Goal: Information Seeking & Learning: Learn about a topic

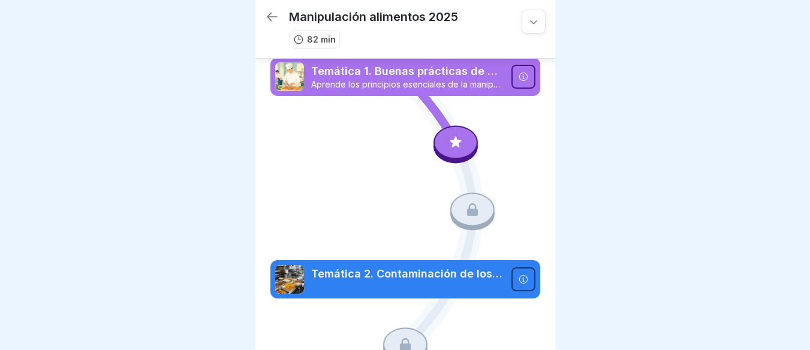
click at [519, 76] on icon at bounding box center [524, 77] width 10 height 10
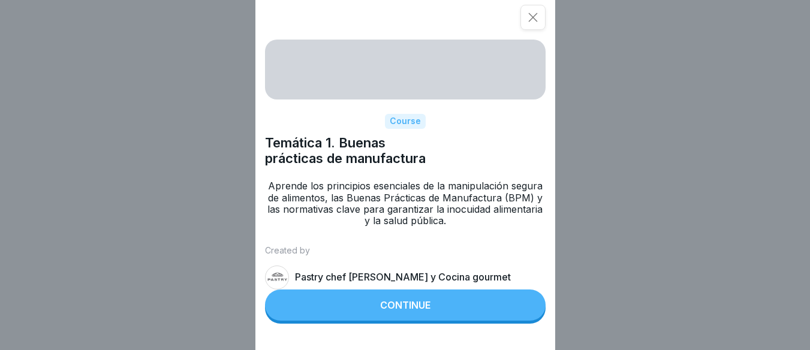
scroll to position [9, 0]
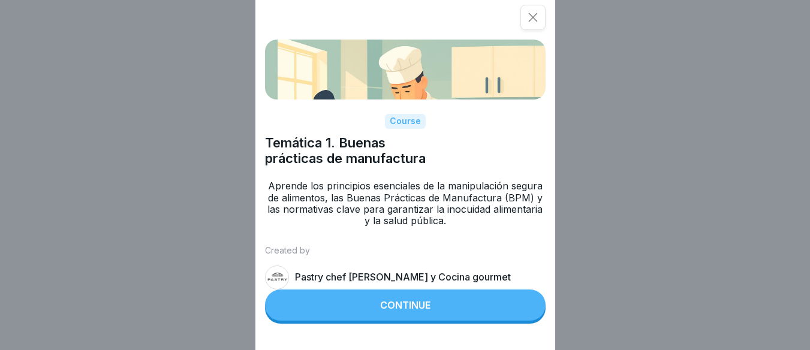
click at [404, 311] on div "Continue" at bounding box center [405, 305] width 50 height 11
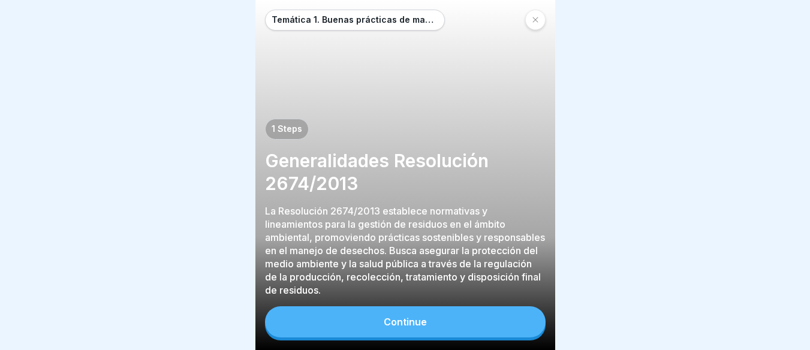
click at [407, 319] on div "Continue" at bounding box center [405, 322] width 43 height 11
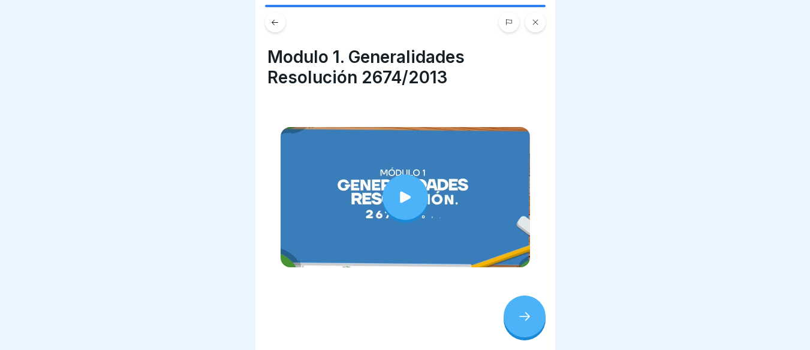
click at [404, 175] on div at bounding box center [406, 198] width 46 height 46
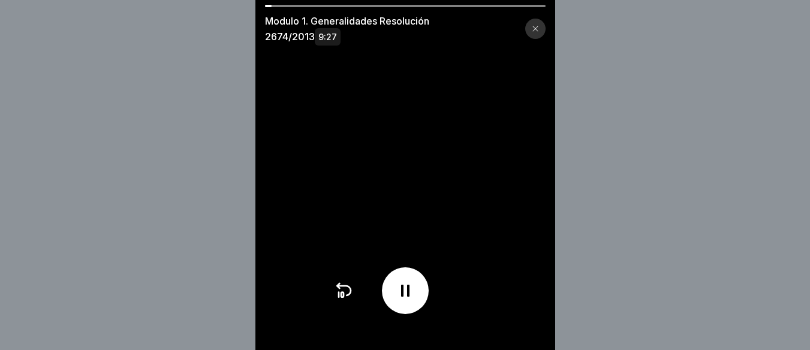
click at [486, 304] on video at bounding box center [406, 175] width 300 height 350
click at [405, 295] on icon at bounding box center [405, 290] width 19 height 19
click at [546, 22] on div at bounding box center [536, 29] width 20 height 20
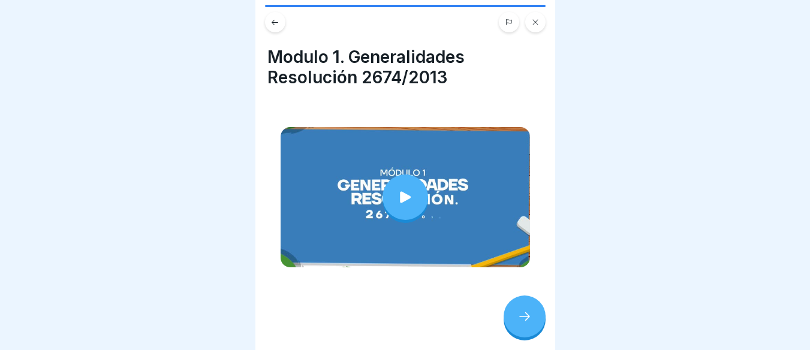
click at [517, 310] on div at bounding box center [525, 317] width 42 height 42
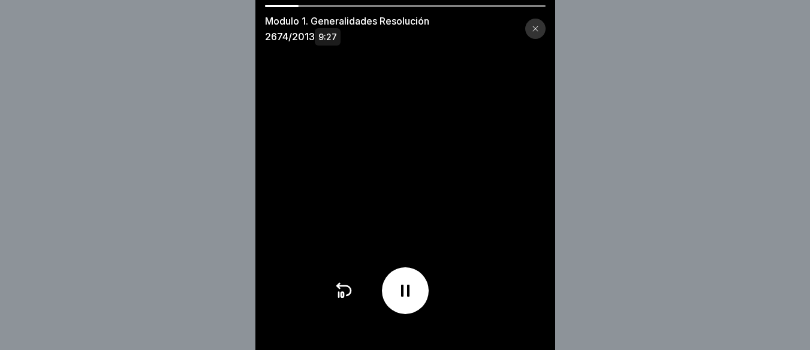
scroll to position [9, 0]
click at [415, 300] on icon at bounding box center [405, 290] width 19 height 19
click at [405, 298] on icon at bounding box center [406, 290] width 12 height 13
click at [405, 299] on icon at bounding box center [405, 290] width 19 height 19
click at [415, 301] on icon at bounding box center [405, 290] width 19 height 19
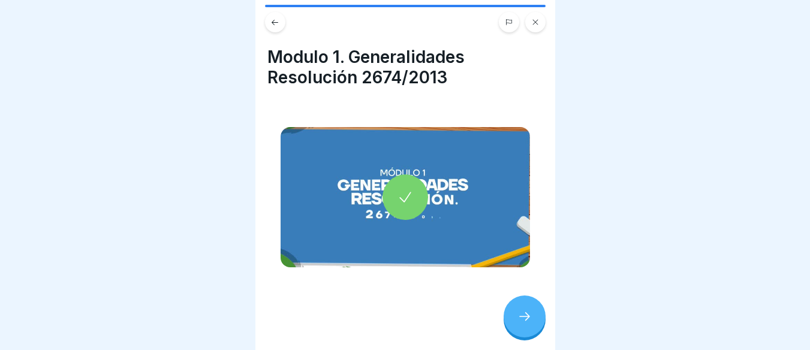
click at [529, 313] on icon at bounding box center [525, 317] width 14 height 14
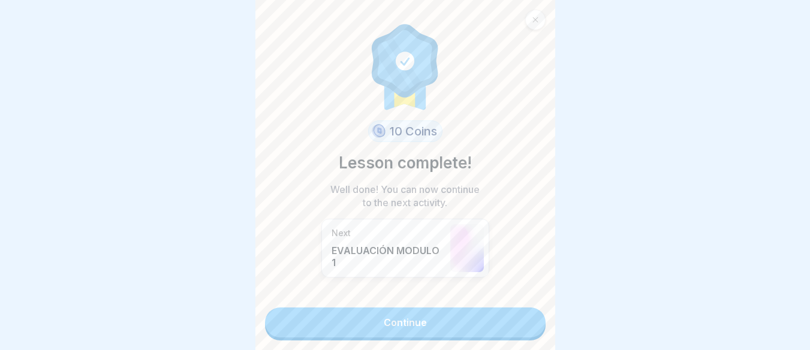
click at [422, 311] on link "Continue" at bounding box center [405, 323] width 281 height 30
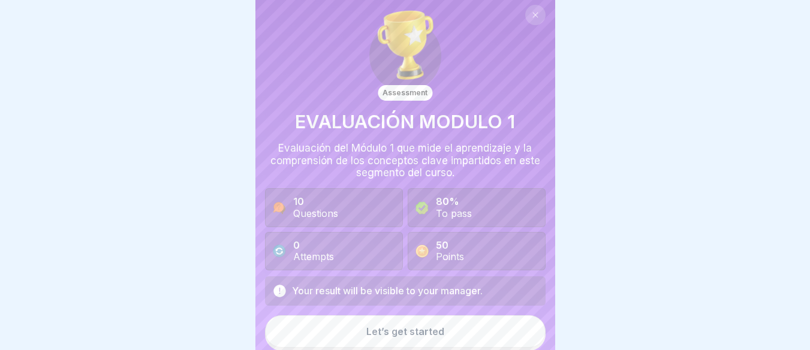
scroll to position [6, 0]
click at [442, 314] on button "Let’s get started" at bounding box center [405, 330] width 281 height 32
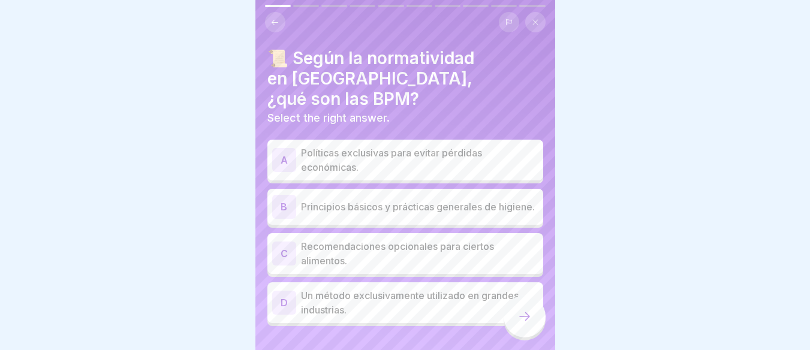
click at [343, 200] on p "Principios básicos y prácticas generales de higiene." at bounding box center [420, 207] width 238 height 14
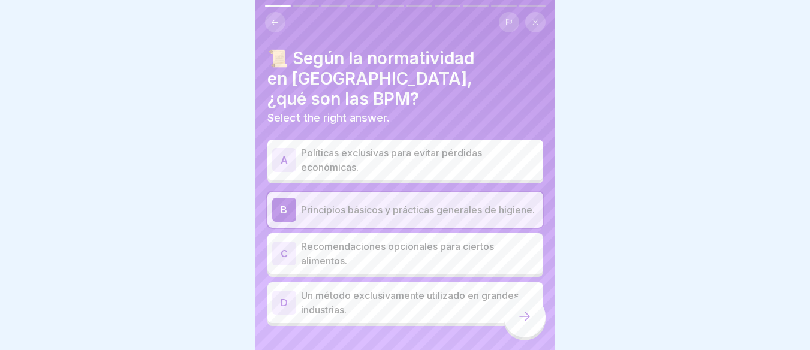
click at [374, 203] on p "Principios básicos y prácticas generales de higiene." at bounding box center [420, 210] width 238 height 14
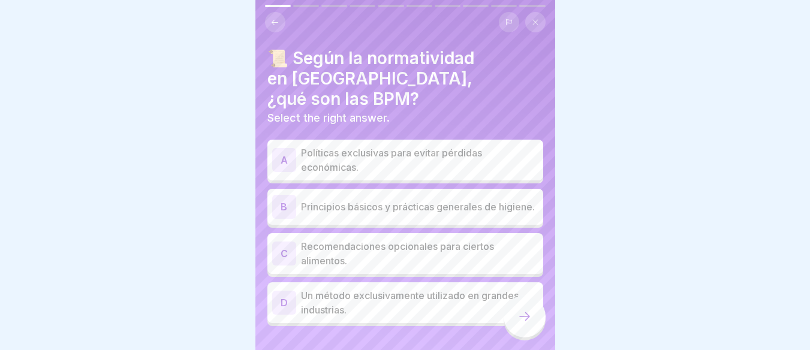
click at [347, 200] on p "Principios básicos y prácticas generales de higiene." at bounding box center [420, 207] width 238 height 14
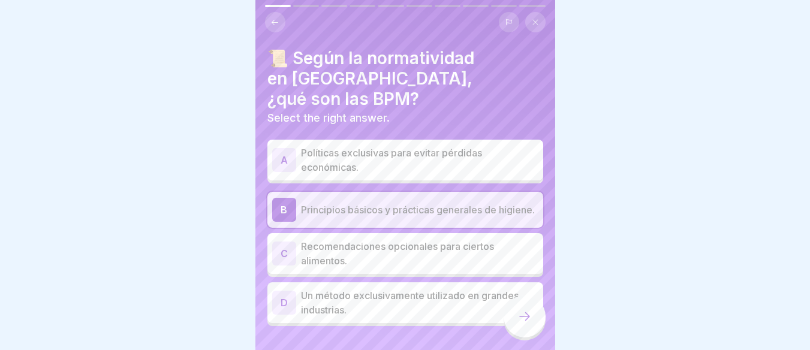
click at [375, 289] on p "Un método exclusivamente utilizado en grandes industrias." at bounding box center [420, 303] width 238 height 29
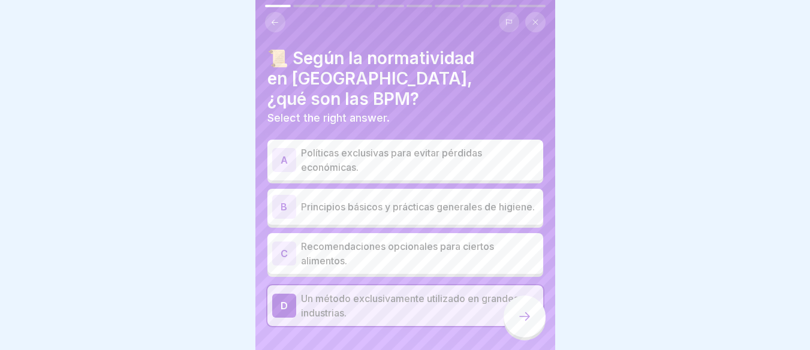
click at [362, 200] on p "Principios básicos y prácticas generales de higiene." at bounding box center [420, 207] width 238 height 14
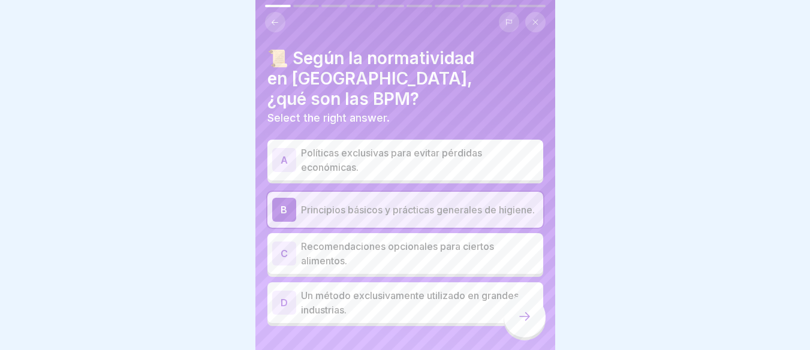
click at [531, 313] on icon at bounding box center [525, 317] width 14 height 14
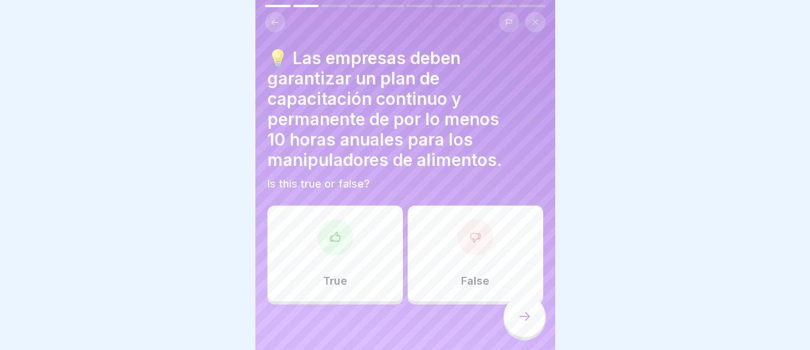
click at [347, 233] on div at bounding box center [335, 238] width 36 height 36
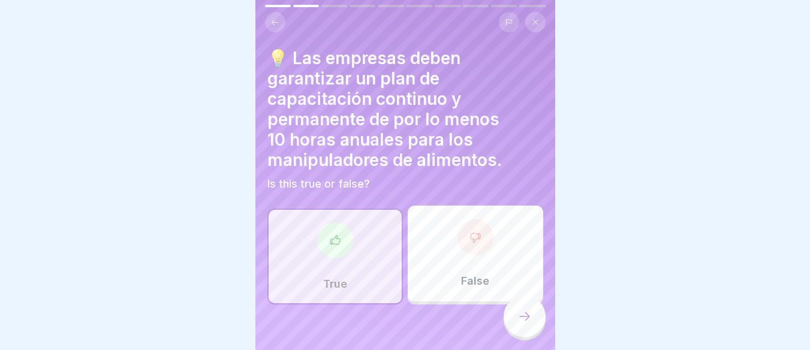
click at [518, 329] on div at bounding box center [525, 317] width 42 height 42
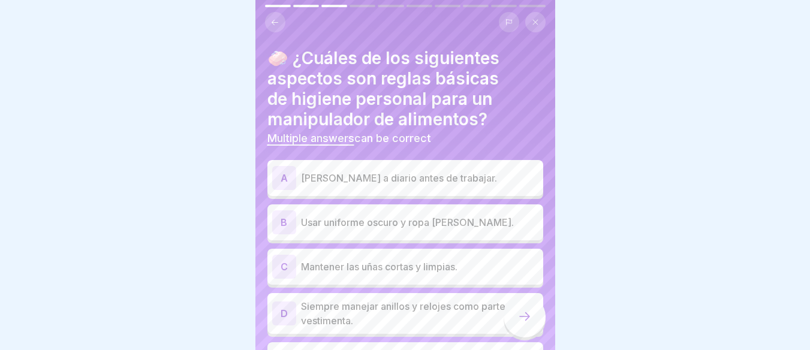
click at [420, 265] on p "Mantener las uñas cortas y limpias." at bounding box center [420, 267] width 238 height 14
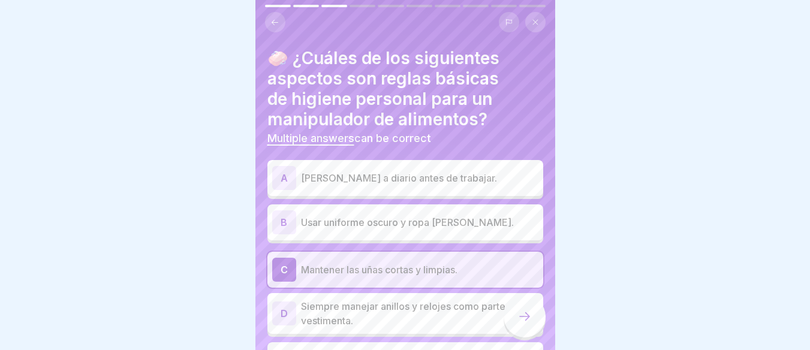
click at [523, 319] on icon at bounding box center [525, 317] width 14 height 14
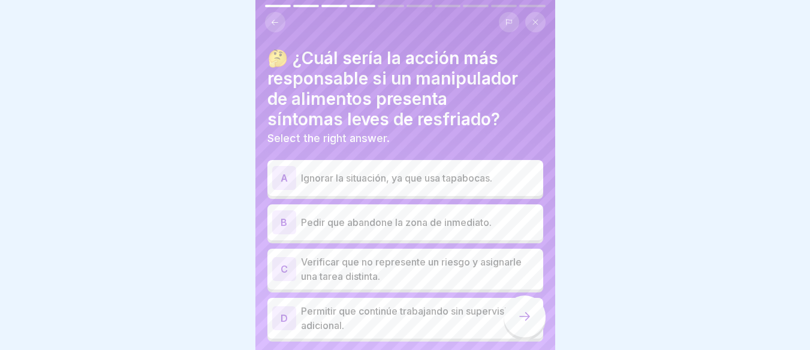
click at [394, 215] on p "Pedir que abandone la zona de inmediato." at bounding box center [420, 222] width 238 height 14
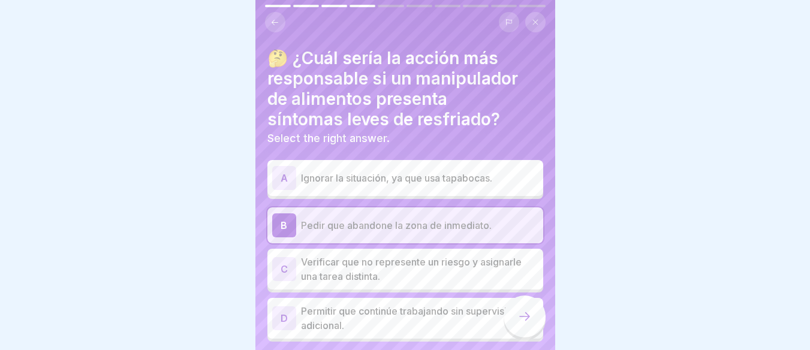
click at [523, 324] on div at bounding box center [525, 317] width 42 height 42
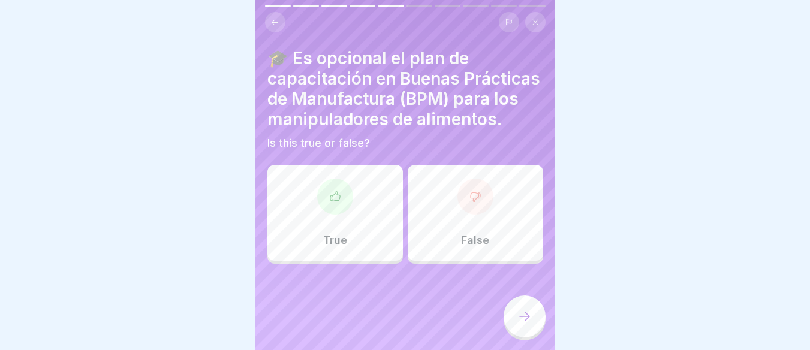
click at [475, 215] on div at bounding box center [476, 197] width 36 height 36
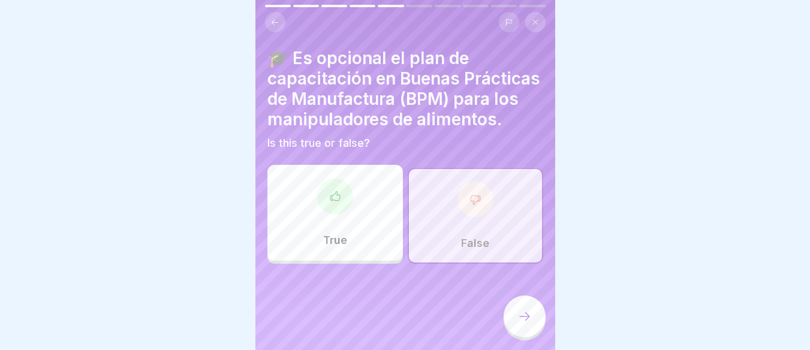
click at [526, 314] on icon at bounding box center [525, 317] width 14 height 14
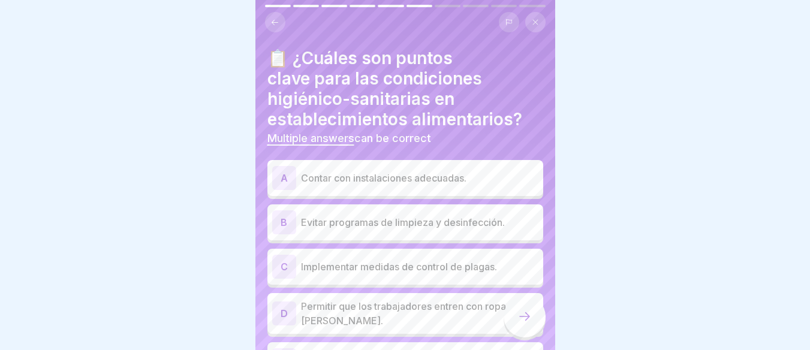
click at [418, 260] on p "Implementar medidas de control de plagas." at bounding box center [420, 267] width 238 height 14
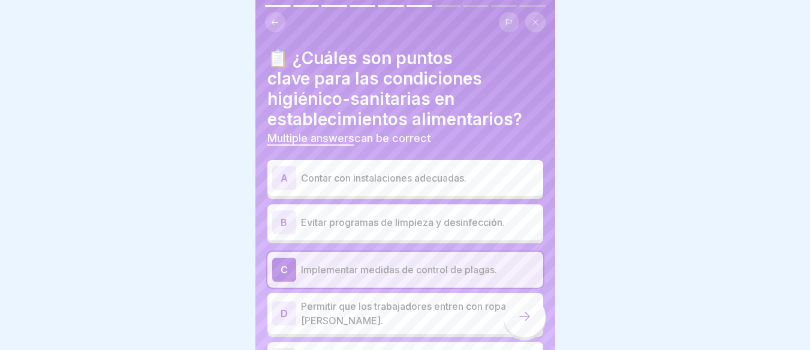
click at [524, 317] on icon at bounding box center [525, 317] width 14 height 14
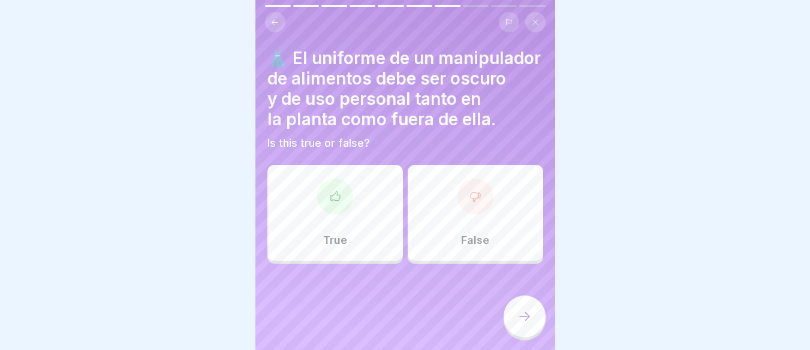
click at [371, 213] on div "True" at bounding box center [336, 213] width 136 height 96
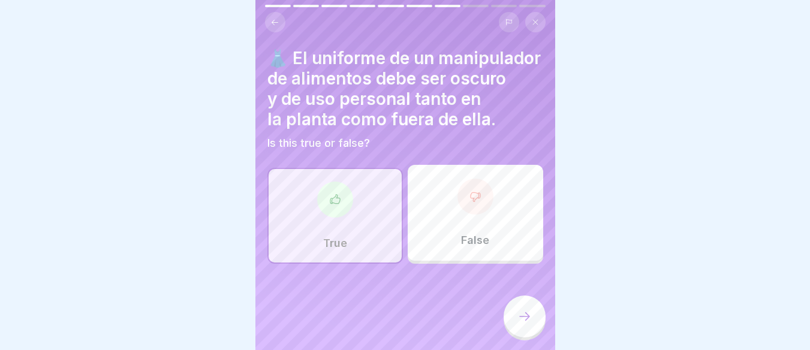
click at [481, 206] on div at bounding box center [476, 197] width 36 height 36
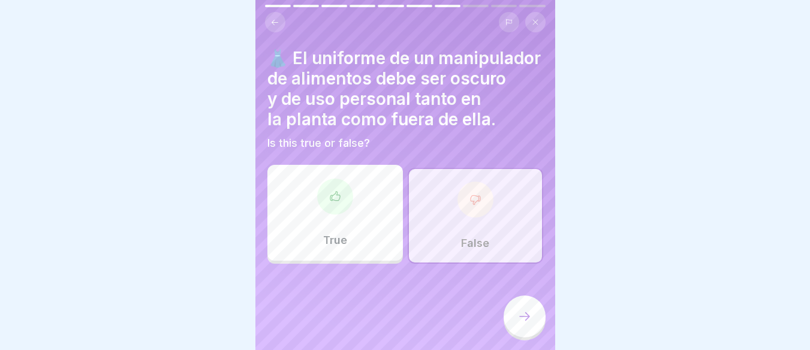
click at [483, 214] on div at bounding box center [476, 200] width 36 height 36
click at [353, 230] on div "True" at bounding box center [336, 213] width 136 height 96
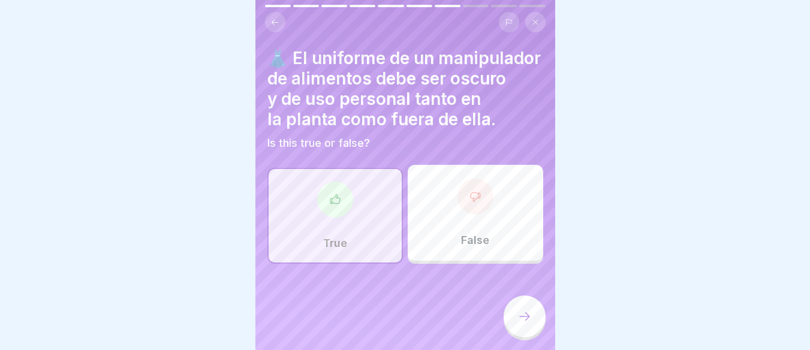
click at [442, 215] on div "False" at bounding box center [476, 213] width 136 height 96
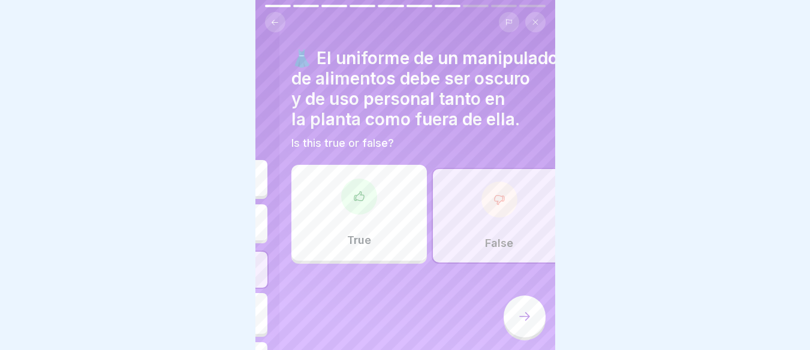
click at [343, 86] on h4 "👗 El uniforme de un manipulador de alimentos debe ser oscuro y de uso personal …" at bounding box center [430, 89] width 276 height 82
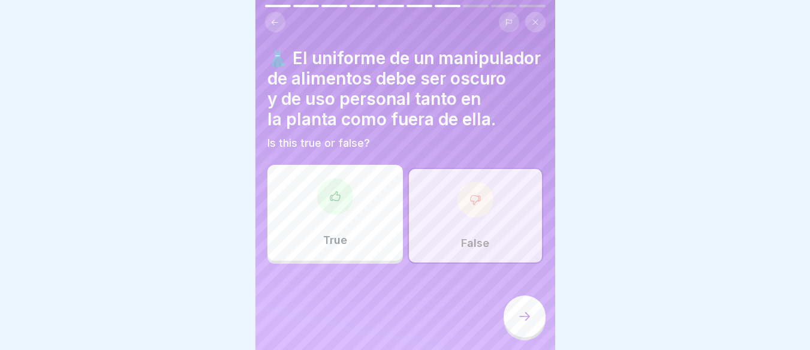
click at [480, 236] on div "False" at bounding box center [476, 216] width 136 height 96
click at [476, 218] on div at bounding box center [476, 200] width 36 height 36
click at [499, 239] on div "False" at bounding box center [476, 216] width 136 height 96
click at [525, 315] on icon at bounding box center [525, 317] width 14 height 14
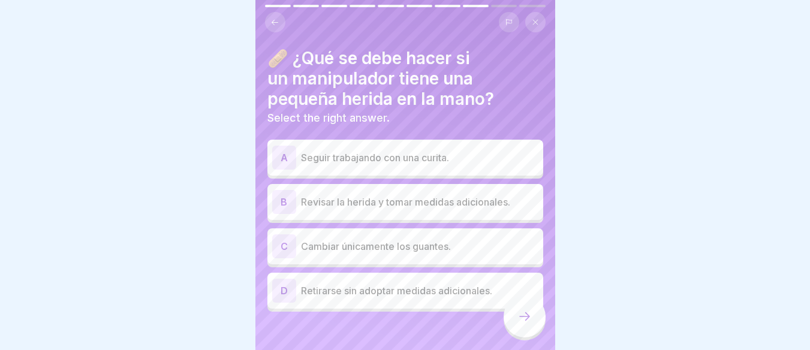
click at [419, 195] on p "Revisar la herida y tomar medidas adicionales." at bounding box center [420, 202] width 238 height 14
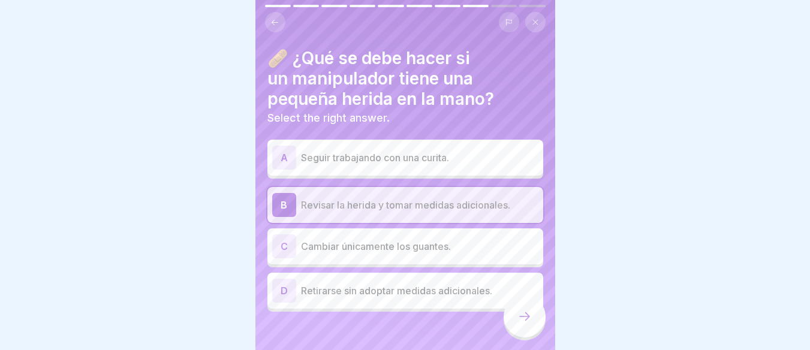
click at [522, 320] on icon at bounding box center [525, 317] width 14 height 14
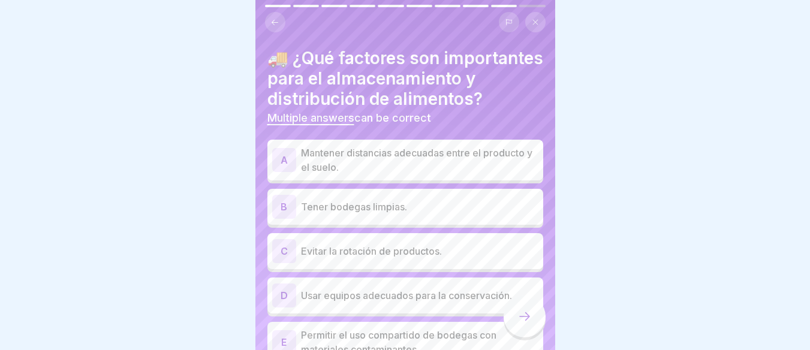
click at [409, 259] on p "Evitar la rotación de productos." at bounding box center [420, 251] width 238 height 14
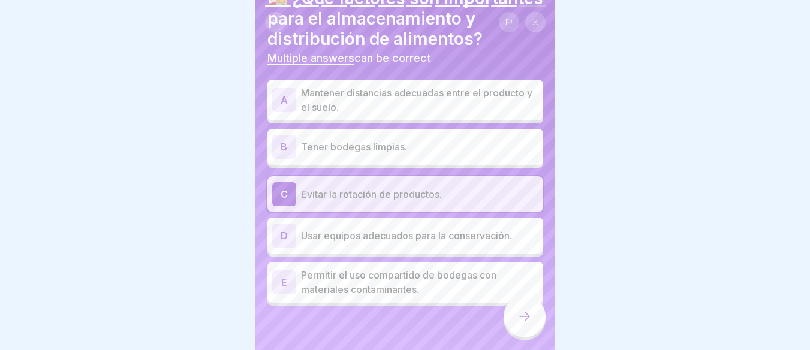
scroll to position [0, 0]
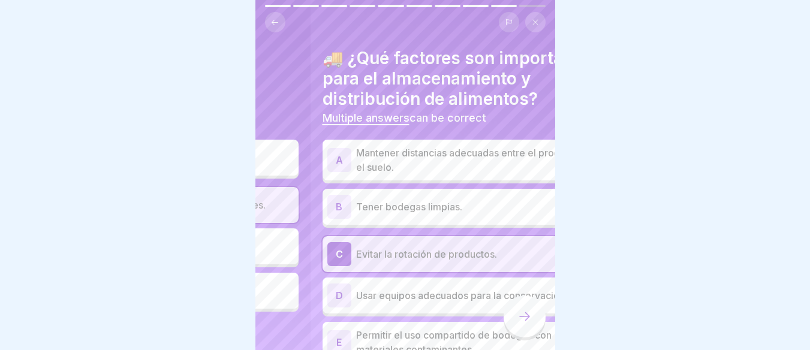
click at [581, 181] on body "Assessment EVALUACIÓN MODULO 1 Evaluación del Módulo 1 que mide el aprendizaje …" at bounding box center [405, 175] width 810 height 350
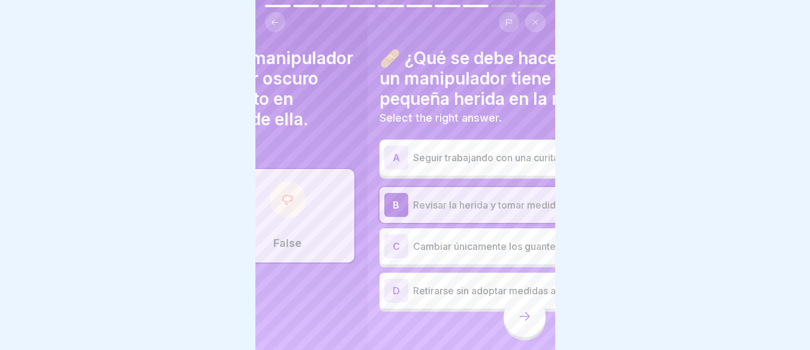
click at [494, 112] on p "Select the right answer." at bounding box center [518, 118] width 276 height 13
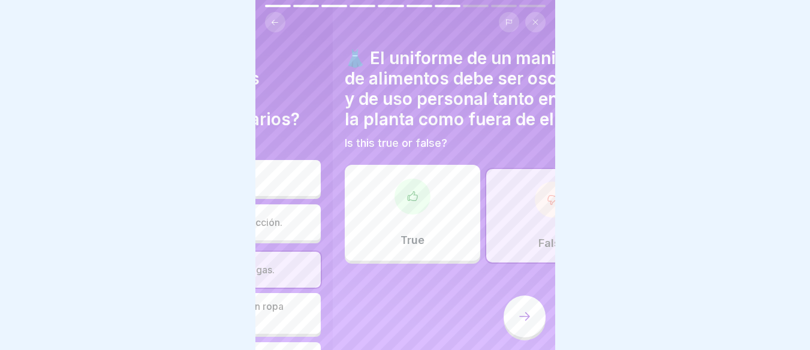
click at [509, 102] on h4 "👗 El uniforme de un manipulador de alimentos debe ser oscuro y de uso personal …" at bounding box center [483, 89] width 276 height 82
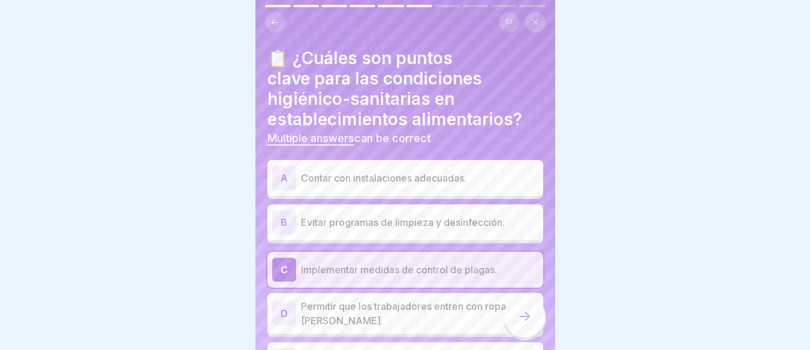
click at [535, 94] on h4 "📋 ¿Cuáles son puntos clave para las condiciones higiénico-sanitarias en estable…" at bounding box center [406, 89] width 276 height 82
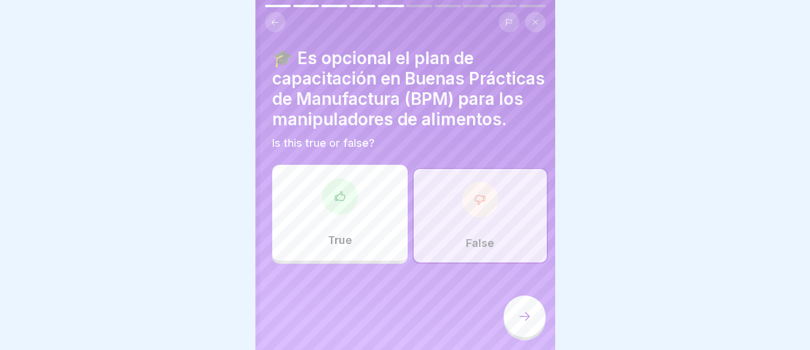
click at [486, 95] on h4 "🎓 Es opcional el plan de capacitación en Buenas Prácticas de Manufactura (BPM) …" at bounding box center [410, 89] width 276 height 82
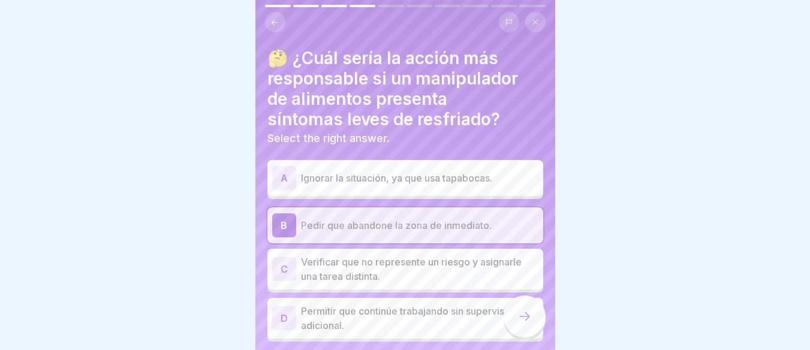
click at [488, 103] on h4 "🤔 ¿Cuál sería la acción más responsable si un manipulador de alimentos presenta…" at bounding box center [406, 89] width 276 height 82
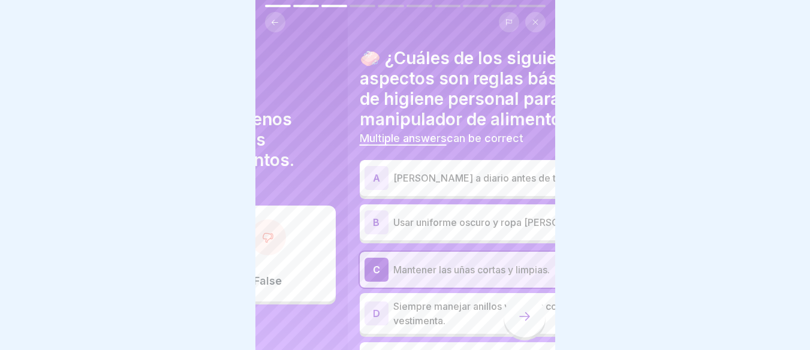
click at [528, 100] on h4 "🧼 ¿Cuáles de los siguientes aspectos son reglas básicas de higiene personal par…" at bounding box center [498, 89] width 276 height 82
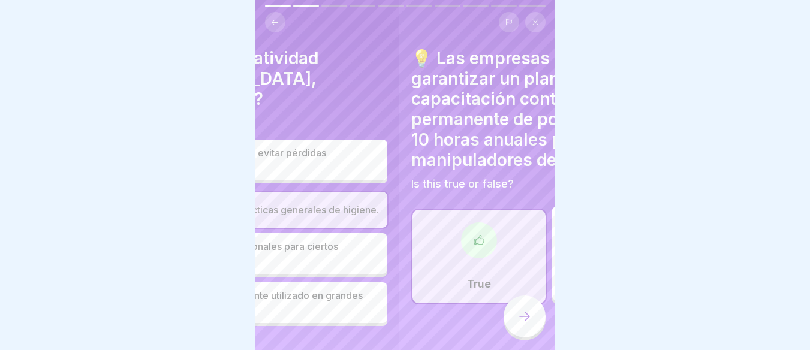
click at [491, 119] on h4 "💡 Las empresas deben garantizar un plan de capacitación continuo y permanente d…" at bounding box center [550, 109] width 276 height 122
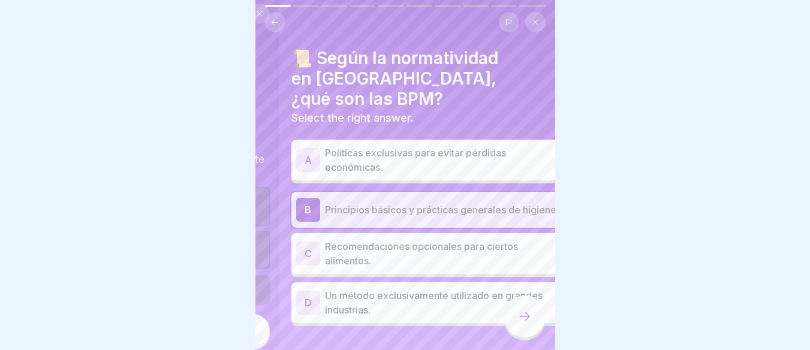
click at [360, 70] on h4 "📜 Según la normatividad en [GEOGRAPHIC_DATA], ¿qué son las BPM?" at bounding box center [430, 78] width 276 height 61
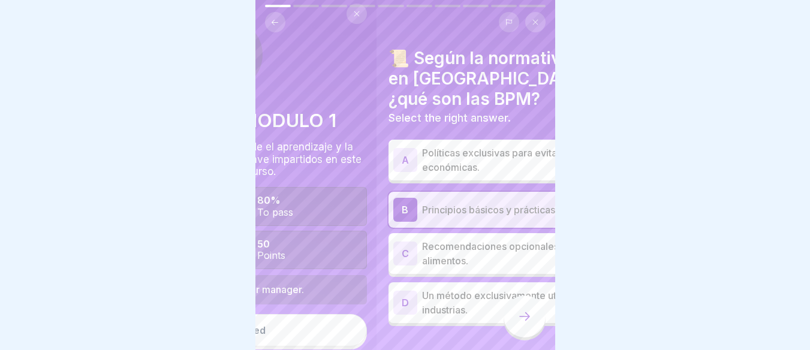
click at [624, 99] on body "Assessment EVALUACIÓN MODULO 1 Evaluación del Módulo 1 que mide el aprendizaje …" at bounding box center [405, 175] width 810 height 350
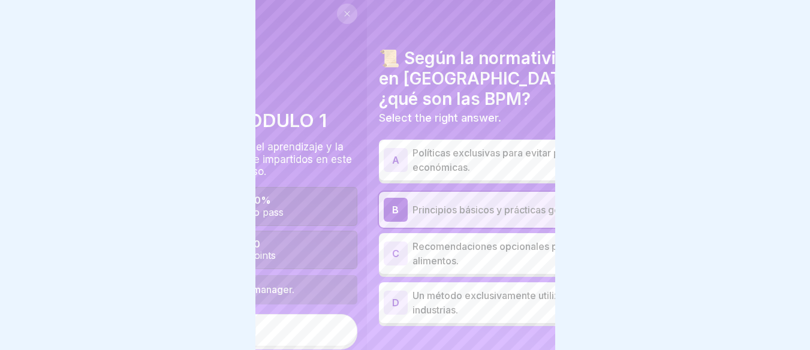
click at [219, 123] on body "Assessment EVALUACIÓN MODULO 1 Evaluación del Módulo 1 que mide el aprendizaje …" at bounding box center [405, 175] width 810 height 350
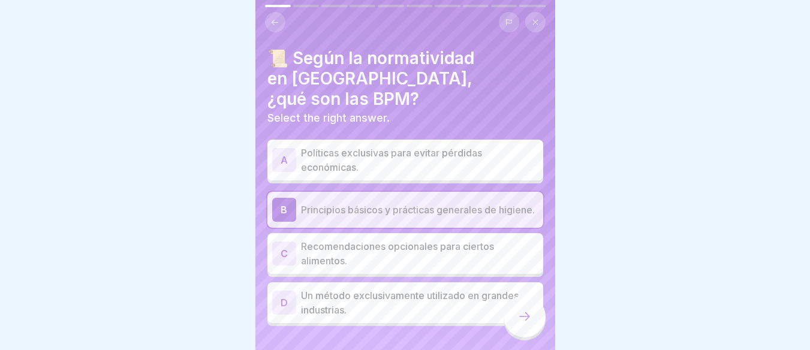
click at [524, 317] on icon at bounding box center [525, 317] width 14 height 14
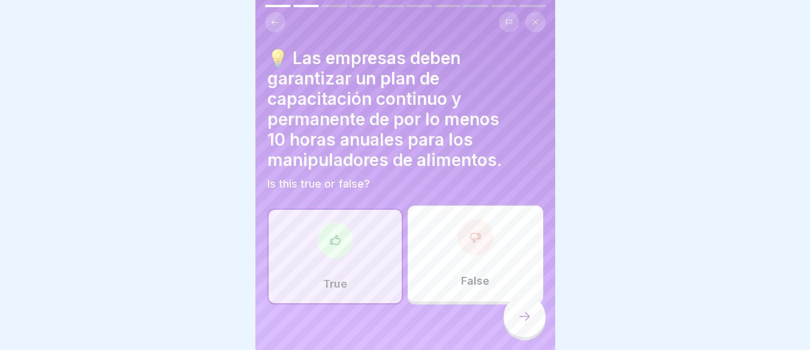
click at [340, 259] on div "True" at bounding box center [336, 257] width 136 height 96
click at [518, 316] on icon at bounding box center [525, 317] width 14 height 14
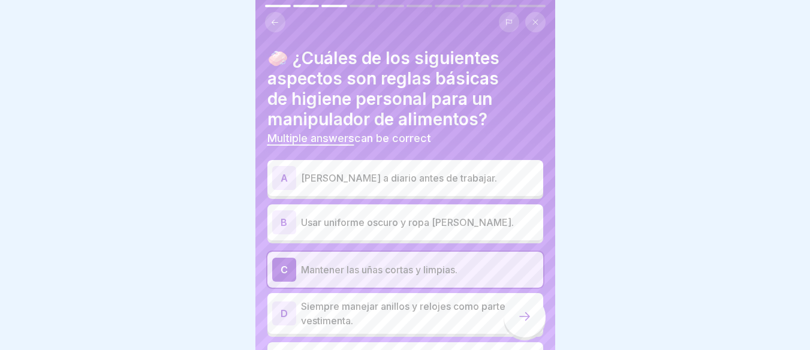
scroll to position [60, 0]
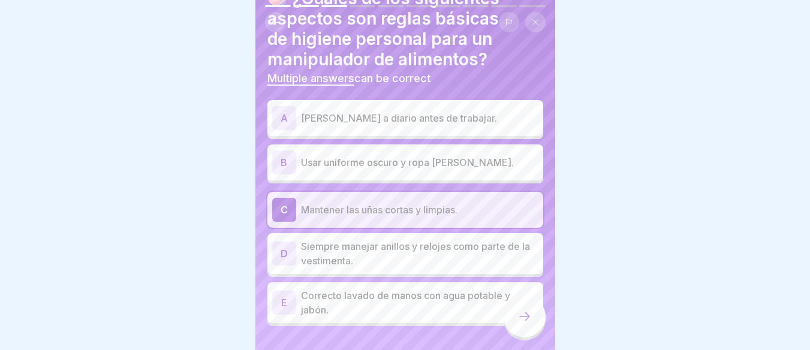
click at [454, 304] on p "Correcto lavado de manos con agua potable y jabón." at bounding box center [420, 303] width 238 height 29
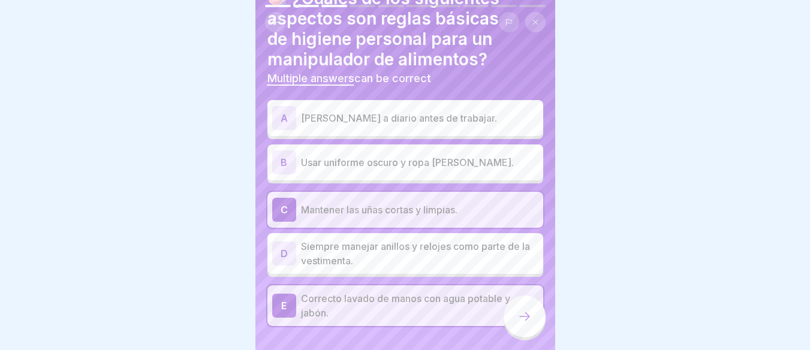
click at [338, 239] on p "Siempre manejar anillos y relojes como parte de la vestimenta." at bounding box center [420, 253] width 238 height 29
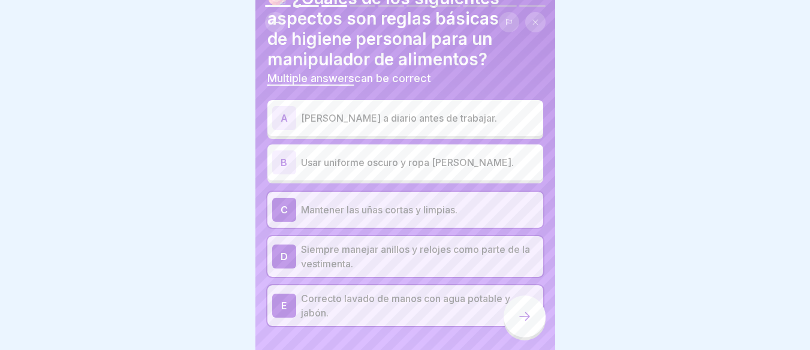
click at [370, 155] on p "Usar uniforme oscuro y ropa [PERSON_NAME]." at bounding box center [420, 162] width 238 height 14
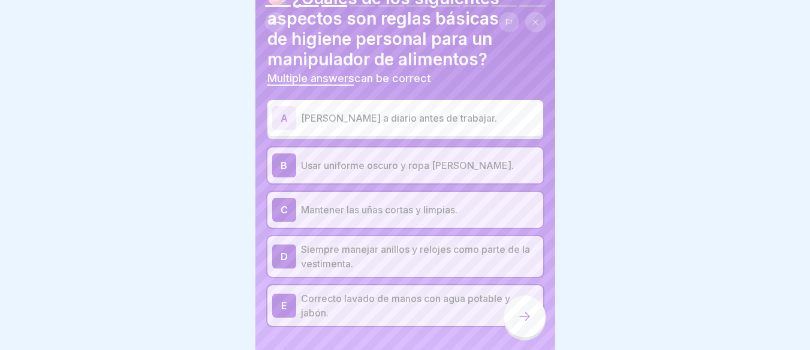
click at [370, 111] on p "[PERSON_NAME] a diario antes de trabajar." at bounding box center [420, 118] width 238 height 14
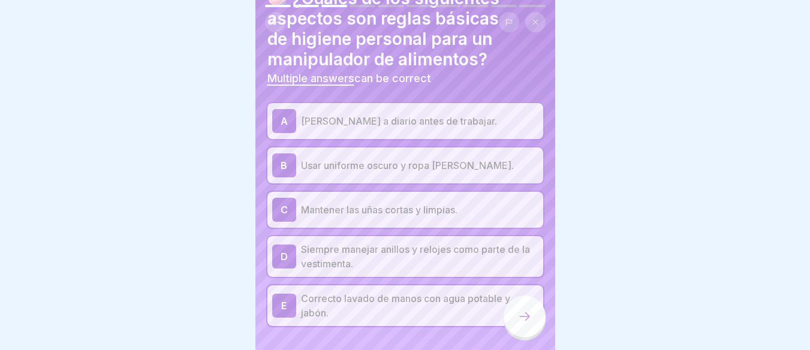
click at [363, 137] on div "A Ducharse a diario antes de trabajar. B Usar uniforme oscuro y ropa [PERSON_NA…" at bounding box center [406, 214] width 276 height 223
click at [363, 162] on p "Usar uniforme oscuro y ropa [PERSON_NAME]." at bounding box center [420, 165] width 238 height 14
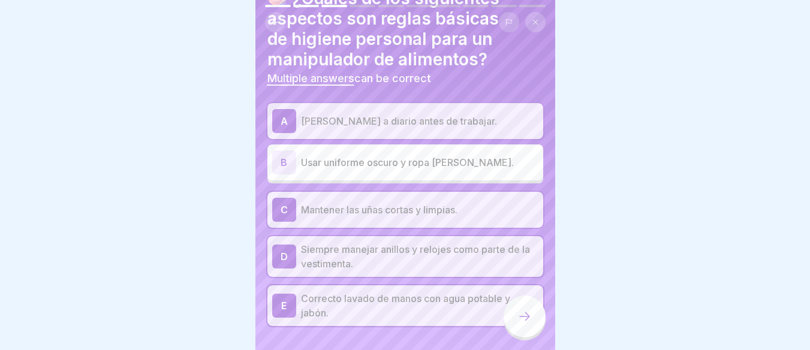
click at [362, 243] on p "Siempre manejar anillos y relojes como parte de la vestimenta." at bounding box center [420, 256] width 238 height 29
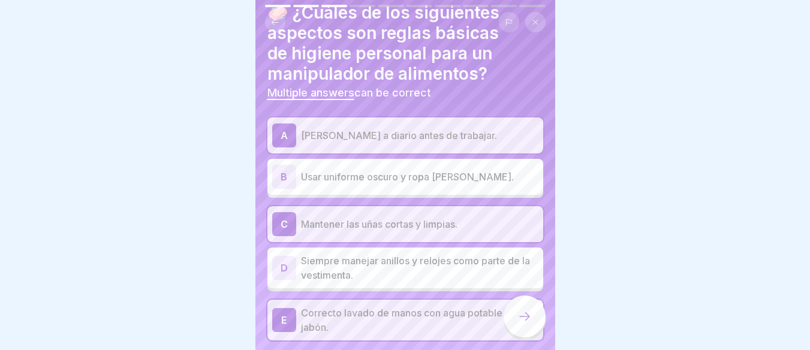
scroll to position [84, 0]
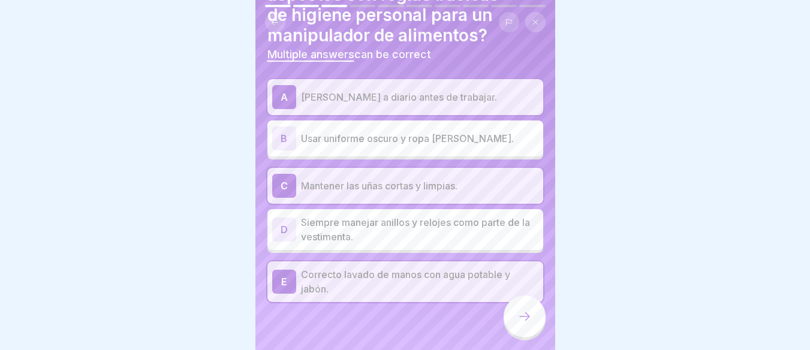
click at [523, 322] on icon at bounding box center [525, 317] width 14 height 14
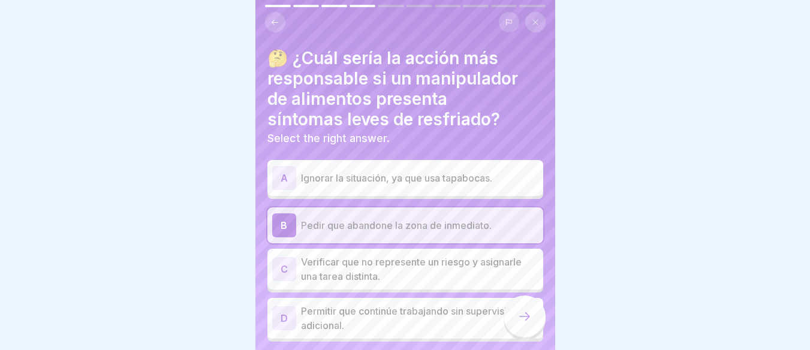
scroll to position [9, 0]
click at [366, 269] on p "Verificar que no represente un riesgo y asignarle una tarea distinta." at bounding box center [420, 269] width 238 height 29
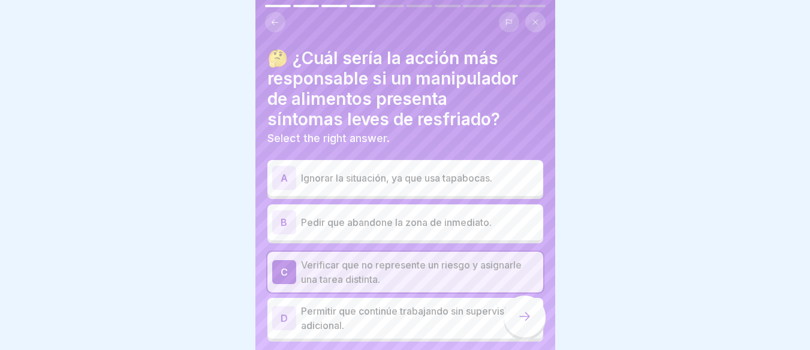
click at [371, 304] on p "Permitir que continúe trabajando sin supervisión adicional." at bounding box center [420, 318] width 238 height 29
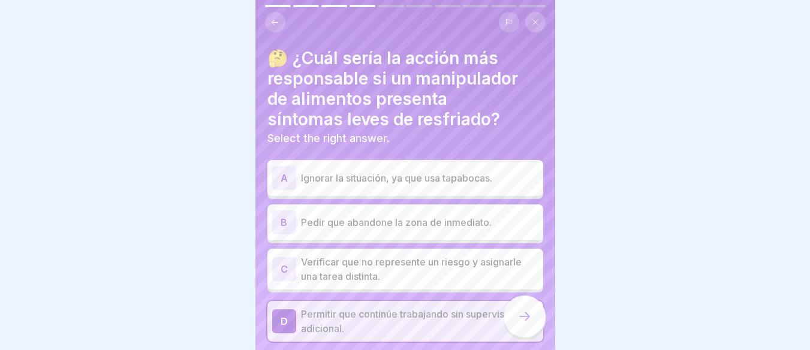
click at [395, 215] on p "Pedir que abandone la zona de inmediato." at bounding box center [420, 222] width 238 height 14
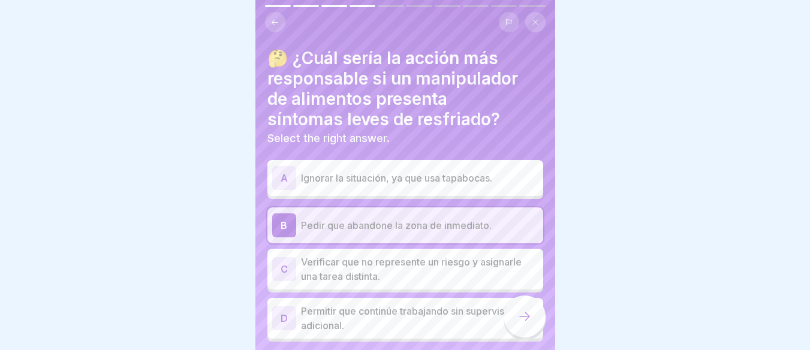
click at [515, 326] on div at bounding box center [525, 317] width 42 height 42
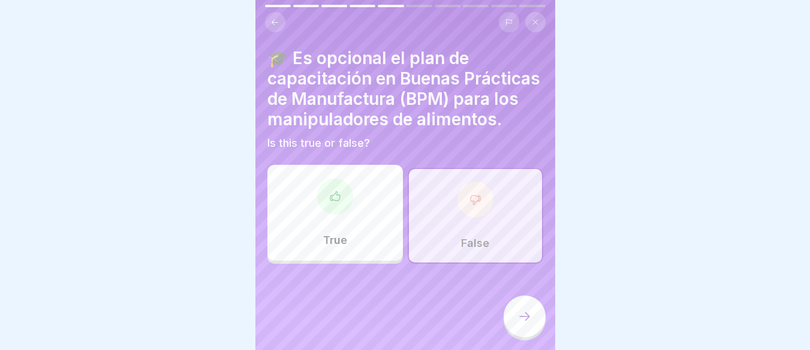
click at [475, 236] on div "False" at bounding box center [476, 216] width 136 height 96
click at [529, 314] on icon at bounding box center [525, 317] width 14 height 14
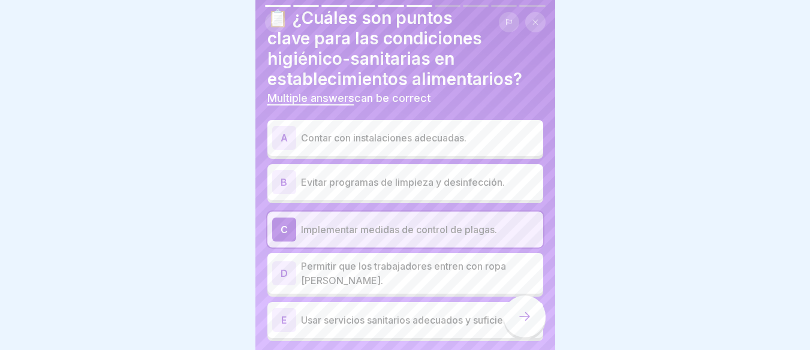
scroll to position [60, 0]
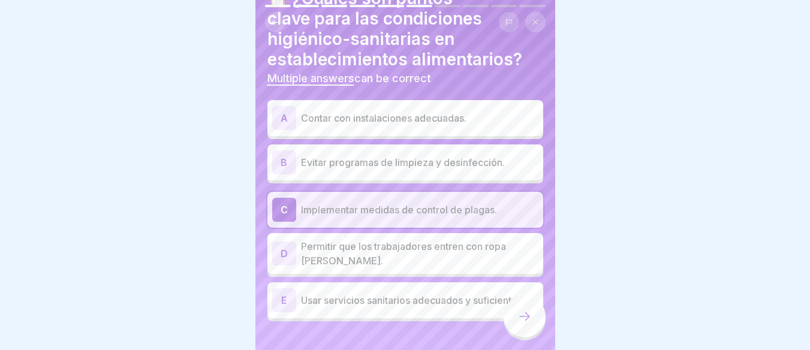
click at [389, 293] on p "Usar servicios sanitarios adecuados y suficientes." at bounding box center [420, 300] width 238 height 14
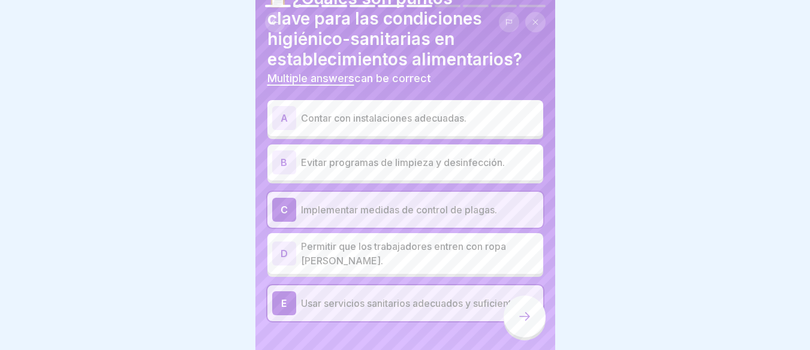
click at [386, 242] on p "Permitir que los trabajadores entren con ropa [PERSON_NAME]." at bounding box center [420, 253] width 238 height 29
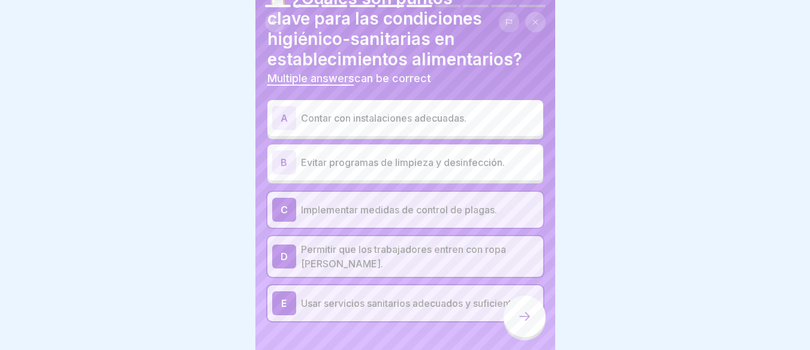
click at [382, 160] on p "Evitar programas de limpieza y desinfección." at bounding box center [420, 162] width 238 height 14
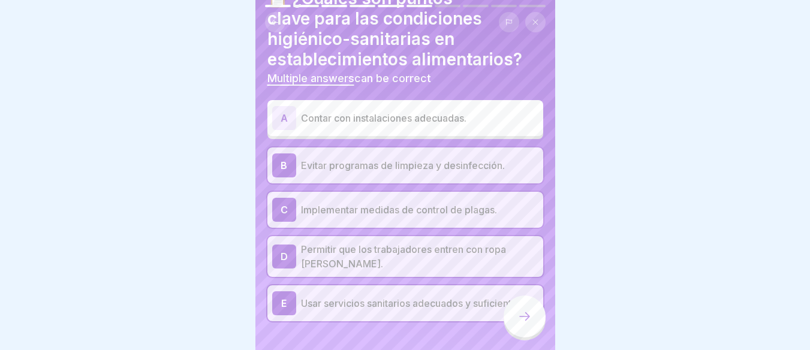
click at [365, 253] on p "Permitir que los trabajadores entren con ropa [PERSON_NAME]." at bounding box center [420, 256] width 238 height 29
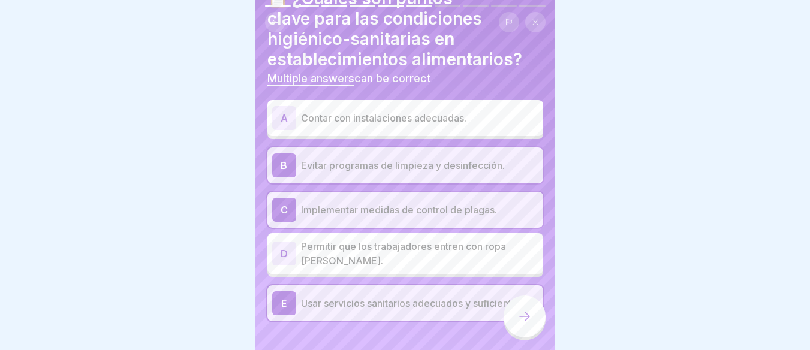
click at [365, 296] on p "Usar servicios sanitarios adecuados y suficientes." at bounding box center [420, 303] width 238 height 14
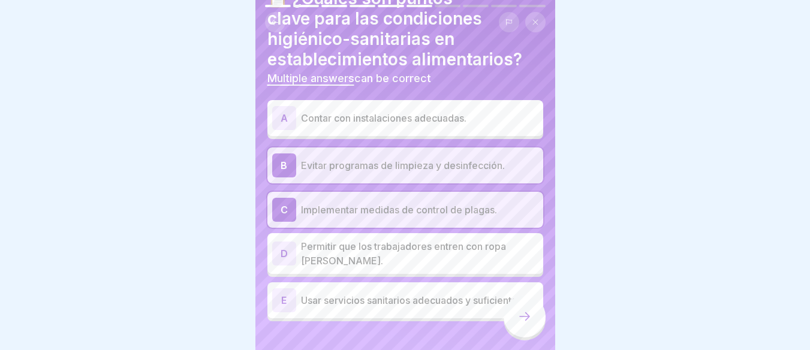
click at [361, 158] on p "Evitar programas de limpieza y desinfección." at bounding box center [420, 165] width 238 height 14
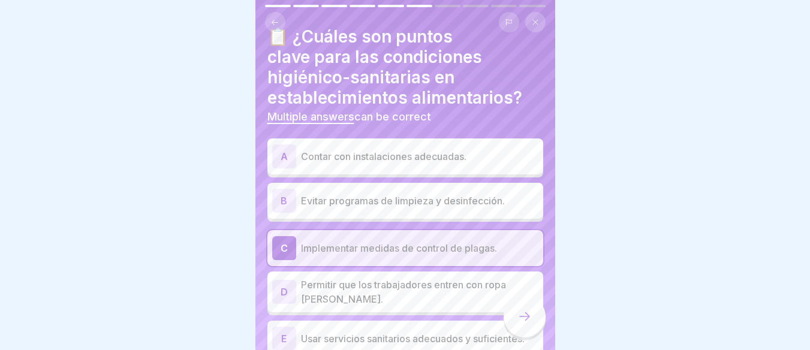
scroll to position [0, 0]
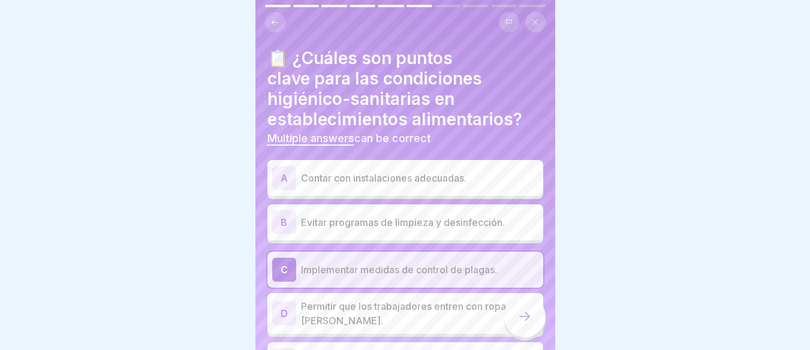
click at [422, 180] on div "A Contar con instalaciones adecuadas." at bounding box center [405, 178] width 266 height 24
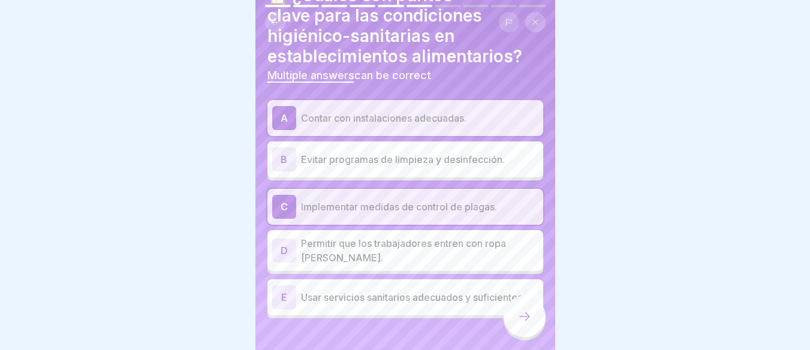
scroll to position [84, 0]
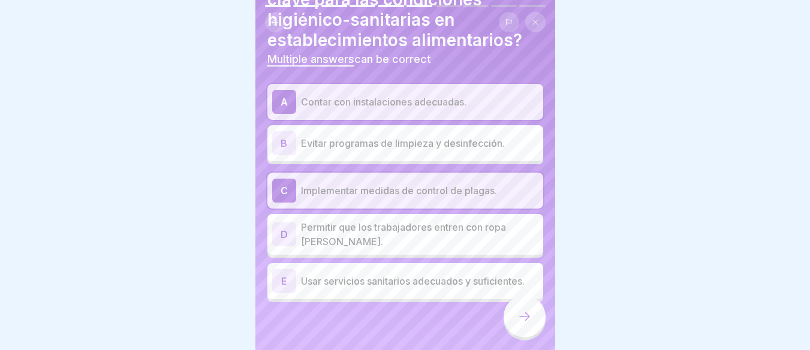
click at [382, 274] on p "Usar servicios sanitarios adecuados y suficientes." at bounding box center [420, 281] width 238 height 14
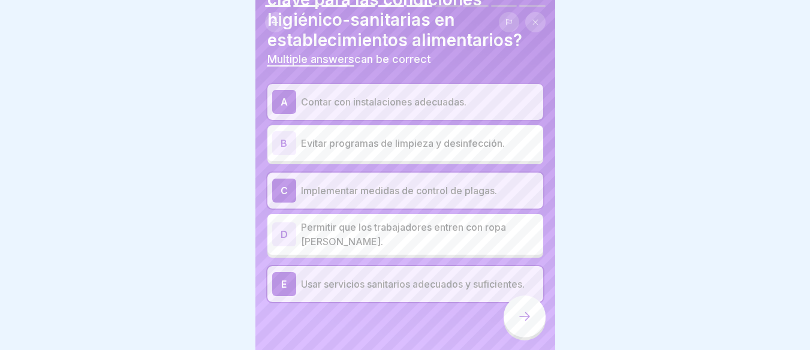
click at [513, 328] on div at bounding box center [525, 317] width 42 height 42
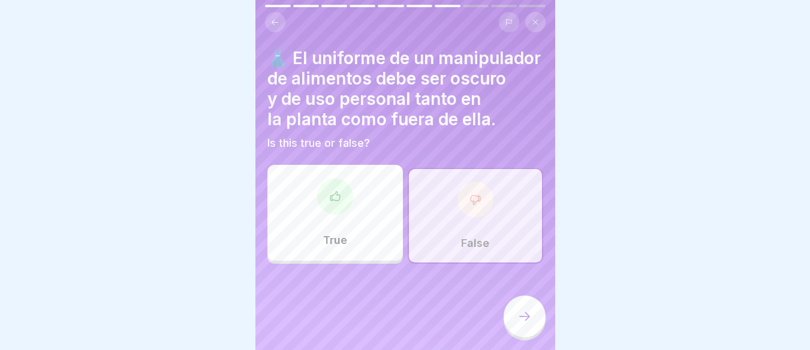
click at [535, 318] on div at bounding box center [525, 317] width 42 height 42
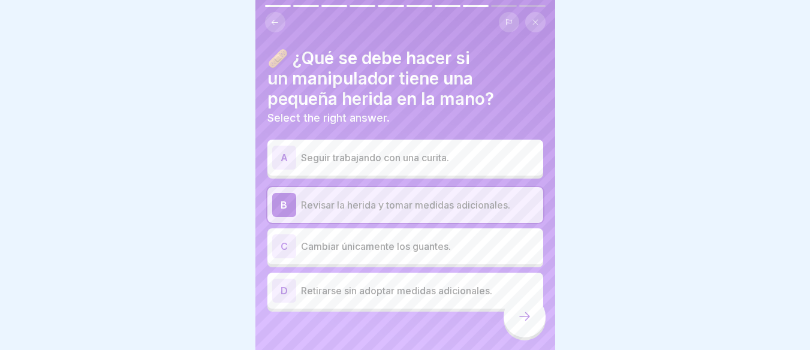
click at [379, 151] on p "Seguir trabajando con una curita." at bounding box center [420, 158] width 238 height 14
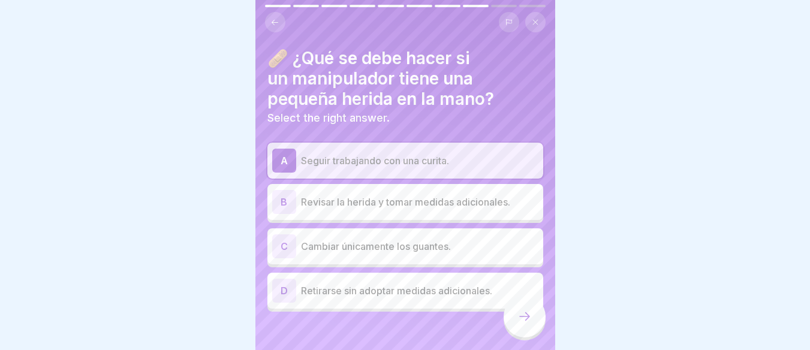
click at [383, 184] on div "B Revisar la herida y tomar medidas adicionales." at bounding box center [406, 202] width 276 height 36
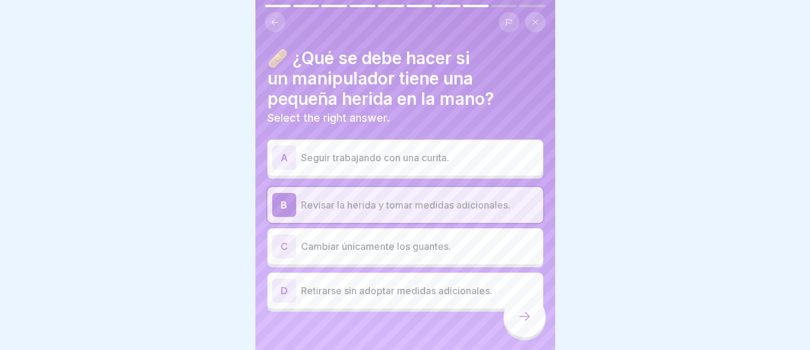
click at [524, 322] on icon at bounding box center [525, 317] width 14 height 14
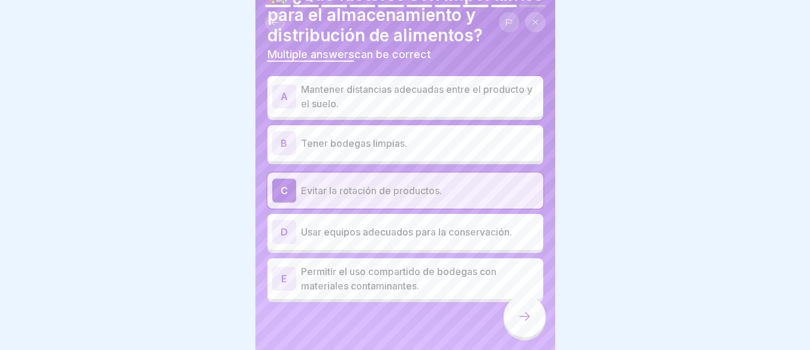
click at [403, 265] on p "Permitir el uso compartido de bodegas con materiales contaminantes." at bounding box center [420, 279] width 238 height 29
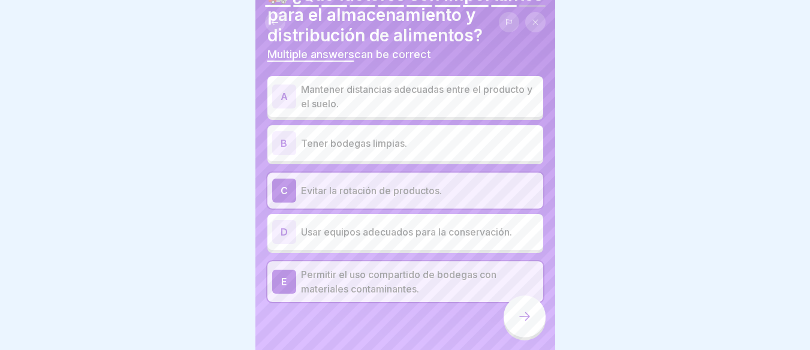
click at [404, 225] on p "Usar equipos adecuados para la conservación." at bounding box center [420, 232] width 238 height 14
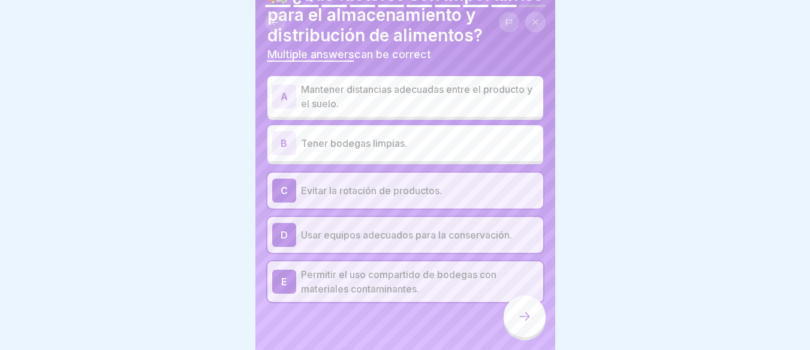
click at [391, 228] on p "Usar equipos adecuados para la conservación." at bounding box center [420, 235] width 238 height 14
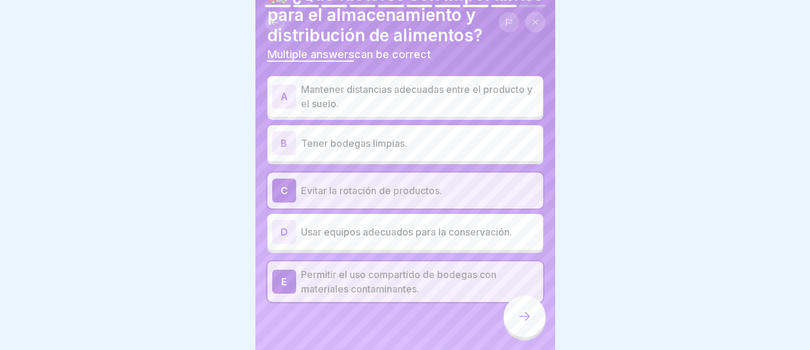
click at [388, 268] on p "Permitir el uso compartido de bodegas con materiales contaminantes." at bounding box center [420, 282] width 238 height 29
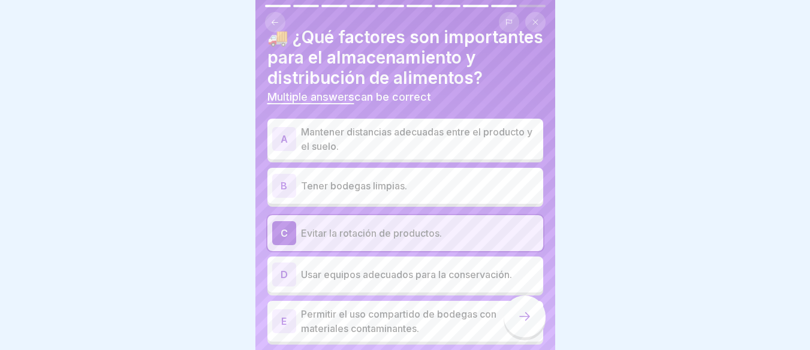
scroll to position [0, 0]
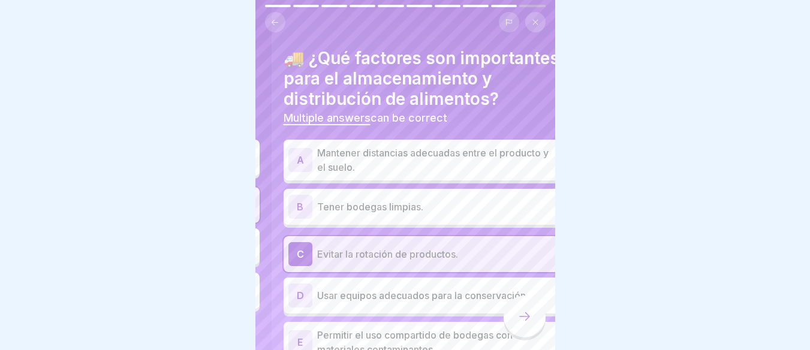
click at [373, 109] on h4 "🚚 ¿Qué factores son importantes para el almacenamiento y distribución de alimen…" at bounding box center [422, 78] width 276 height 61
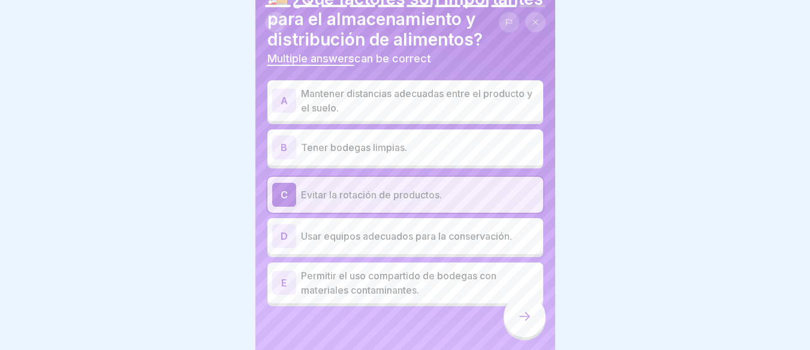
scroll to position [60, 0]
click at [417, 115] on p "Mantener distancias adecuadas entre el producto y el suelo." at bounding box center [420, 100] width 238 height 29
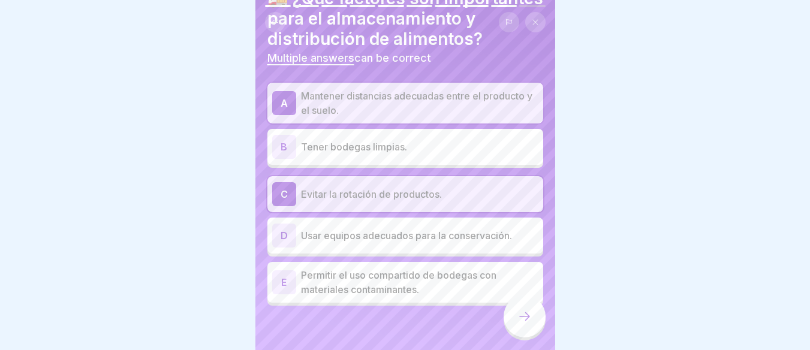
click at [406, 154] on p "Tener bodegas limpias." at bounding box center [420, 147] width 238 height 14
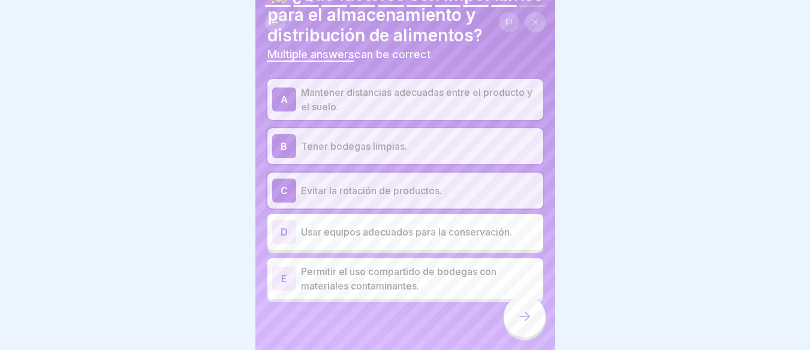
scroll to position [84, 0]
click at [423, 225] on p "Usar equipos adecuados para la conservación." at bounding box center [420, 232] width 238 height 14
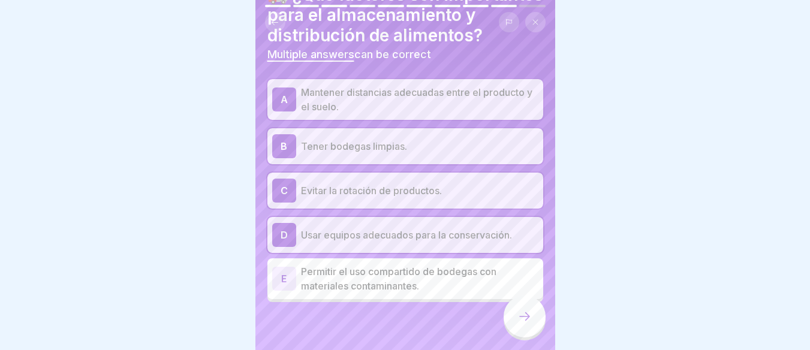
click at [518, 317] on icon at bounding box center [525, 317] width 14 height 14
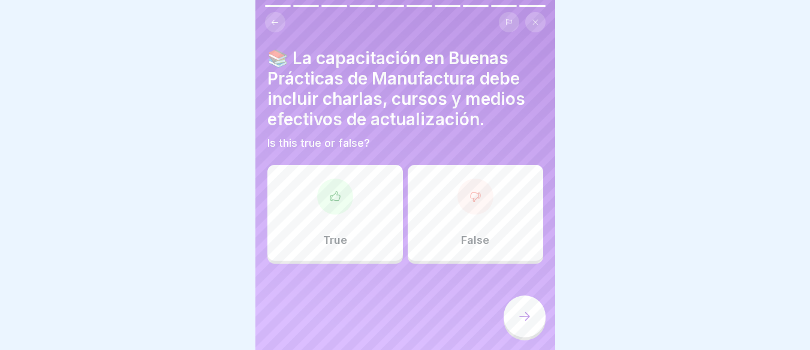
click at [356, 190] on div "True" at bounding box center [336, 213] width 136 height 96
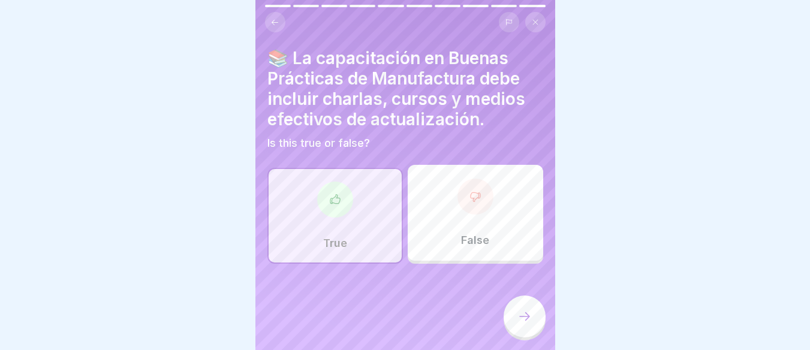
click at [523, 316] on icon at bounding box center [525, 317] width 14 height 14
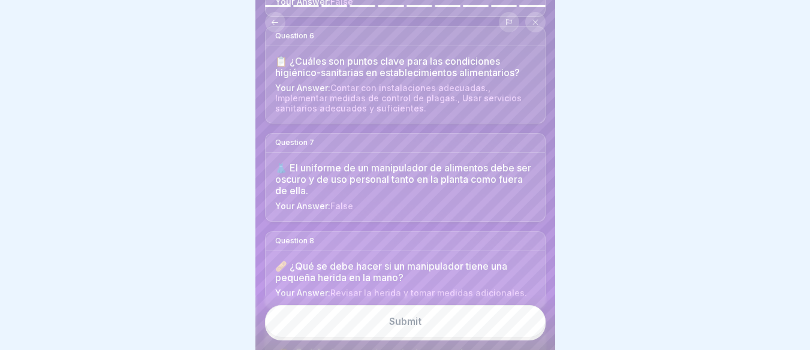
scroll to position [824, 0]
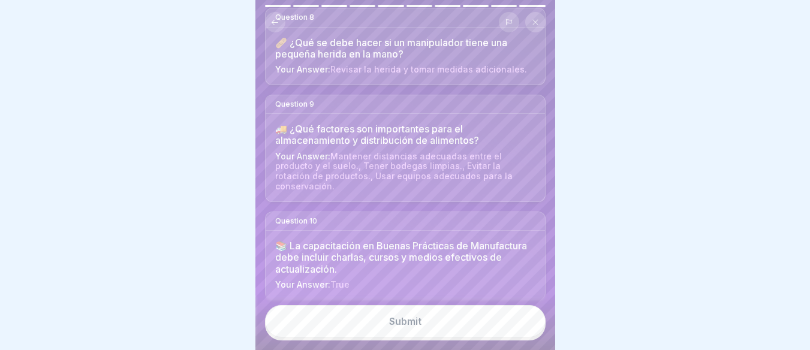
click at [400, 316] on button "Submit" at bounding box center [405, 321] width 281 height 32
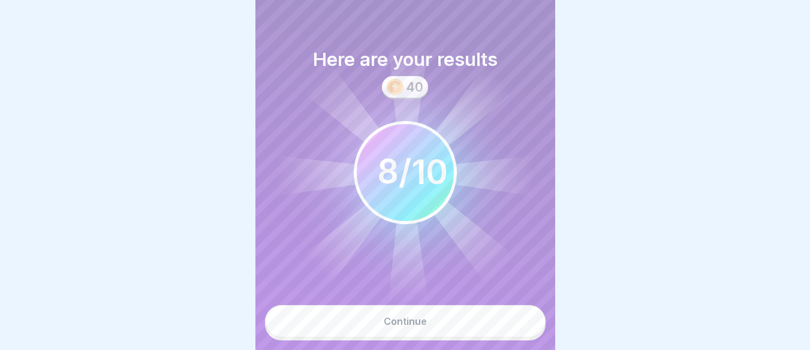
click at [427, 325] on button "Continue" at bounding box center [405, 321] width 281 height 32
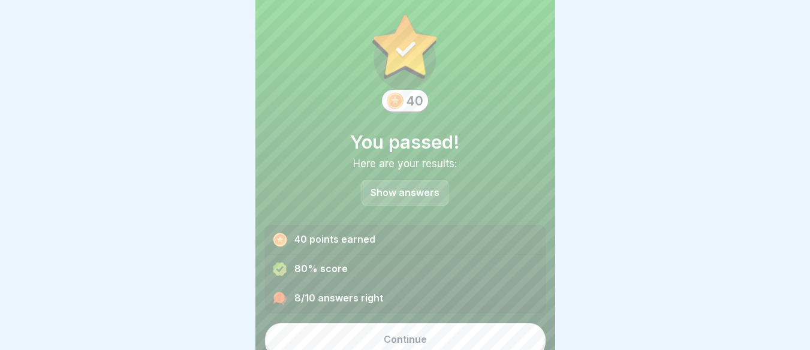
scroll to position [26, 0]
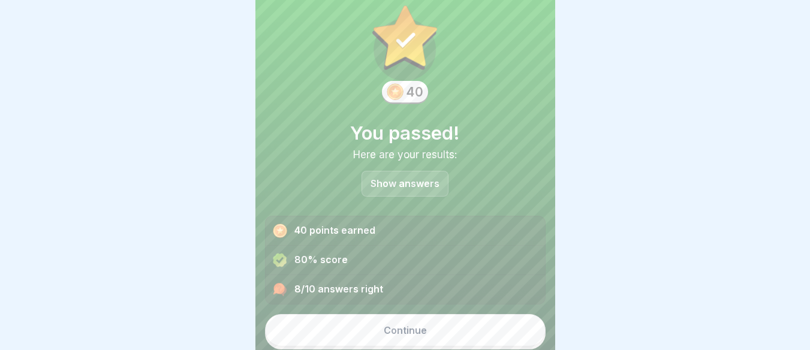
click at [392, 316] on button "Continue" at bounding box center [405, 330] width 281 height 32
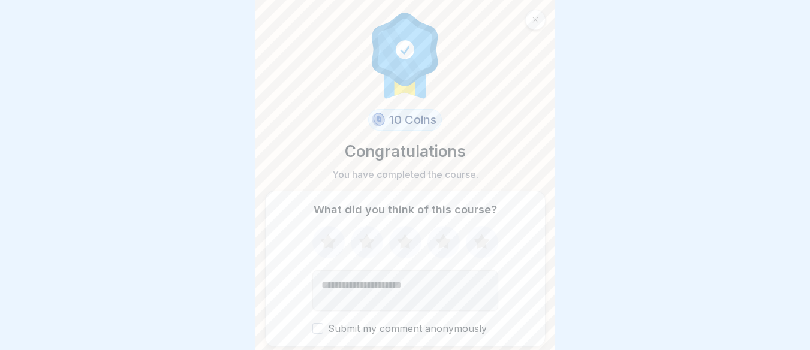
scroll to position [41, 0]
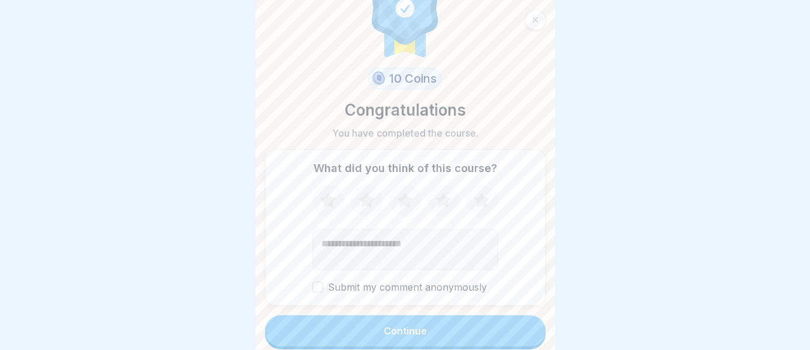
click at [481, 193] on icon at bounding box center [482, 200] width 16 height 15
drag, startPoint x: 325, startPoint y: 275, endPoint x: 484, endPoint y: 276, distance: 158.4
click at [484, 282] on label "Submit my comment anonymously" at bounding box center [406, 287] width 186 height 11
drag, startPoint x: 332, startPoint y: 283, endPoint x: 377, endPoint y: 283, distance: 45.0
click at [377, 283] on label "Submit my comment anonymously" at bounding box center [406, 287] width 186 height 11
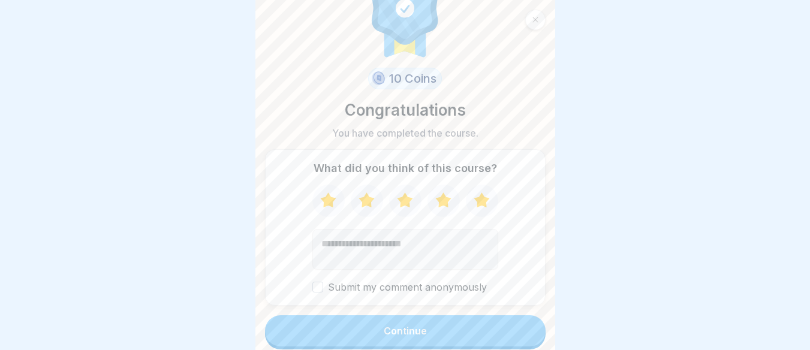
click at [306, 283] on div "What did you think of this course? Submit my comment anonymously" at bounding box center [405, 227] width 281 height 157
click at [313, 282] on button "Submit my comment anonymously" at bounding box center [318, 287] width 11 height 11
click at [319, 282] on label "Submit my comment anonymously" at bounding box center [406, 287] width 186 height 11
click at [319, 282] on button "Submit my comment anonymously" at bounding box center [318, 287] width 11 height 11
click at [433, 316] on button "Continue" at bounding box center [405, 331] width 281 height 31
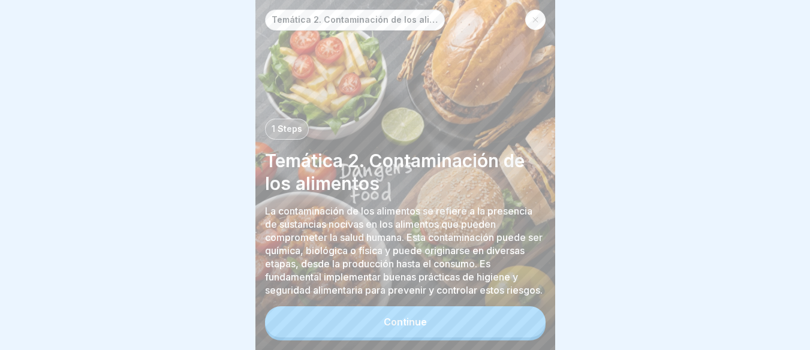
click at [538, 20] on icon at bounding box center [535, 19] width 7 height 7
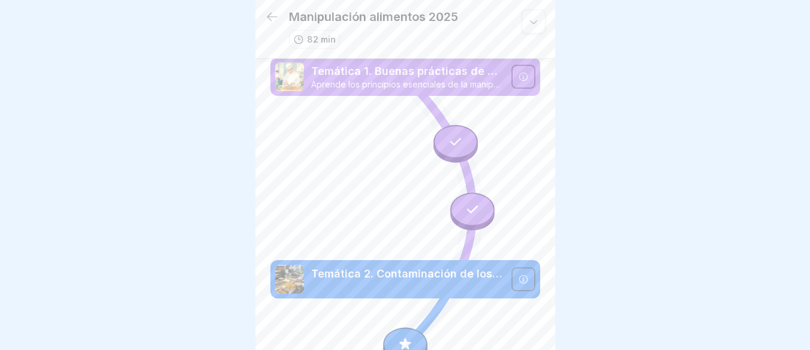
click at [465, 202] on icon at bounding box center [473, 210] width 16 height 16
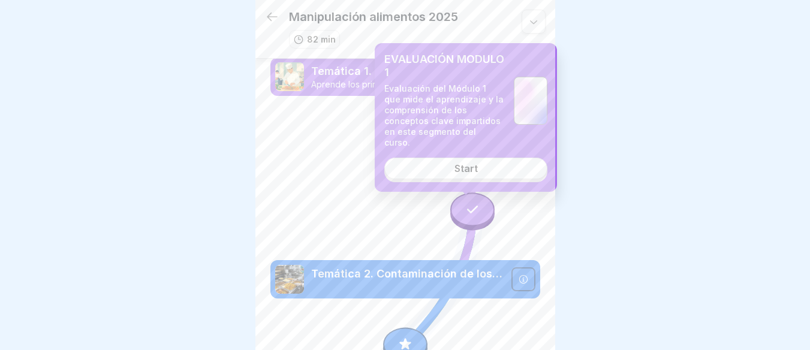
click at [469, 163] on div "Start" at bounding box center [466, 168] width 23 height 11
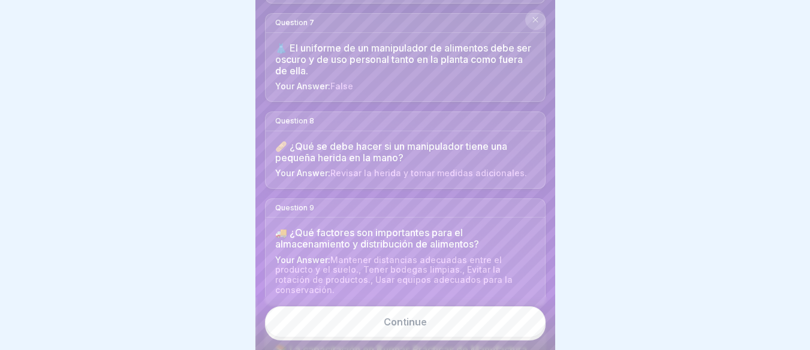
scroll to position [824, 0]
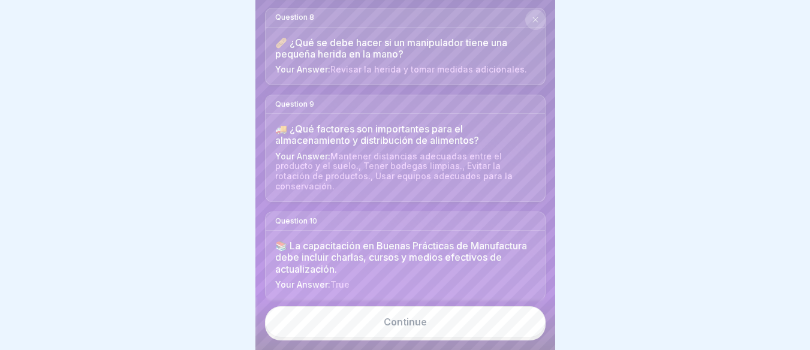
click at [402, 311] on link "Continue" at bounding box center [405, 322] width 281 height 31
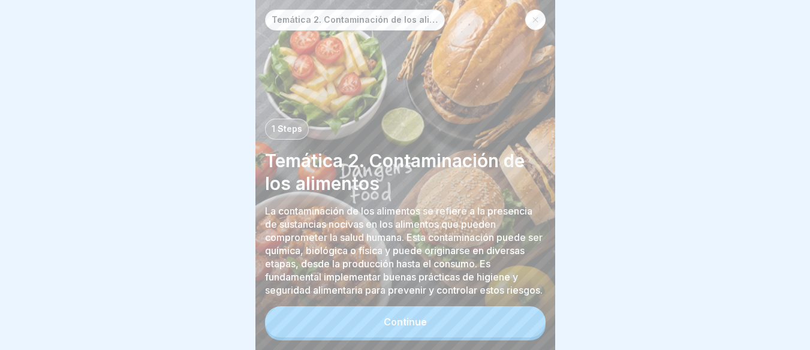
click at [531, 19] on div at bounding box center [536, 20] width 20 height 20
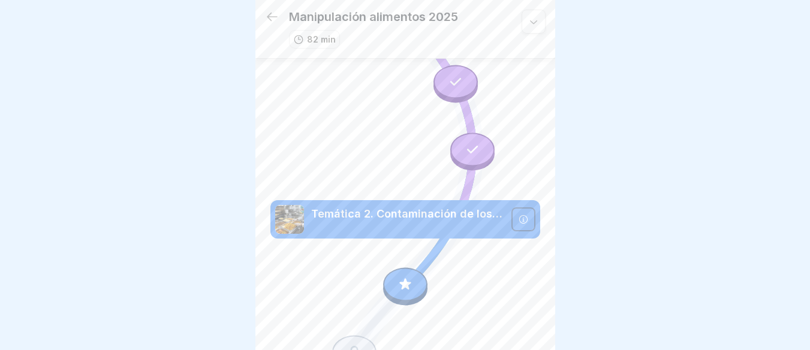
scroll to position [120, 0]
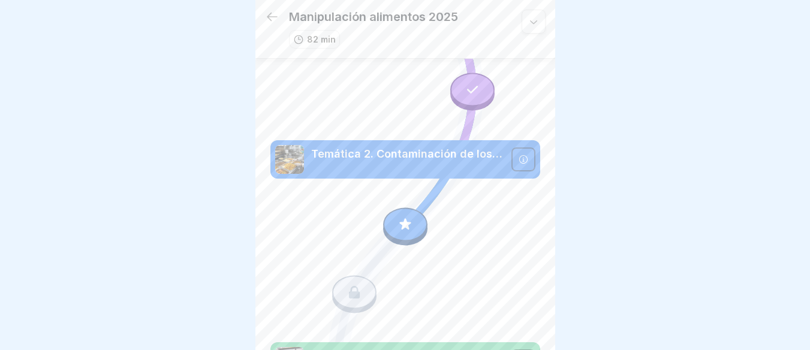
click at [398, 218] on icon at bounding box center [406, 225] width 16 height 16
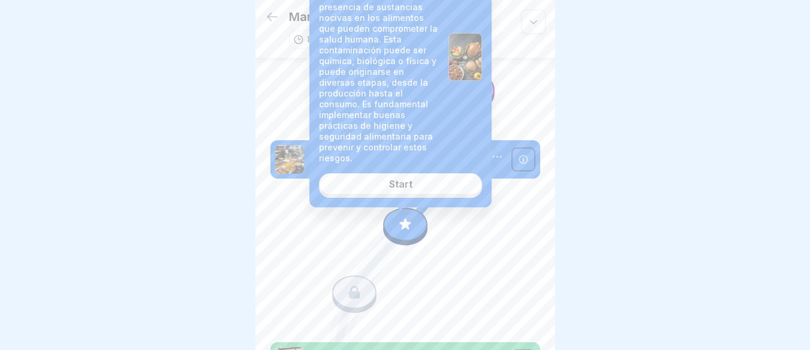
click at [423, 173] on link "Start" at bounding box center [400, 184] width 163 height 22
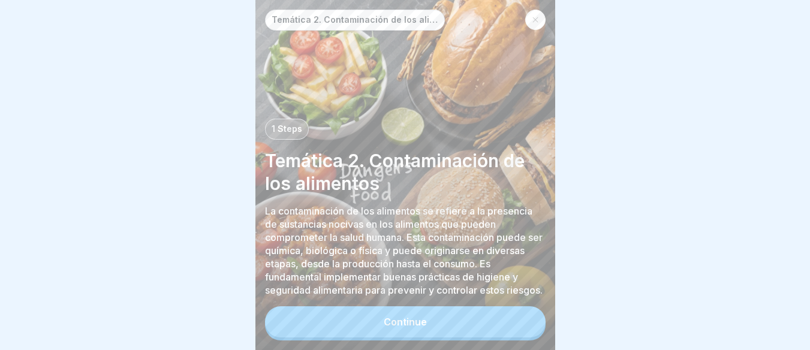
scroll to position [9, 0]
click at [409, 318] on div "Continue" at bounding box center [405, 322] width 43 height 11
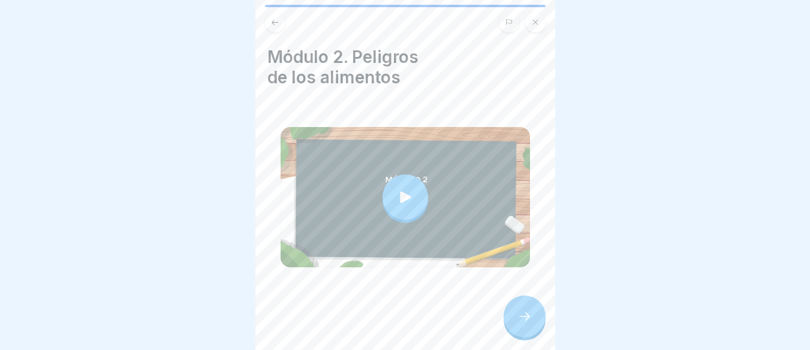
click at [529, 313] on icon at bounding box center [525, 317] width 14 height 14
click at [524, 313] on icon at bounding box center [525, 317] width 14 height 14
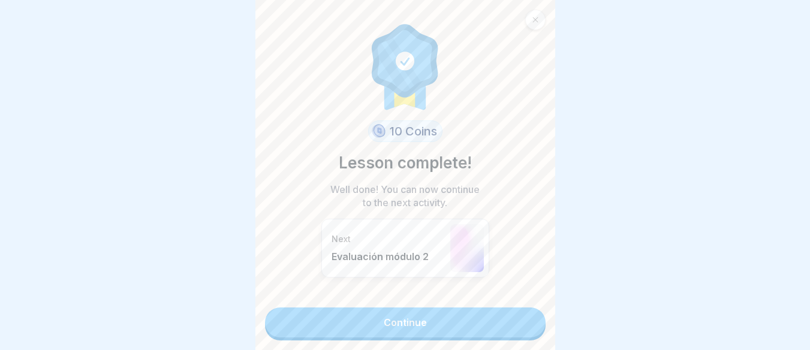
click at [423, 308] on link "Continue" at bounding box center [405, 323] width 281 height 30
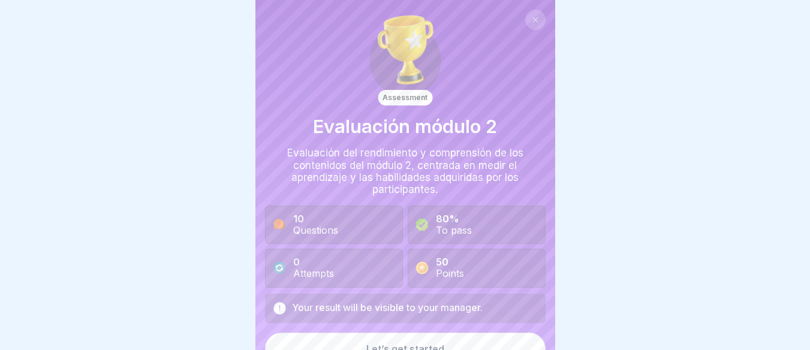
click at [433, 344] on div "Let’s get started" at bounding box center [406, 349] width 78 height 11
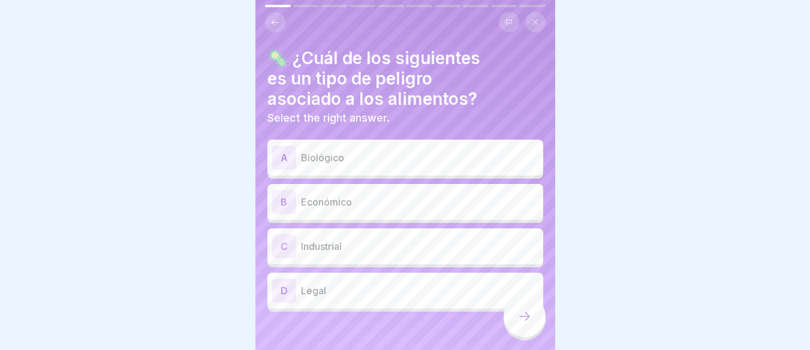
click at [373, 151] on p "Biológico" at bounding box center [420, 158] width 238 height 14
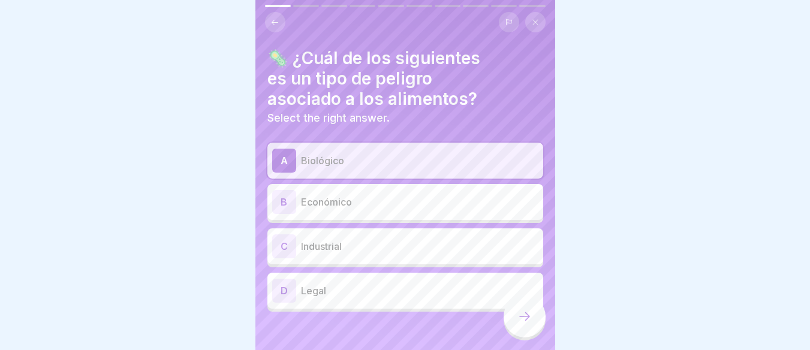
scroll to position [10, 0]
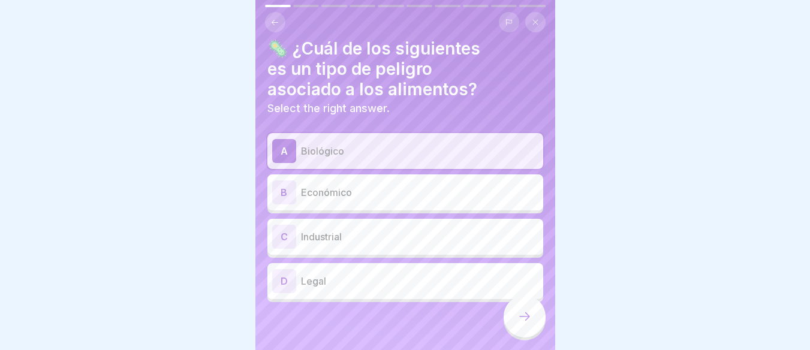
click at [366, 144] on p "Biológico" at bounding box center [420, 151] width 238 height 14
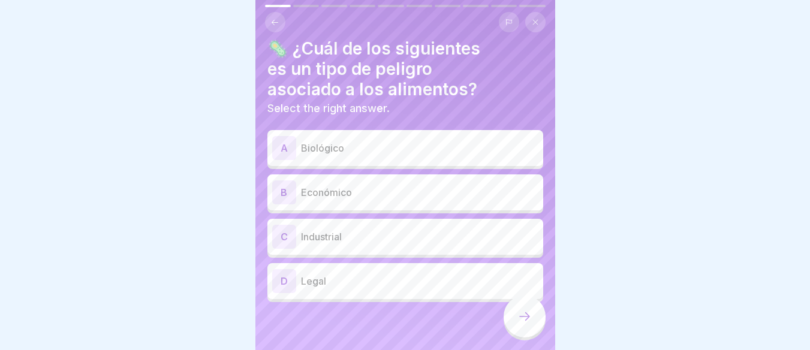
click at [366, 152] on div "A Biológico" at bounding box center [406, 148] width 276 height 36
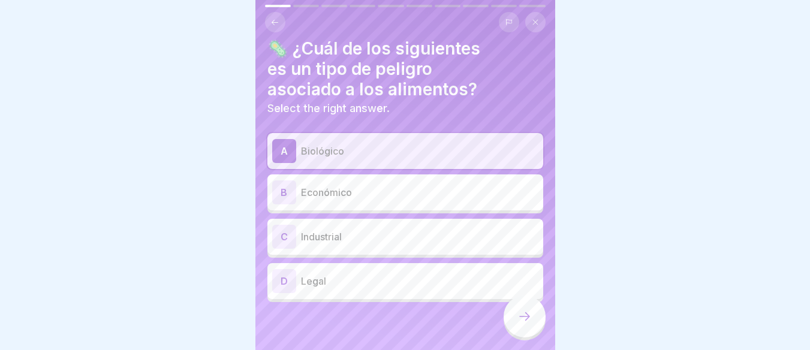
click at [529, 311] on icon at bounding box center [525, 317] width 14 height 14
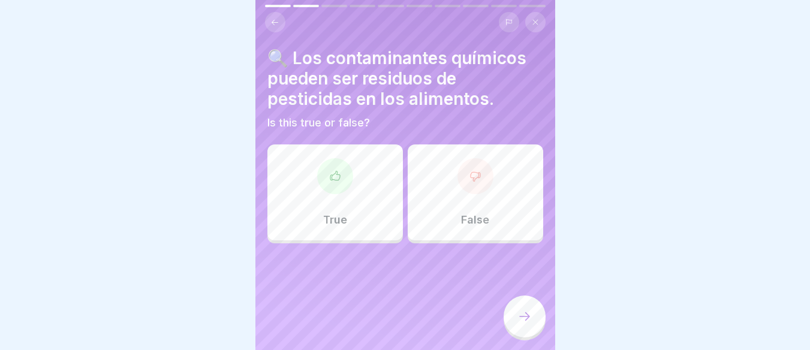
click at [591, 302] on body "Assessment Evaluación módulo 2 Evaluación del rendimiento y comprensión de los …" at bounding box center [405, 175] width 810 height 350
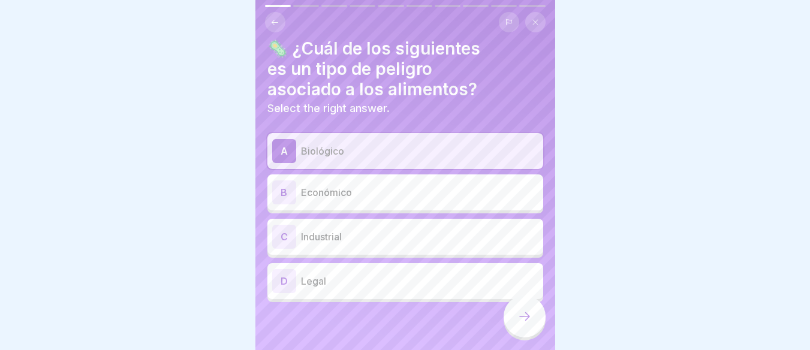
click at [347, 181] on div "B Económico" at bounding box center [405, 193] width 266 height 24
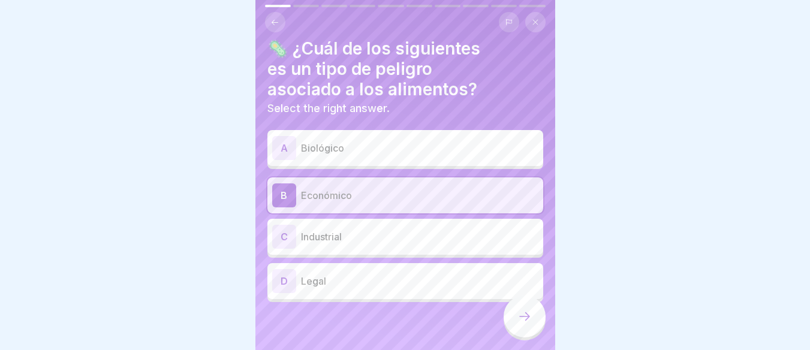
click at [354, 235] on p "Industrial" at bounding box center [420, 237] width 238 height 14
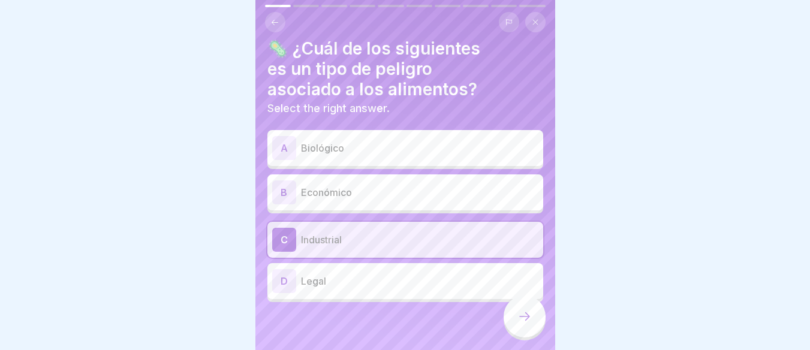
click at [356, 274] on p "Legal" at bounding box center [420, 281] width 238 height 14
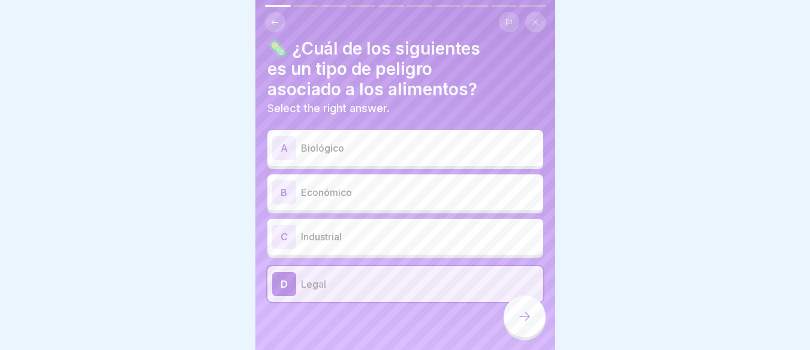
click at [359, 181] on div "B Económico" at bounding box center [405, 193] width 266 height 24
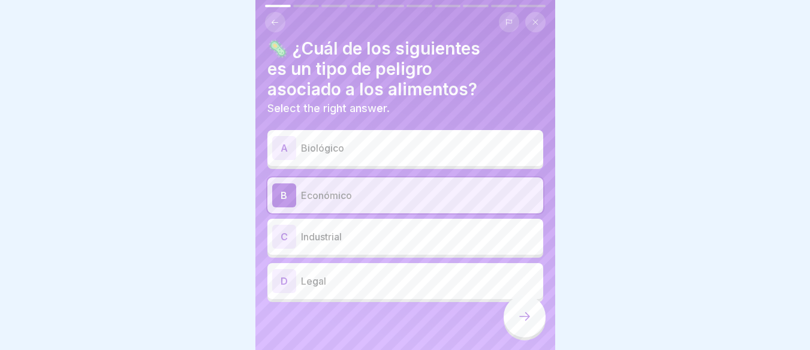
click at [348, 141] on p "Biológico" at bounding box center [420, 148] width 238 height 14
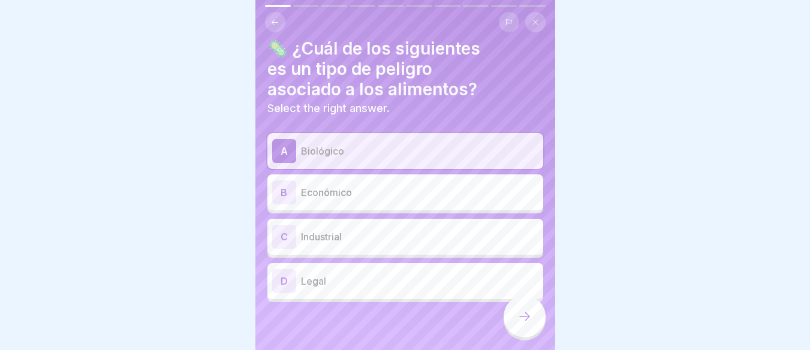
click at [520, 323] on icon at bounding box center [525, 317] width 14 height 14
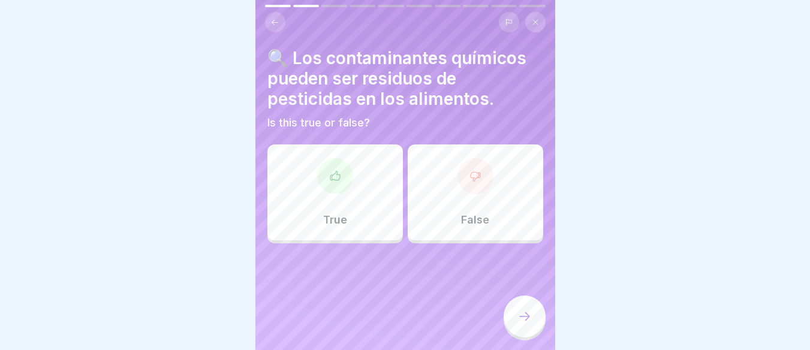
click at [332, 189] on div "True" at bounding box center [336, 193] width 136 height 96
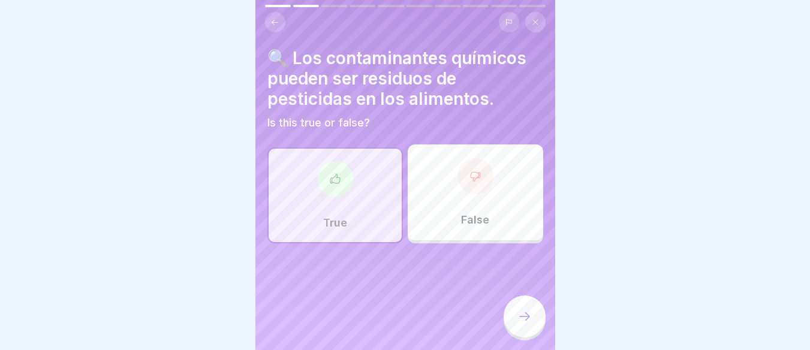
click at [521, 317] on icon at bounding box center [525, 317] width 14 height 14
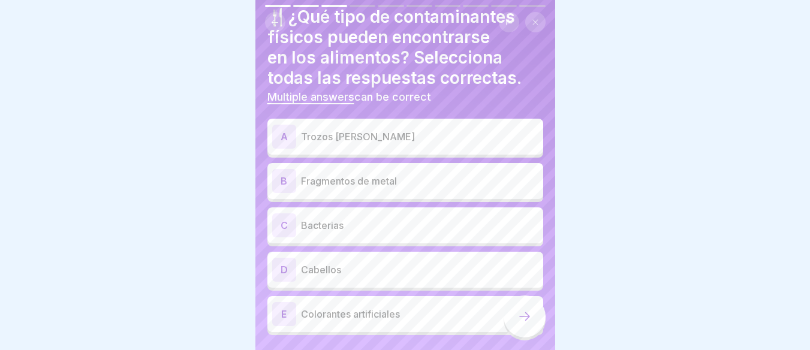
scroll to position [60, 0]
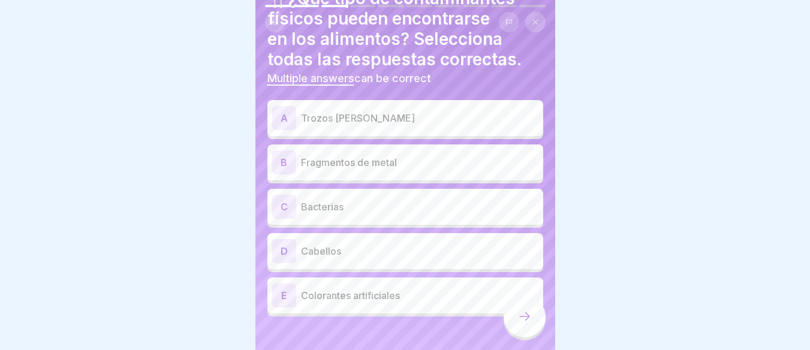
click at [383, 111] on p "Trozos [PERSON_NAME]" at bounding box center [420, 118] width 238 height 14
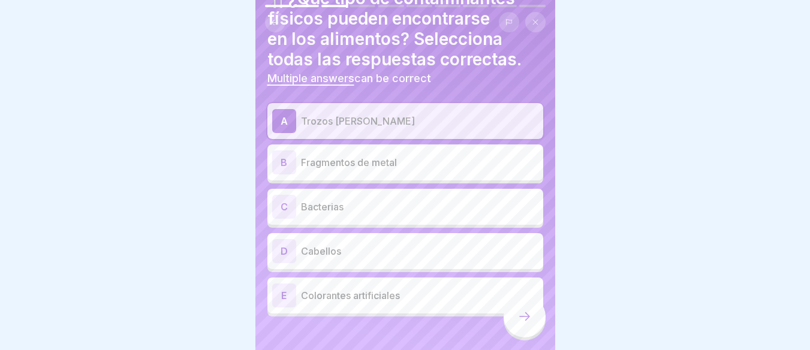
click at [391, 155] on p "Fragmentos de metal" at bounding box center [420, 162] width 238 height 14
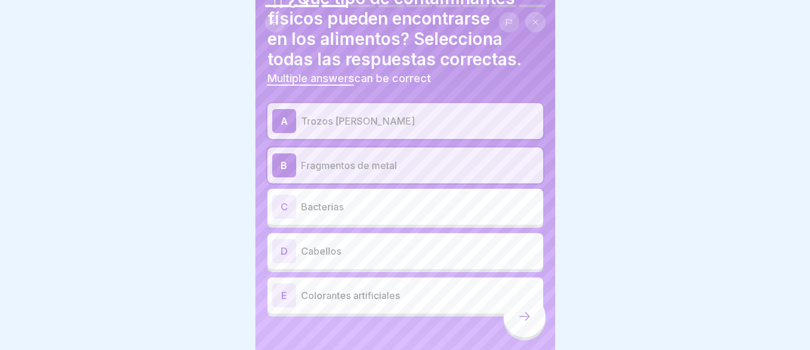
click at [386, 160] on p "Fragmentos de metal" at bounding box center [420, 165] width 238 height 14
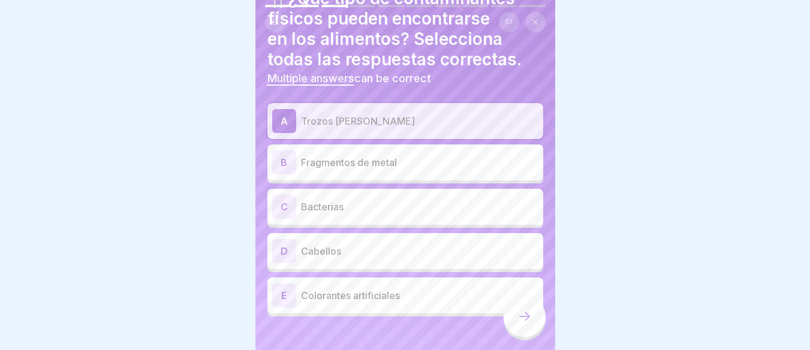
click at [355, 244] on p "Cabellos" at bounding box center [420, 251] width 238 height 14
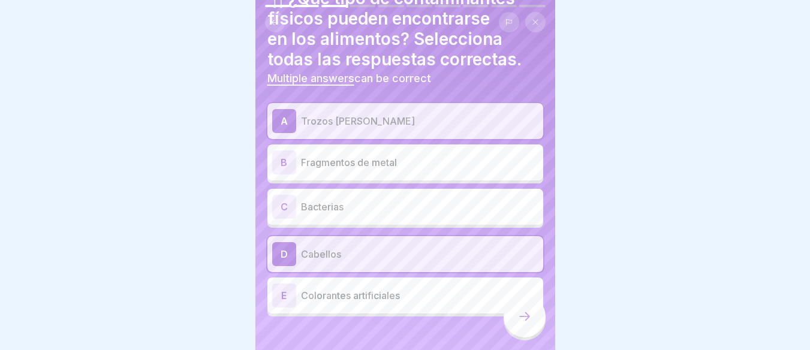
click at [368, 155] on p "Fragmentos de metal" at bounding box center [420, 162] width 238 height 14
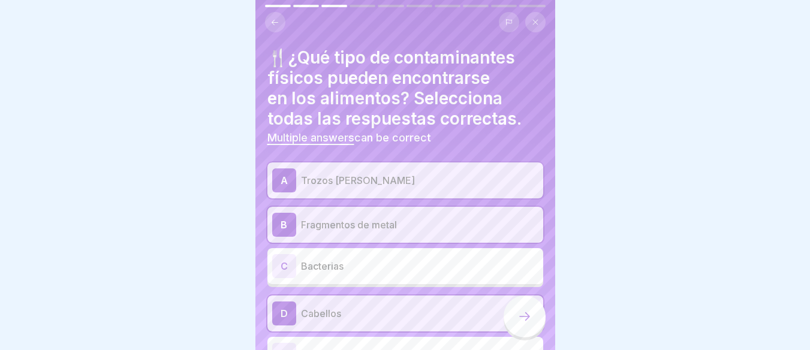
scroll to position [0, 0]
click at [516, 308] on div at bounding box center [525, 317] width 42 height 42
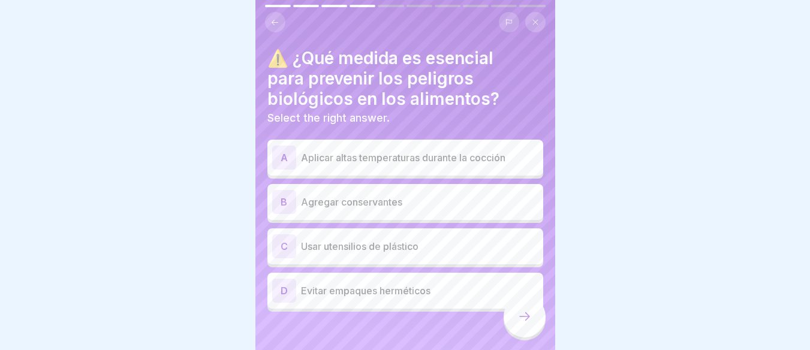
click at [379, 284] on p "Evitar empaques herméticos" at bounding box center [420, 291] width 238 height 14
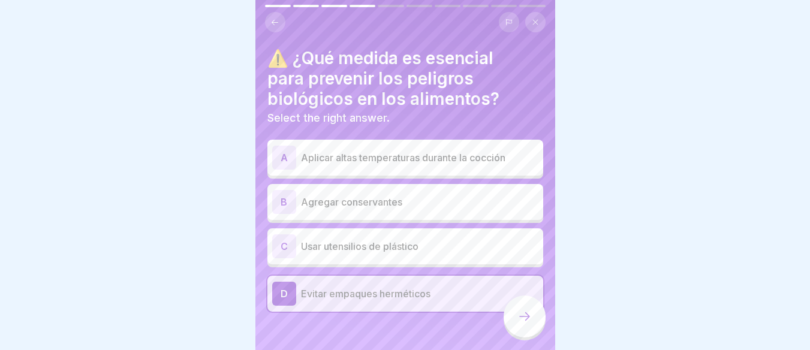
click at [392, 216] on div "A Aplicar altas temperaturas durante la cocción B Agregar conservantes C Usar u…" at bounding box center [406, 227] width 276 height 169
click at [412, 173] on div "A Aplicar altas temperaturas durante la cocción B Agregar conservantes C Usar u…" at bounding box center [406, 227] width 276 height 169
click at [411, 195] on p "Agregar conservantes" at bounding box center [420, 202] width 238 height 14
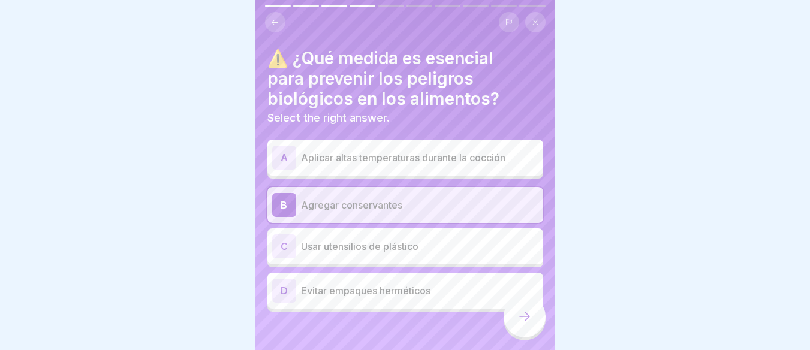
click at [405, 235] on div "C Usar utensilios de plástico" at bounding box center [405, 247] width 266 height 24
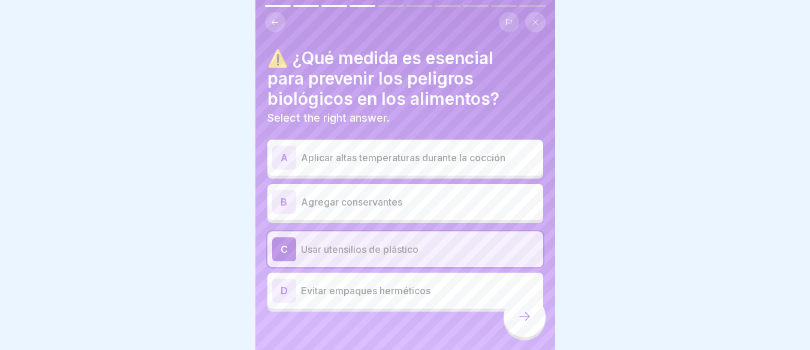
click at [402, 190] on div "B Agregar conservantes" at bounding box center [405, 202] width 266 height 24
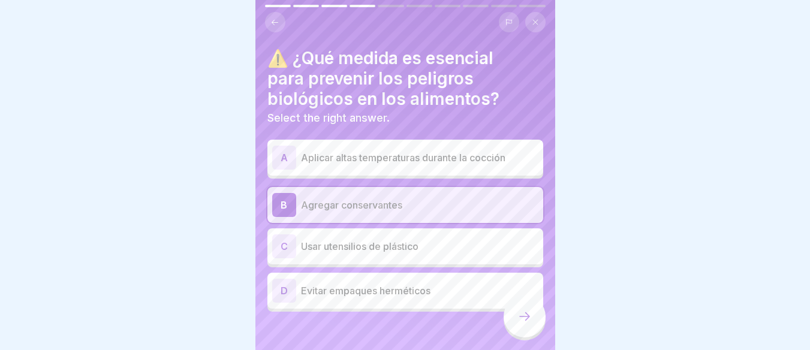
click at [377, 158] on div "A Aplicar altas temperaturas durante la cocción" at bounding box center [405, 158] width 266 height 24
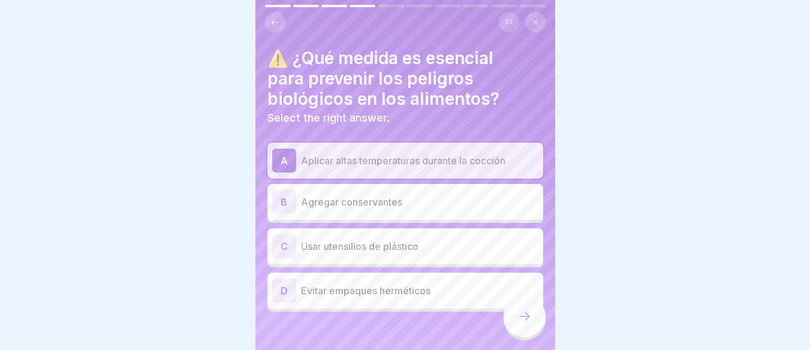
click at [515, 327] on div at bounding box center [525, 317] width 42 height 42
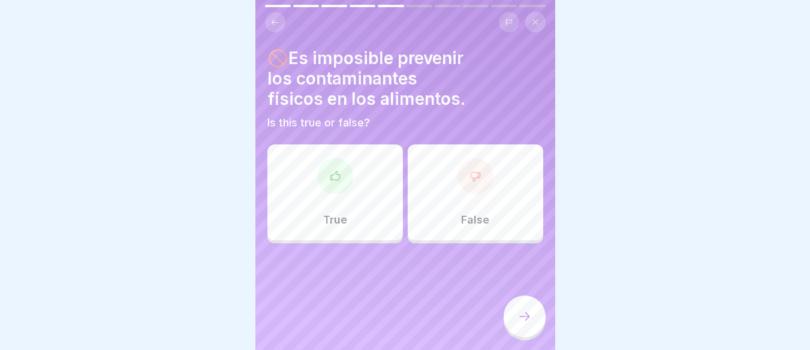
click at [470, 195] on div "False" at bounding box center [476, 193] width 136 height 96
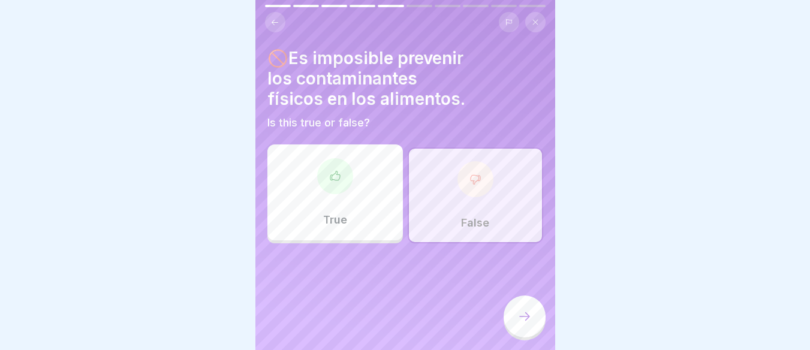
click at [528, 312] on icon at bounding box center [525, 317] width 14 height 14
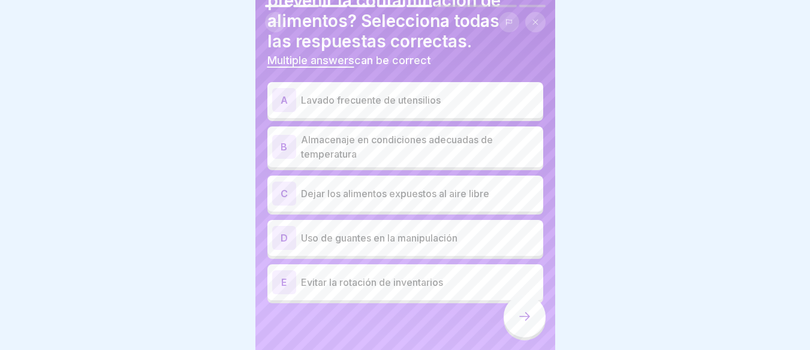
scroll to position [79, 0]
click at [433, 188] on p "Dejar los alimentos expuestos al aire libre" at bounding box center [420, 192] width 238 height 14
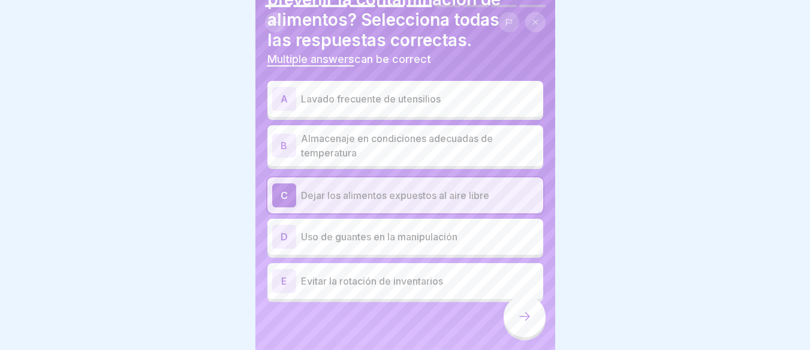
click at [434, 154] on div "B Almacenaje en condiciones adecuadas de temperatura" at bounding box center [406, 145] width 276 height 41
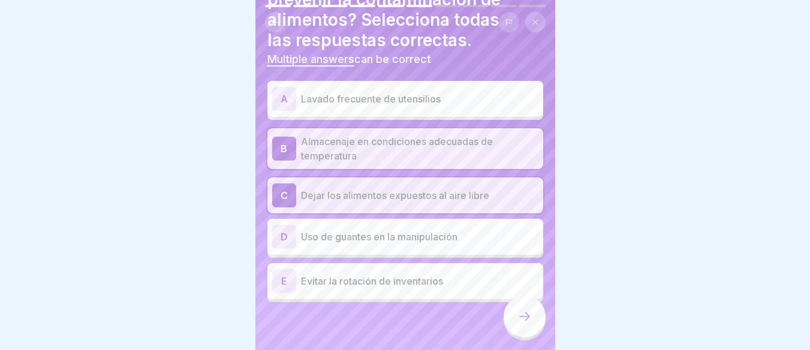
click at [430, 150] on p "Almacenaje en condiciones adecuadas de temperatura" at bounding box center [420, 148] width 238 height 29
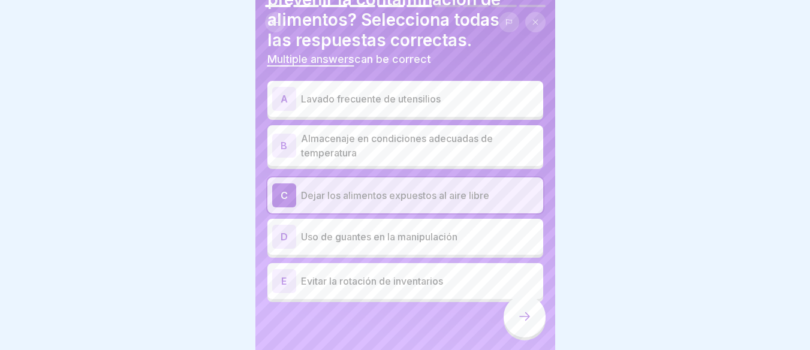
click at [430, 188] on p "Dejar los alimentos expuestos al aire libre" at bounding box center [420, 195] width 238 height 14
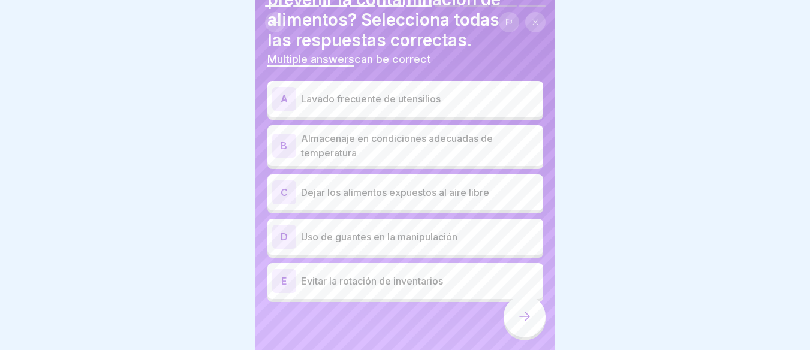
scroll to position [0, 0]
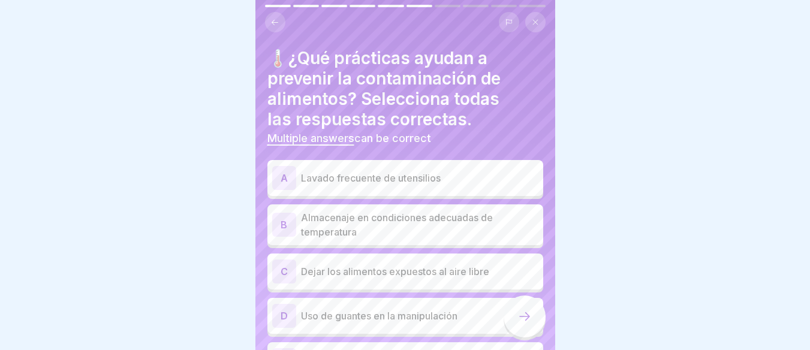
click at [446, 171] on p "Lavado frecuente de utensilios" at bounding box center [420, 178] width 238 height 14
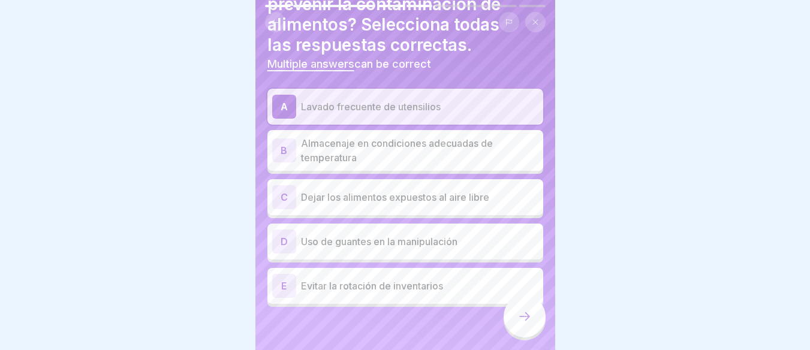
scroll to position [79, 0]
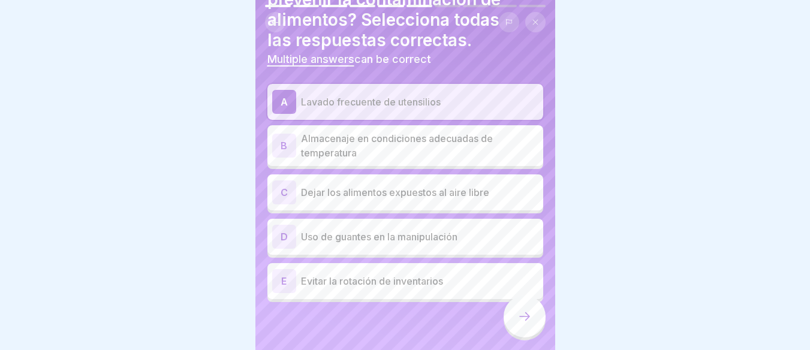
click at [434, 138] on p "Almacenaje en condiciones adecuadas de temperatura" at bounding box center [420, 145] width 238 height 29
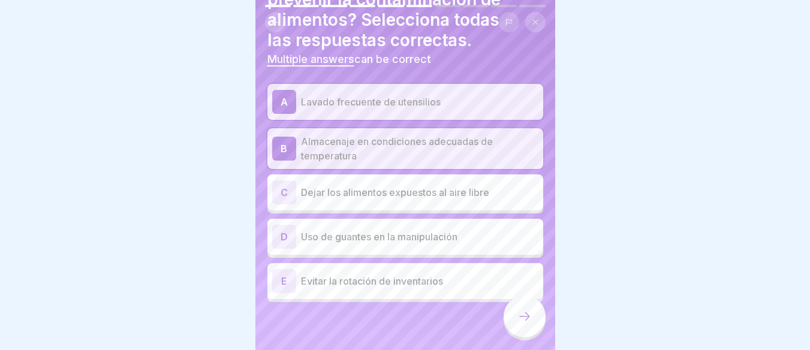
click at [425, 230] on p "Uso de guantes en la manipulación" at bounding box center [420, 237] width 238 height 14
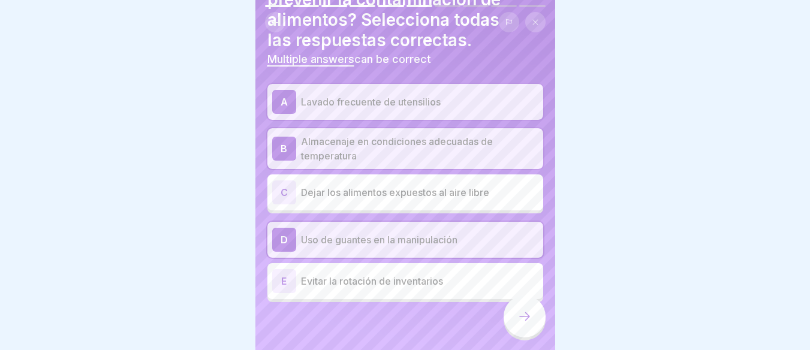
click at [383, 277] on p "Evitar la rotación de inventarios" at bounding box center [420, 281] width 238 height 14
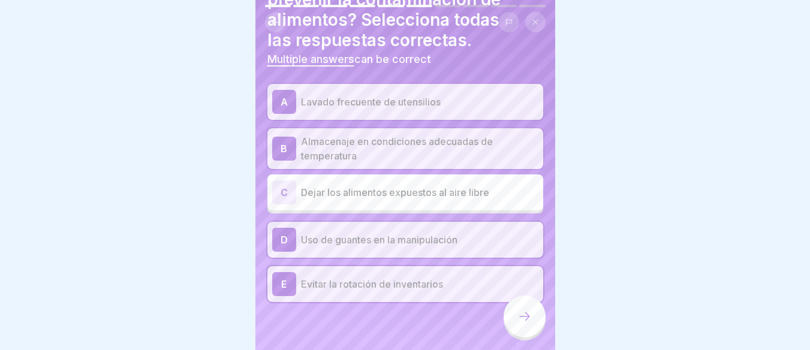
click at [509, 312] on div at bounding box center [525, 317] width 42 height 42
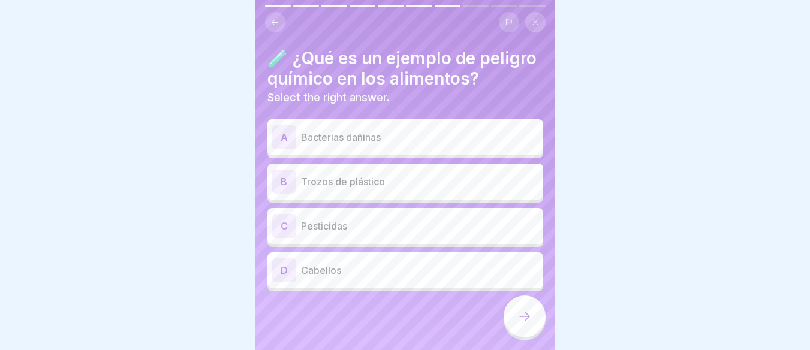
scroll to position [0, 0]
click at [350, 233] on p "Pesticidas" at bounding box center [420, 226] width 238 height 14
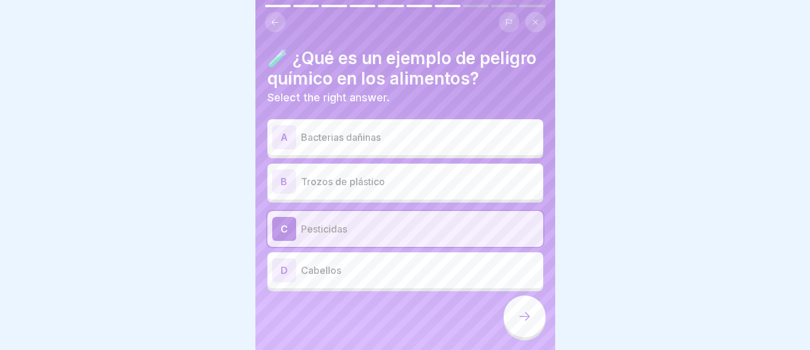
click at [520, 321] on icon at bounding box center [525, 317] width 14 height 14
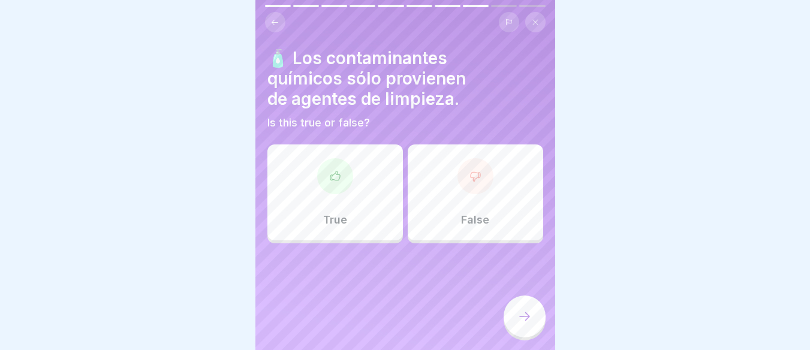
click at [473, 205] on div "False" at bounding box center [476, 193] width 136 height 96
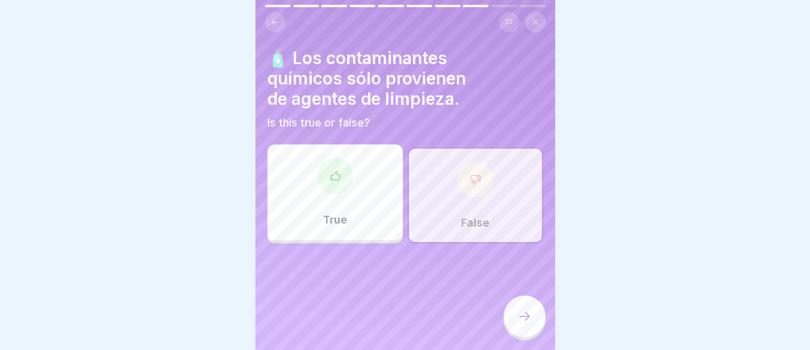
scroll to position [9, 0]
click at [525, 306] on div at bounding box center [525, 317] width 42 height 42
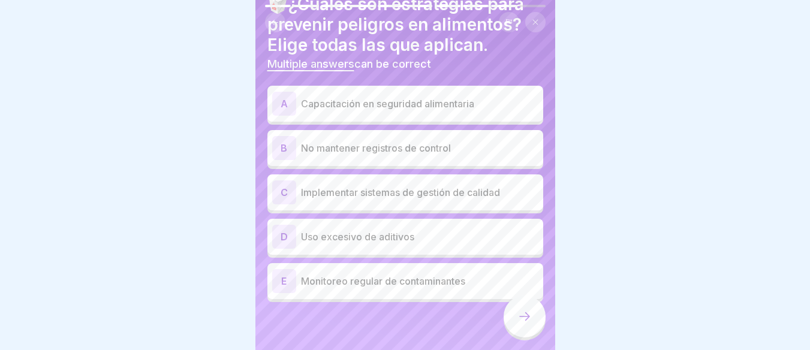
scroll to position [0, 0]
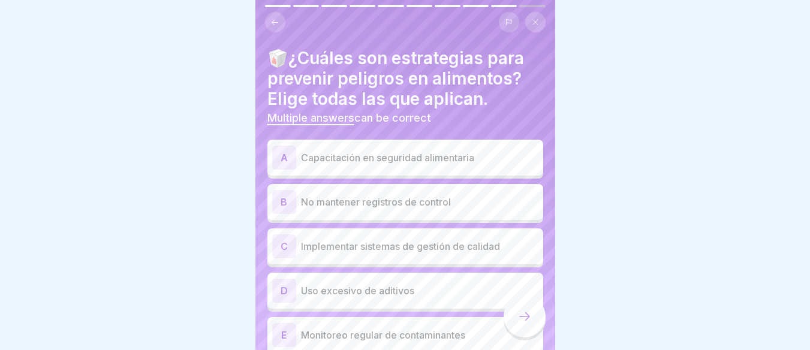
click at [443, 151] on p "Capacitación en seguridad alimentaria" at bounding box center [420, 158] width 238 height 14
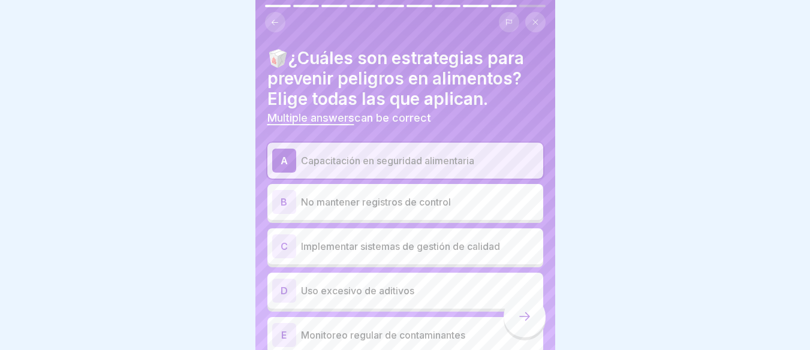
click at [436, 239] on p "Implementar sistemas de gestión de calidad" at bounding box center [420, 246] width 238 height 14
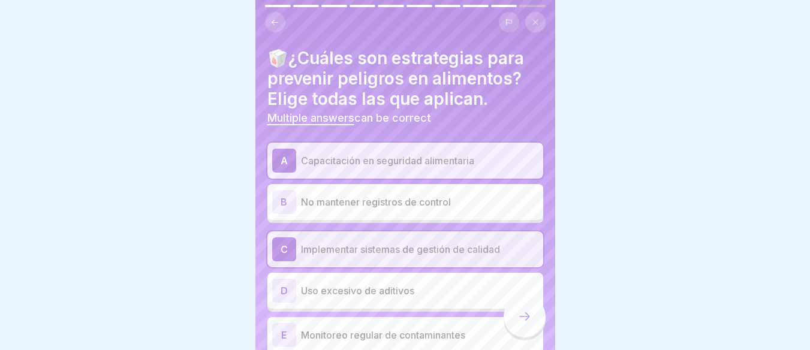
scroll to position [54, 0]
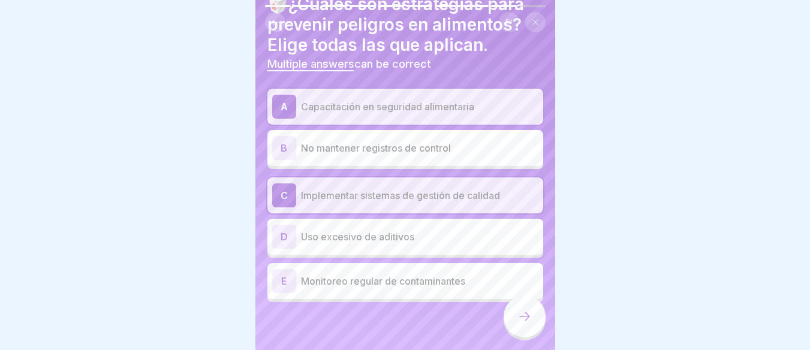
click at [401, 274] on p "Monitoreo regular de contaminantes" at bounding box center [420, 281] width 238 height 14
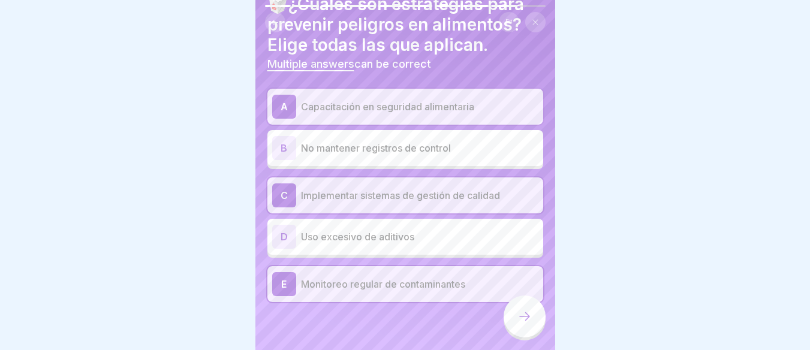
click at [522, 316] on icon at bounding box center [525, 317] width 14 height 14
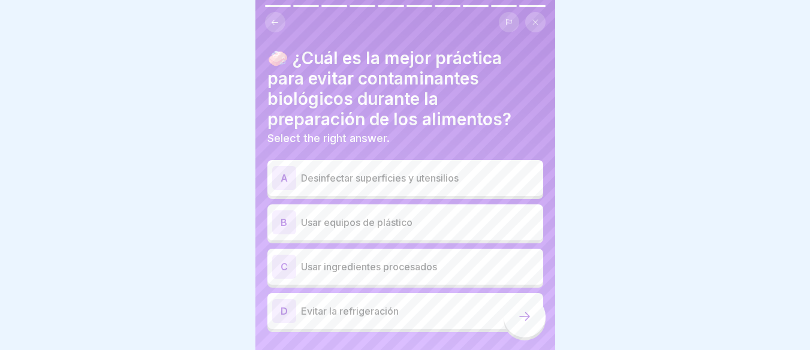
scroll to position [0, 0]
click at [383, 176] on p "Desinfectar superficies y utensilios" at bounding box center [420, 178] width 238 height 14
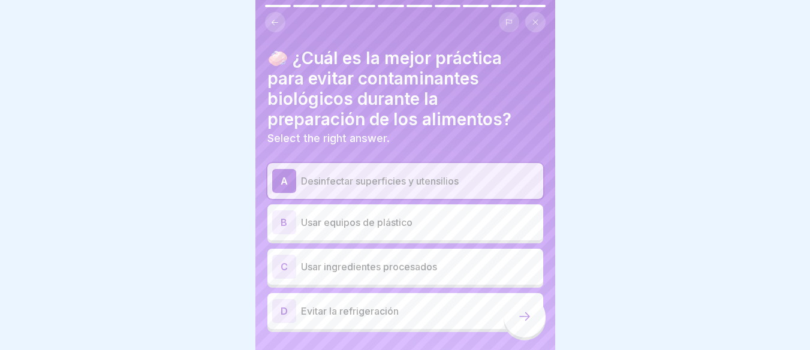
scroll to position [30, 0]
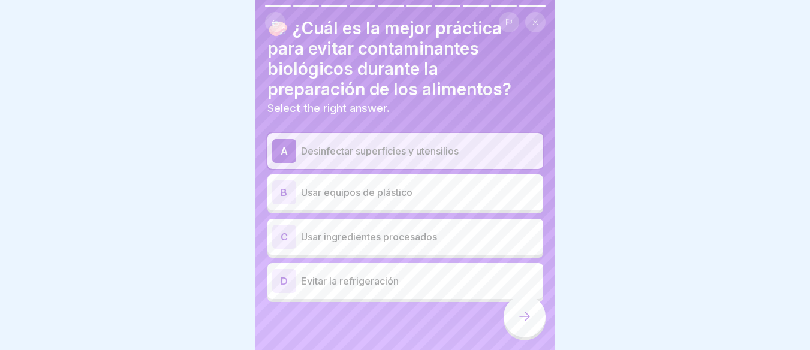
click at [379, 210] on div "B Usar equipos de plástico" at bounding box center [406, 193] width 276 height 36
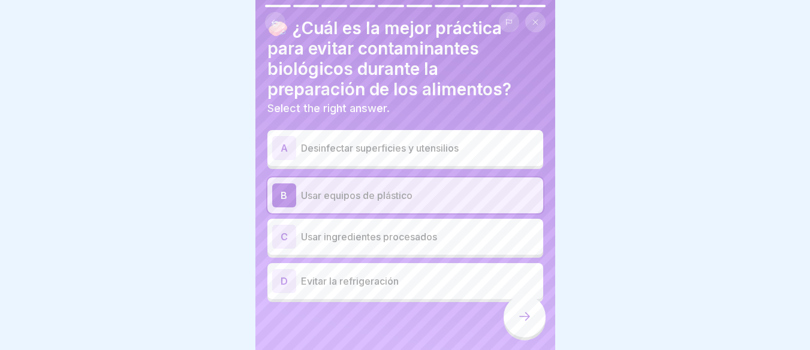
click at [382, 242] on p "Usar ingredientes procesados" at bounding box center [420, 237] width 238 height 14
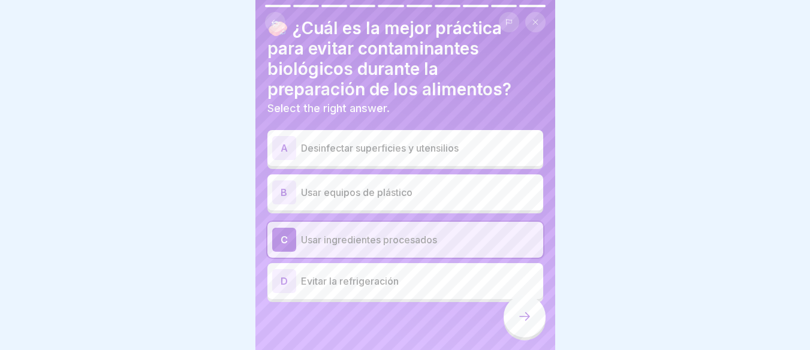
click at [386, 203] on div "B Usar equipos de plástico" at bounding box center [405, 193] width 266 height 24
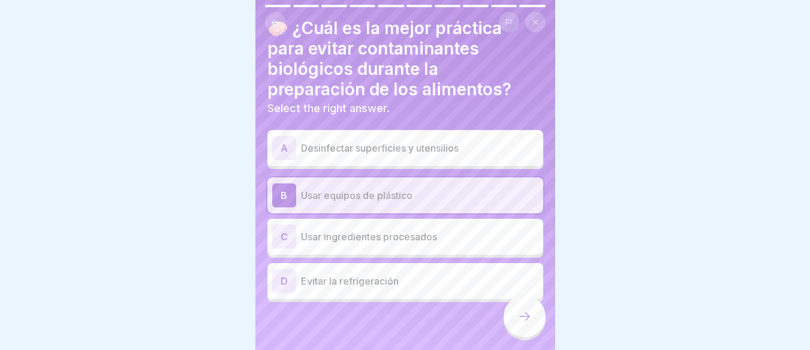
click at [389, 152] on p "Desinfectar superficies y utensilios" at bounding box center [420, 148] width 238 height 14
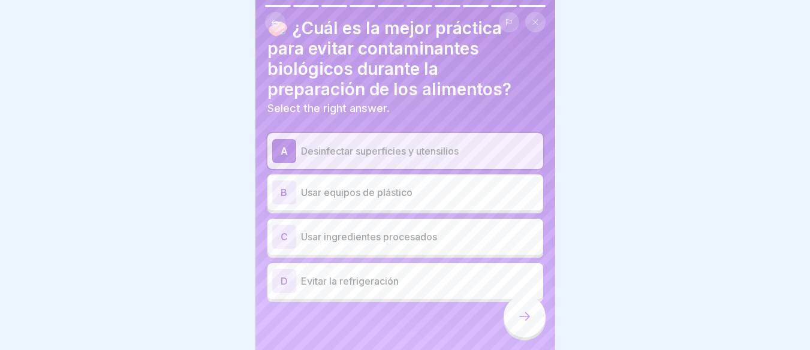
click at [524, 323] on icon at bounding box center [525, 317] width 14 height 14
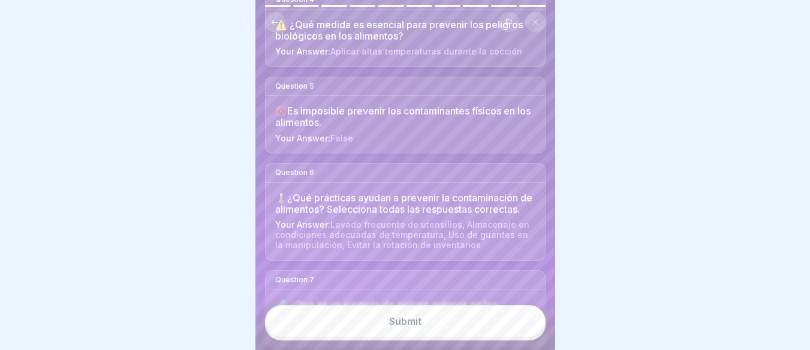
scroll to position [759, 0]
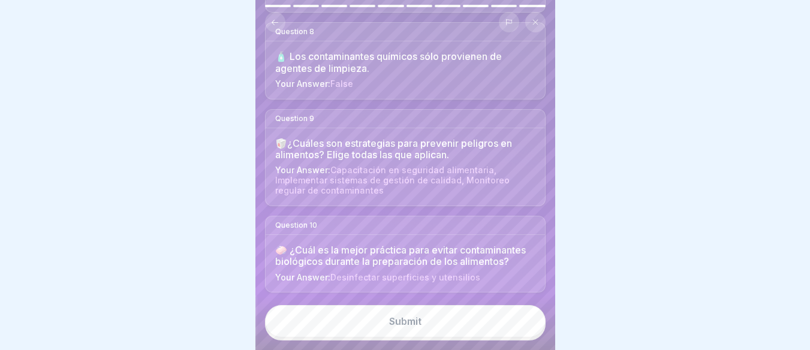
click at [405, 327] on div "Submit" at bounding box center [405, 321] width 32 height 11
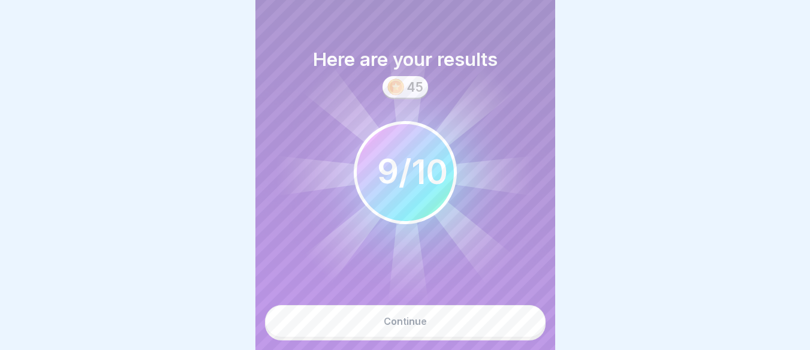
scroll to position [9, 0]
click at [420, 325] on div "Continue" at bounding box center [405, 321] width 43 height 11
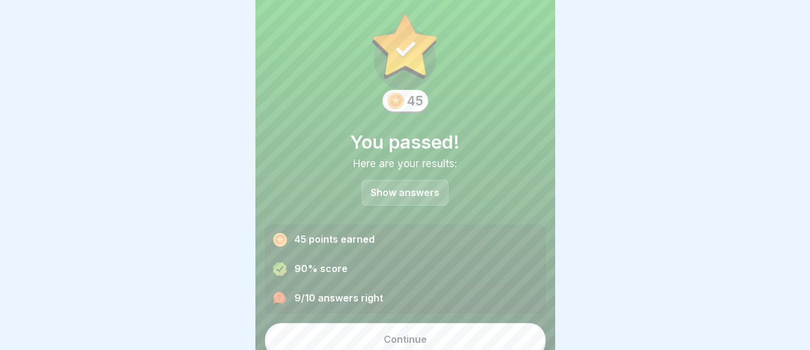
scroll to position [26, 0]
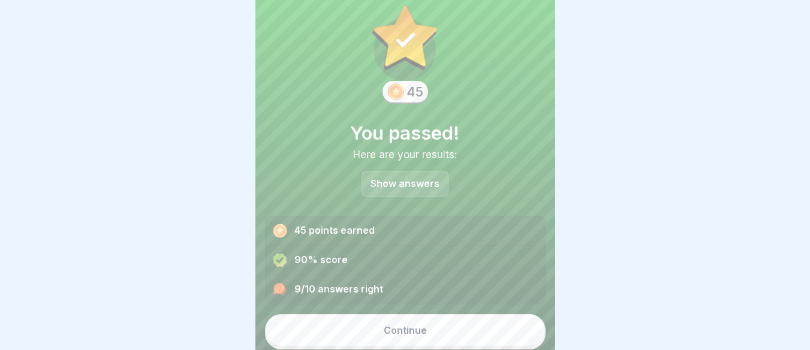
click at [400, 287] on div "9/10 answers right" at bounding box center [406, 289] width 280 height 29
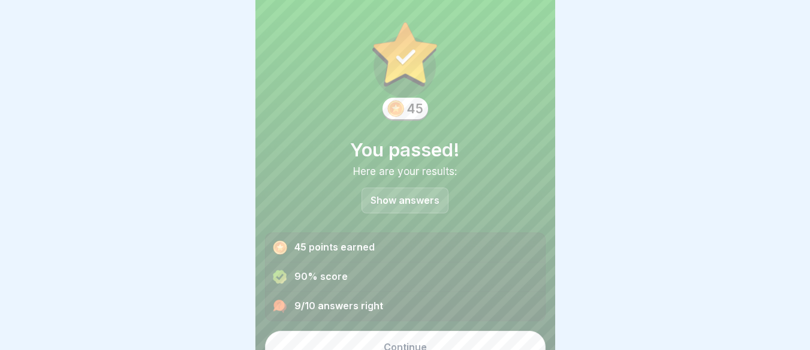
scroll to position [0, 0]
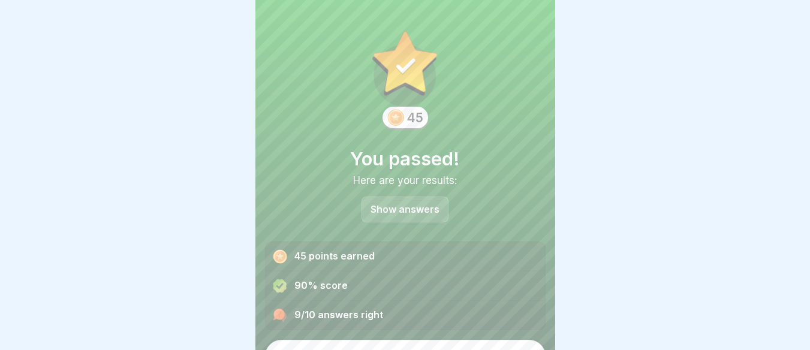
click at [410, 205] on p "Show answers" at bounding box center [405, 210] width 69 height 10
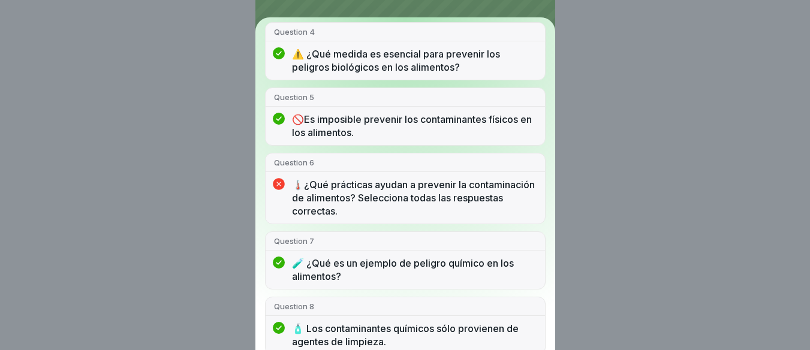
scroll to position [360, 0]
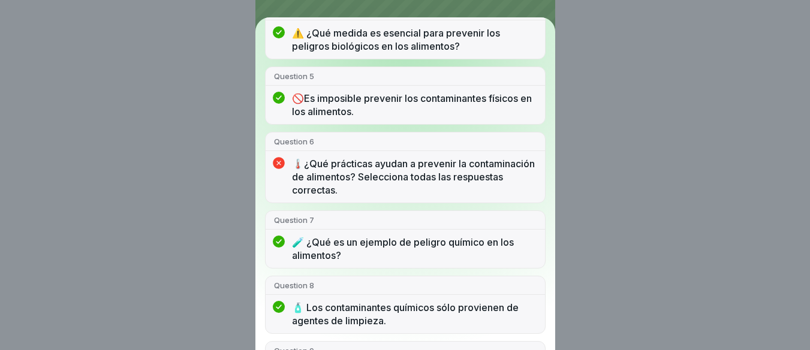
click at [440, 189] on p "🌡️¿Qué prácticas ayudan a prevenir la contaminación de alimentos? Selecciona to…" at bounding box center [414, 177] width 245 height 40
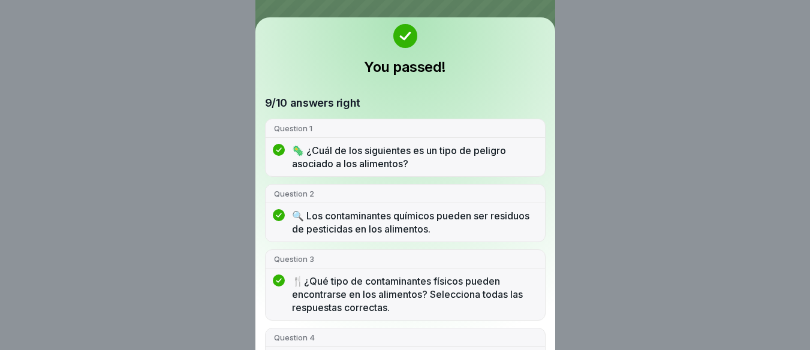
scroll to position [0, 0]
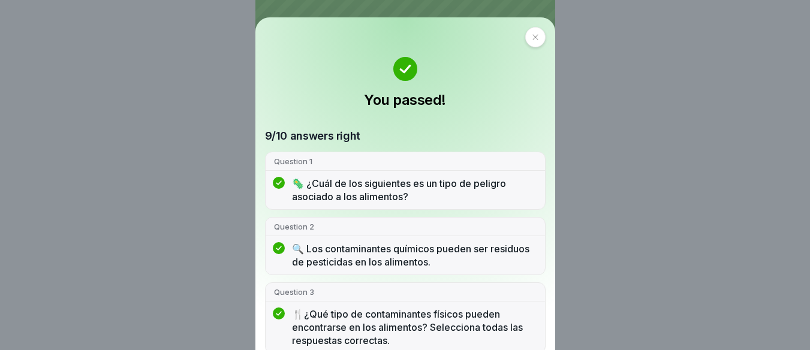
click at [527, 41] on div at bounding box center [536, 37] width 20 height 20
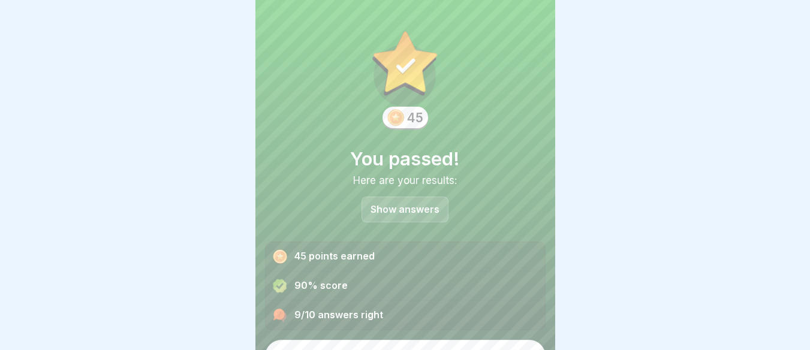
scroll to position [26, 0]
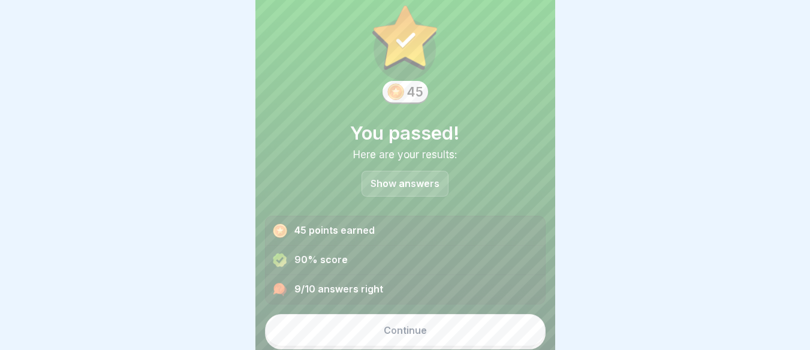
click at [448, 314] on button "Continue" at bounding box center [405, 330] width 281 height 32
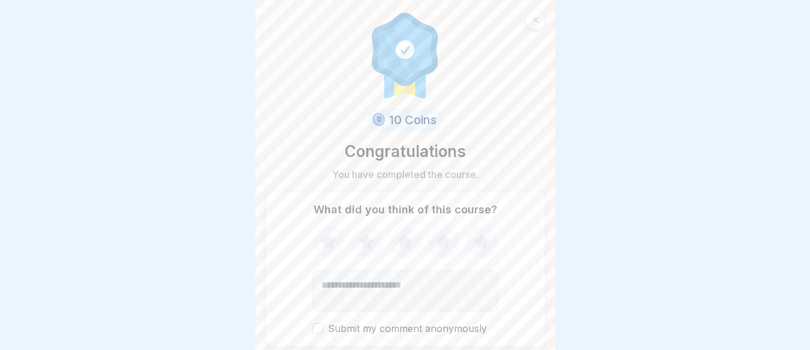
click at [475, 234] on icon at bounding box center [482, 241] width 16 height 15
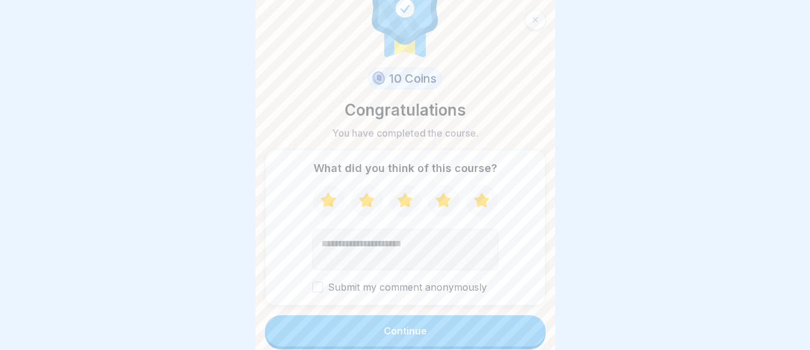
click at [355, 320] on button "Continue" at bounding box center [405, 331] width 281 height 31
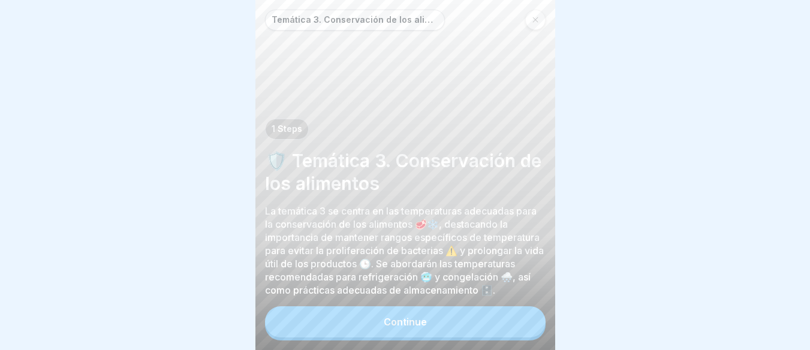
scroll to position [9, 0]
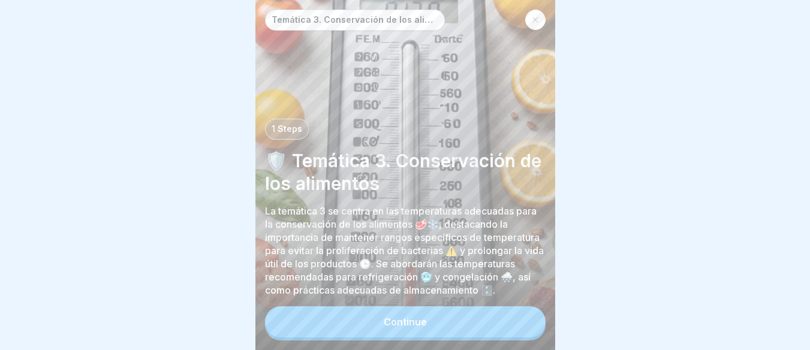
click at [396, 315] on button "Continue" at bounding box center [405, 322] width 281 height 31
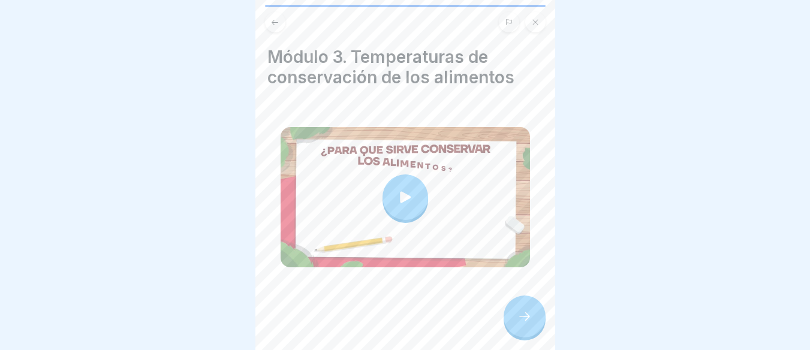
click at [536, 328] on div at bounding box center [525, 317] width 42 height 42
click at [510, 322] on div at bounding box center [525, 317] width 42 height 42
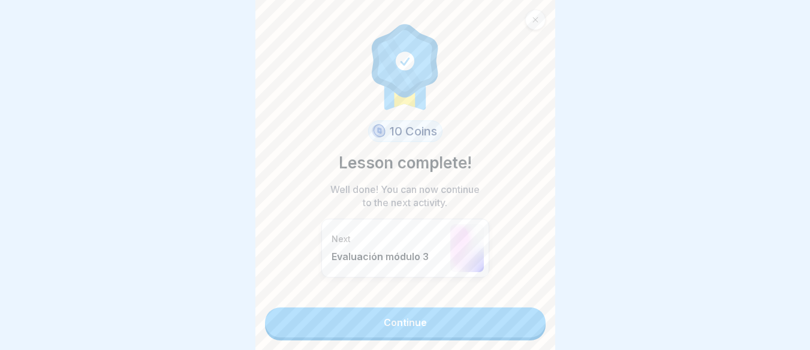
click at [397, 315] on link "Continue" at bounding box center [405, 323] width 281 height 30
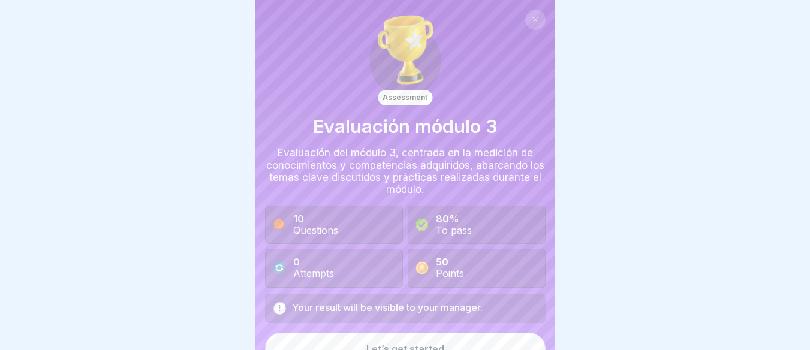
scroll to position [19, 0]
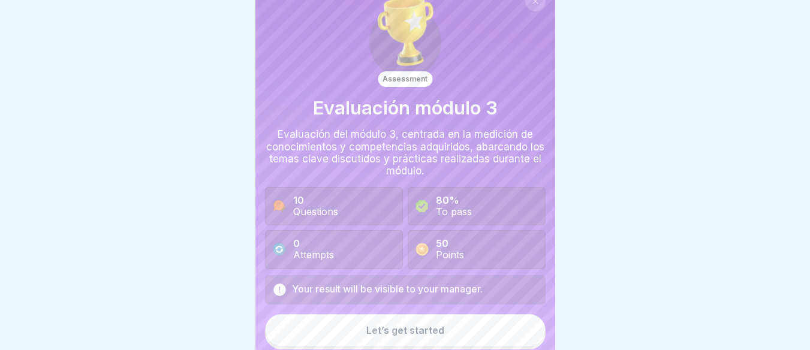
click at [376, 325] on div "Let’s get started" at bounding box center [406, 330] width 78 height 11
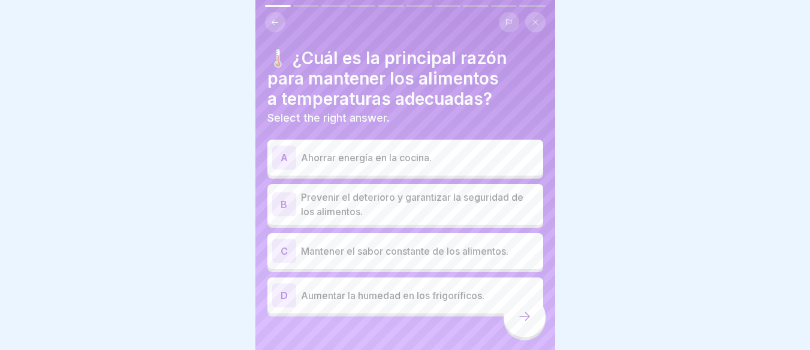
click at [383, 195] on p "Prevenir el deterioro y garantizar la seguridad de los alimentos." at bounding box center [420, 204] width 238 height 29
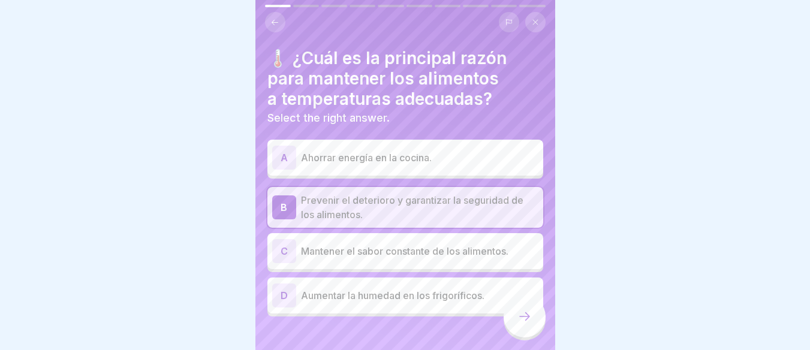
click at [410, 146] on div "A Ahorrar energía en la cocina." at bounding box center [405, 158] width 266 height 24
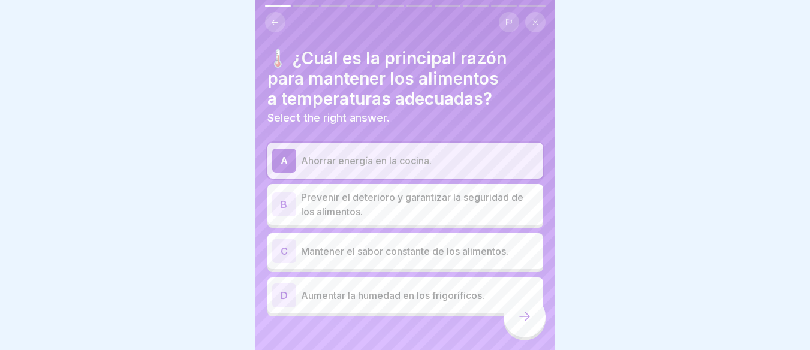
click at [388, 233] on div "C Mantener el sabor constante de los alimentos." at bounding box center [406, 251] width 276 height 36
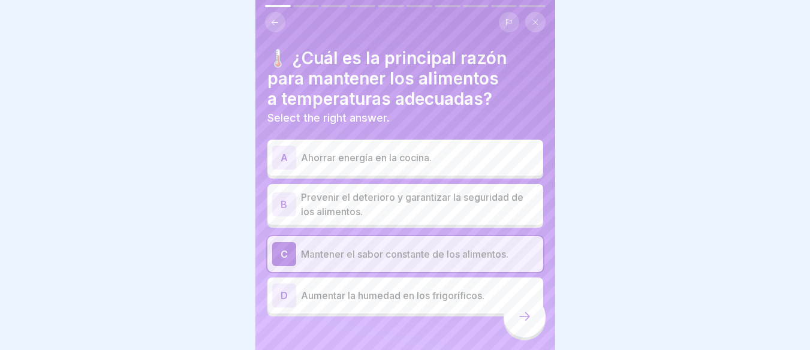
click at [380, 207] on p "Prevenir el deterioro y garantizar la seguridad de los alimentos." at bounding box center [420, 204] width 238 height 29
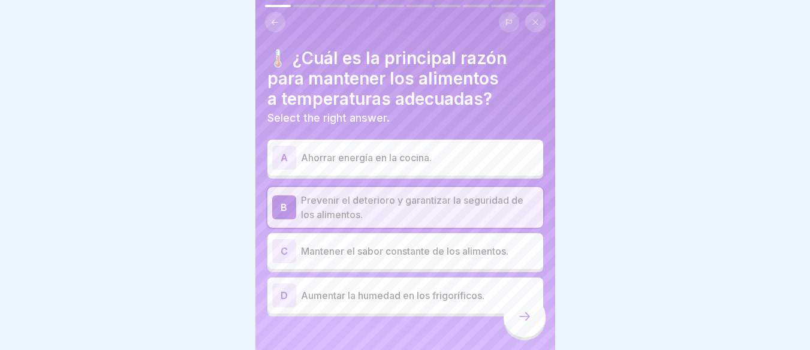
click at [523, 317] on icon at bounding box center [525, 317] width 11 height 8
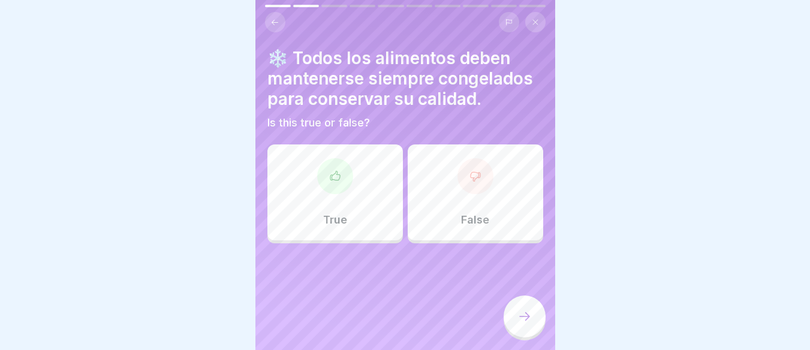
click at [470, 173] on icon at bounding box center [476, 176] width 12 height 12
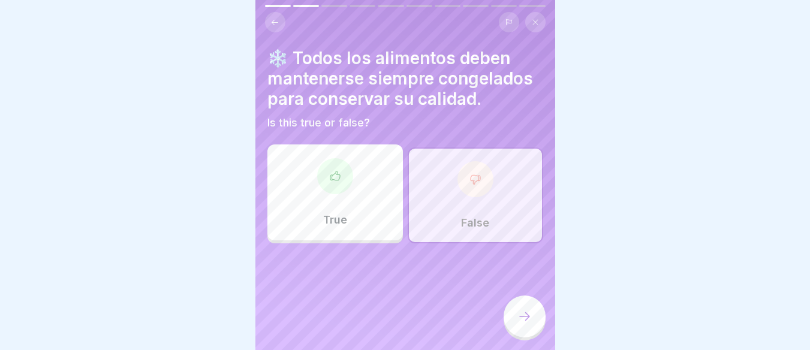
click at [460, 190] on div "False" at bounding box center [476, 196] width 136 height 96
click at [374, 190] on div "True" at bounding box center [336, 193] width 136 height 96
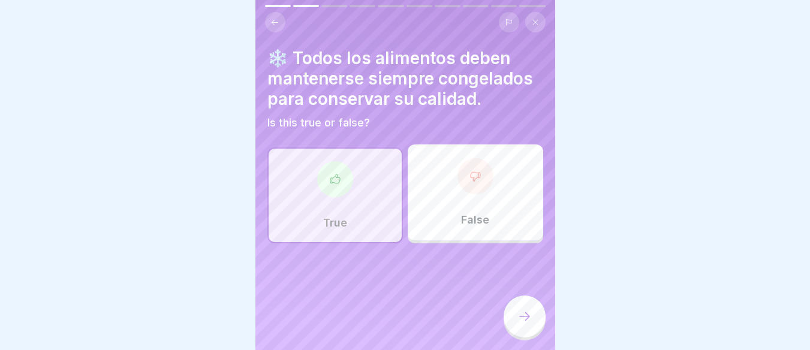
click at [451, 184] on div "False" at bounding box center [476, 193] width 136 height 96
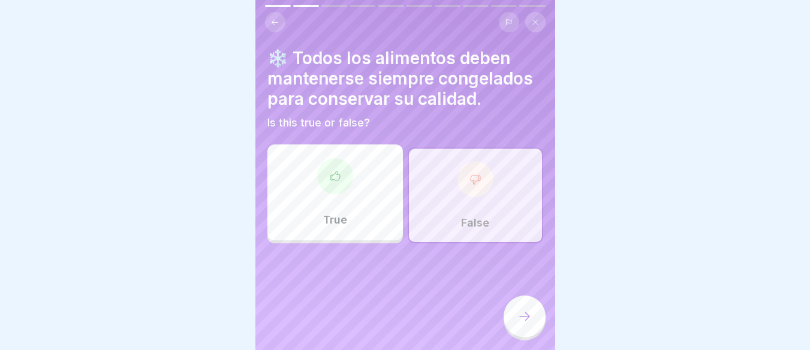
click at [518, 314] on icon at bounding box center [525, 317] width 14 height 14
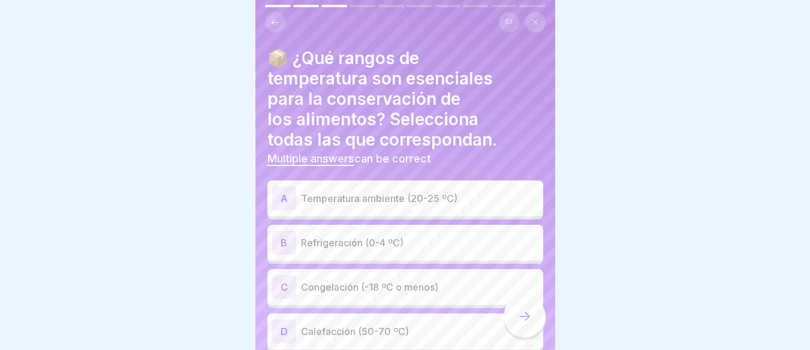
scroll to position [50, 0]
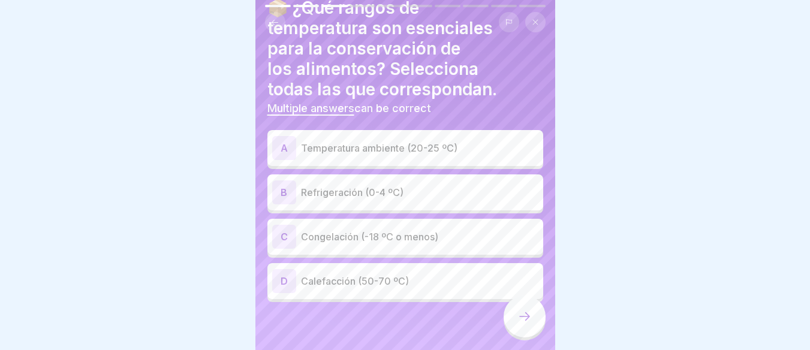
click at [379, 141] on p "Temperatura ambiente (20-25 ºC)" at bounding box center [420, 148] width 238 height 14
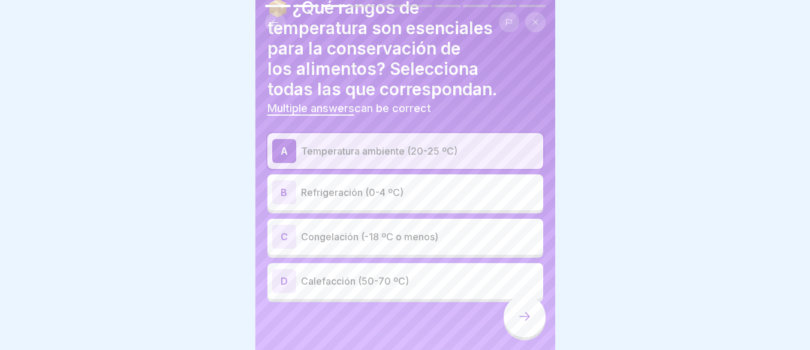
click at [384, 181] on div "B Refrigeración (0-4 ºC)" at bounding box center [405, 193] width 266 height 24
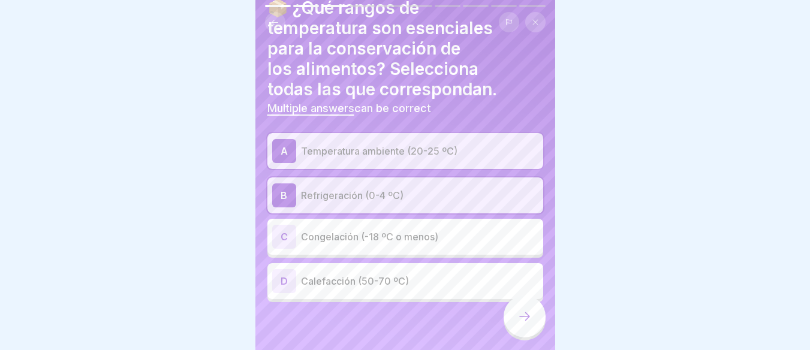
click at [371, 225] on div "C Congelación (-18 ºC o menos)" at bounding box center [405, 237] width 266 height 24
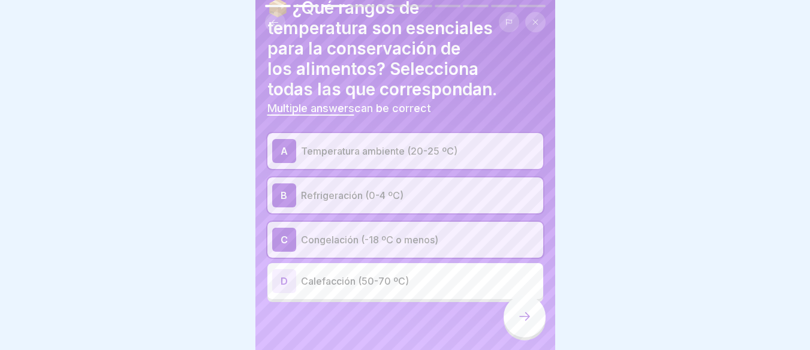
click at [355, 263] on div "D Calefacción (50-70 ºC)" at bounding box center [406, 281] width 276 height 36
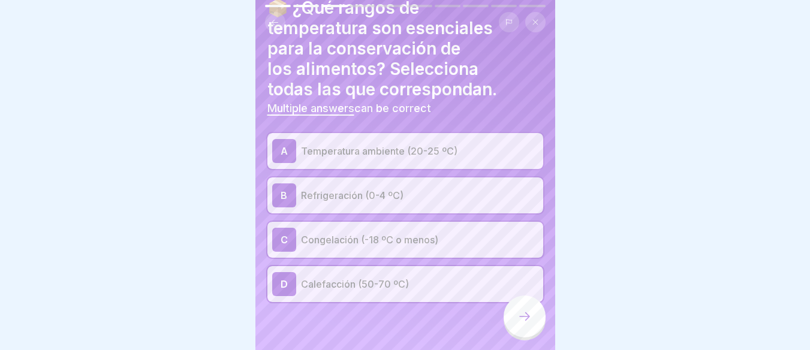
click at [355, 266] on div "D Calefacción (50-70 ºC)" at bounding box center [406, 284] width 276 height 36
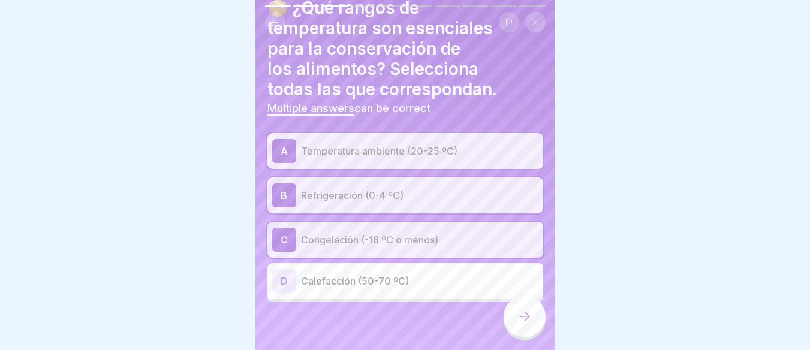
click at [355, 236] on p "Congelación (-18 ºC o menos)" at bounding box center [420, 240] width 238 height 14
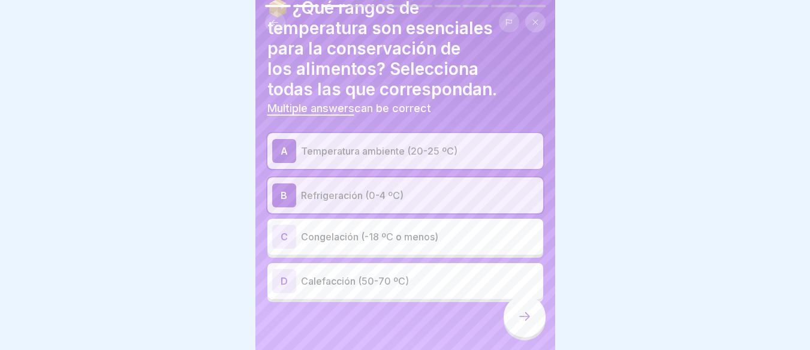
click at [353, 184] on div "B Refrigeración (0-4 ºC)" at bounding box center [405, 196] width 266 height 24
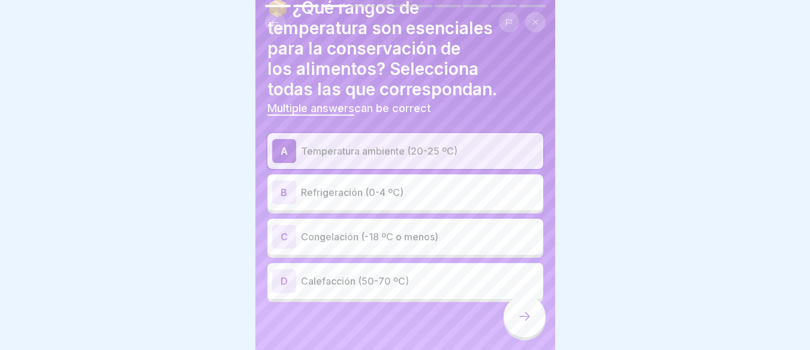
click at [362, 144] on p "Temperatura ambiente (20-25 ºC)" at bounding box center [420, 151] width 238 height 14
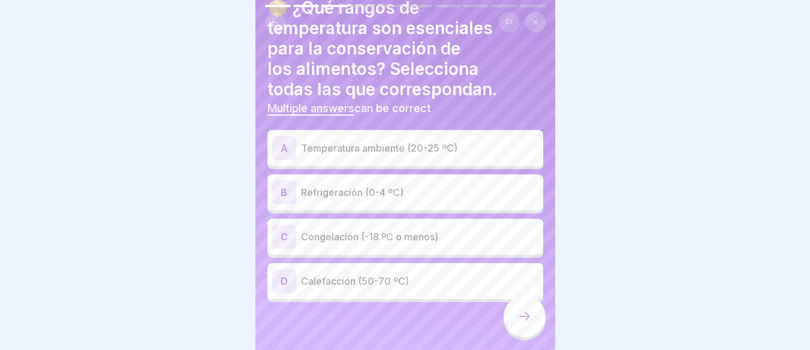
click at [401, 190] on p "Refrigeración (0-4 ºC)" at bounding box center [420, 192] width 238 height 14
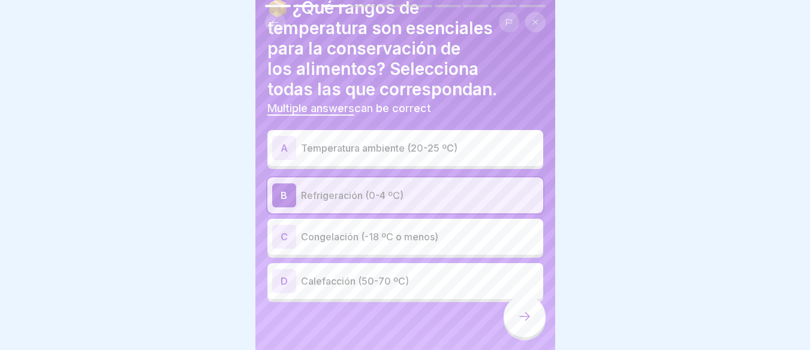
click at [383, 234] on p "Congelación (-18 ºC o menos)" at bounding box center [420, 237] width 238 height 14
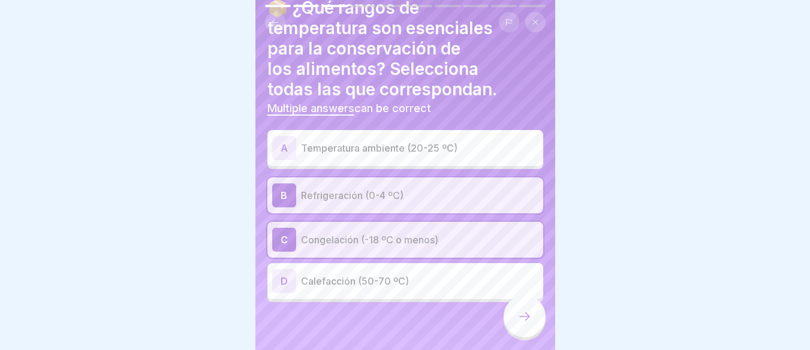
scroll to position [0, 0]
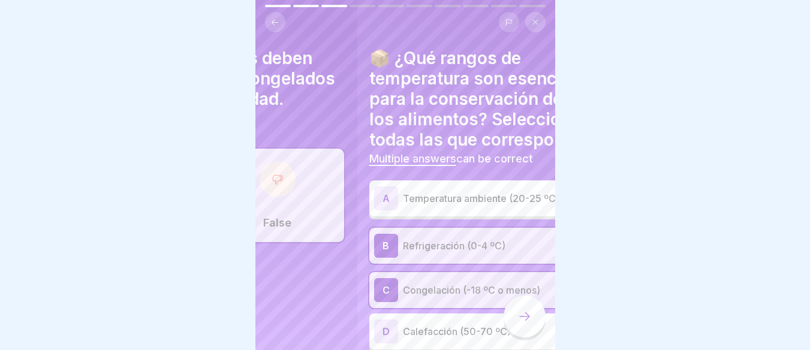
click at [506, 52] on h4 "📦 ¿Qué rangos de temperatura son esenciales para la conservación de los aliment…" at bounding box center [508, 99] width 276 height 102
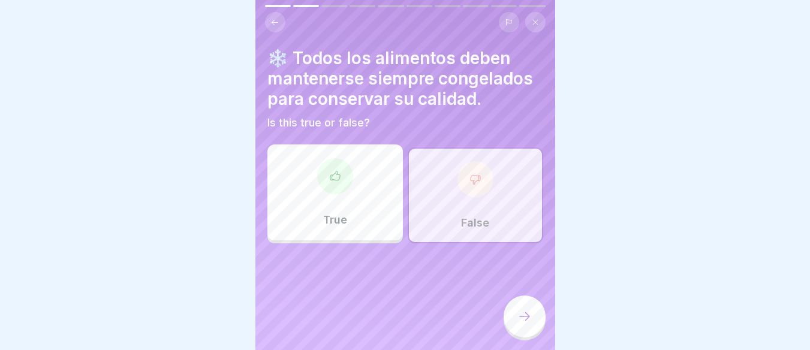
click at [273, 19] on button at bounding box center [275, 22] width 20 height 20
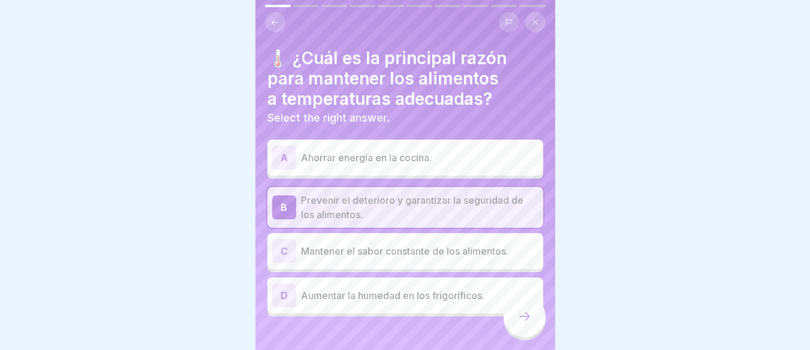
click at [283, 12] on button at bounding box center [275, 22] width 20 height 20
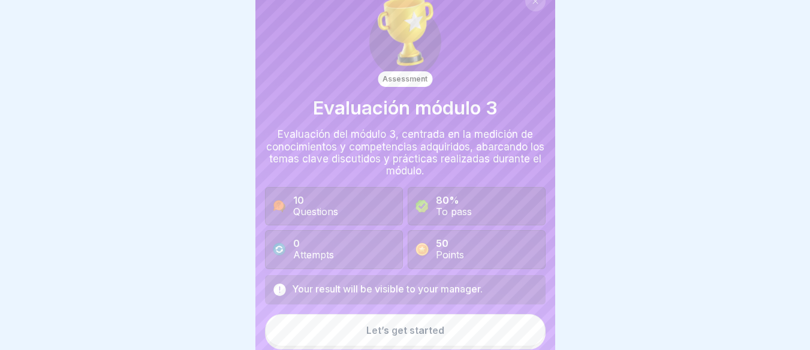
click at [283, 7] on div "Assessment Evaluación módulo 3 Evaluación del módulo 3, centrada en la medición…" at bounding box center [405, 130] width 281 height 278
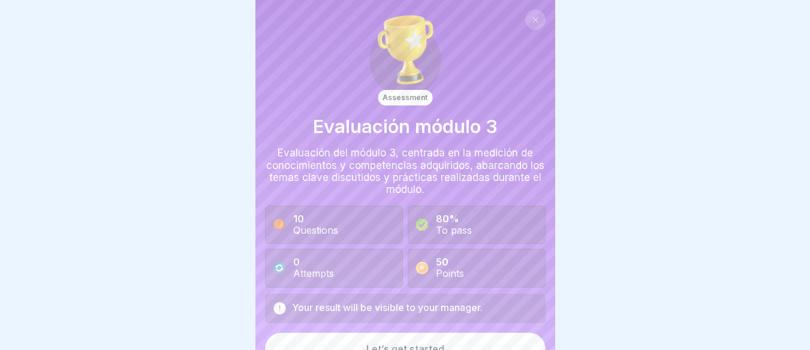
click at [529, 17] on button at bounding box center [536, 20] width 20 height 20
click at [528, 10] on button at bounding box center [536, 20] width 20 height 20
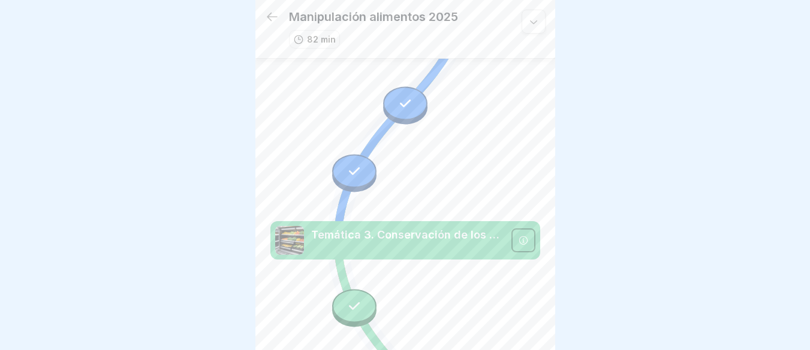
scroll to position [361, 0]
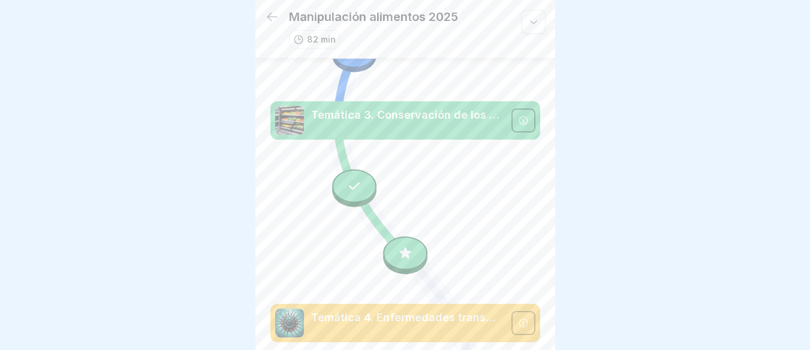
click at [353, 178] on icon at bounding box center [355, 186] width 16 height 16
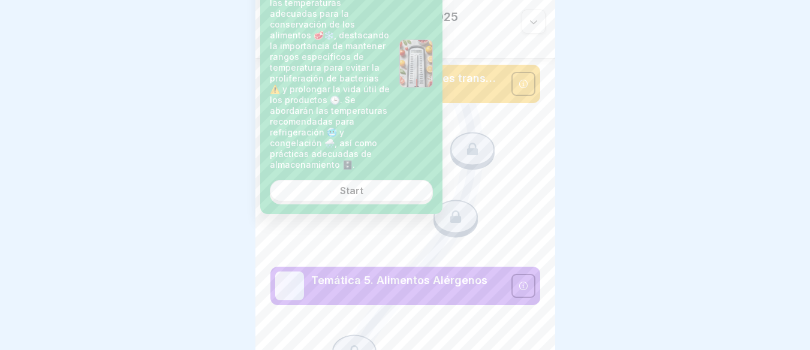
scroll to position [601, 0]
click at [362, 185] on div "Start" at bounding box center [351, 190] width 23 height 11
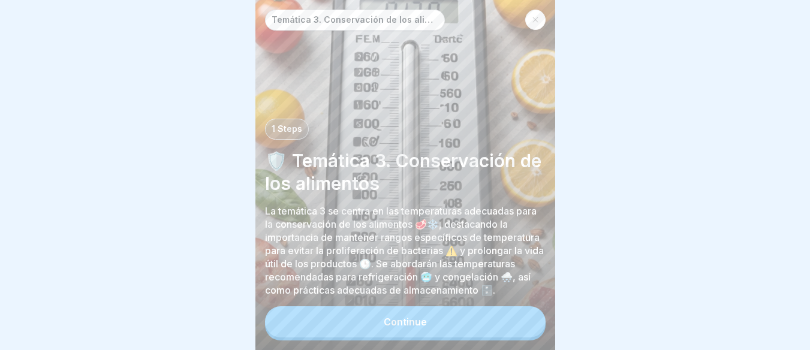
click at [416, 316] on button "Continue" at bounding box center [405, 322] width 281 height 31
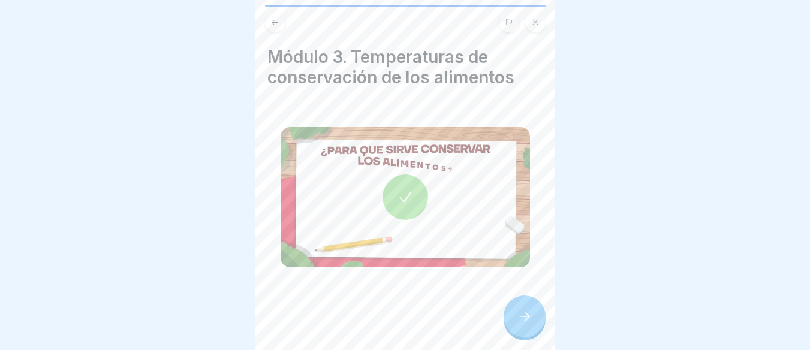
click at [409, 194] on div at bounding box center [406, 198] width 46 height 46
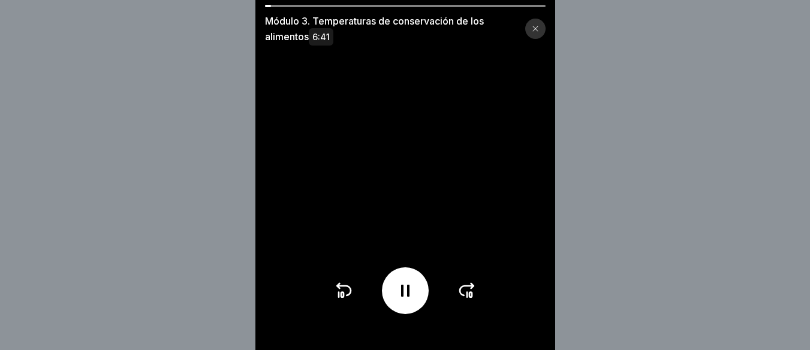
click at [475, 299] on icon at bounding box center [467, 290] width 19 height 19
click at [349, 301] on icon at bounding box center [343, 290] width 19 height 19
click at [405, 299] on icon at bounding box center [405, 290] width 19 height 19
click at [411, 301] on icon at bounding box center [405, 290] width 19 height 19
click at [473, 301] on icon at bounding box center [467, 290] width 19 height 19
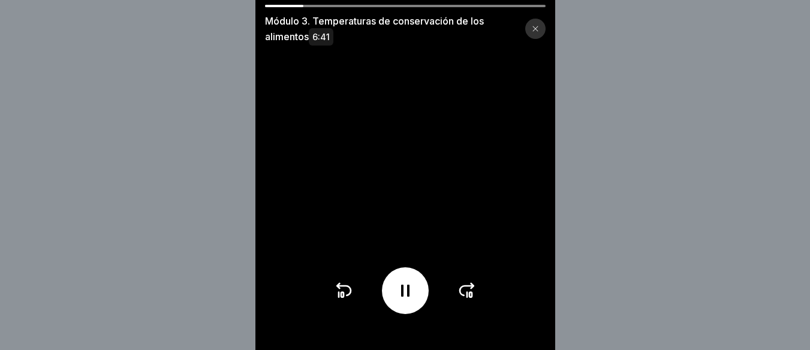
click at [415, 301] on icon at bounding box center [405, 290] width 19 height 19
click at [398, 280] on div at bounding box center [405, 291] width 47 height 47
click at [473, 295] on icon at bounding box center [467, 291] width 14 height 10
click at [410, 297] on icon at bounding box center [405, 291] width 8 height 12
click at [544, 25] on div at bounding box center [536, 29] width 20 height 20
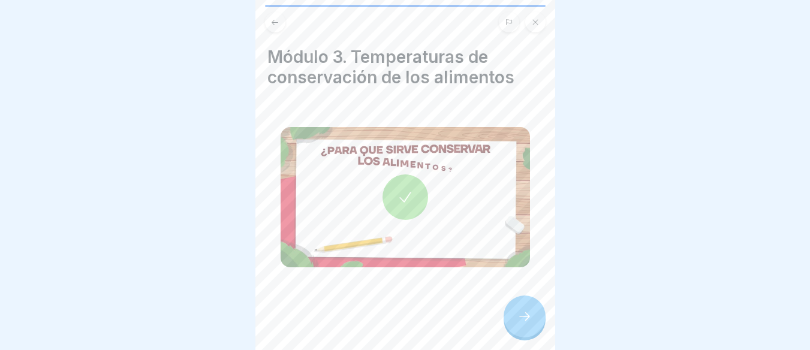
click at [530, 321] on icon at bounding box center [525, 317] width 14 height 14
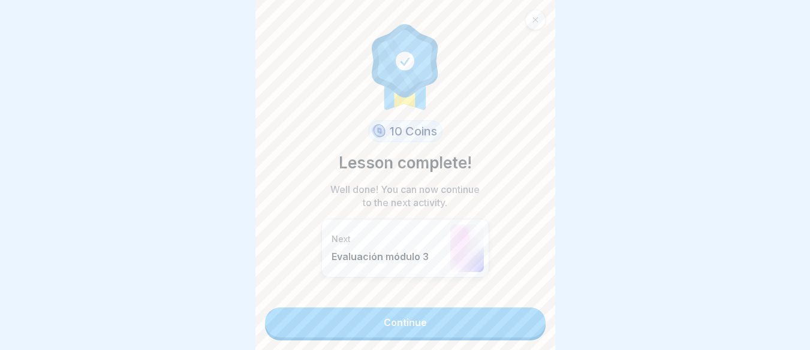
click at [395, 308] on link "Continue" at bounding box center [405, 323] width 281 height 30
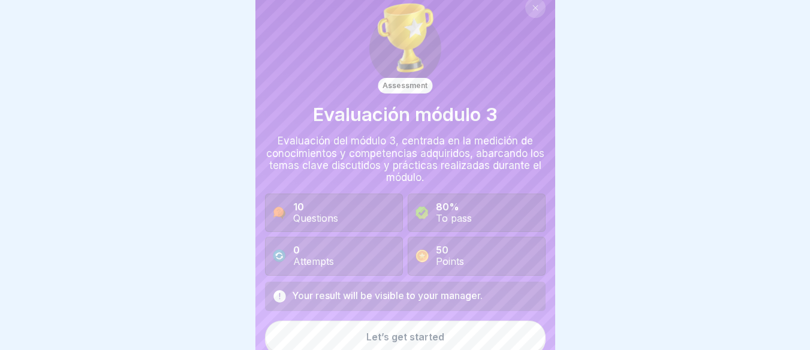
scroll to position [19, 0]
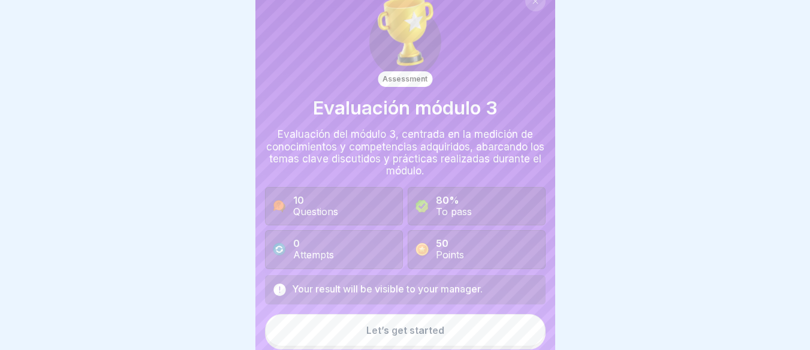
click at [403, 305] on div "Your result will be visible to your manager. Let’s get started" at bounding box center [405, 312] width 281 height 74
click at [427, 326] on div "Let’s get started" at bounding box center [406, 330] width 78 height 11
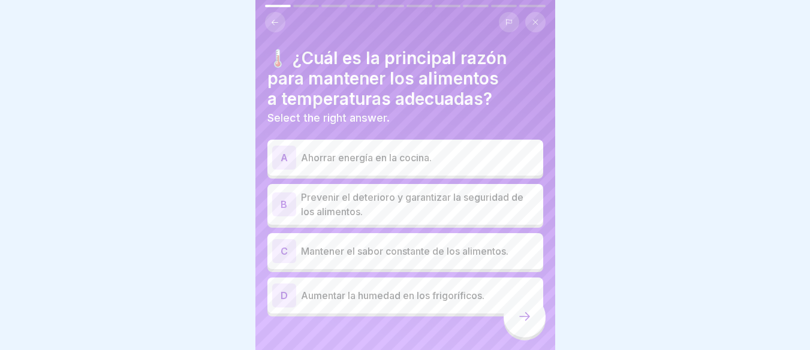
click at [401, 211] on div "B Prevenir el deterioro y garantizar la seguridad de los alimentos." at bounding box center [406, 204] width 276 height 41
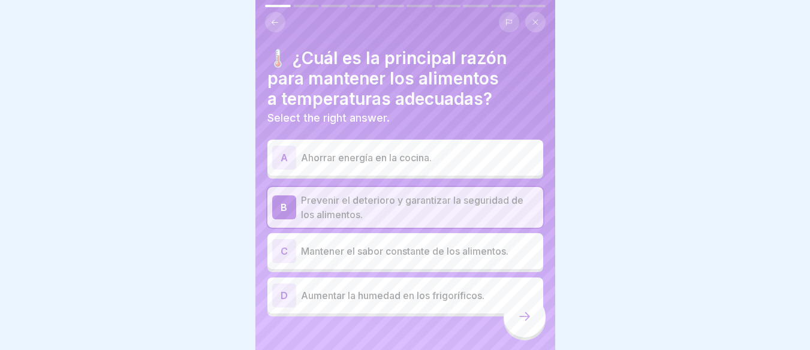
click at [532, 304] on div at bounding box center [525, 317] width 42 height 42
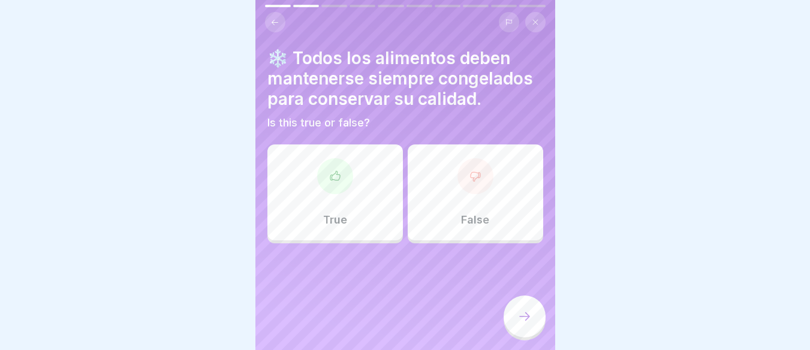
click at [500, 162] on div "False" at bounding box center [476, 193] width 136 height 96
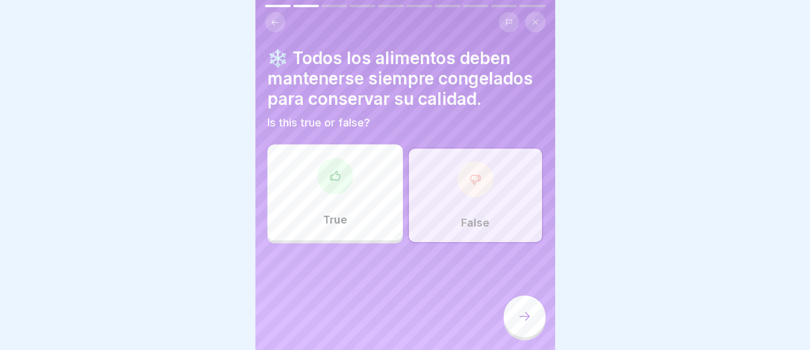
click at [382, 239] on div "❄️ Todos los alimentos deben mantenerse siempre congelados para conservar su ca…" at bounding box center [406, 175] width 300 height 350
click at [377, 179] on div "True" at bounding box center [336, 193] width 136 height 96
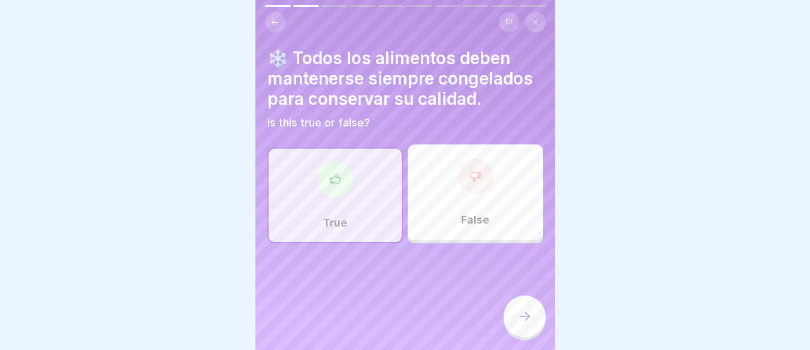
click at [500, 198] on div "False" at bounding box center [476, 193] width 136 height 96
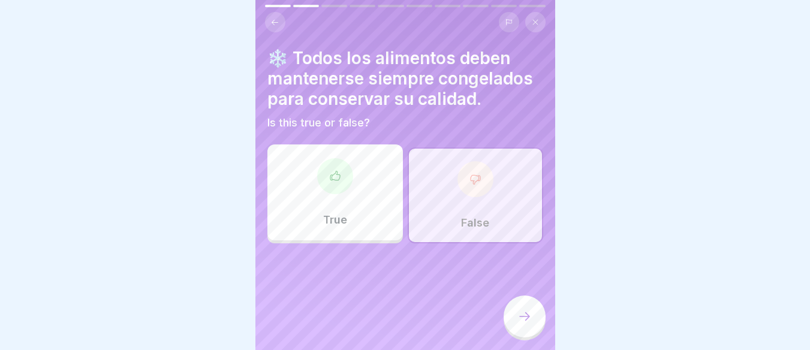
click at [526, 312] on icon at bounding box center [525, 317] width 14 height 14
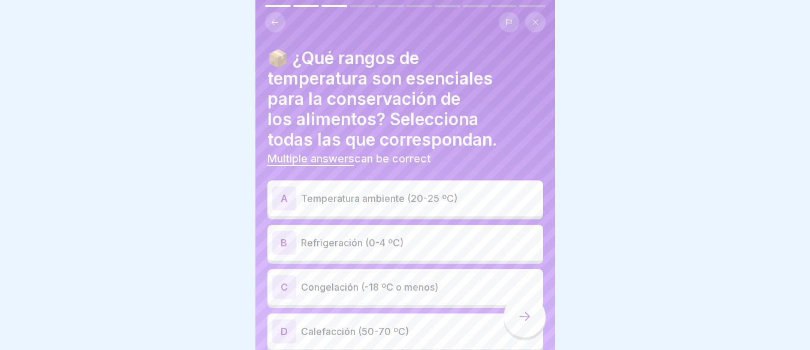
click at [395, 280] on p "Congelación (-18 ºC o menos)" at bounding box center [420, 287] width 238 height 14
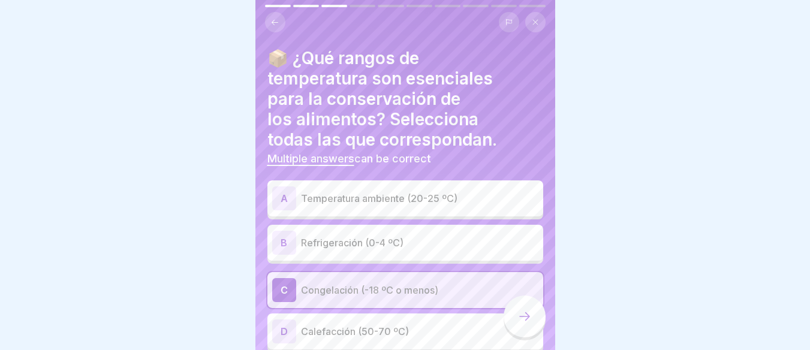
click at [466, 241] on div "B Refrigeración (0-4 ºC)" at bounding box center [405, 243] width 266 height 24
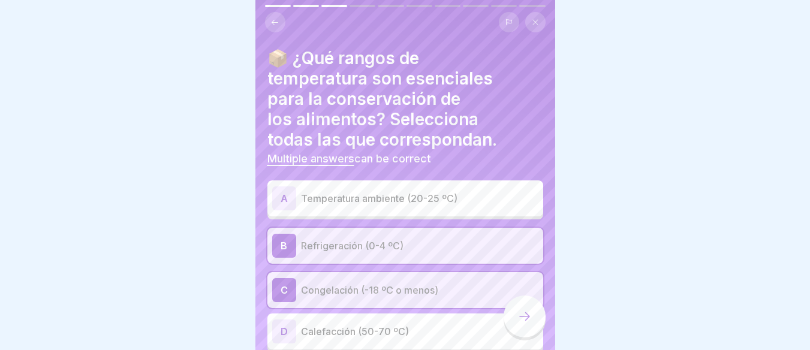
scroll to position [50, 0]
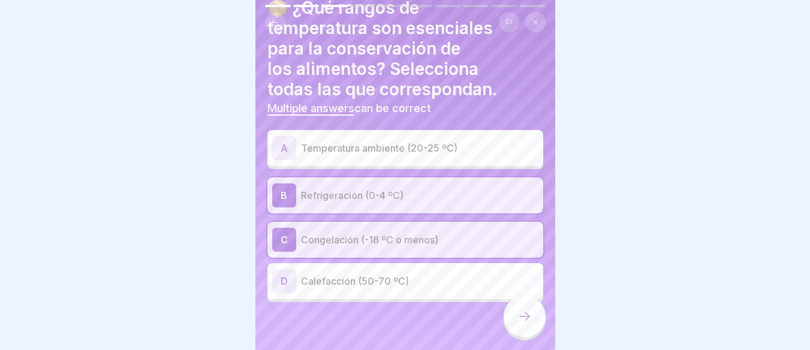
click at [518, 317] on icon at bounding box center [525, 317] width 14 height 14
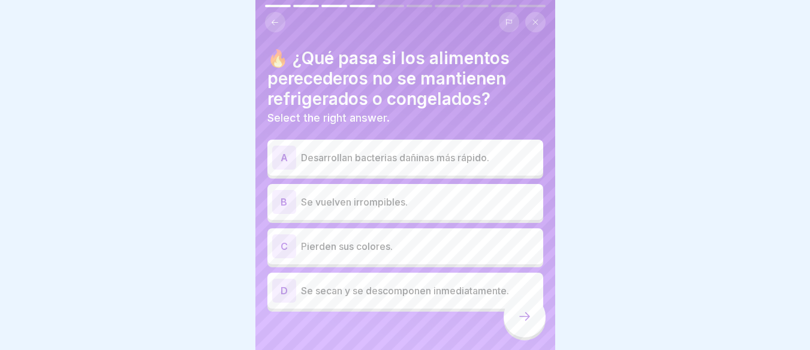
click at [397, 151] on p "Desarrollan bacterias dañinas más rápido." at bounding box center [420, 158] width 238 height 14
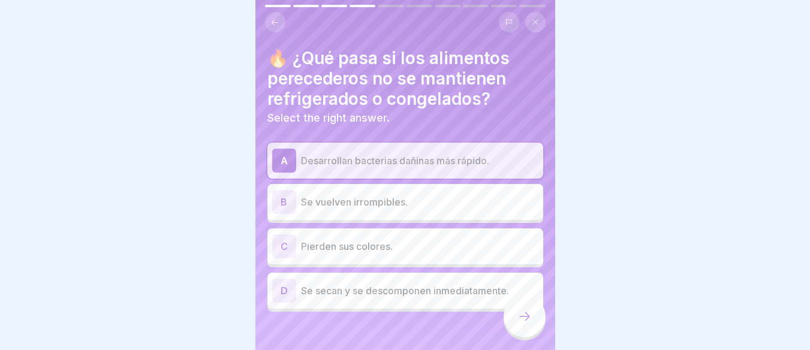
click at [515, 325] on div at bounding box center [525, 317] width 42 height 42
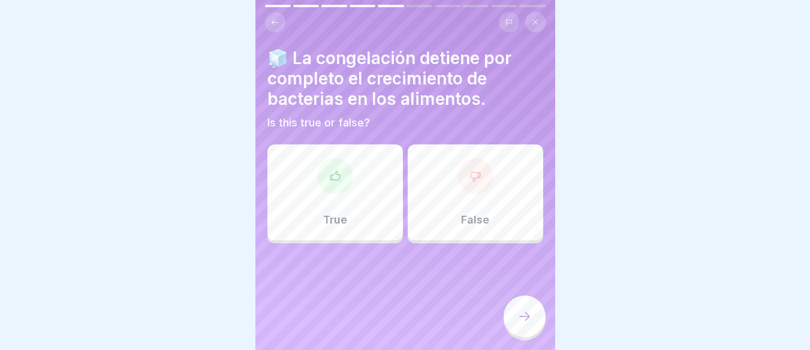
click at [445, 179] on div "False" at bounding box center [476, 193] width 136 height 96
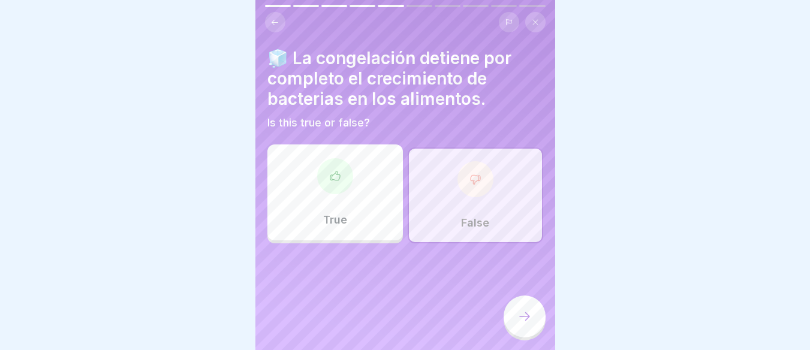
click at [473, 191] on div "False" at bounding box center [476, 196] width 136 height 96
click at [287, 192] on div "True" at bounding box center [336, 193] width 136 height 96
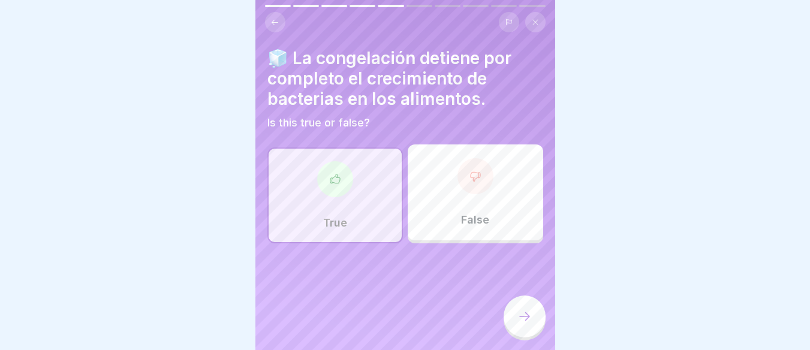
click at [431, 200] on div "False" at bounding box center [476, 193] width 136 height 96
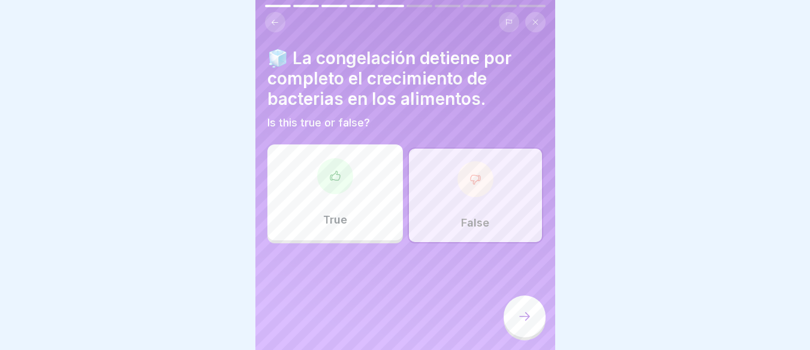
click at [523, 324] on div at bounding box center [525, 317] width 42 height 42
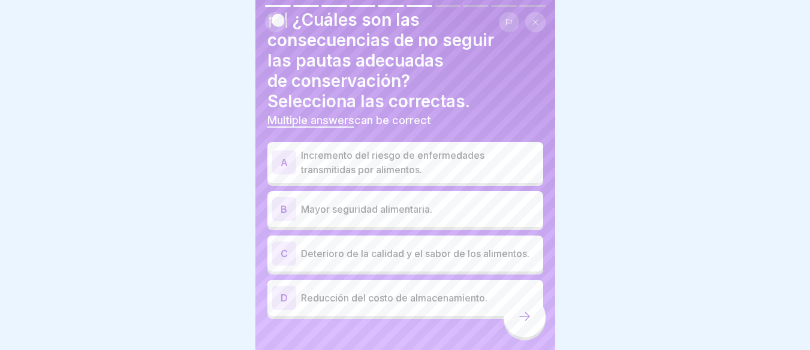
scroll to position [60, 0]
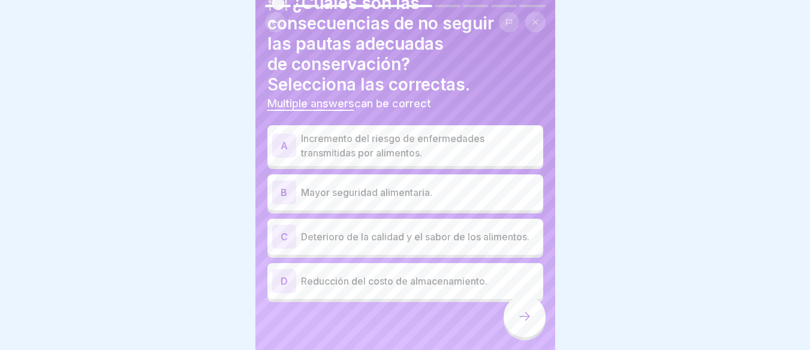
click at [392, 230] on p "Deterioro de la calidad y el sabor de los alimentos." at bounding box center [420, 237] width 238 height 14
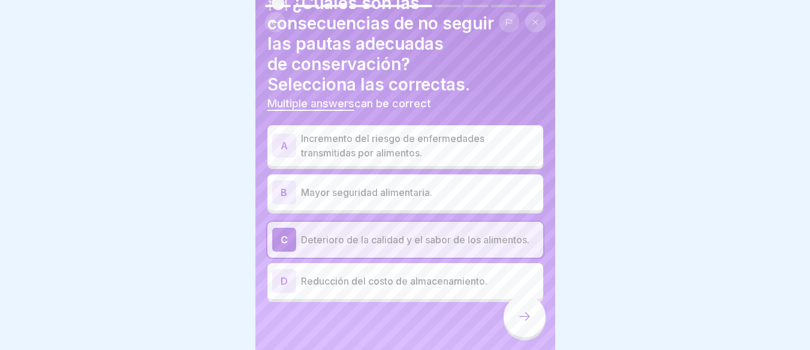
click at [392, 185] on p "Mayor seguridad alimentaria." at bounding box center [420, 192] width 238 height 14
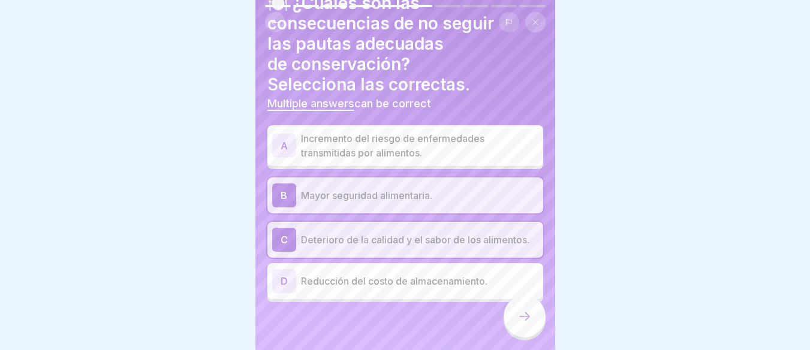
click at [392, 188] on p "Mayor seguridad alimentaria." at bounding box center [420, 195] width 238 height 14
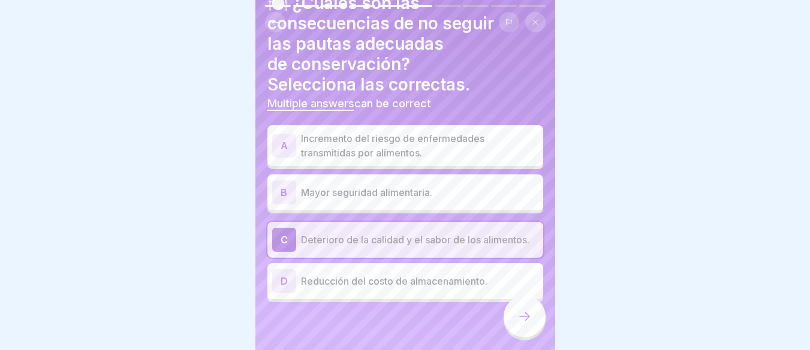
click at [386, 233] on p "Deterioro de la calidad y el sabor de los alimentos." at bounding box center [420, 240] width 238 height 14
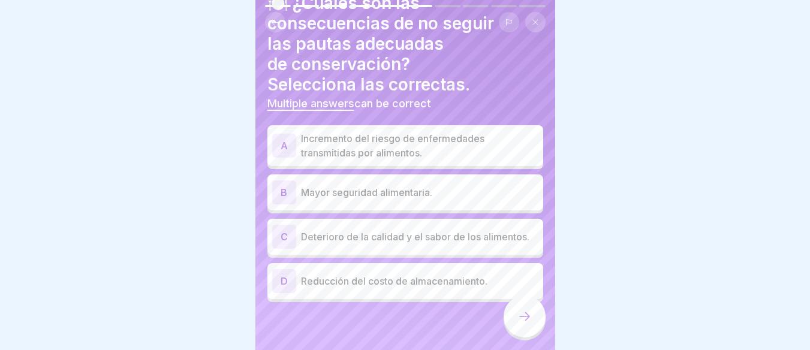
click at [427, 136] on p "Incremento del riesgo de enfermedades transmitidas por alimentos." at bounding box center [420, 145] width 238 height 29
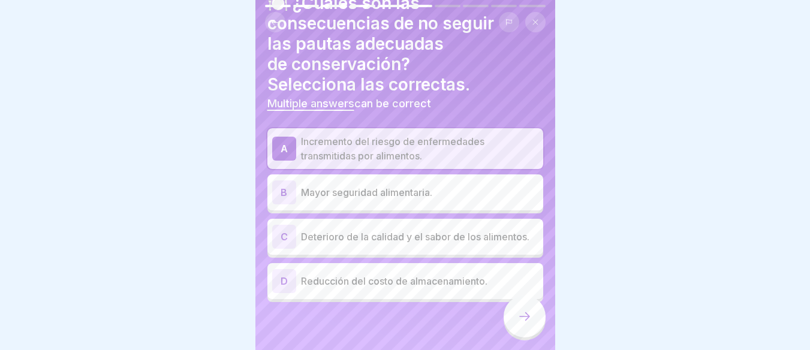
click at [380, 233] on p "Deterioro de la calidad y el sabor de los alimentos." at bounding box center [420, 237] width 238 height 14
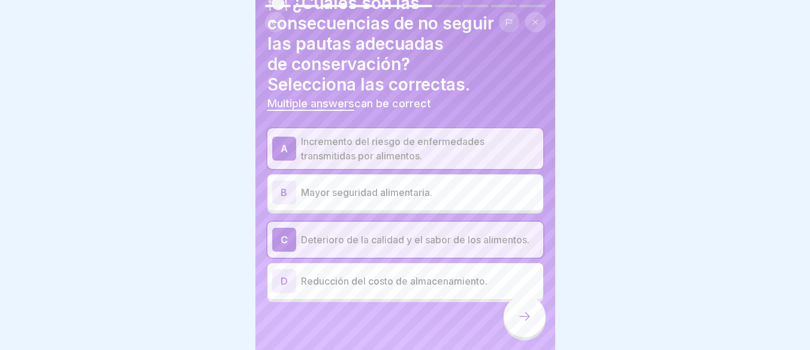
click at [529, 310] on div at bounding box center [525, 317] width 42 height 42
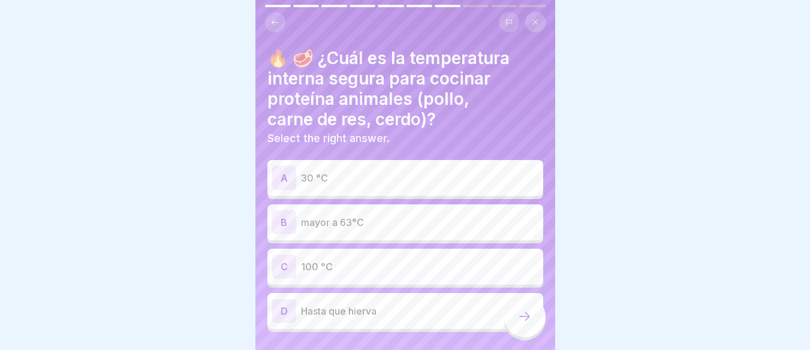
click at [313, 268] on div "C 100 °C" at bounding box center [405, 267] width 266 height 24
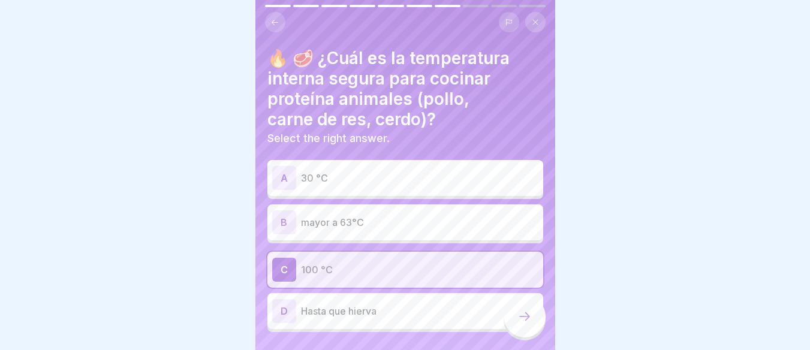
click at [338, 215] on p "mayor a 63°C" at bounding box center [420, 222] width 238 height 14
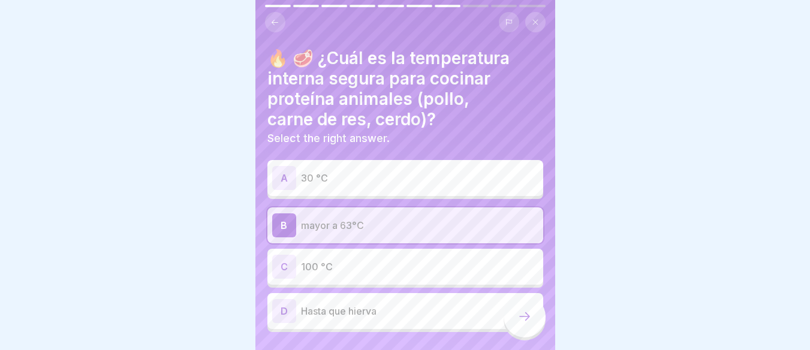
scroll to position [0, 0]
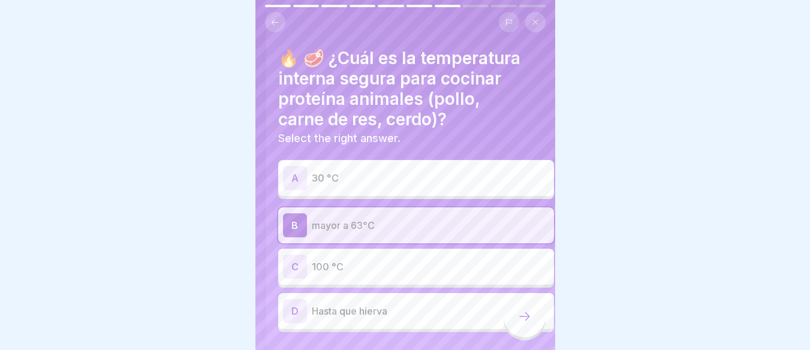
click at [475, 48] on h4 "🔥 🥩 ¿Cuál es la temperatura interna segura para cocinar proteína animales (poll…" at bounding box center [416, 89] width 276 height 82
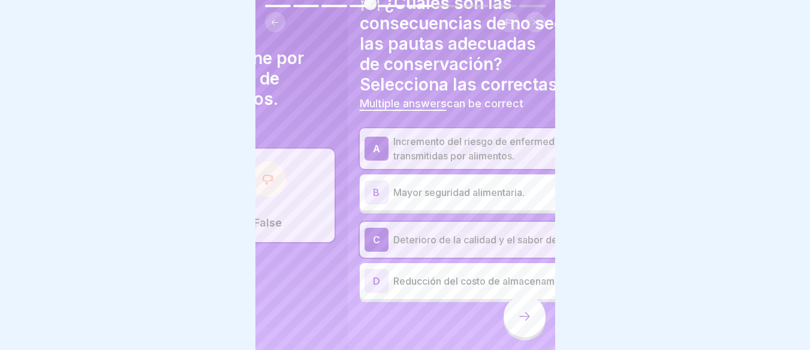
click at [523, 81] on h4 "🍽️ ¿Cuáles son las consecuencias de no seguir las pautas adecuadas de conservac…" at bounding box center [498, 44] width 276 height 102
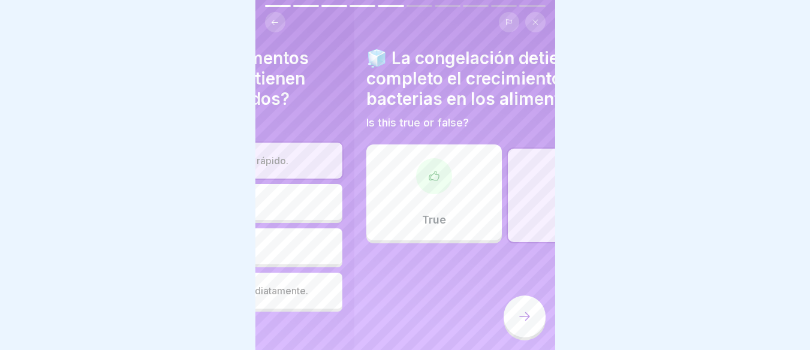
click at [496, 89] on h4 "🧊 La congelación detiene por completo el crecimiento de bacterias en los alimen…" at bounding box center [505, 78] width 276 height 61
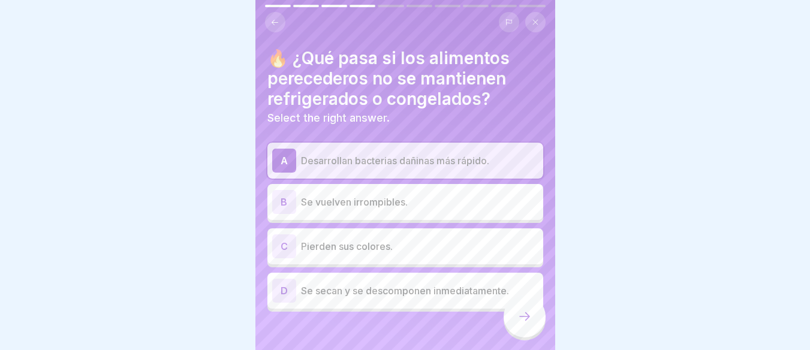
click at [460, 105] on div "🔥 ¿Qué pasa si los alimentos perecederos no se mantienen refrigerados o congela…" at bounding box center [406, 86] width 276 height 77
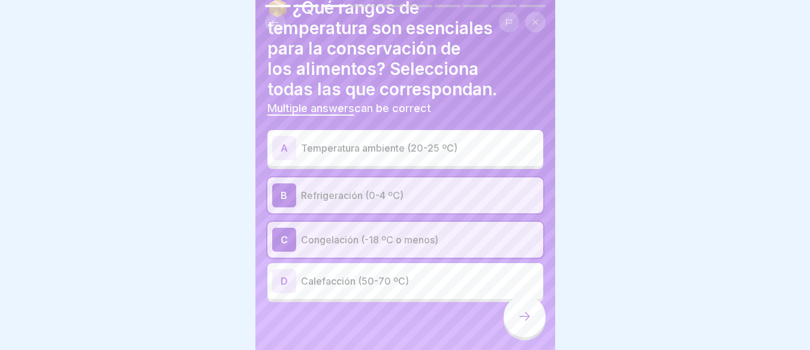
click at [331, 84] on div "📦 ¿Qué rangos de temperatura son esenciales para la conservación de los aliment…" at bounding box center [406, 150] width 276 height 305
click at [528, 320] on icon at bounding box center [525, 317] width 14 height 14
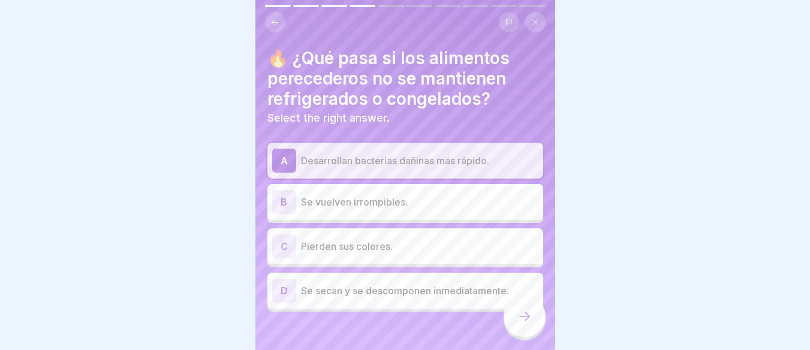
click at [528, 320] on icon at bounding box center [525, 317] width 14 height 14
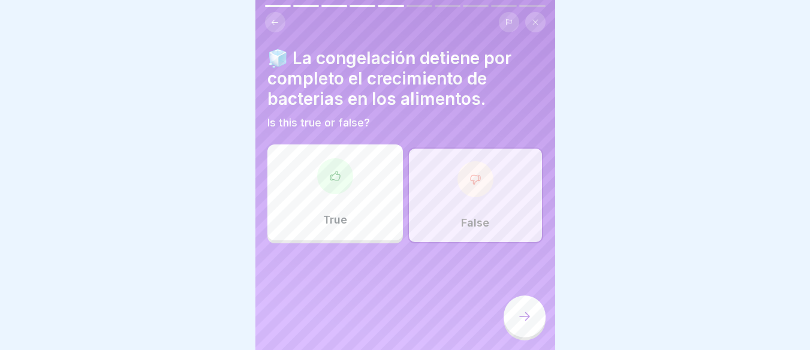
click at [528, 320] on icon at bounding box center [525, 317] width 14 height 14
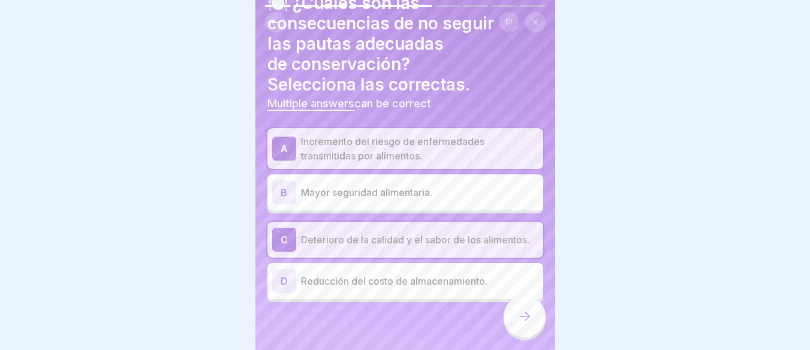
click at [528, 320] on icon at bounding box center [525, 317] width 14 height 14
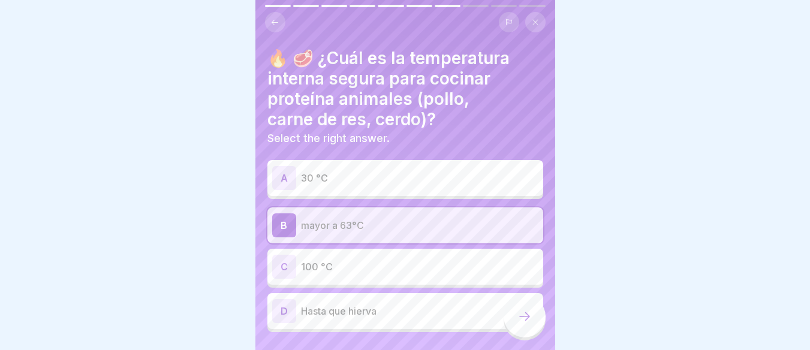
click at [525, 324] on icon at bounding box center [525, 317] width 14 height 14
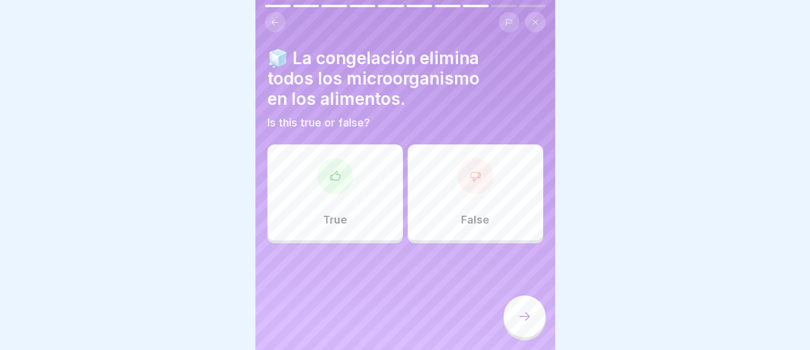
click at [461, 176] on div at bounding box center [476, 176] width 36 height 36
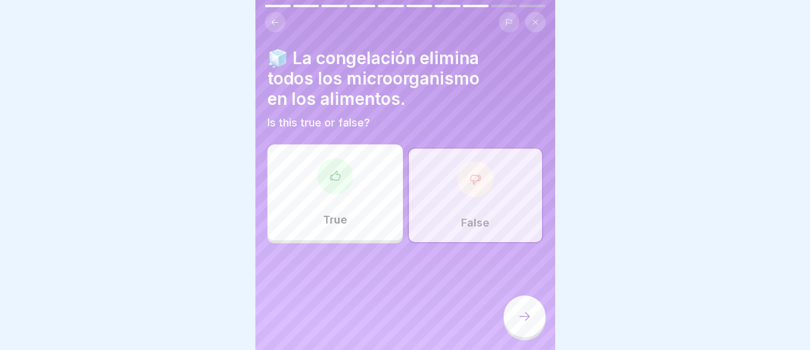
click at [485, 189] on div "False" at bounding box center [476, 196] width 136 height 96
click at [518, 323] on icon at bounding box center [525, 317] width 14 height 14
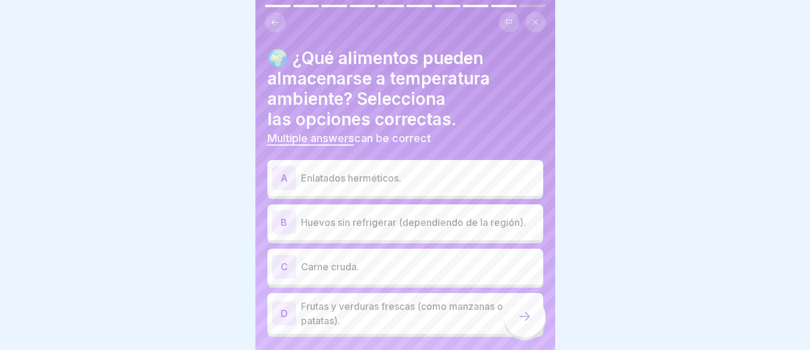
click at [380, 225] on p "Huevos sin refrigerar (dependiendo de la región)." at bounding box center [420, 222] width 238 height 14
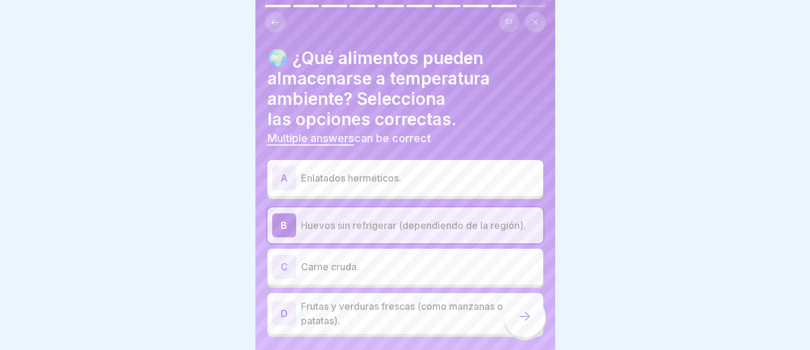
click at [385, 184] on p "Enlatados herméticos." at bounding box center [420, 178] width 238 height 14
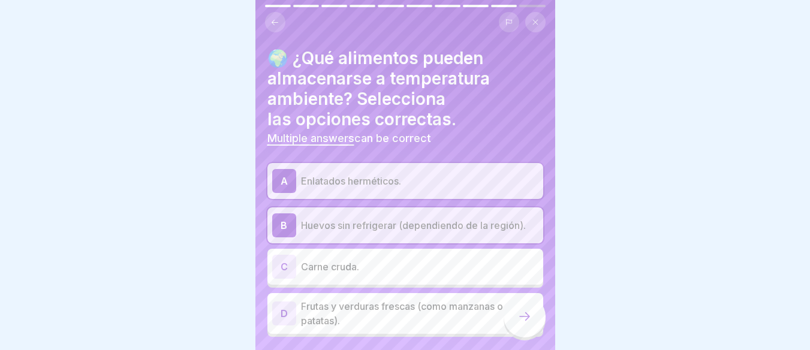
click at [370, 179] on p "Enlatados herméticos." at bounding box center [420, 181] width 238 height 14
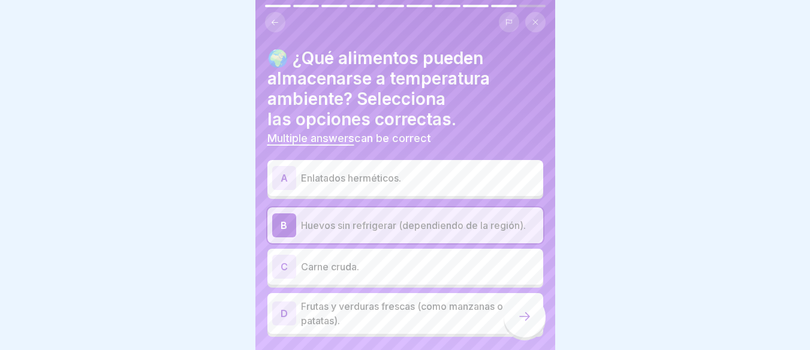
click at [370, 214] on div "B Huevos sin refrigerar (dependiendo de la región)." at bounding box center [405, 226] width 266 height 24
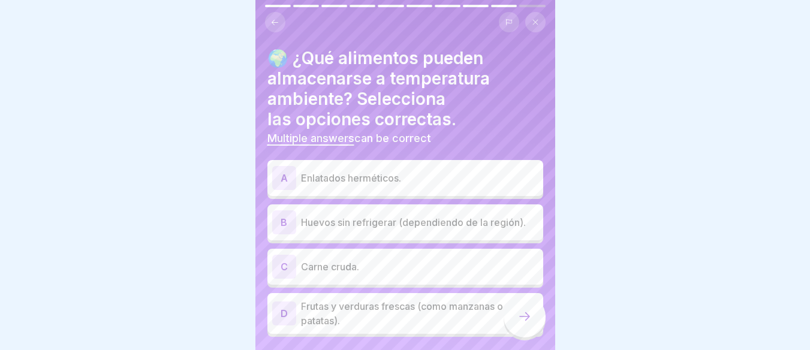
scroll to position [35, 0]
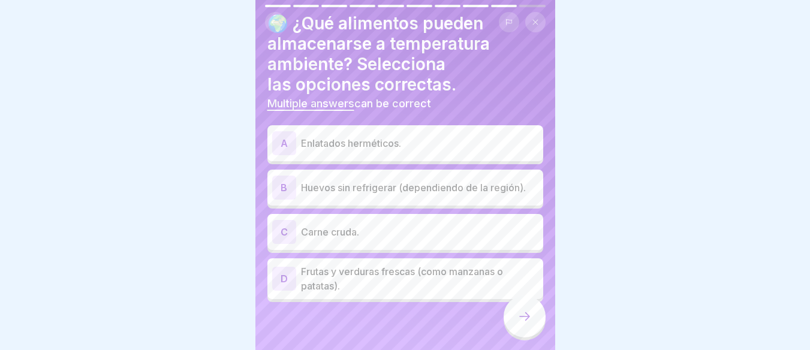
click at [365, 142] on p "Enlatados herméticos." at bounding box center [420, 143] width 238 height 14
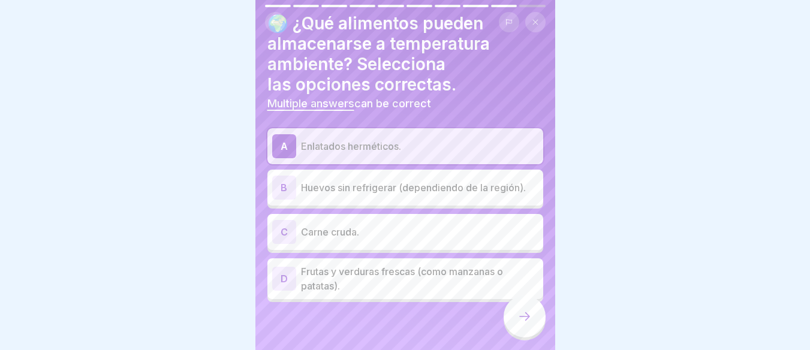
click at [351, 286] on p "Frutas y verduras frescas (como manzanas o patatas)." at bounding box center [420, 279] width 238 height 29
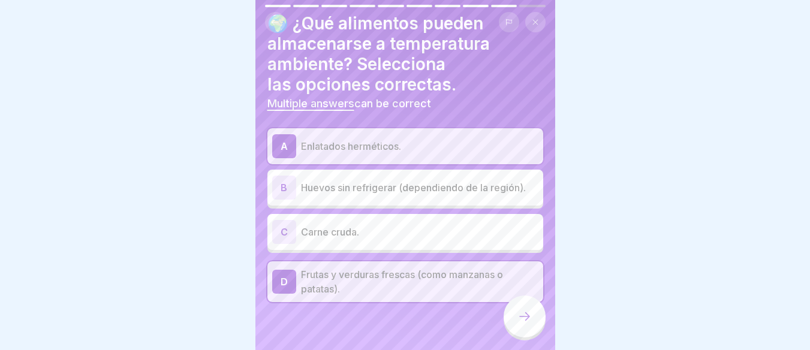
click at [515, 323] on div at bounding box center [525, 317] width 42 height 42
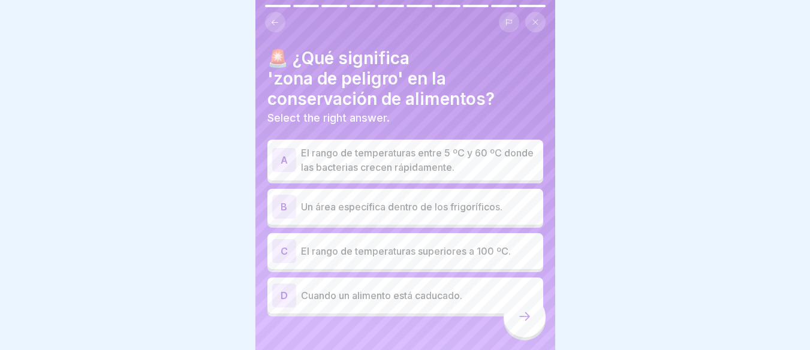
click at [410, 165] on p "El rango de temperaturas entre 5 ºC y 60 ºC donde las bacterias crecen rápidame…" at bounding box center [420, 160] width 238 height 29
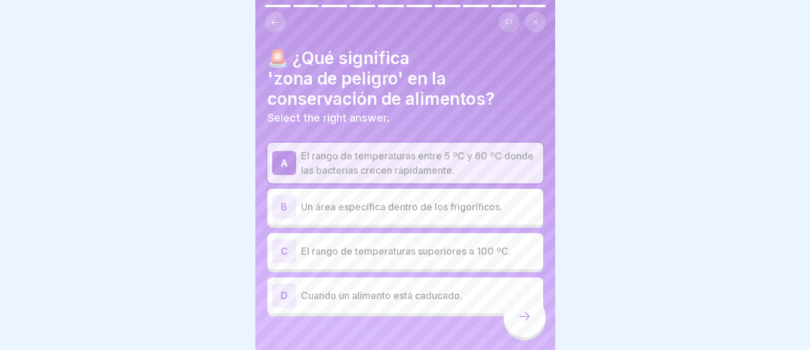
scroll to position [14, 0]
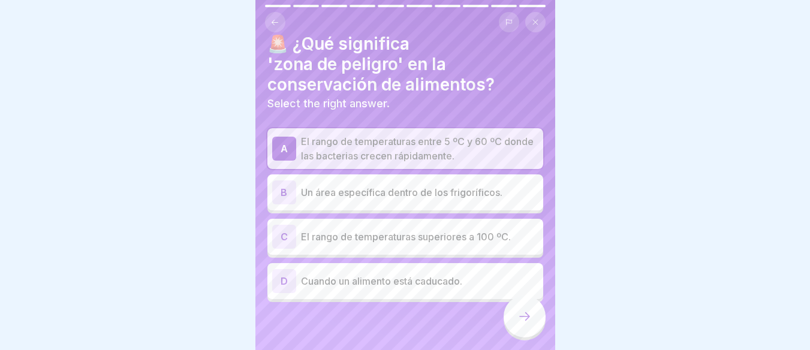
click at [530, 311] on div at bounding box center [525, 317] width 42 height 42
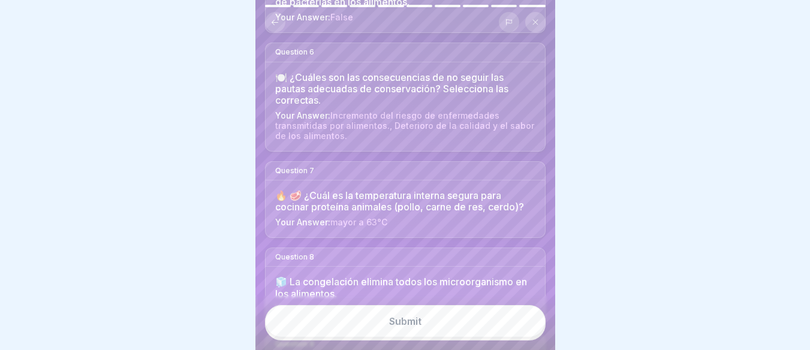
scroll to position [779, 0]
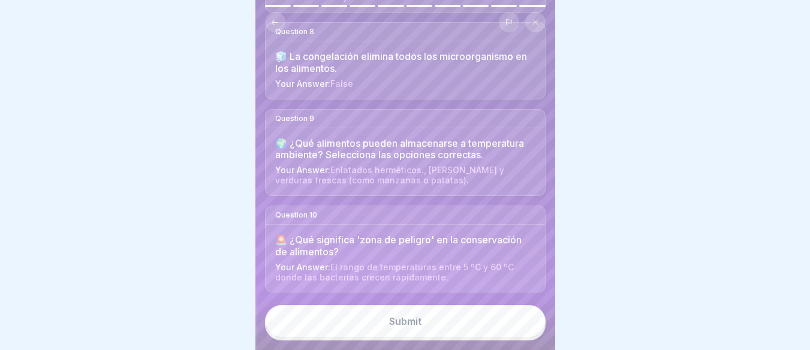
click at [393, 337] on button "Submit" at bounding box center [405, 321] width 281 height 32
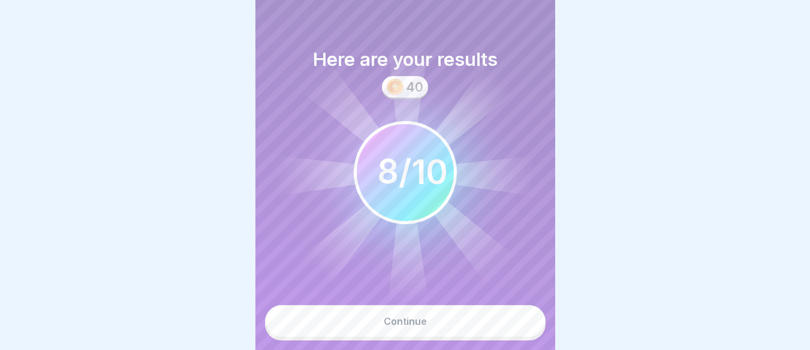
click at [446, 335] on button "Continue" at bounding box center [405, 321] width 281 height 32
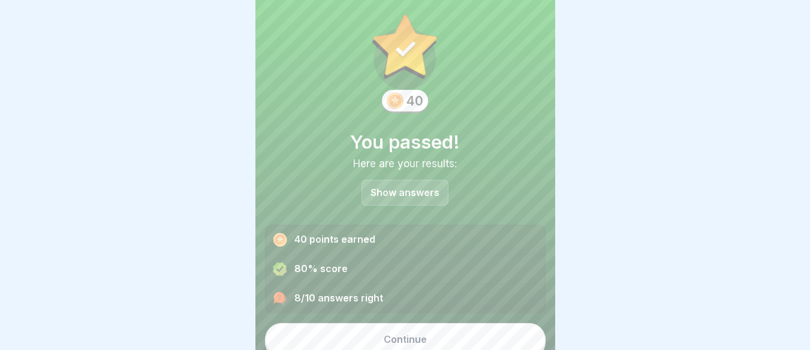
scroll to position [26, 0]
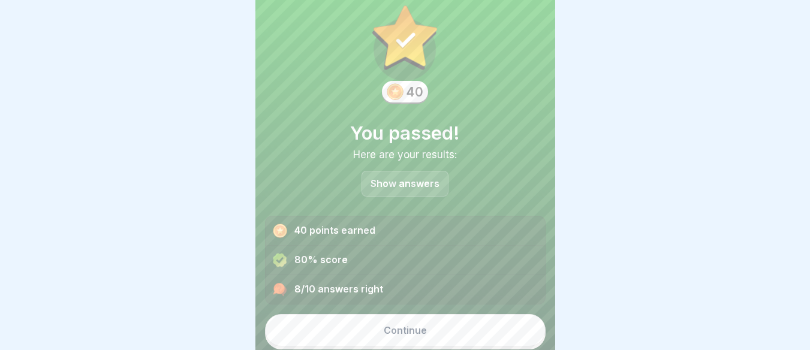
click at [392, 181] on p "Show answers" at bounding box center [405, 184] width 69 height 10
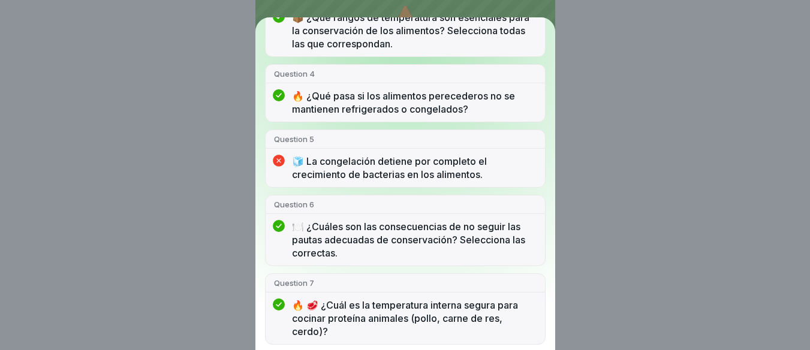
scroll to position [300, 0]
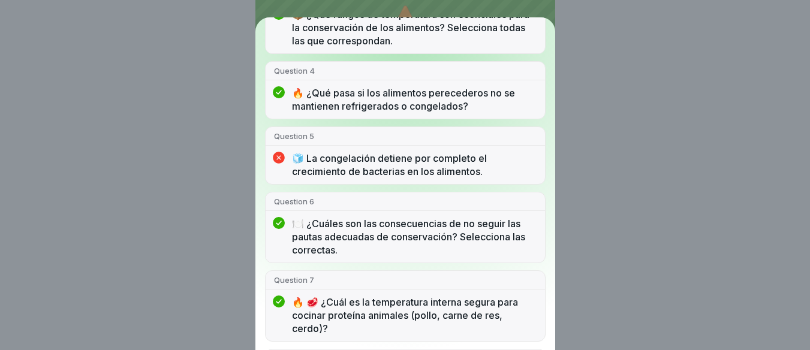
click at [360, 160] on p "🧊 La congelación detiene por completo el crecimiento de bacterias en los alimen…" at bounding box center [414, 165] width 245 height 26
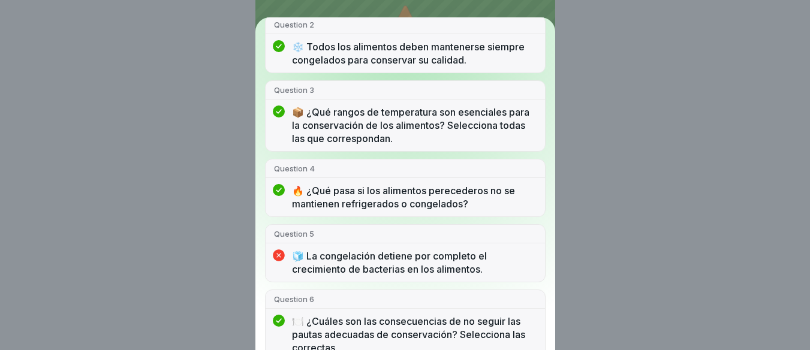
scroll to position [0, 0]
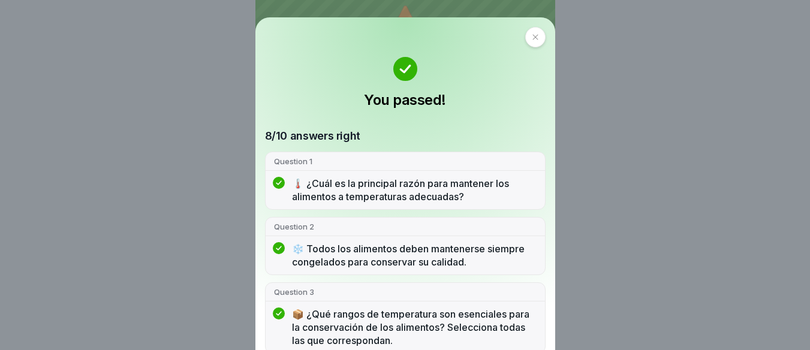
click at [526, 40] on div at bounding box center [536, 37] width 20 height 20
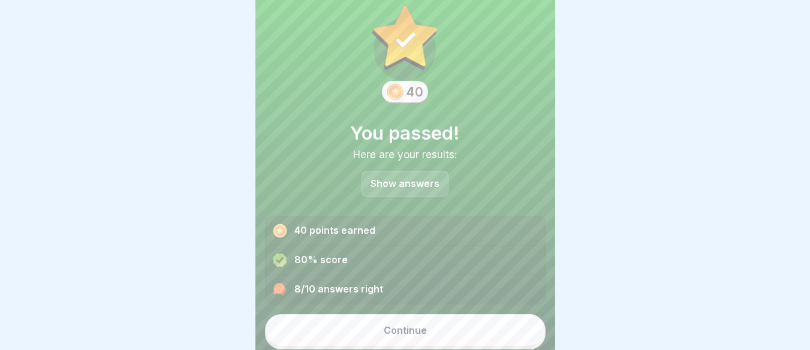
click at [405, 325] on div "Continue" at bounding box center [405, 330] width 43 height 11
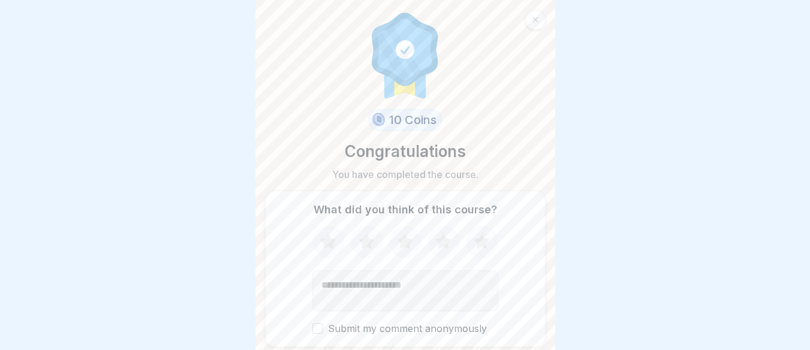
click at [473, 238] on icon at bounding box center [482, 242] width 32 height 31
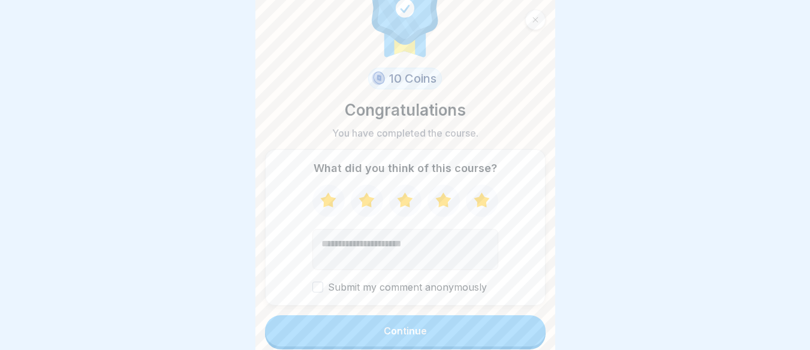
click at [413, 321] on button "Continue" at bounding box center [405, 331] width 281 height 31
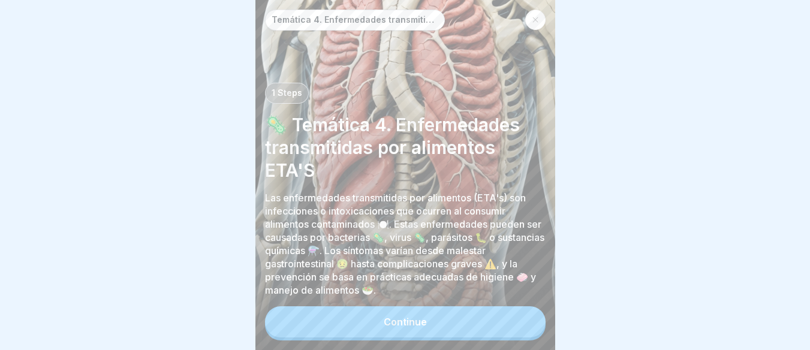
click at [410, 324] on button "Continue" at bounding box center [405, 322] width 281 height 31
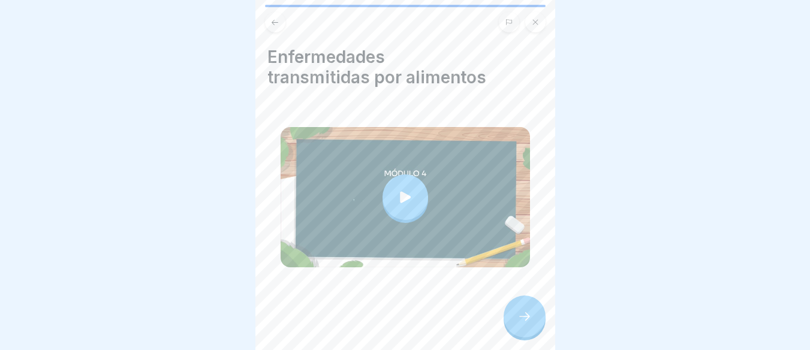
click at [520, 323] on icon at bounding box center [525, 317] width 14 height 14
click at [530, 323] on icon at bounding box center [525, 317] width 14 height 14
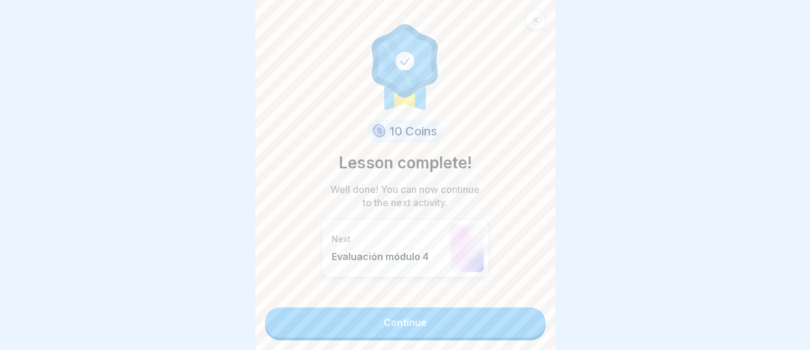
click at [415, 322] on link "Continue" at bounding box center [405, 323] width 281 height 30
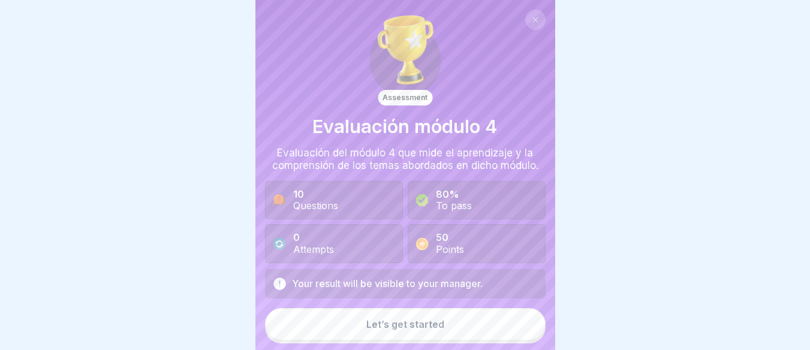
scroll to position [9, 0]
click at [359, 312] on button "Let’s get started" at bounding box center [405, 324] width 281 height 32
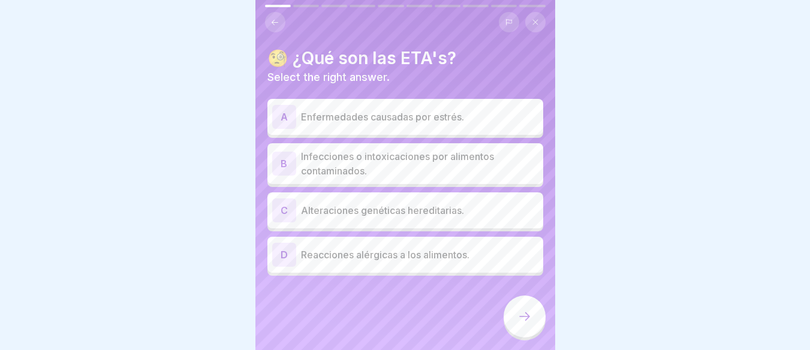
scroll to position [0, 0]
click at [367, 168] on p "Infecciones o intoxicaciones por alimentos contaminados." at bounding box center [420, 163] width 238 height 29
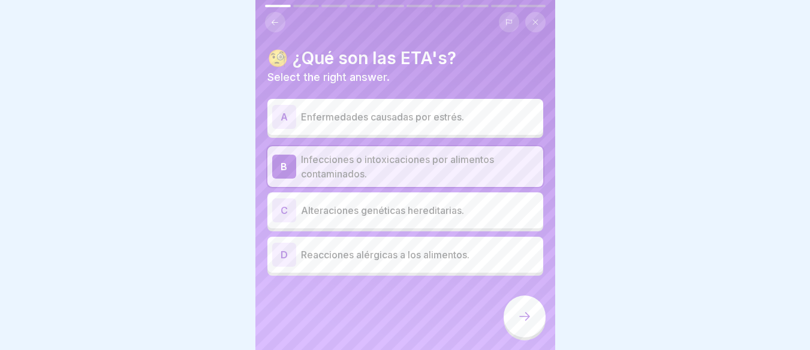
click at [525, 333] on div at bounding box center [525, 317] width 42 height 42
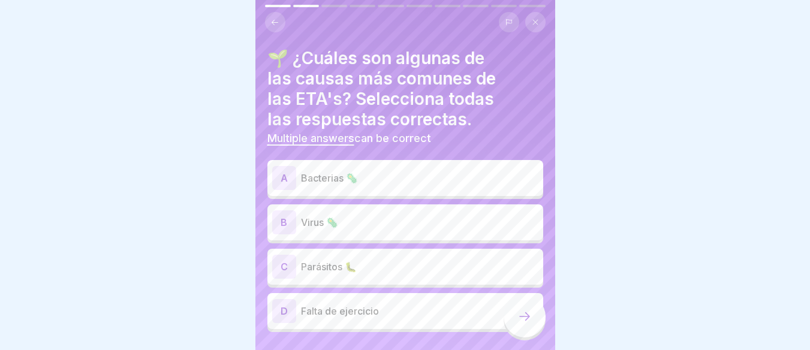
scroll to position [30, 0]
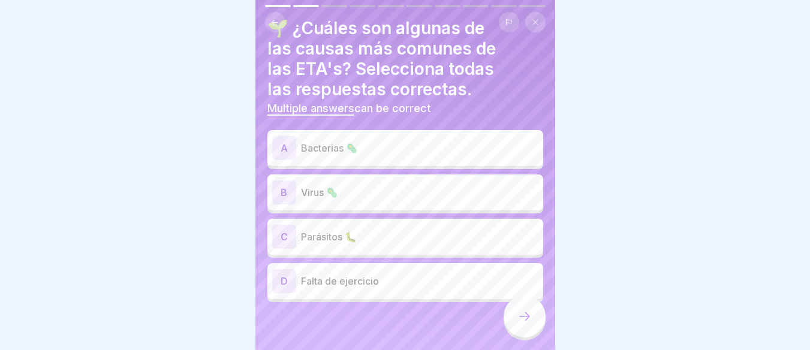
click at [359, 150] on p "Bacterias 🦠" at bounding box center [420, 148] width 238 height 14
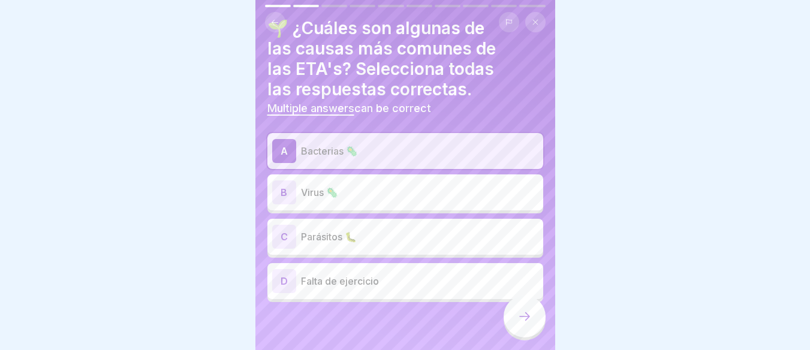
click at [353, 191] on p "Virus 🦠" at bounding box center [420, 192] width 238 height 14
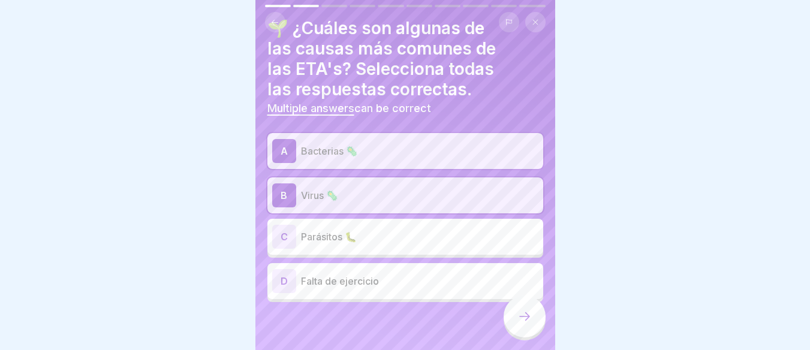
click at [355, 241] on p "Parásitos 🐛" at bounding box center [420, 237] width 238 height 14
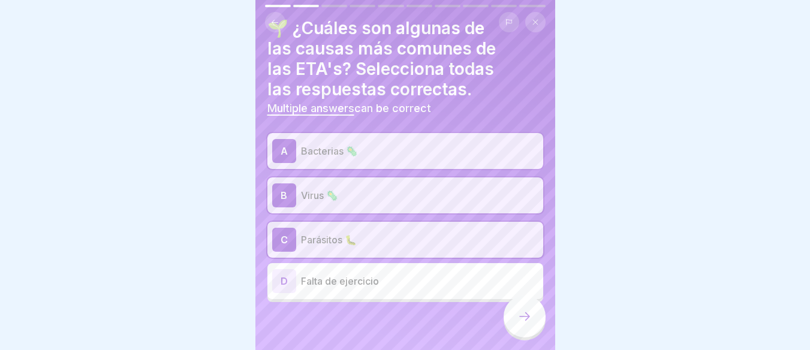
click at [520, 319] on icon at bounding box center [525, 317] width 14 height 14
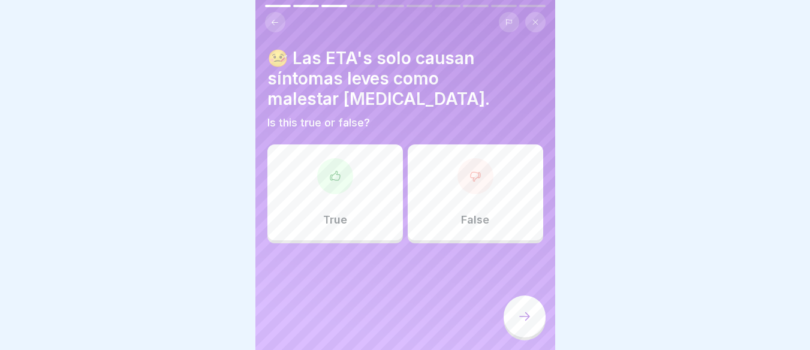
click at [465, 190] on div at bounding box center [476, 176] width 36 height 36
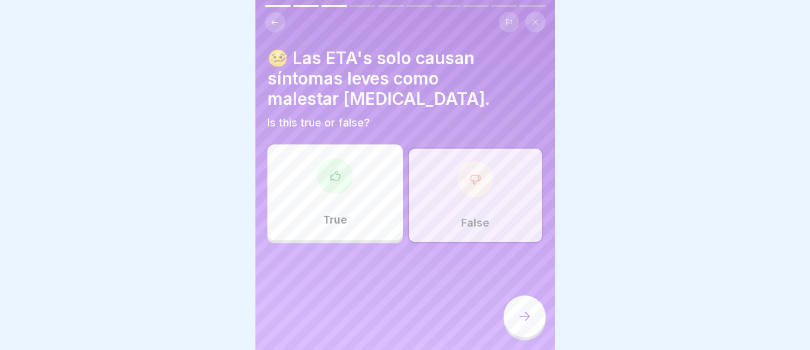
click at [376, 195] on div "True" at bounding box center [336, 193] width 136 height 96
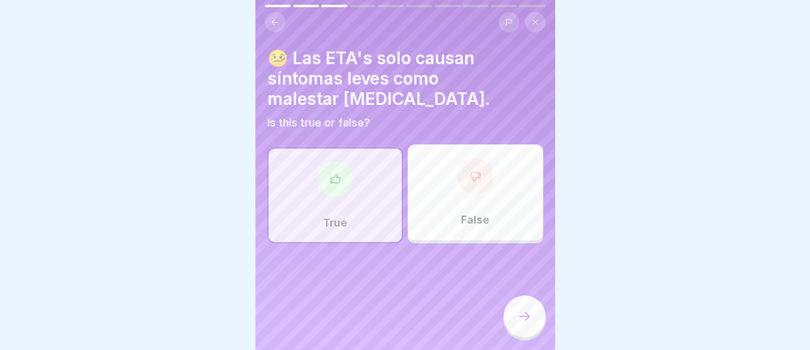
click at [469, 209] on div "False" at bounding box center [476, 193] width 136 height 96
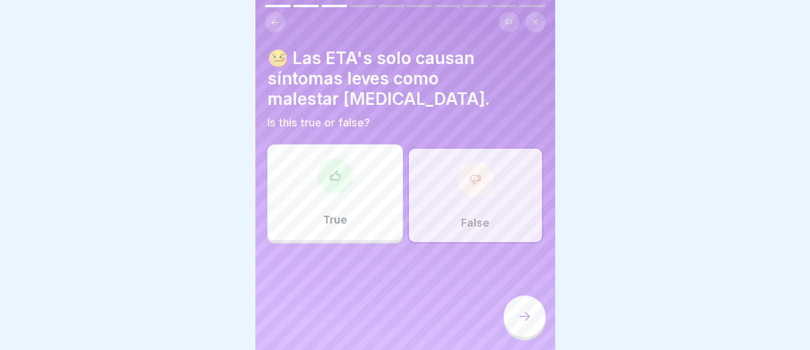
click at [352, 197] on div "True" at bounding box center [336, 193] width 136 height 96
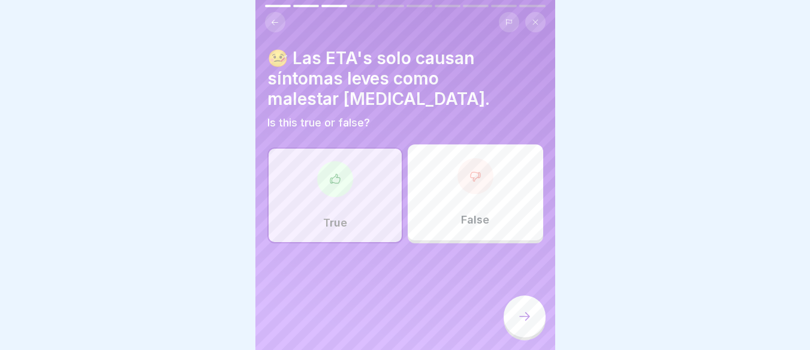
click at [449, 188] on div "False" at bounding box center [476, 193] width 136 height 96
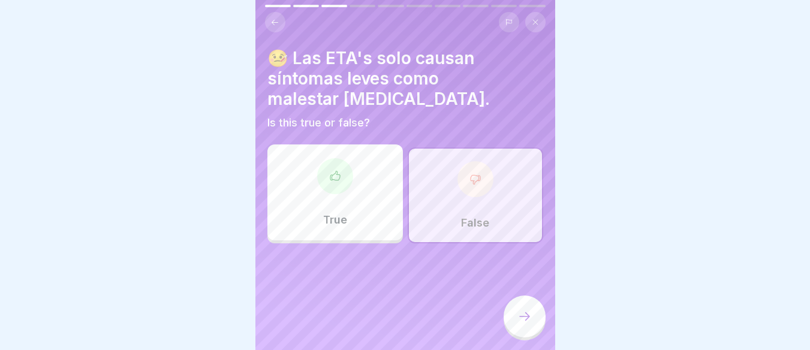
click at [520, 324] on icon at bounding box center [525, 317] width 14 height 14
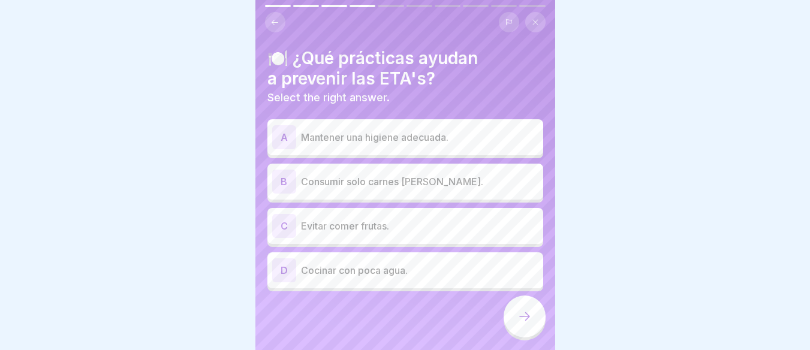
click at [434, 140] on p "Mantener una higiene adecuada." at bounding box center [420, 137] width 238 height 14
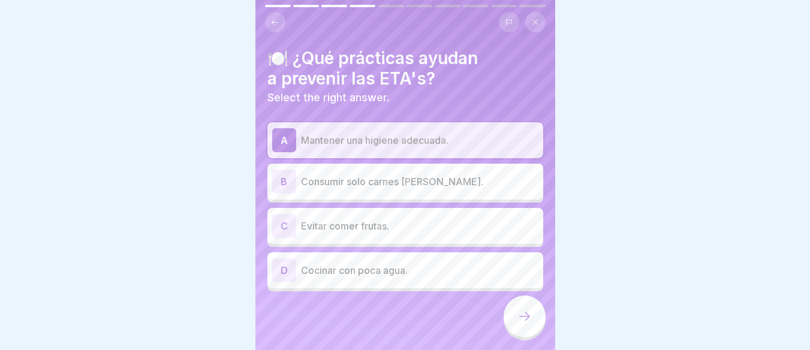
click at [434, 190] on div "B Consumir solo carnes [PERSON_NAME]." at bounding box center [405, 182] width 266 height 24
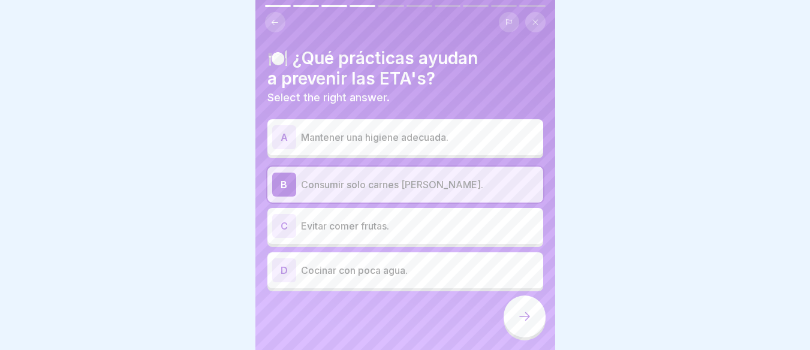
click at [427, 224] on p "Evitar comer frutas." at bounding box center [420, 226] width 238 height 14
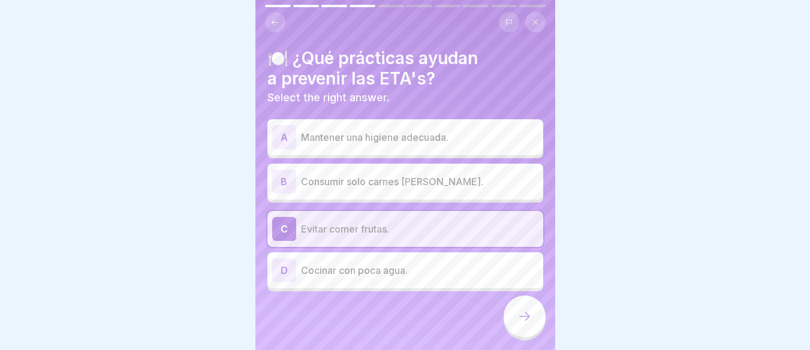
click at [423, 260] on div "D Cocinar con poca agua." at bounding box center [405, 271] width 266 height 24
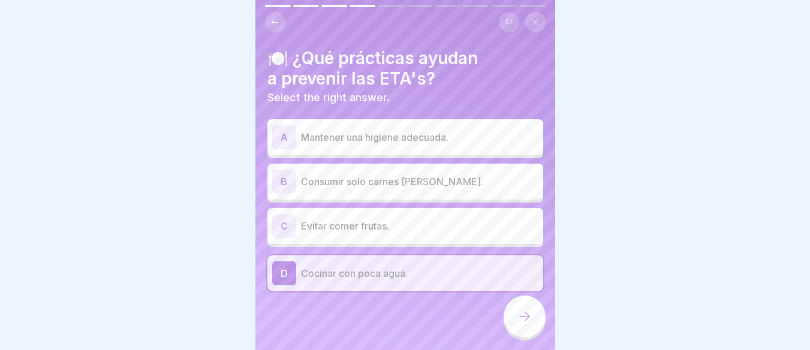
click at [423, 232] on p "Evitar comer frutas." at bounding box center [420, 226] width 238 height 14
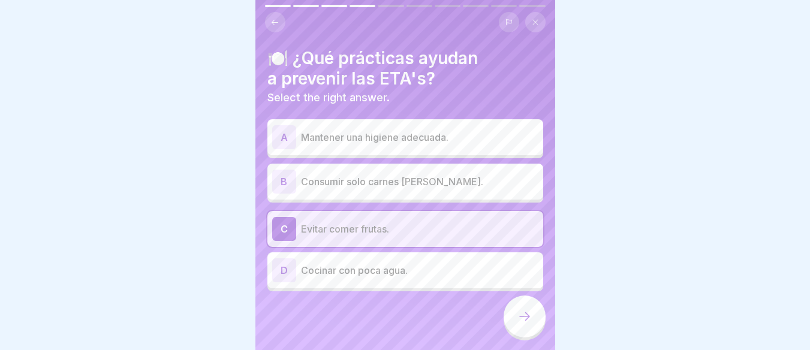
click at [423, 196] on div "B Consumir solo carnes [PERSON_NAME]." at bounding box center [406, 182] width 276 height 36
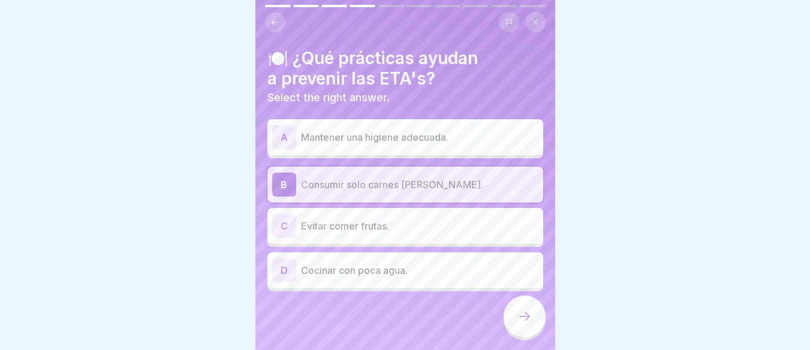
click at [431, 229] on p "Evitar comer frutas." at bounding box center [420, 226] width 238 height 14
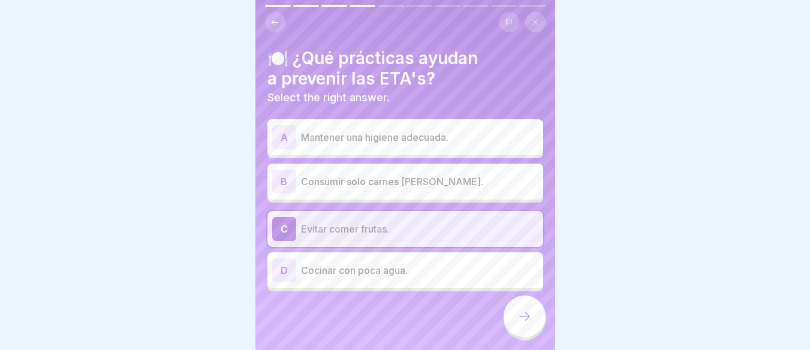
click at [428, 271] on p "Cocinar con poca agua." at bounding box center [420, 270] width 238 height 14
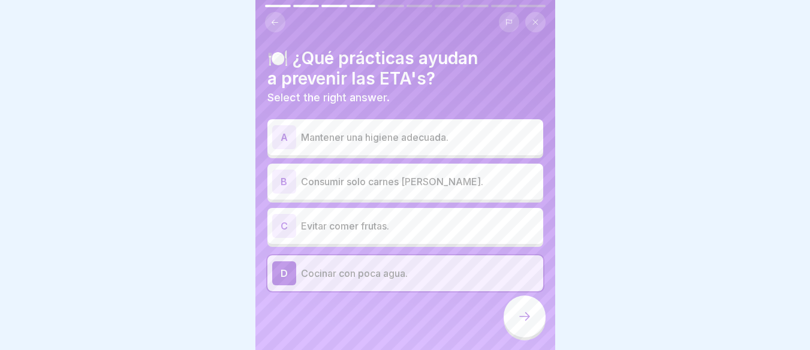
click at [426, 228] on p "Evitar comer frutas." at bounding box center [420, 226] width 238 height 14
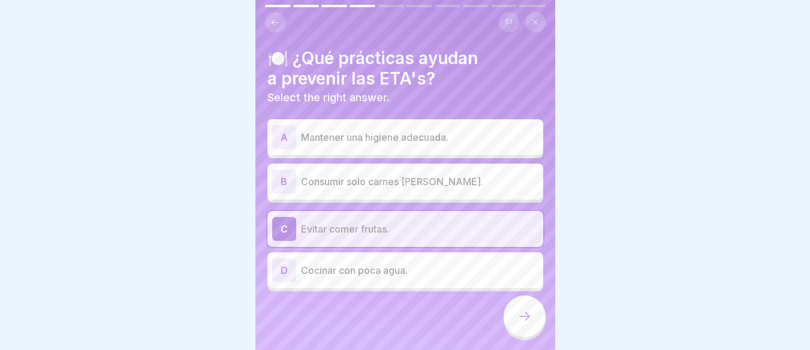
click at [427, 186] on p "Consumir solo carnes [PERSON_NAME]." at bounding box center [420, 182] width 238 height 14
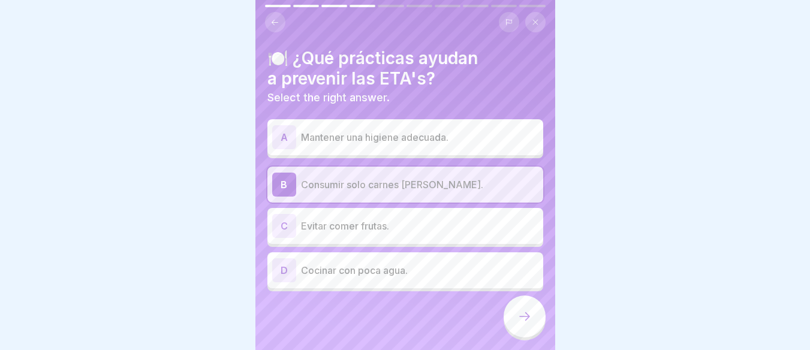
click at [427, 128] on div "A Mantener una higiene adecuada." at bounding box center [405, 137] width 266 height 24
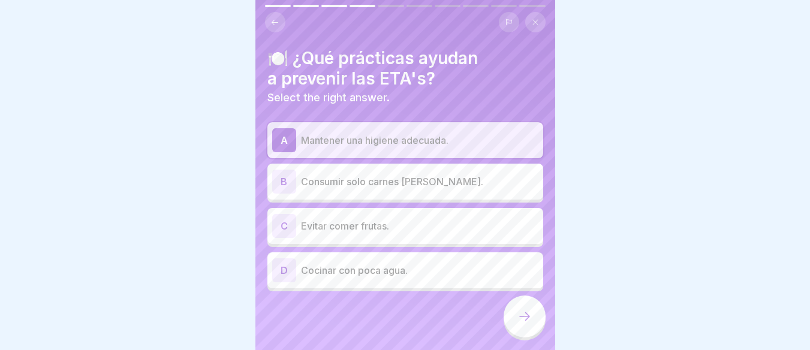
click at [523, 324] on icon at bounding box center [525, 317] width 14 height 14
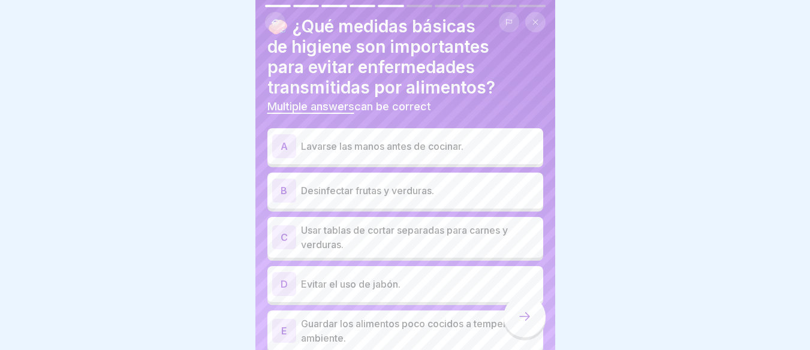
scroll to position [60, 0]
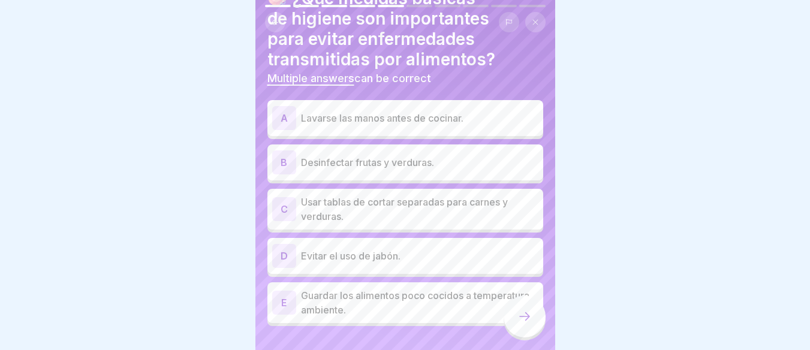
click at [465, 121] on p "Lavarse las manos antes de cocinar." at bounding box center [420, 118] width 238 height 14
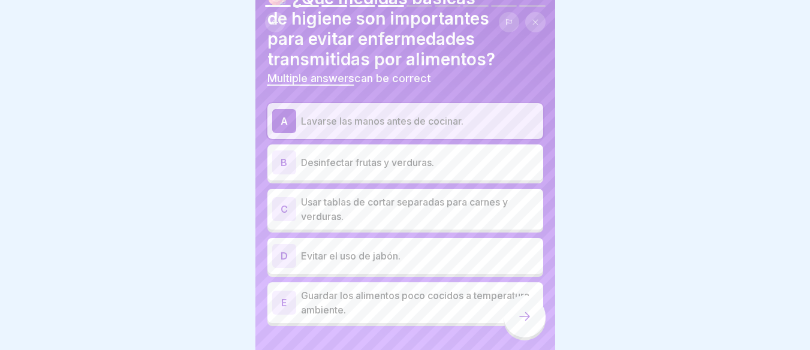
click at [440, 157] on p "Desinfectar frutas y verduras." at bounding box center [420, 162] width 238 height 14
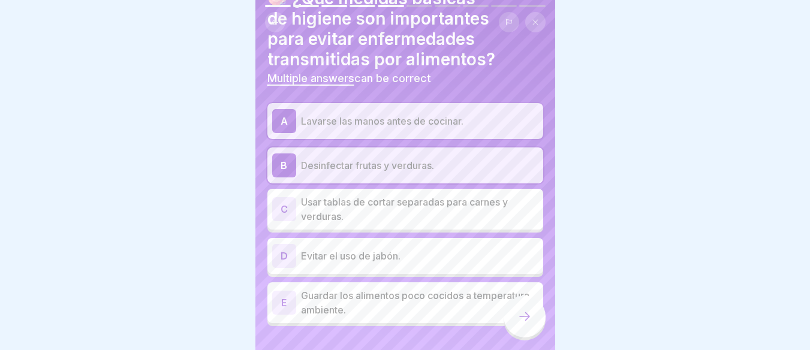
click at [409, 196] on p "Usar tablas de cortar separadas para carnes y verduras." at bounding box center [420, 209] width 238 height 29
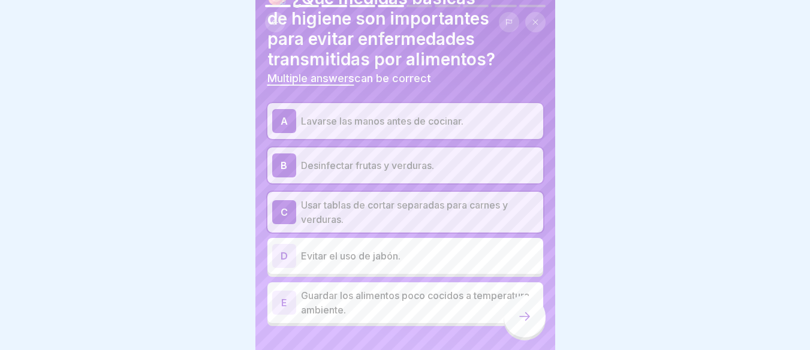
click at [410, 152] on div "B Desinfectar frutas y verduras." at bounding box center [406, 166] width 276 height 36
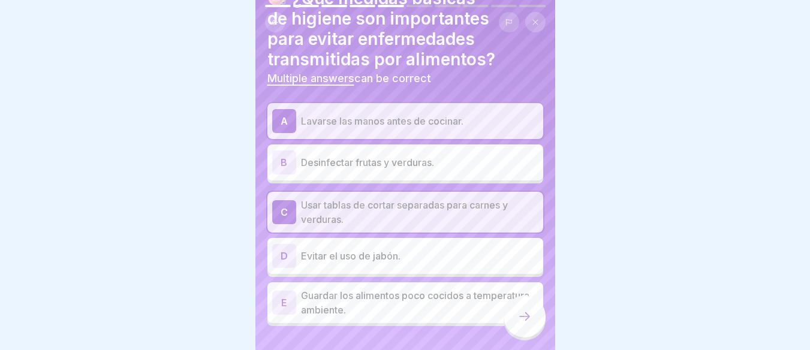
click at [415, 109] on div "A Lavarse las manos antes de cocinar." at bounding box center [405, 121] width 266 height 24
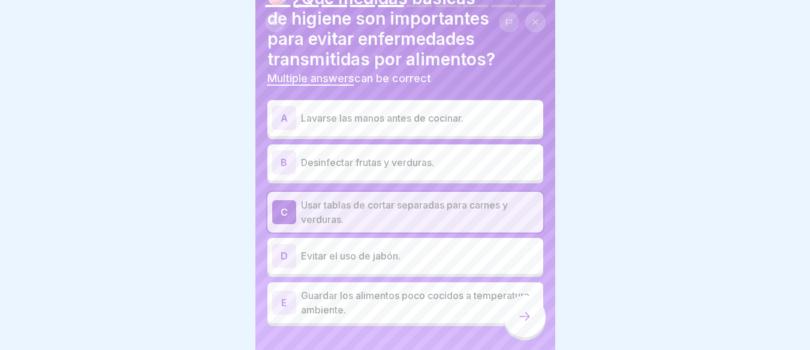
click at [392, 214] on p "Usar tablas de cortar separadas para carnes y verduras." at bounding box center [420, 212] width 238 height 29
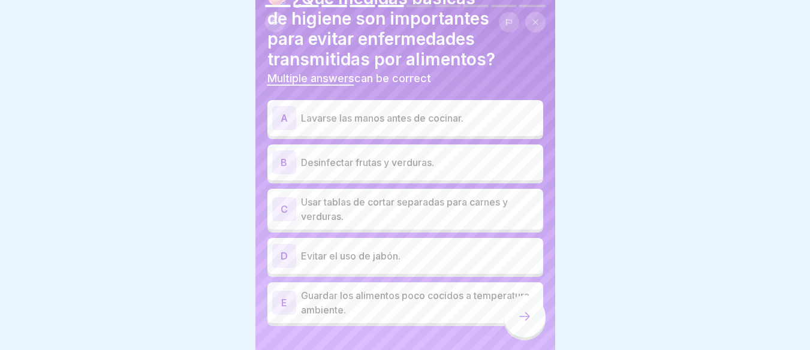
scroll to position [0, 0]
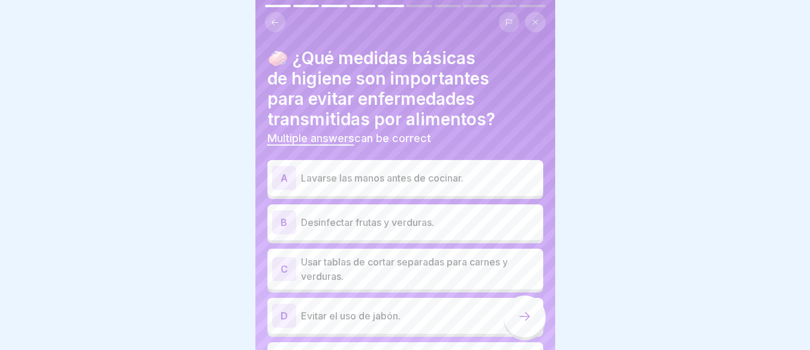
click at [398, 175] on p "Lavarse las manos antes de cocinar." at bounding box center [420, 178] width 238 height 14
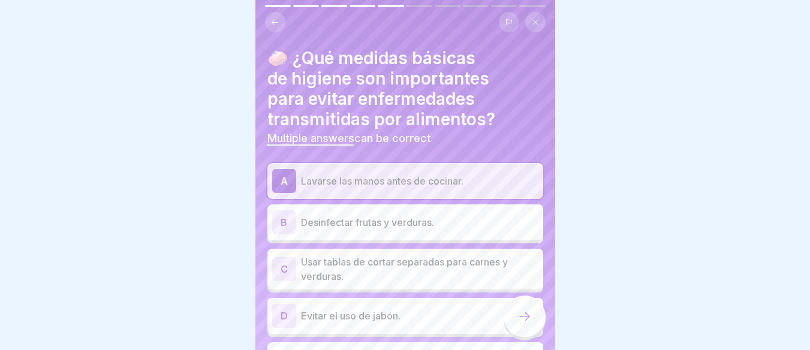
click at [445, 215] on p "Desinfectar frutas y verduras." at bounding box center [420, 222] width 238 height 14
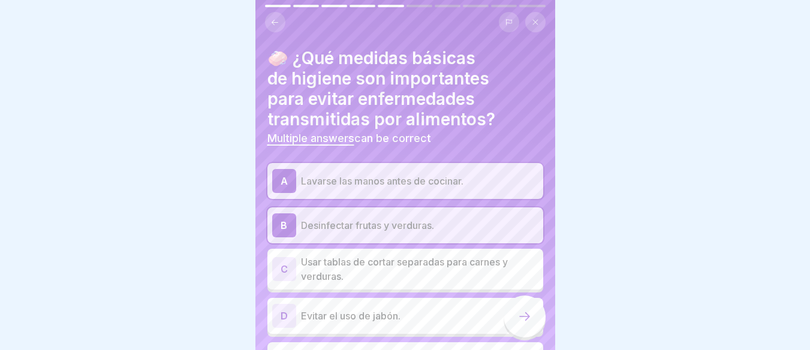
click at [445, 215] on div "B Desinfectar frutas y verduras." at bounding box center [405, 226] width 266 height 24
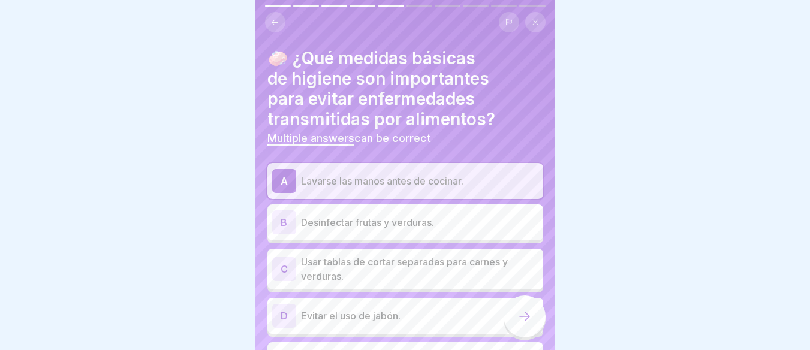
click at [434, 226] on p "Desinfectar frutas y verduras." at bounding box center [420, 222] width 238 height 14
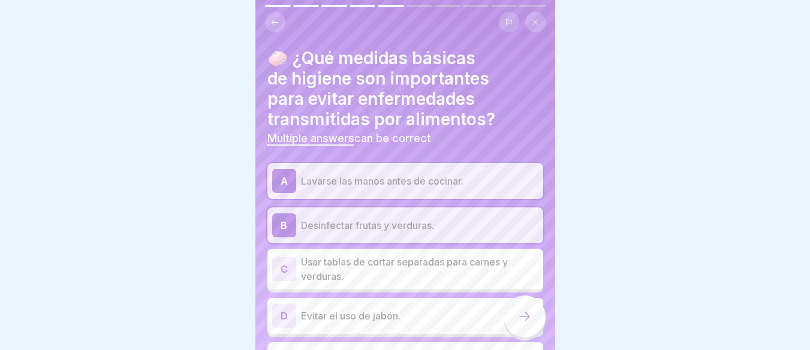
scroll to position [60, 0]
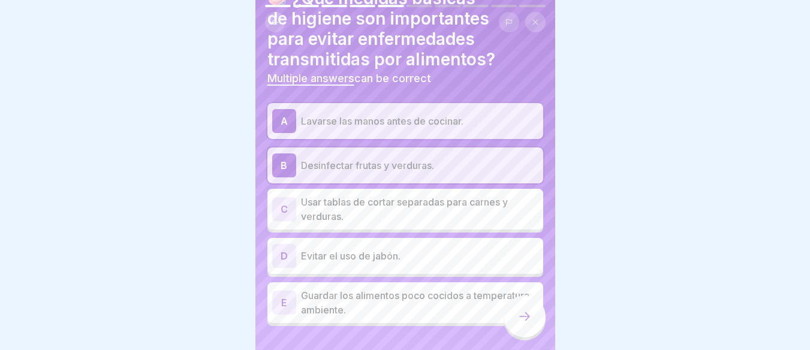
click at [403, 218] on p "Usar tablas de cortar separadas para carnes y verduras." at bounding box center [420, 209] width 238 height 29
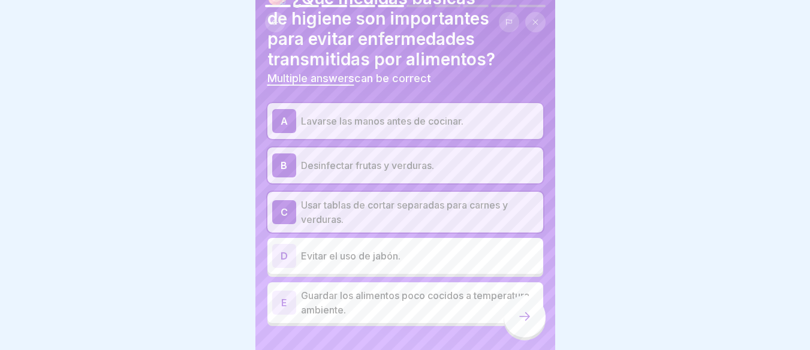
click at [517, 326] on div at bounding box center [525, 317] width 42 height 42
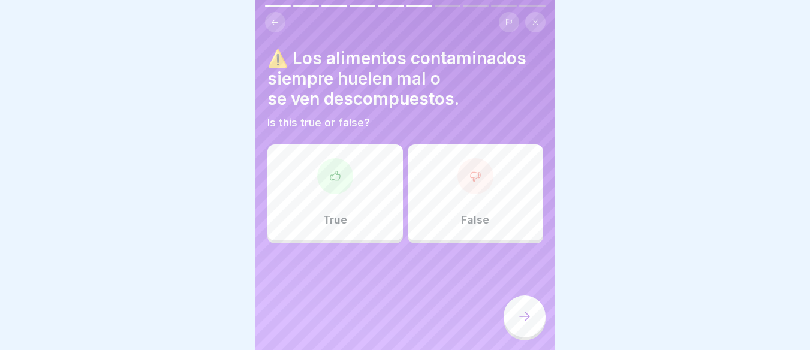
click at [457, 205] on div "False" at bounding box center [476, 193] width 136 height 96
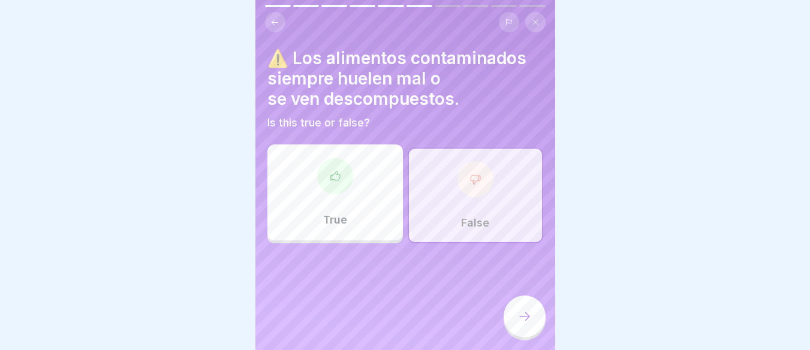
click at [444, 206] on div "False" at bounding box center [476, 196] width 136 height 96
click at [520, 323] on icon at bounding box center [525, 317] width 14 height 14
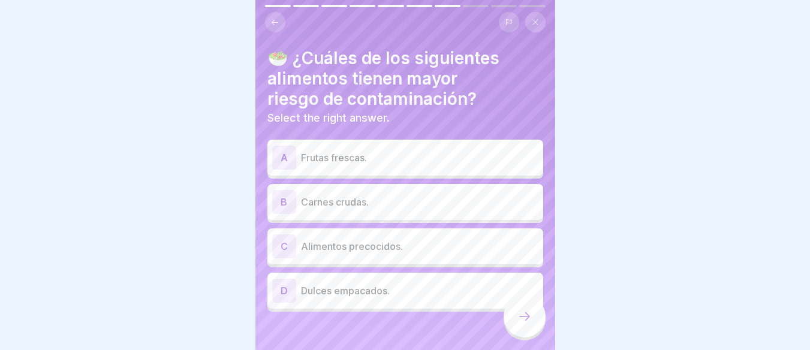
click at [410, 160] on p "Frutas frescas." at bounding box center [420, 158] width 238 height 14
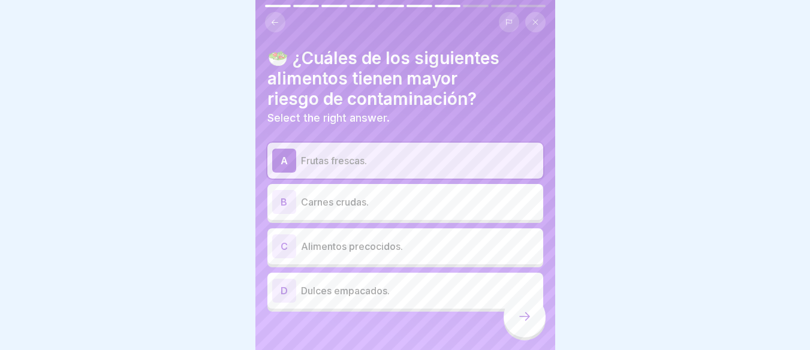
click at [401, 208] on p "Carnes crudas." at bounding box center [420, 202] width 238 height 14
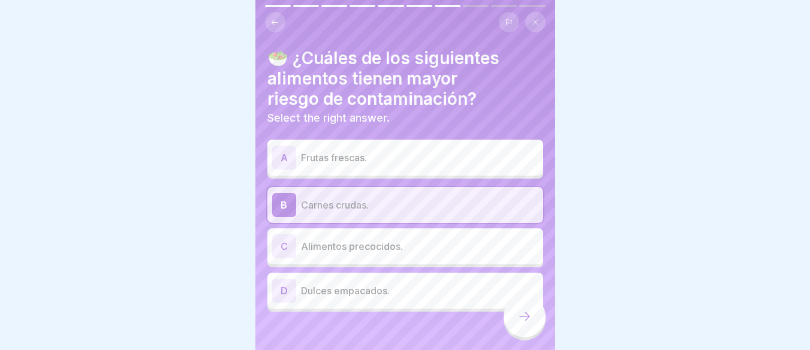
click at [369, 156] on p "Frutas frescas." at bounding box center [420, 158] width 238 height 14
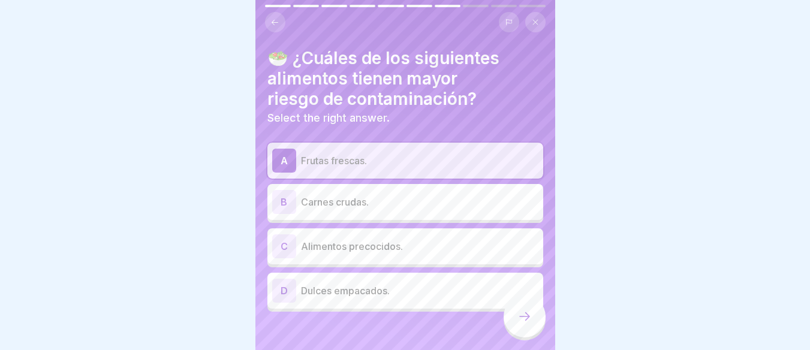
click at [382, 196] on p "Carnes crudas." at bounding box center [420, 202] width 238 height 14
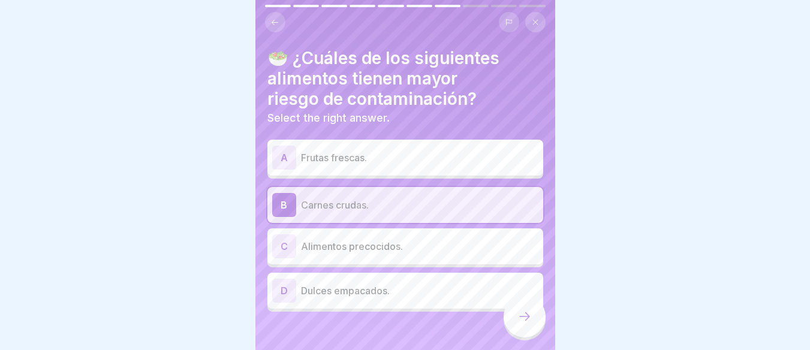
click at [391, 253] on p "Alimentos precocidos." at bounding box center [420, 246] width 238 height 14
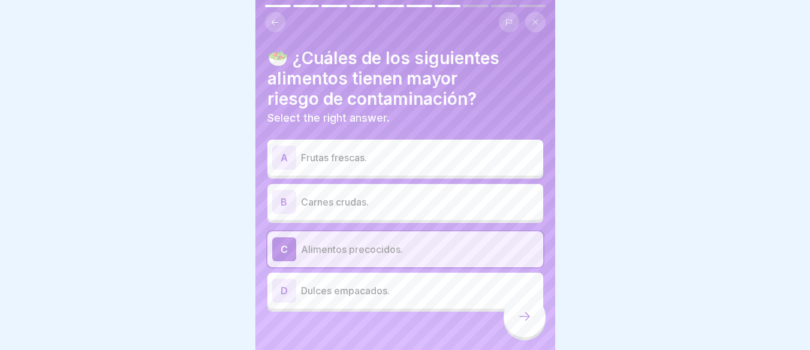
click at [391, 296] on p "Dulces empacados." at bounding box center [420, 291] width 238 height 14
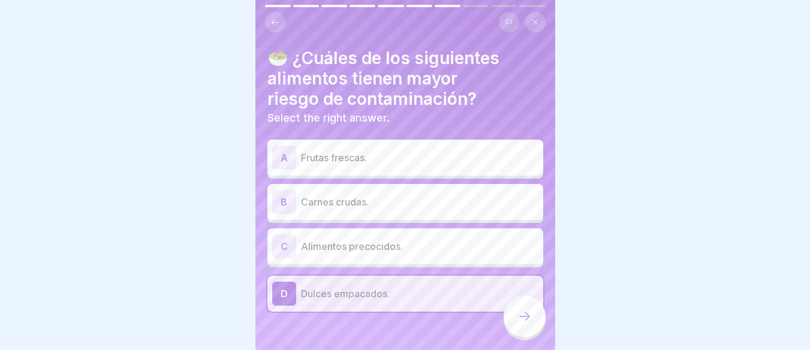
click at [398, 263] on div "C Alimentos precocidos." at bounding box center [406, 247] width 276 height 36
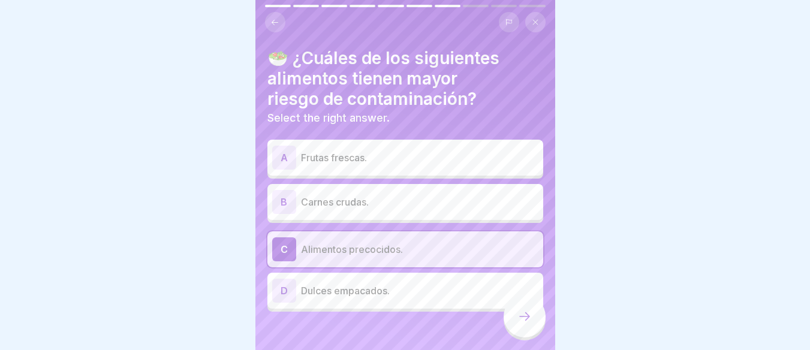
click at [398, 216] on div "B Carnes crudas." at bounding box center [406, 202] width 276 height 36
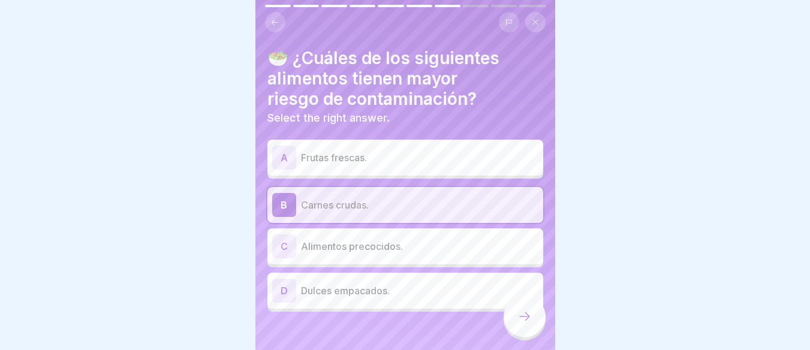
click at [386, 161] on p "Frutas frescas." at bounding box center [420, 158] width 238 height 14
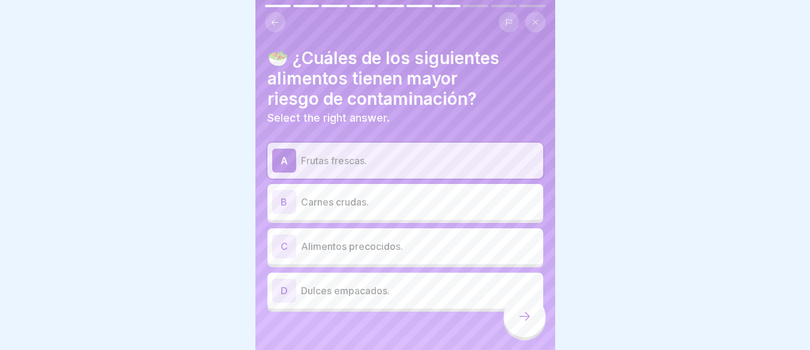
click at [388, 203] on p "Carnes crudas." at bounding box center [420, 202] width 238 height 14
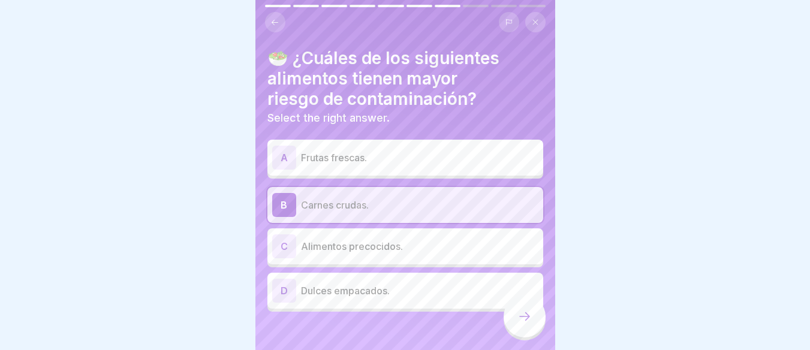
click at [389, 236] on div "C Alimentos precocidos." at bounding box center [405, 247] width 266 height 24
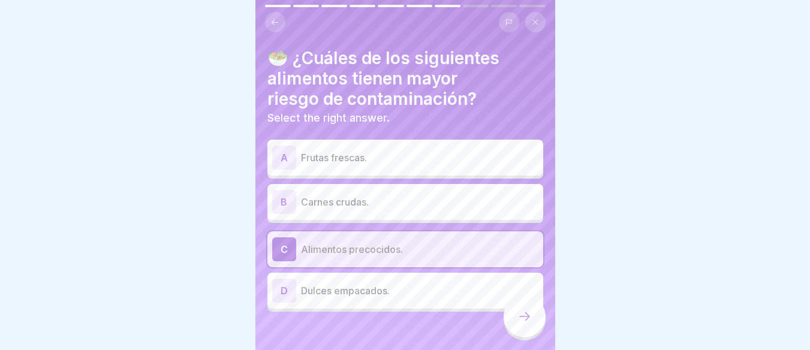
click at [395, 197] on p "Carnes crudas." at bounding box center [420, 202] width 238 height 14
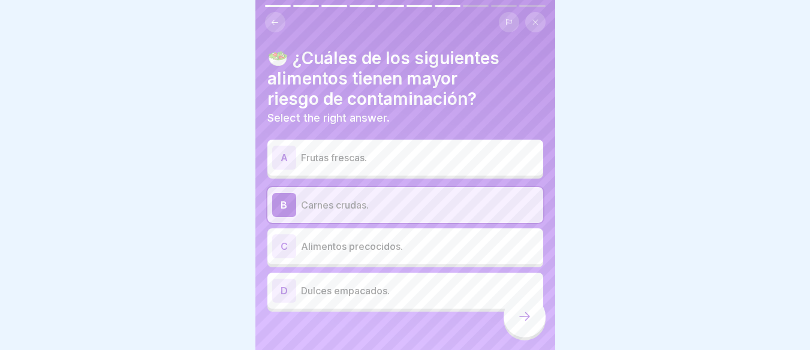
scroll to position [10, 0]
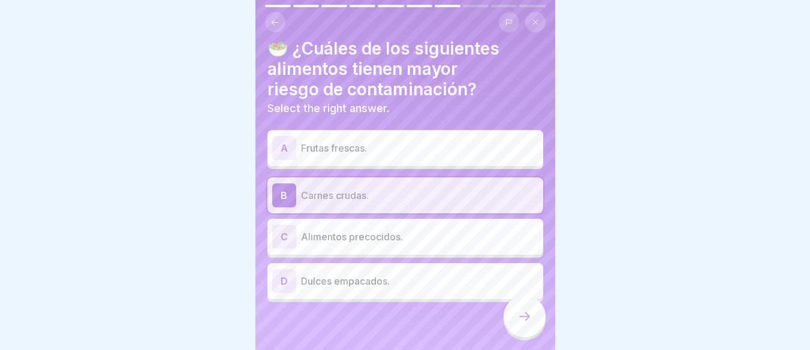
click at [521, 324] on icon at bounding box center [525, 317] width 14 height 14
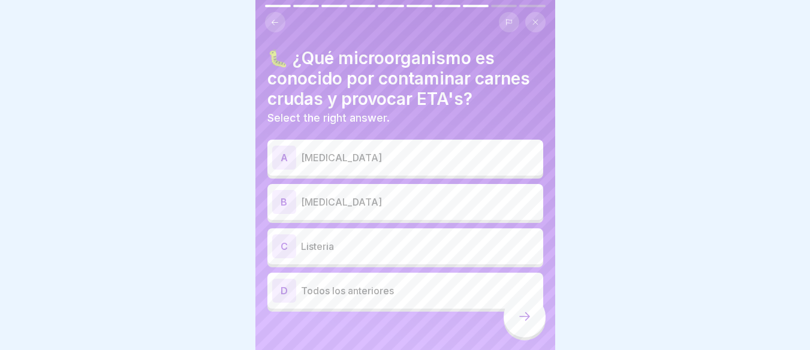
click at [361, 278] on div "D Todos los anteriores" at bounding box center [406, 291] width 276 height 36
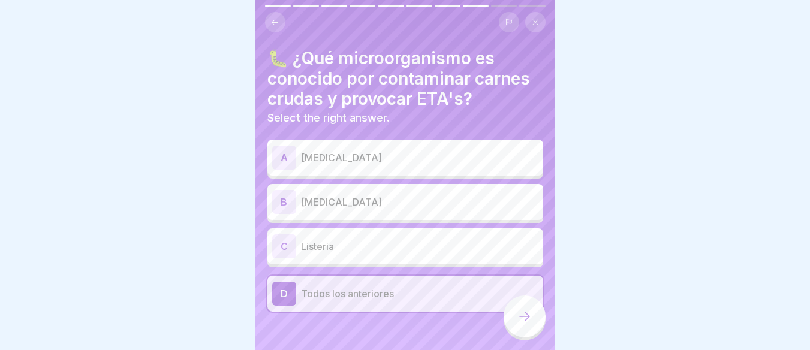
click at [350, 244] on p "Listeria" at bounding box center [420, 246] width 238 height 14
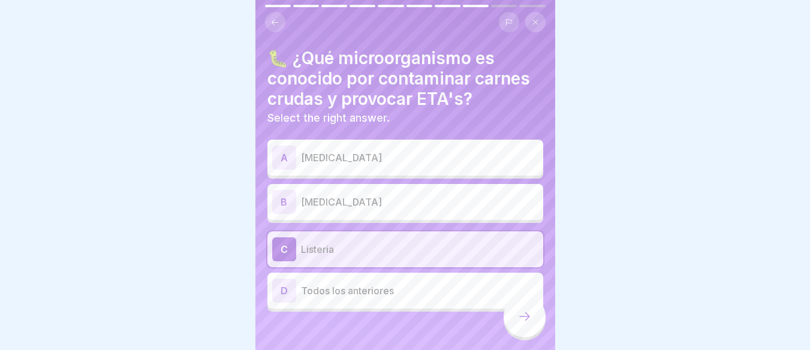
click at [355, 194] on div "B [MEDICAL_DATA]" at bounding box center [405, 202] width 266 height 24
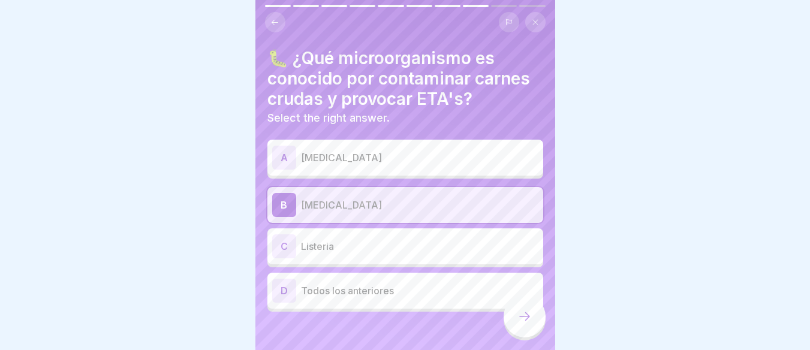
click at [355, 173] on div "A [MEDICAL_DATA]" at bounding box center [406, 158] width 276 height 36
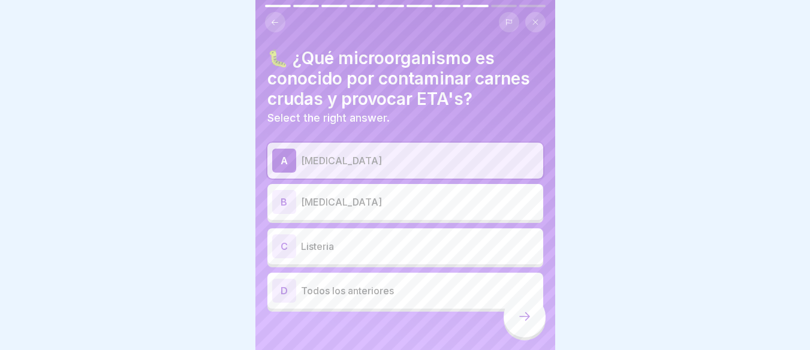
click at [340, 278] on div "D Todos los anteriores" at bounding box center [406, 291] width 276 height 36
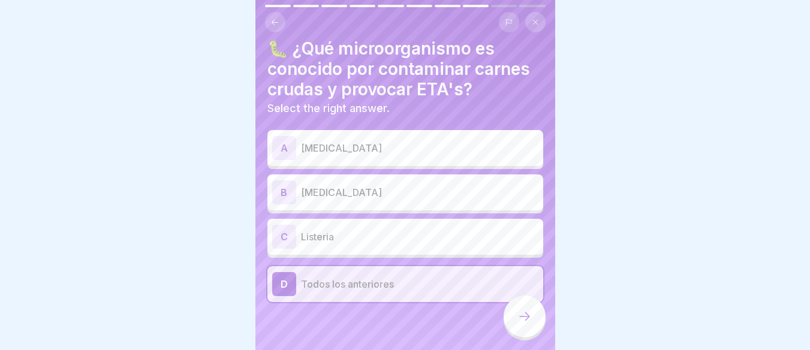
click at [515, 327] on div at bounding box center [525, 317] width 42 height 42
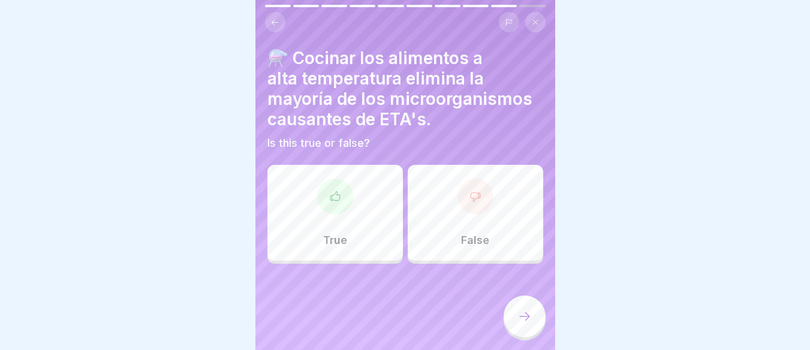
click at [346, 199] on div at bounding box center [335, 197] width 36 height 36
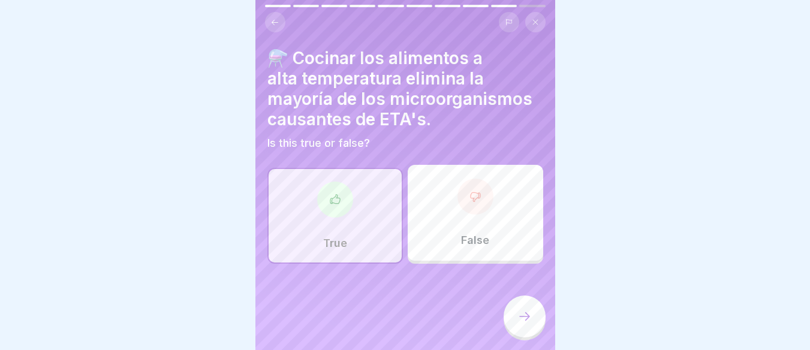
click at [329, 214] on div at bounding box center [335, 200] width 36 height 36
click at [481, 180] on div "False" at bounding box center [476, 213] width 136 height 96
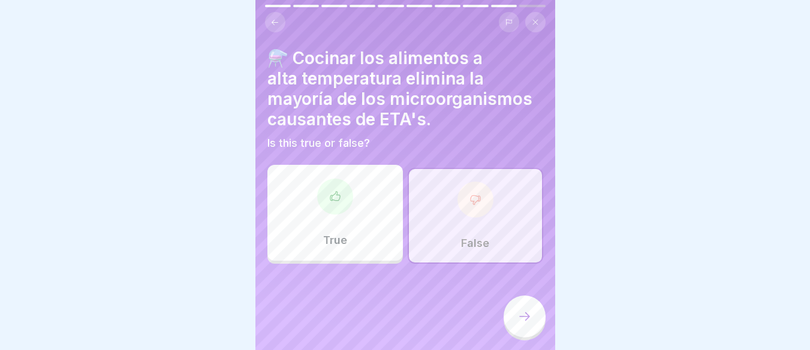
click at [358, 208] on div "True" at bounding box center [336, 213] width 136 height 96
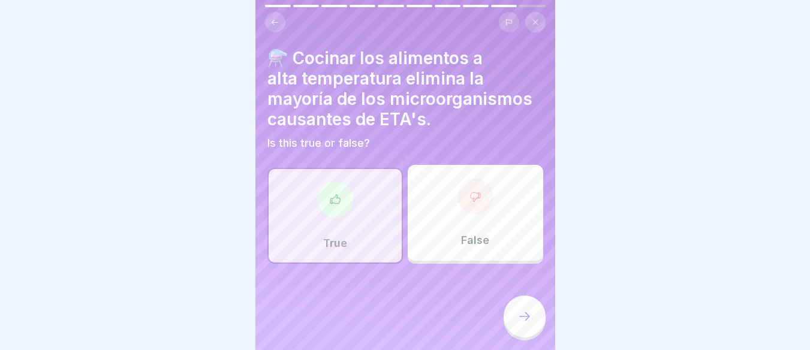
scroll to position [9, 0]
click at [524, 315] on icon at bounding box center [525, 317] width 14 height 14
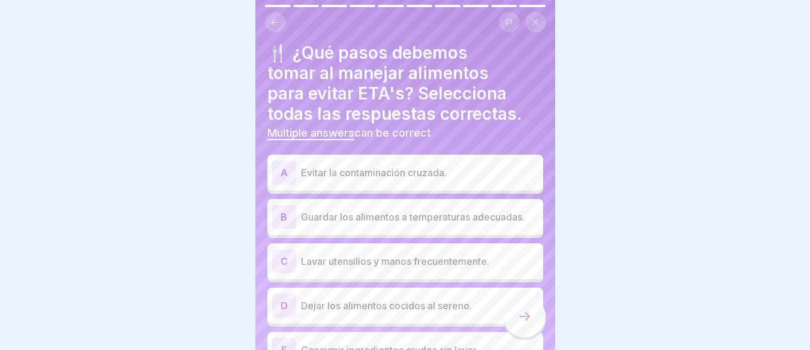
scroll to position [0, 0]
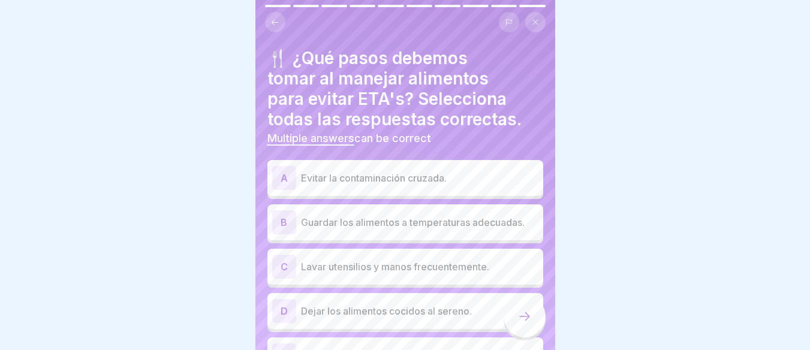
click at [482, 171] on p "Evitar la contaminación cruzada." at bounding box center [420, 178] width 238 height 14
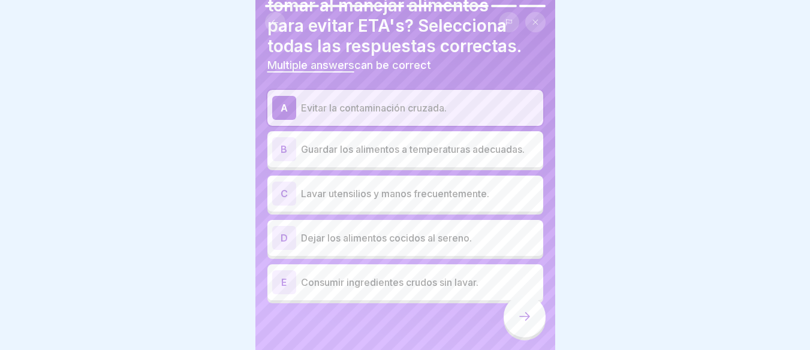
scroll to position [74, 0]
click at [451, 151] on div "B Guardar los alimentos a temperaturas adecuadas." at bounding box center [406, 148] width 276 height 36
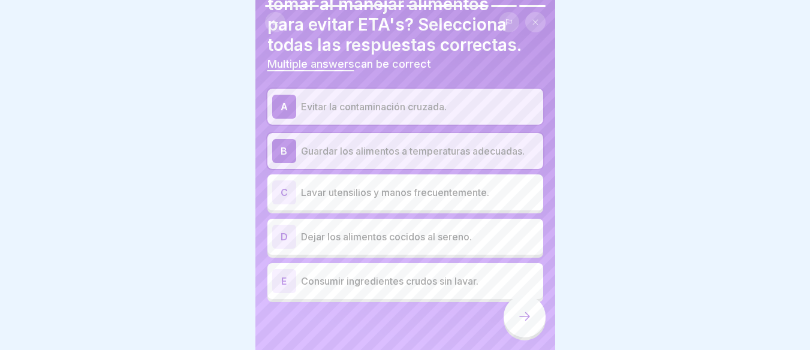
click at [468, 185] on p "Lavar utensilios y manos frecuentemente." at bounding box center [420, 192] width 238 height 14
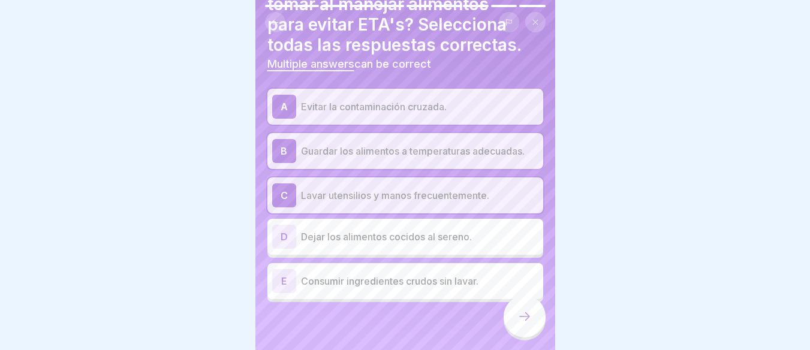
click at [523, 323] on icon at bounding box center [525, 317] width 14 height 14
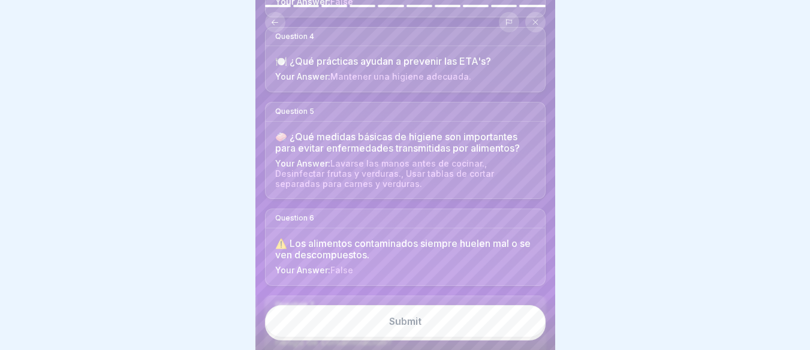
scroll to position [734, 0]
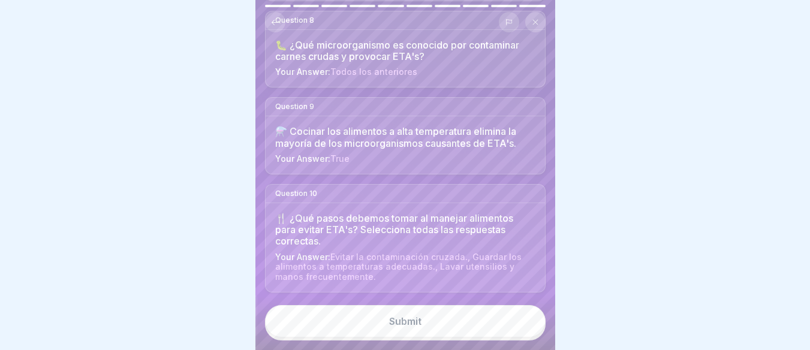
click at [448, 338] on button "Submit" at bounding box center [405, 321] width 281 height 32
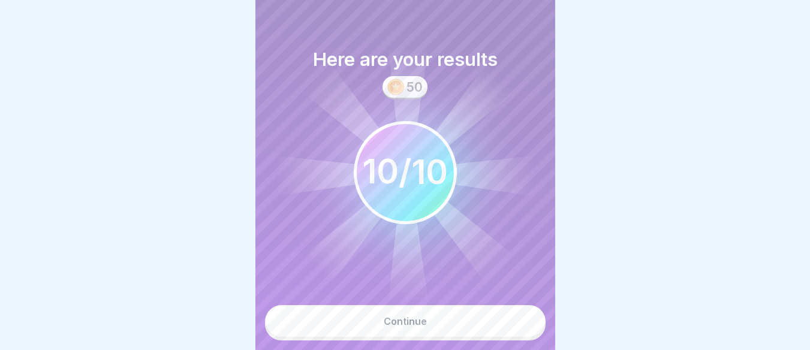
scroll to position [9, 0]
click at [449, 311] on button "Continue" at bounding box center [405, 321] width 281 height 32
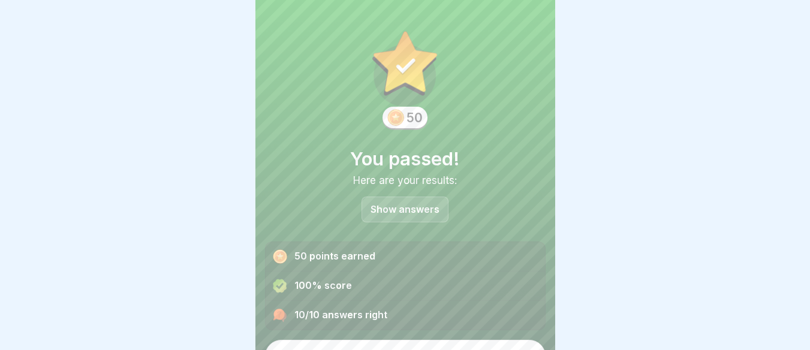
scroll to position [26, 0]
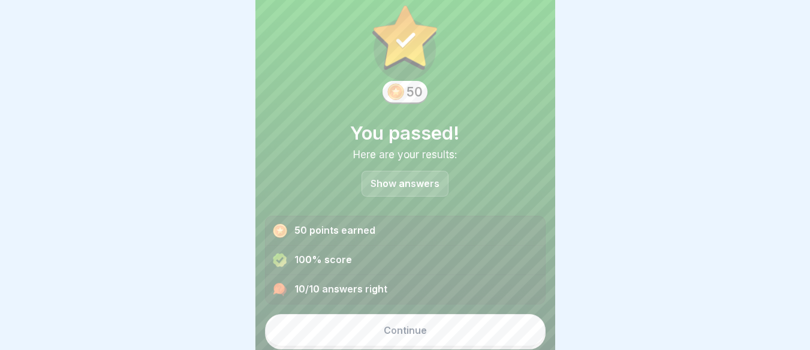
click at [393, 325] on div "Continue" at bounding box center [405, 330] width 43 height 11
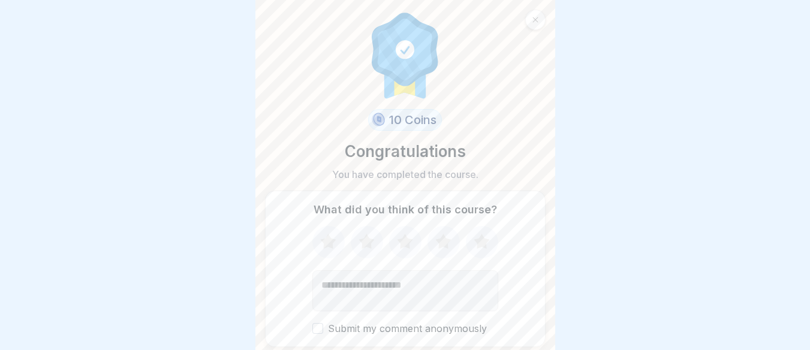
scroll to position [41, 0]
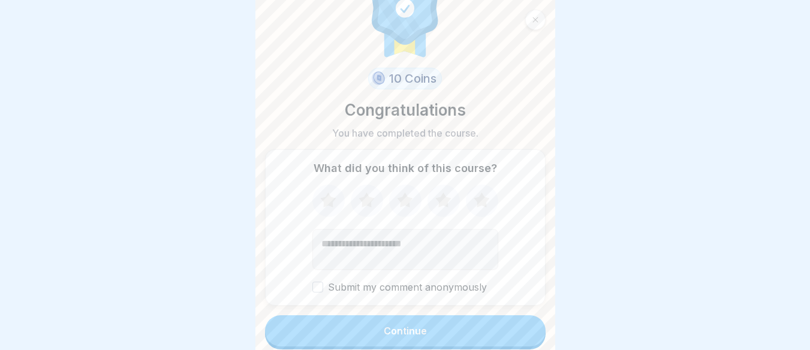
click at [477, 193] on icon at bounding box center [482, 200] width 16 height 15
click at [379, 323] on button "Continue" at bounding box center [405, 331] width 281 height 31
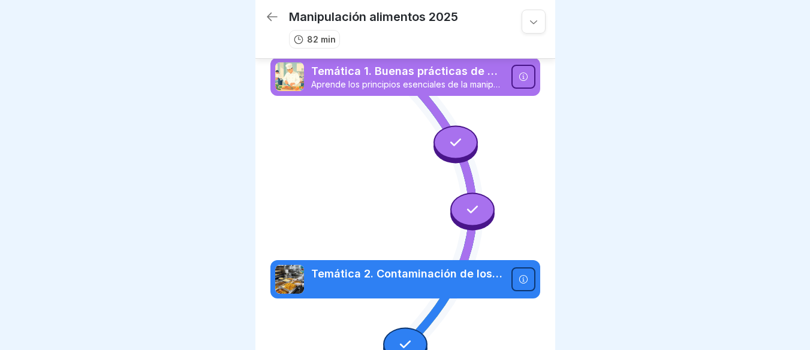
scroll to position [421, 0]
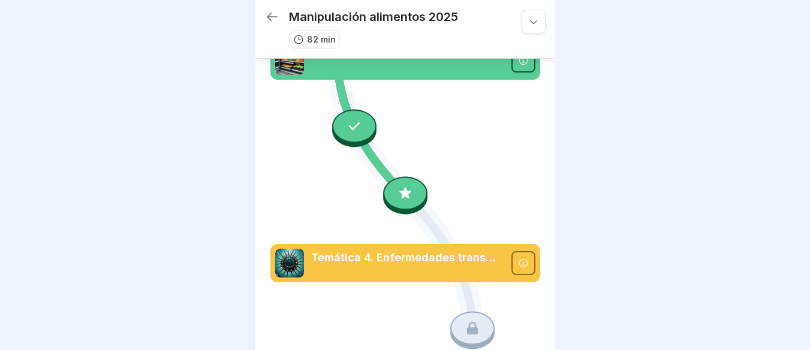
click at [351, 109] on div at bounding box center [354, 126] width 44 height 34
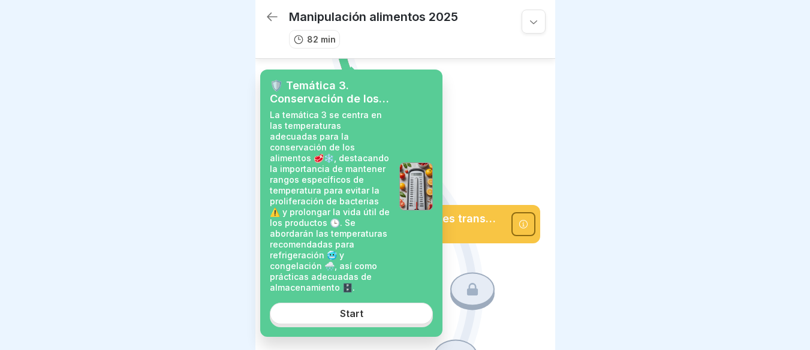
scroll to position [481, 0]
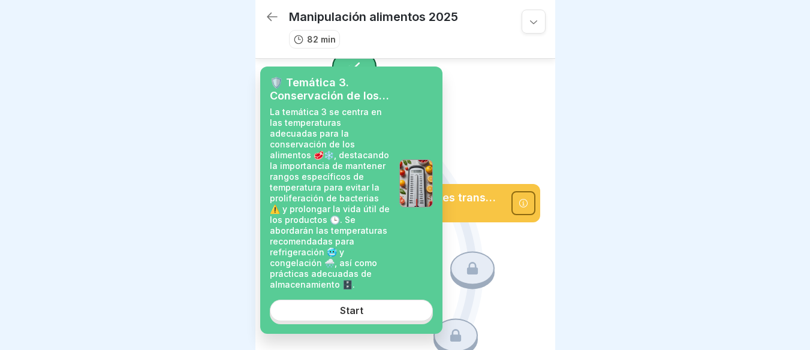
click at [356, 307] on link "Start" at bounding box center [351, 311] width 163 height 22
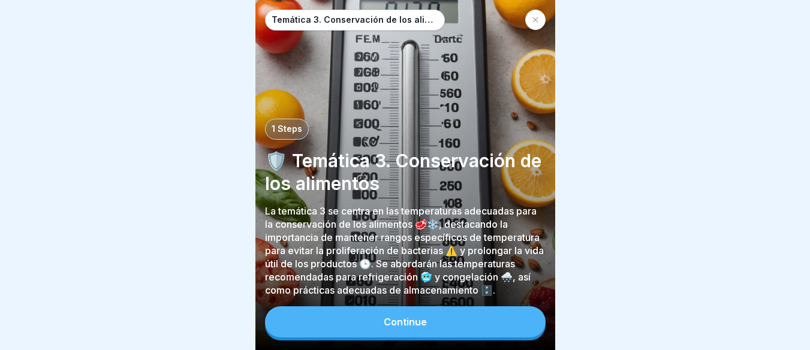
click at [346, 310] on button "Continue" at bounding box center [405, 322] width 281 height 31
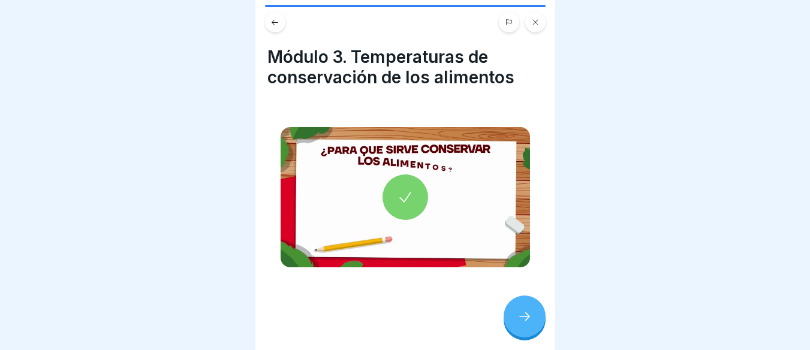
click at [401, 161] on div at bounding box center [406, 197] width 250 height 140
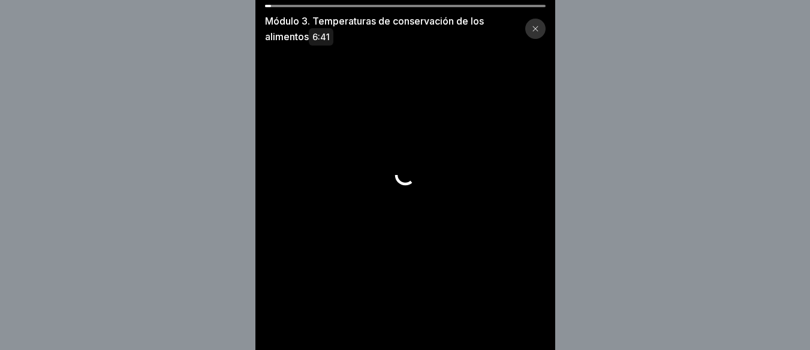
click at [541, 35] on div at bounding box center [536, 29] width 20 height 20
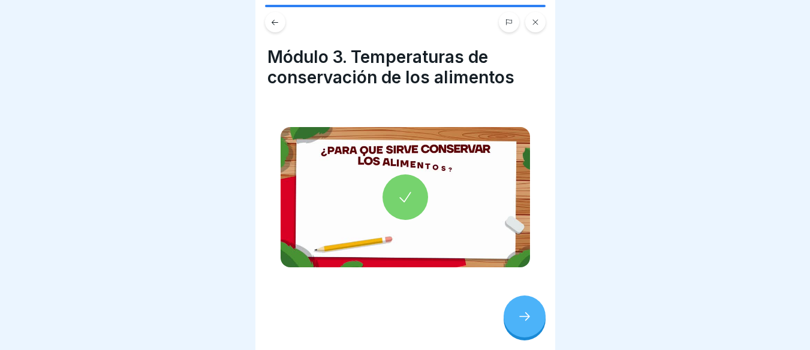
click at [407, 189] on icon at bounding box center [405, 197] width 17 height 17
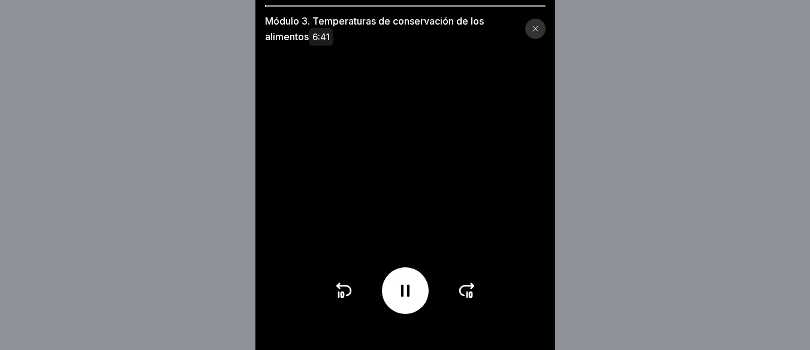
click at [472, 298] on icon at bounding box center [471, 295] width 2 height 5
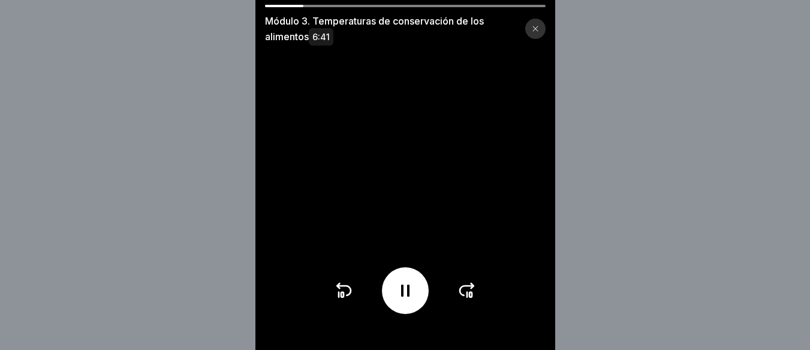
click at [472, 298] on icon at bounding box center [471, 295] width 2 height 5
click at [473, 300] on icon at bounding box center [467, 290] width 19 height 19
click at [467, 298] on icon at bounding box center [467, 295] width 0 height 5
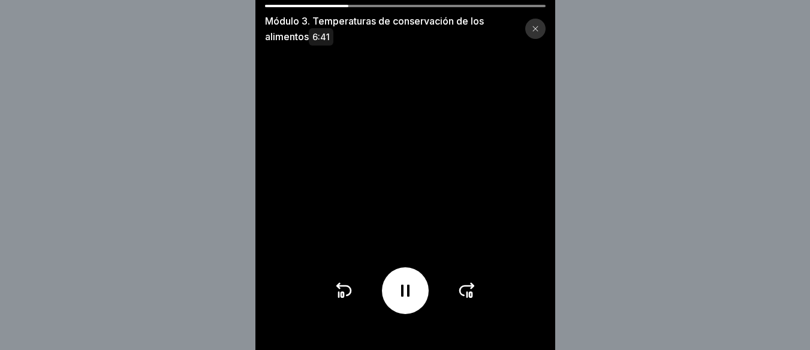
click at [467, 298] on icon at bounding box center [467, 295] width 0 height 5
click at [347, 301] on icon at bounding box center [343, 290] width 19 height 19
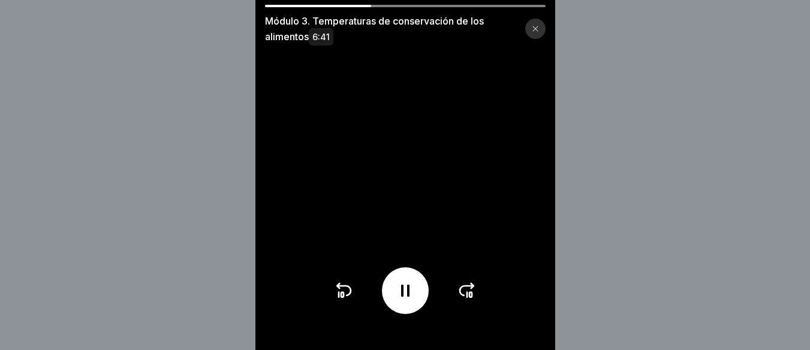
click at [347, 301] on icon at bounding box center [343, 290] width 19 height 19
click at [464, 296] on icon at bounding box center [467, 291] width 14 height 10
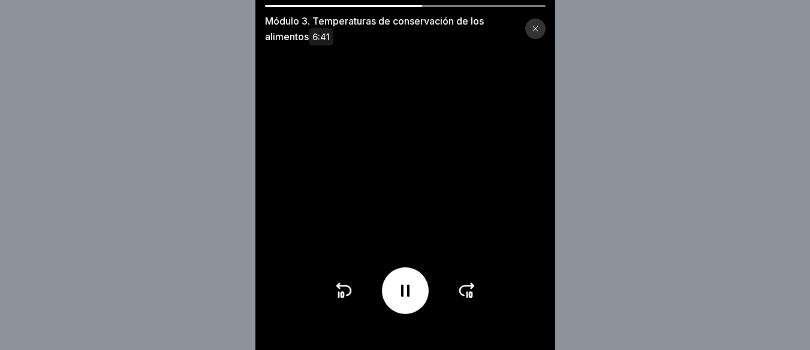
click at [464, 296] on icon at bounding box center [467, 291] width 14 height 10
click at [470, 301] on icon at bounding box center [467, 290] width 19 height 19
click at [473, 293] on icon at bounding box center [467, 290] width 19 height 19
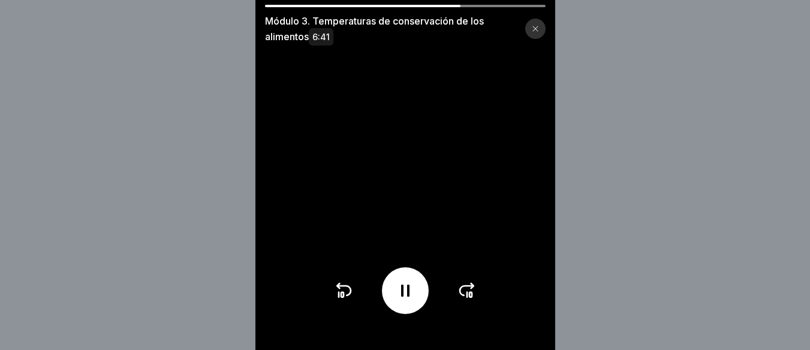
click at [473, 300] on icon at bounding box center [467, 290] width 19 height 19
click at [474, 295] on icon at bounding box center [467, 291] width 14 height 10
click at [401, 301] on icon at bounding box center [405, 290] width 19 height 19
click at [351, 296] on icon at bounding box center [344, 291] width 14 height 10
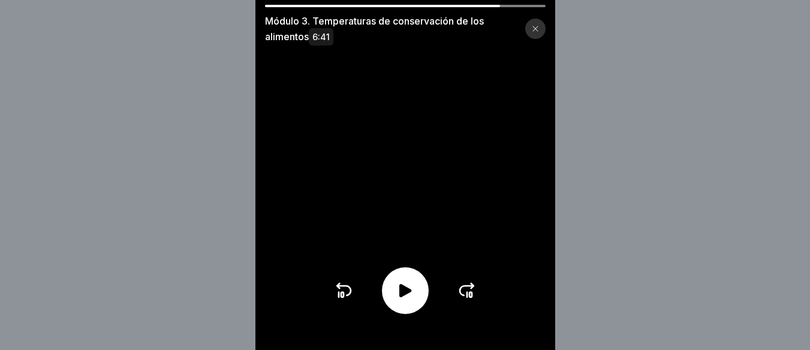
click at [351, 296] on icon at bounding box center [344, 291] width 14 height 10
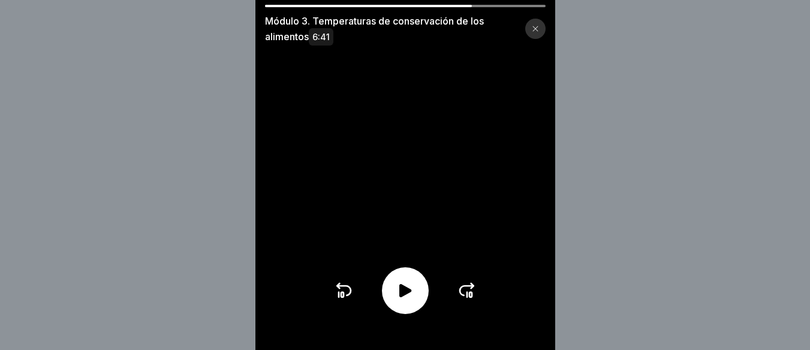
click at [351, 296] on icon at bounding box center [344, 291] width 14 height 10
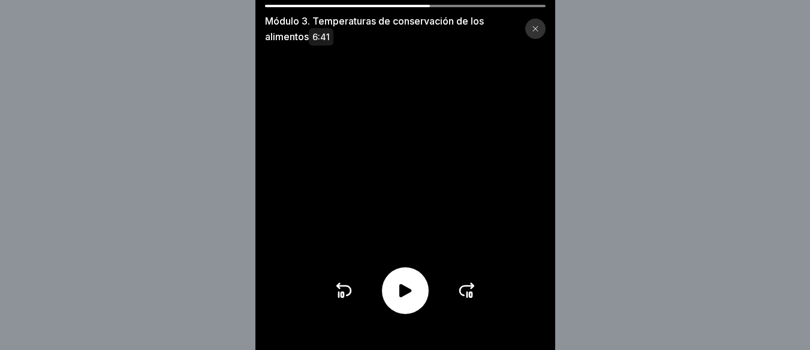
click at [351, 296] on icon at bounding box center [344, 291] width 14 height 10
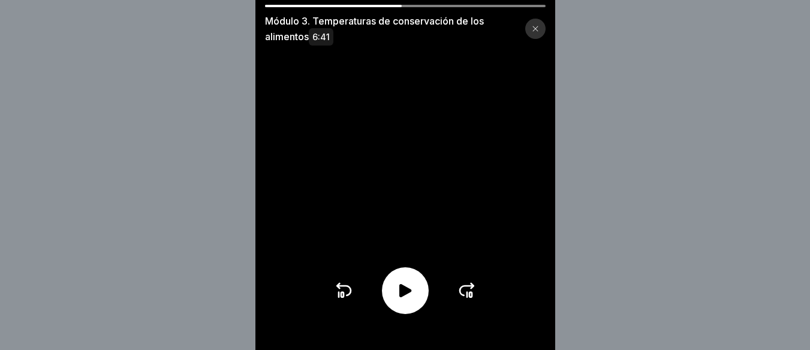
click at [351, 296] on icon at bounding box center [344, 291] width 14 height 10
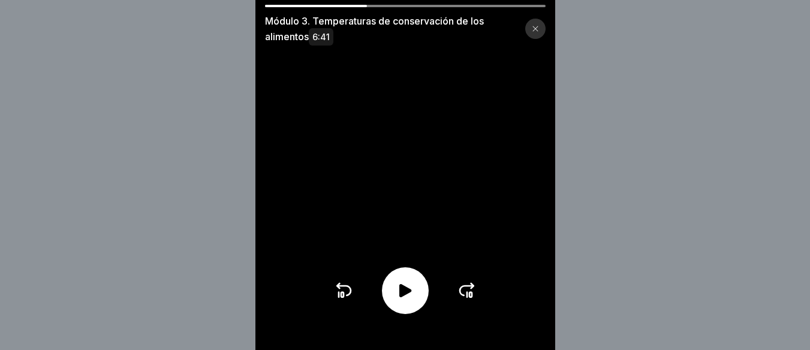
click at [351, 296] on icon at bounding box center [344, 291] width 14 height 10
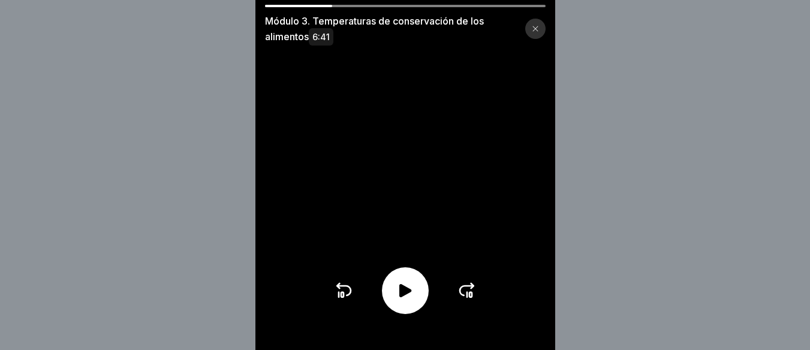
click at [351, 296] on icon at bounding box center [344, 291] width 14 height 10
click at [422, 294] on div at bounding box center [405, 291] width 47 height 47
click at [350, 297] on icon at bounding box center [343, 290] width 19 height 19
click at [397, 305] on div at bounding box center [405, 291] width 47 height 47
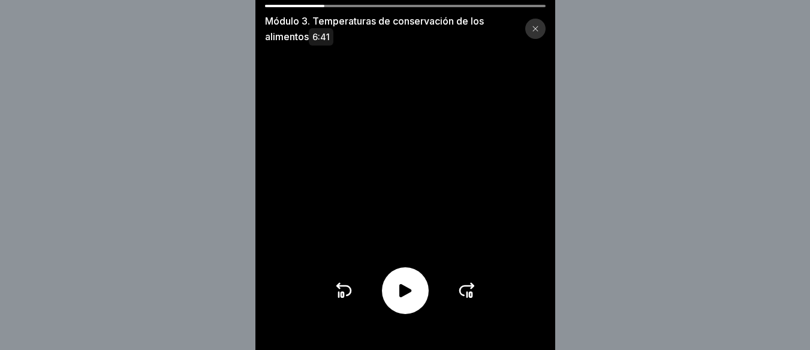
click at [352, 298] on icon at bounding box center [343, 290] width 19 height 19
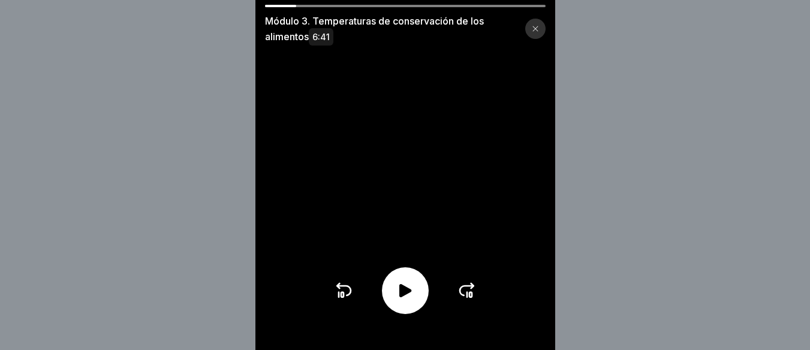
click at [352, 298] on icon at bounding box center [343, 290] width 19 height 19
click at [351, 295] on icon at bounding box center [344, 291] width 14 height 10
click at [415, 293] on icon at bounding box center [405, 290] width 19 height 19
click at [342, 295] on icon at bounding box center [344, 291] width 14 height 10
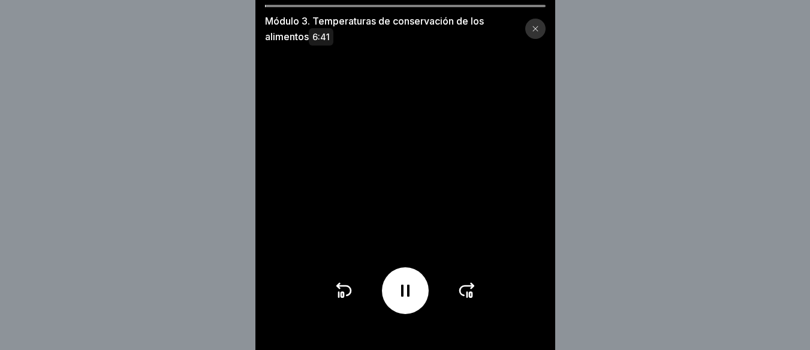
click at [477, 301] on icon at bounding box center [467, 290] width 19 height 19
click at [415, 301] on icon at bounding box center [405, 290] width 19 height 19
click at [463, 301] on icon at bounding box center [467, 290] width 19 height 19
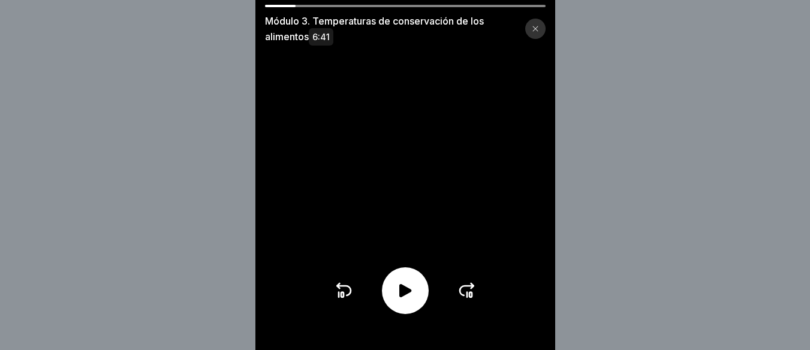
click at [463, 301] on icon at bounding box center [467, 290] width 19 height 19
click at [472, 299] on icon at bounding box center [467, 290] width 19 height 19
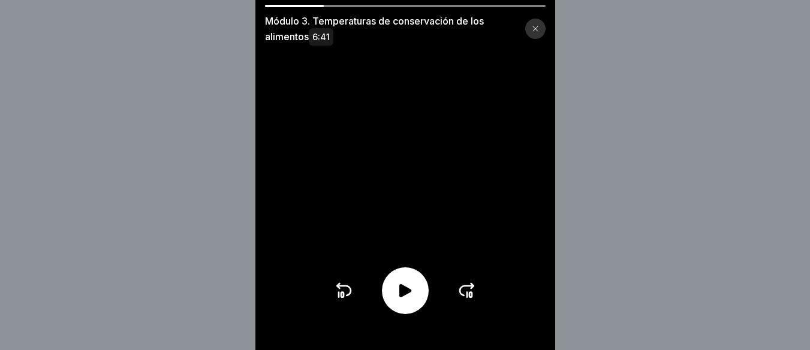
click at [472, 299] on icon at bounding box center [467, 290] width 19 height 19
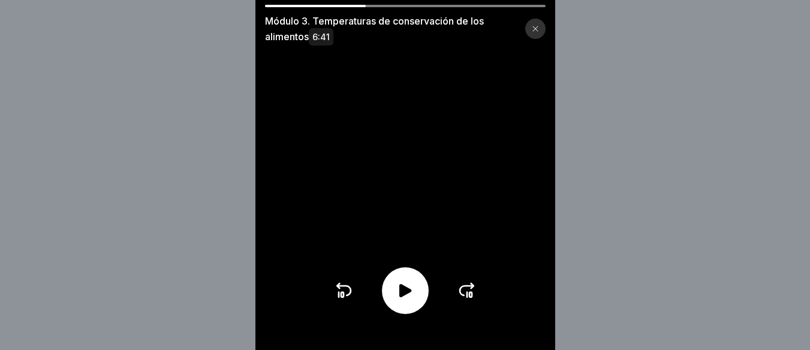
click at [472, 299] on icon at bounding box center [467, 290] width 19 height 19
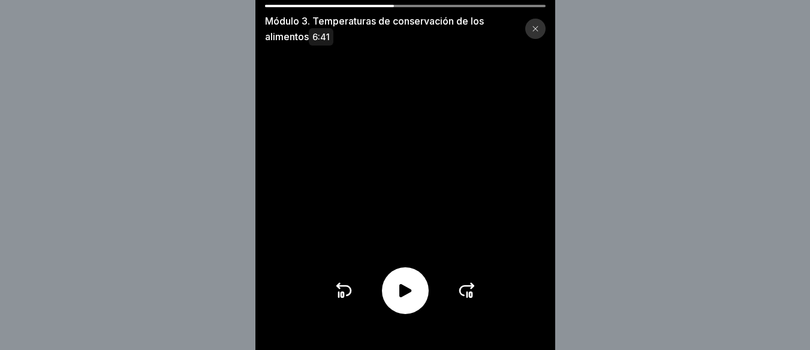
click at [472, 299] on icon at bounding box center [467, 290] width 19 height 19
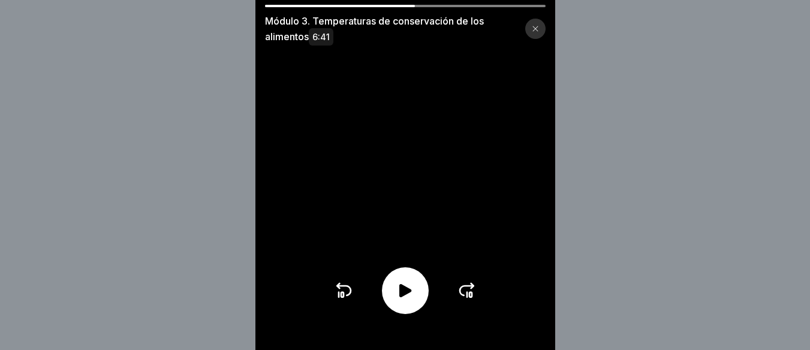
click at [472, 299] on icon at bounding box center [467, 290] width 19 height 19
click at [362, 296] on div at bounding box center [405, 291] width 143 height 47
click at [350, 301] on icon at bounding box center [343, 290] width 19 height 19
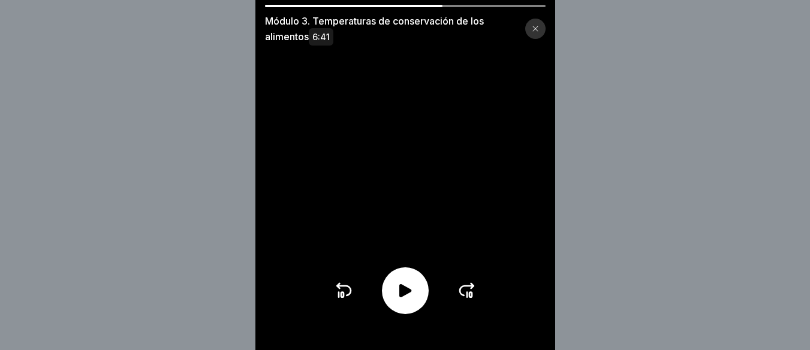
click at [350, 301] on icon at bounding box center [343, 290] width 19 height 19
click at [338, 301] on icon at bounding box center [343, 290] width 19 height 19
click at [413, 297] on icon at bounding box center [405, 290] width 19 height 19
click at [340, 301] on icon at bounding box center [343, 290] width 19 height 19
click at [398, 304] on div at bounding box center [405, 291] width 47 height 47
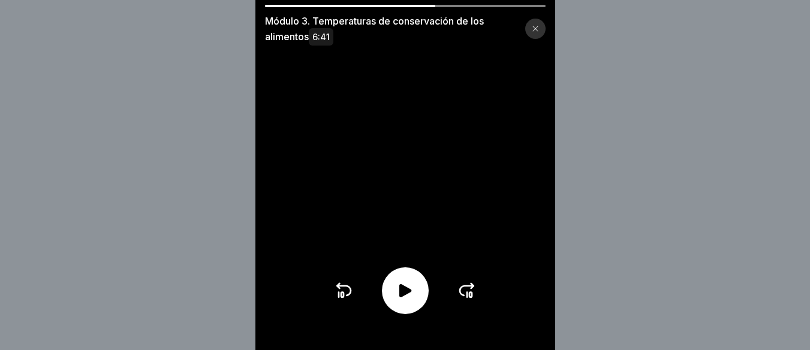
click at [415, 301] on icon at bounding box center [405, 290] width 19 height 19
click at [406, 297] on icon at bounding box center [405, 291] width 8 height 12
click at [410, 293] on icon at bounding box center [405, 290] width 19 height 19
click at [344, 298] on icon at bounding box center [342, 295] width 2 height 5
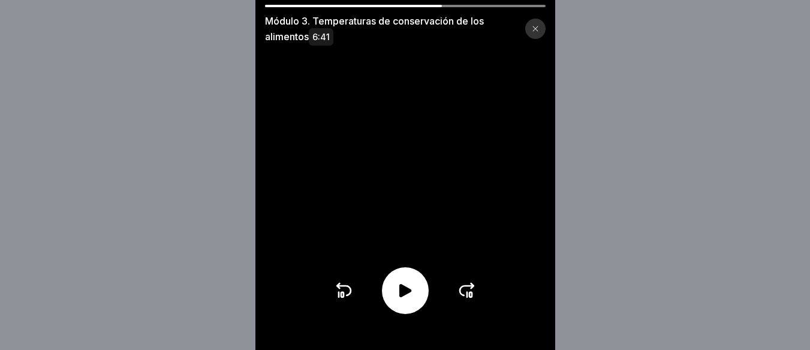
click at [344, 298] on icon at bounding box center [342, 295] width 2 height 5
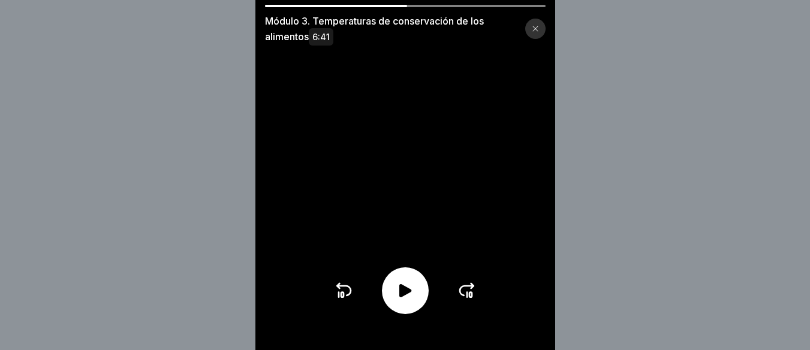
click at [476, 299] on icon at bounding box center [467, 290] width 19 height 19
click at [467, 298] on icon at bounding box center [467, 295] width 0 height 5
click at [415, 301] on icon at bounding box center [405, 290] width 19 height 19
click at [410, 297] on icon at bounding box center [405, 291] width 8 height 12
click at [412, 298] on icon at bounding box center [406, 290] width 12 height 13
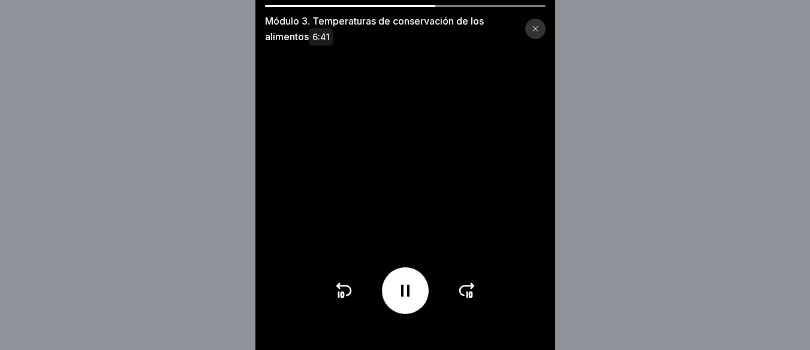
click at [363, 298] on div at bounding box center [405, 291] width 143 height 47
click at [353, 298] on icon at bounding box center [343, 290] width 19 height 19
click at [407, 297] on icon at bounding box center [405, 291] width 8 height 12
click at [407, 295] on icon at bounding box center [406, 290] width 12 height 13
click at [415, 301] on icon at bounding box center [405, 290] width 19 height 19
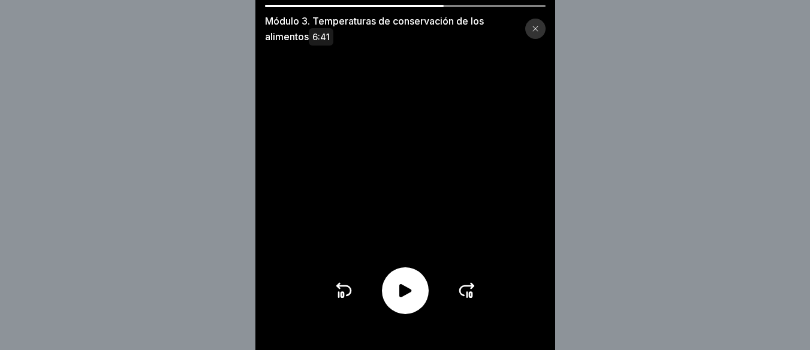
click at [410, 298] on icon at bounding box center [406, 290] width 12 height 13
click at [463, 295] on icon at bounding box center [467, 290] width 19 height 19
click at [470, 301] on icon at bounding box center [467, 290] width 19 height 19
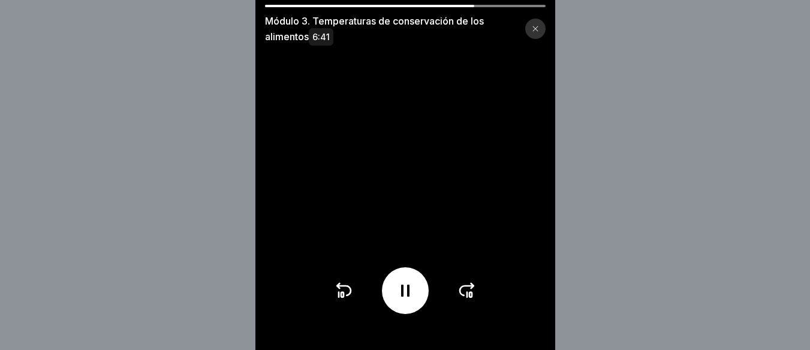
click at [470, 301] on icon at bounding box center [467, 290] width 19 height 19
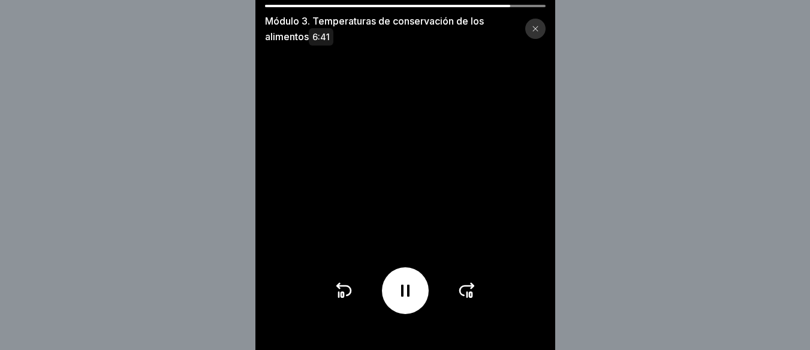
click at [470, 301] on icon at bounding box center [467, 290] width 19 height 19
click at [470, 302] on div at bounding box center [405, 291] width 143 height 47
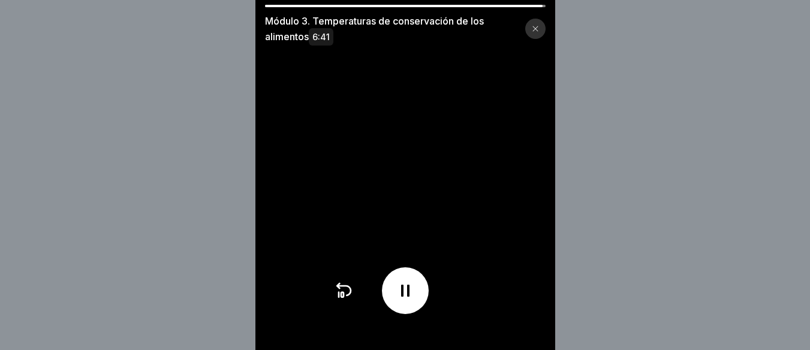
click at [359, 296] on div at bounding box center [405, 291] width 143 height 47
click at [350, 296] on icon at bounding box center [343, 290] width 19 height 19
drag, startPoint x: 362, startPoint y: 5, endPoint x: 277, endPoint y: 5, distance: 85.2
click at [277, 5] on div at bounding box center [398, 6] width 266 height 2
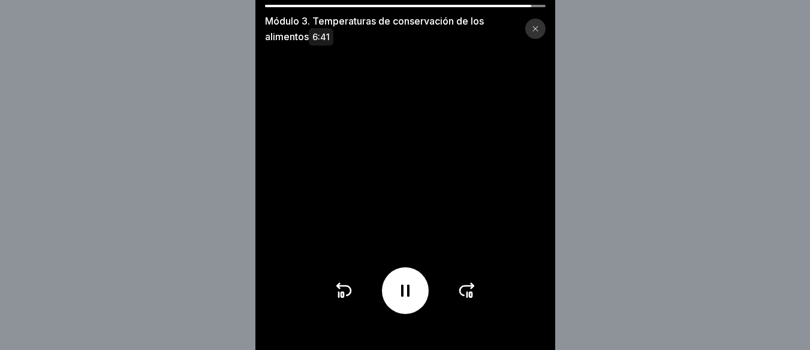
click at [352, 292] on icon at bounding box center [343, 290] width 19 height 19
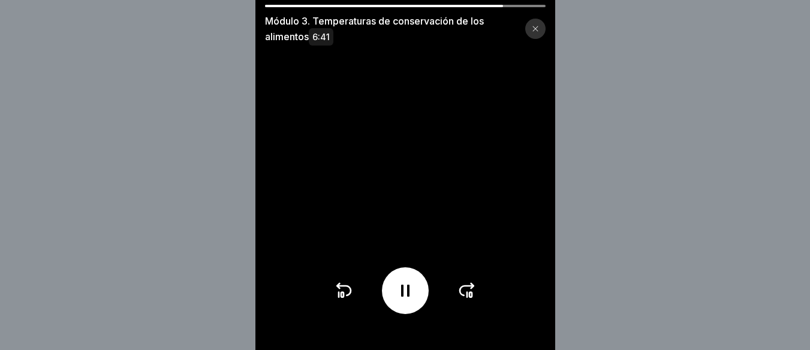
click at [352, 292] on icon at bounding box center [343, 290] width 19 height 19
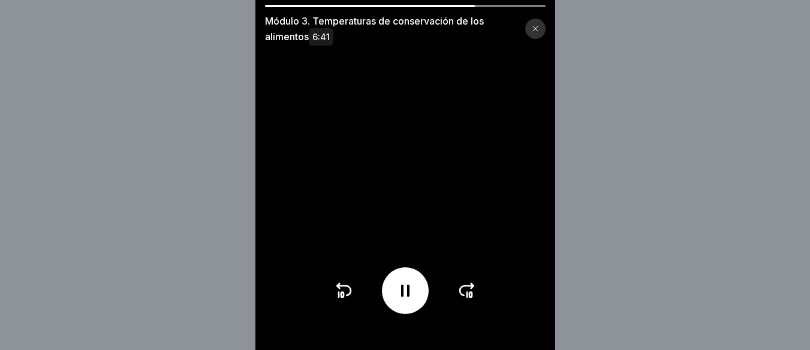
click at [352, 292] on icon at bounding box center [343, 290] width 19 height 19
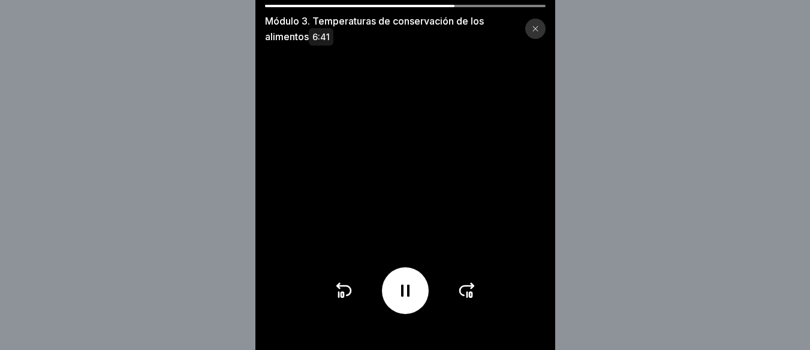
click at [352, 292] on icon at bounding box center [343, 290] width 19 height 19
click at [350, 295] on icon at bounding box center [344, 291] width 14 height 10
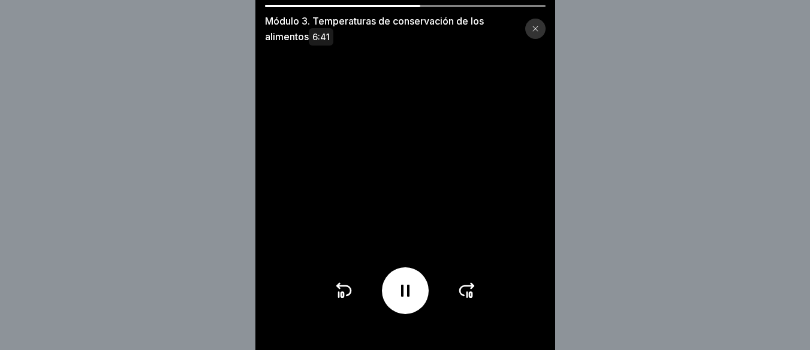
click at [350, 295] on icon at bounding box center [344, 291] width 14 height 10
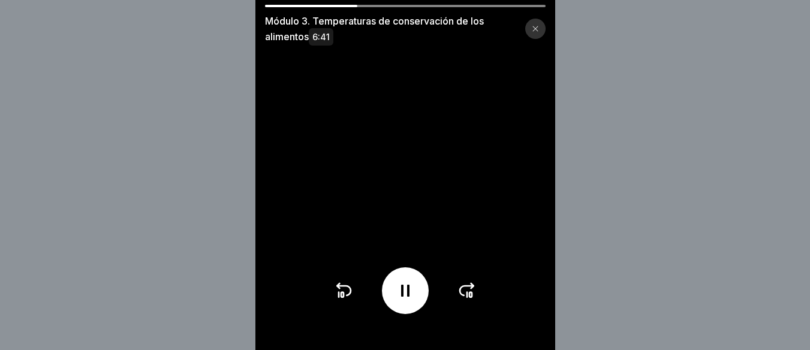
click at [350, 295] on icon at bounding box center [344, 291] width 14 height 10
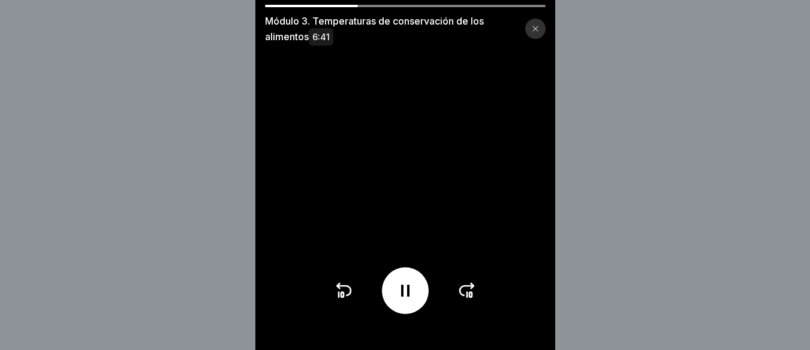
click at [350, 295] on icon at bounding box center [344, 291] width 14 height 10
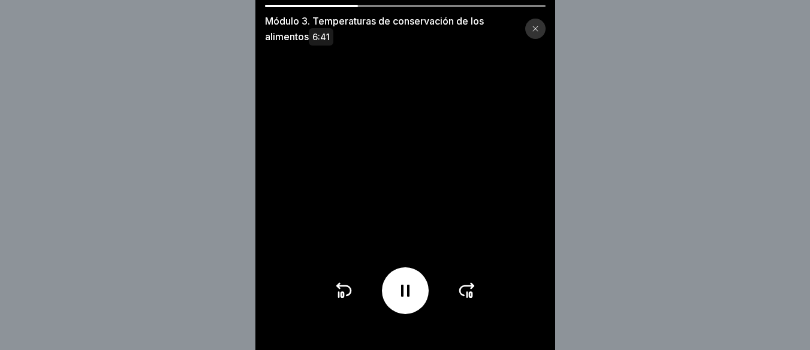
click at [350, 295] on icon at bounding box center [344, 291] width 14 height 10
click at [467, 301] on icon at bounding box center [467, 290] width 19 height 19
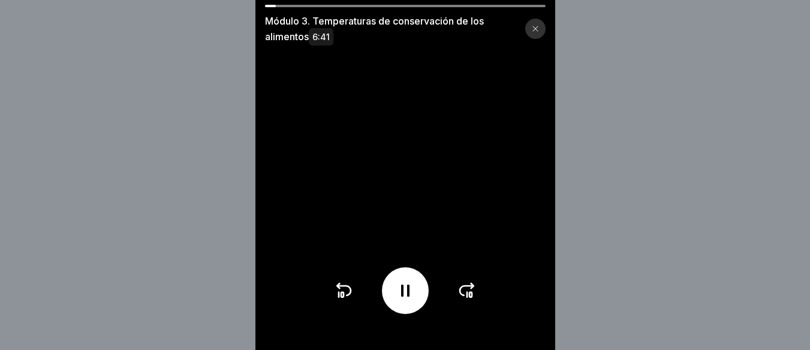
click at [469, 287] on div at bounding box center [405, 291] width 143 height 47
click at [469, 290] on icon at bounding box center [467, 290] width 19 height 19
click at [470, 298] on icon at bounding box center [467, 290] width 19 height 19
click at [473, 301] on icon at bounding box center [467, 290] width 19 height 19
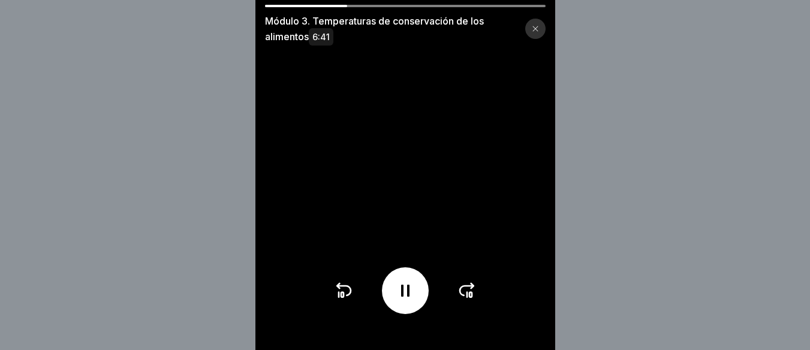
click at [470, 300] on icon at bounding box center [467, 290] width 19 height 19
click at [350, 300] on icon at bounding box center [343, 290] width 19 height 19
click at [405, 301] on icon at bounding box center [405, 290] width 19 height 19
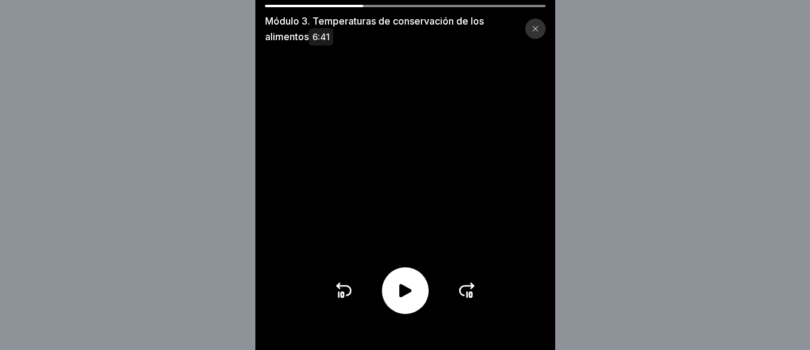
click at [405, 301] on icon at bounding box center [405, 290] width 19 height 19
click at [467, 296] on icon at bounding box center [467, 291] width 14 height 10
click at [464, 296] on icon at bounding box center [467, 291] width 14 height 10
click at [406, 297] on icon at bounding box center [405, 291] width 8 height 12
click at [471, 297] on icon at bounding box center [467, 290] width 19 height 19
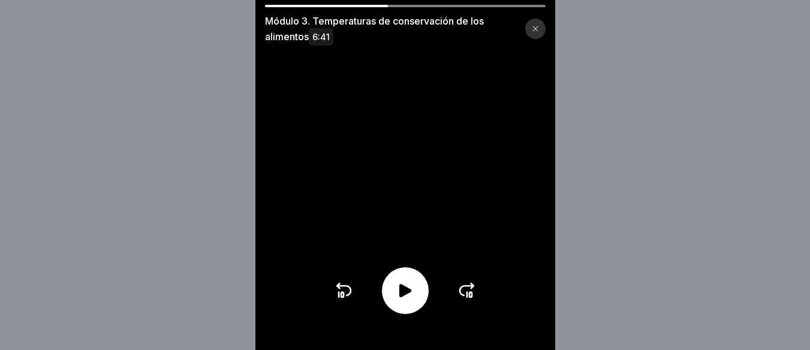
click at [415, 301] on icon at bounding box center [405, 290] width 19 height 19
click at [466, 300] on icon at bounding box center [467, 290] width 19 height 19
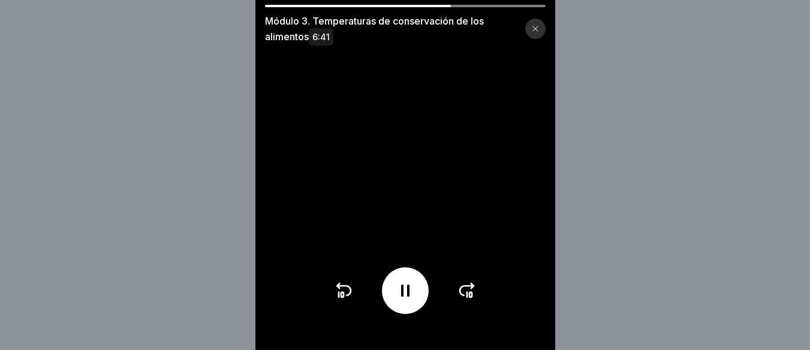
click at [466, 300] on icon at bounding box center [467, 290] width 19 height 19
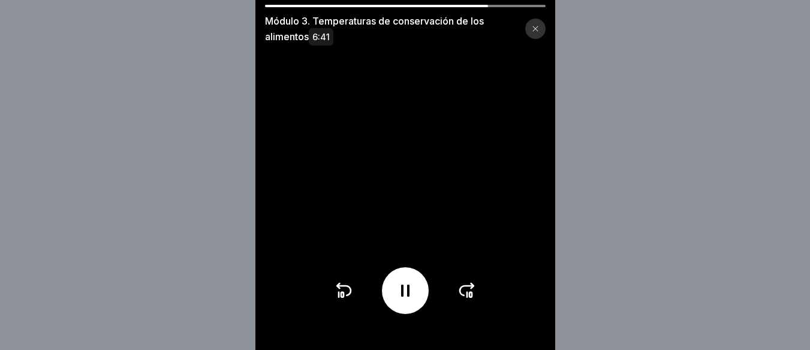
click at [466, 300] on icon at bounding box center [467, 290] width 19 height 19
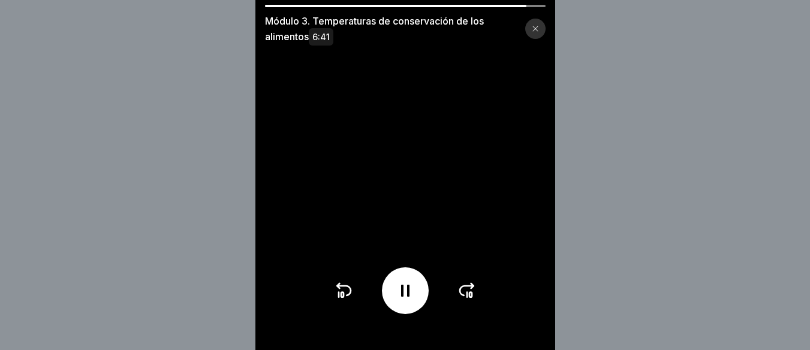
click at [466, 300] on icon at bounding box center [467, 290] width 19 height 19
click at [466, 300] on div at bounding box center [405, 291] width 143 height 47
click at [419, 308] on div at bounding box center [405, 291] width 47 height 47
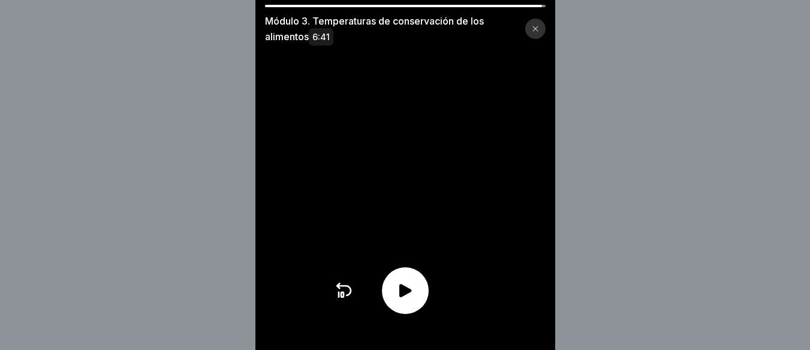
click at [545, 29] on div at bounding box center [536, 29] width 20 height 20
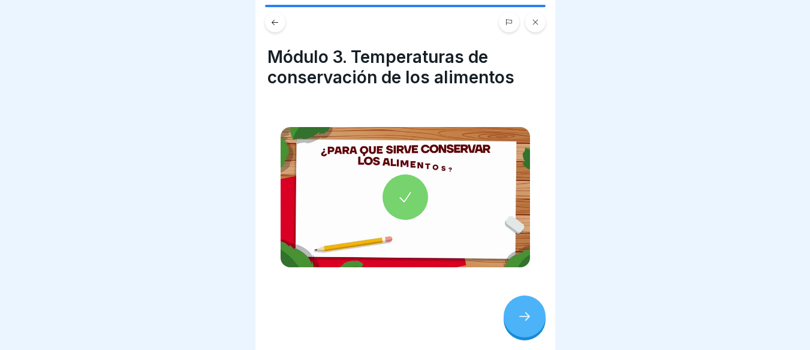
click at [538, 19] on icon at bounding box center [535, 22] width 7 height 7
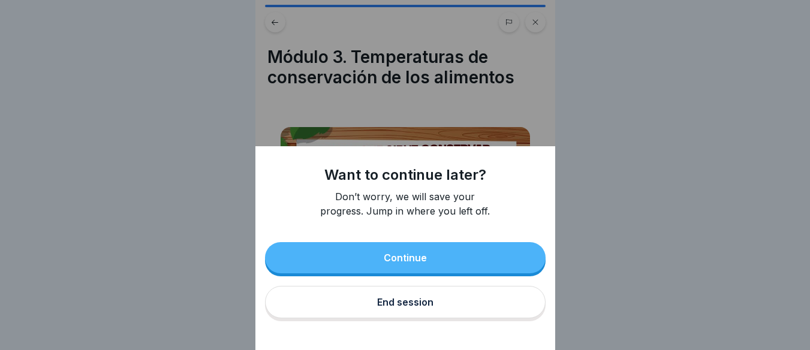
click at [406, 258] on button "Continue" at bounding box center [405, 257] width 281 height 31
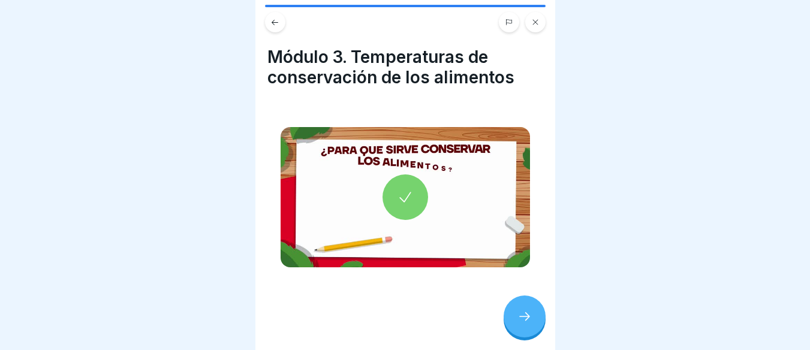
click at [276, 18] on icon at bounding box center [275, 22] width 9 height 9
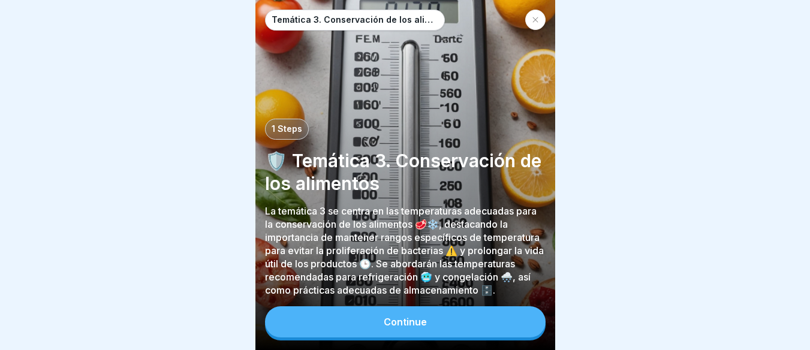
click at [536, 24] on div at bounding box center [536, 20] width 20 height 20
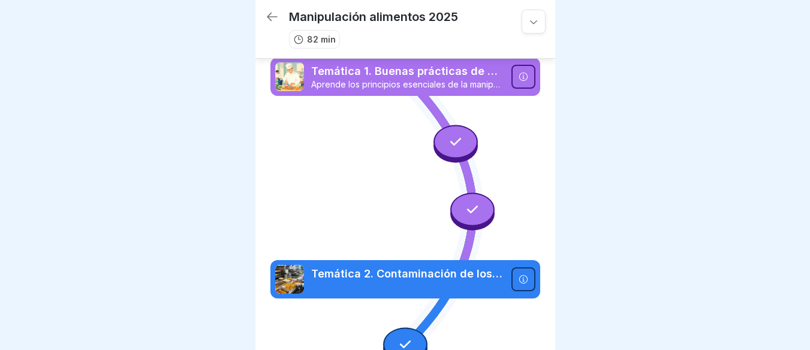
click at [310, 38] on p "82 min" at bounding box center [321, 39] width 29 height 13
click at [528, 18] on icon at bounding box center [534, 22] width 12 height 12
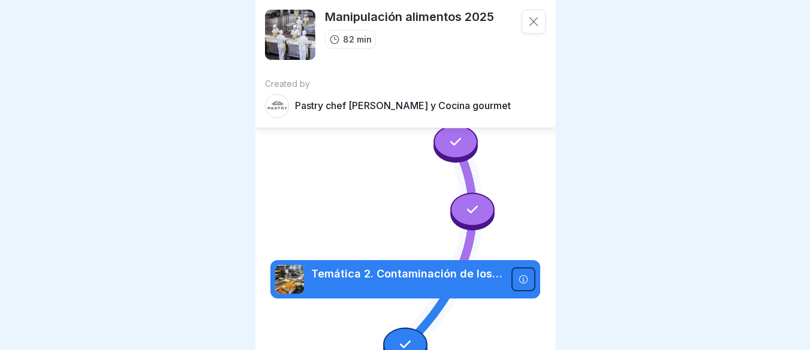
click at [528, 19] on icon at bounding box center [534, 22] width 12 height 12
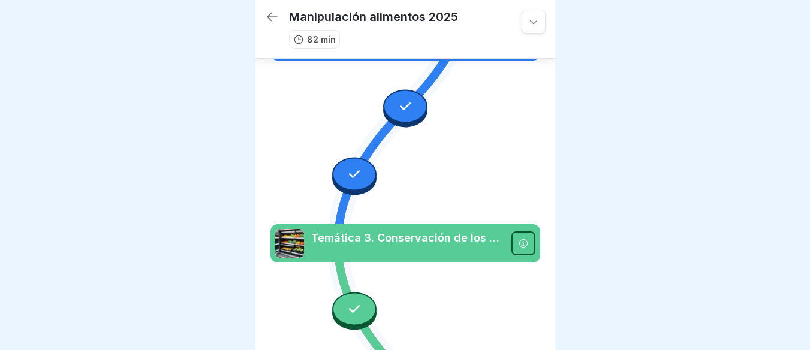
scroll to position [240, 0]
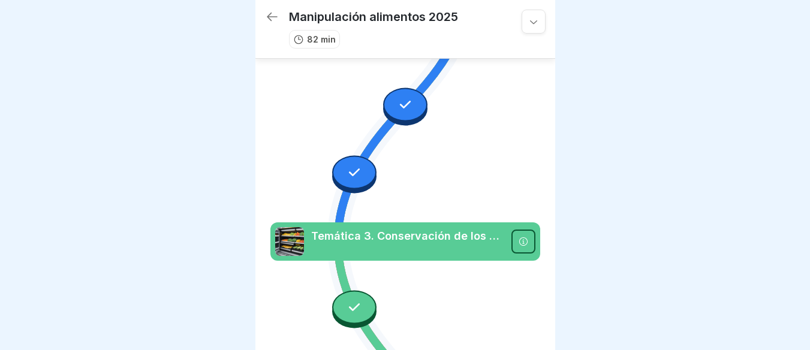
click at [512, 230] on div at bounding box center [524, 242] width 24 height 24
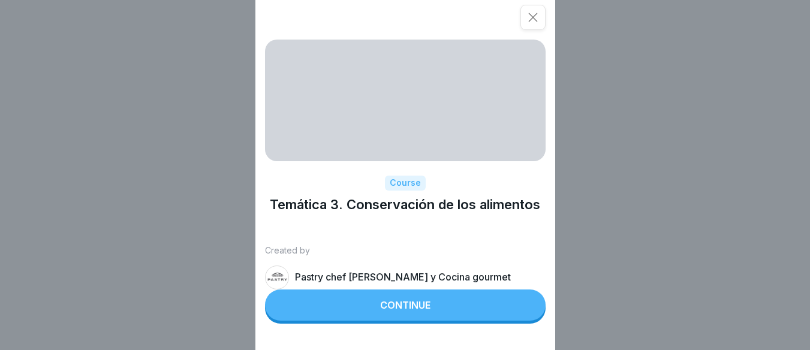
scroll to position [9, 0]
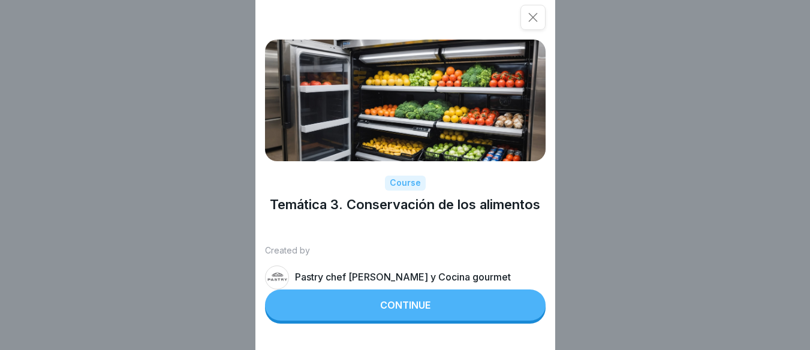
click at [539, 17] on icon at bounding box center [533, 17] width 12 height 12
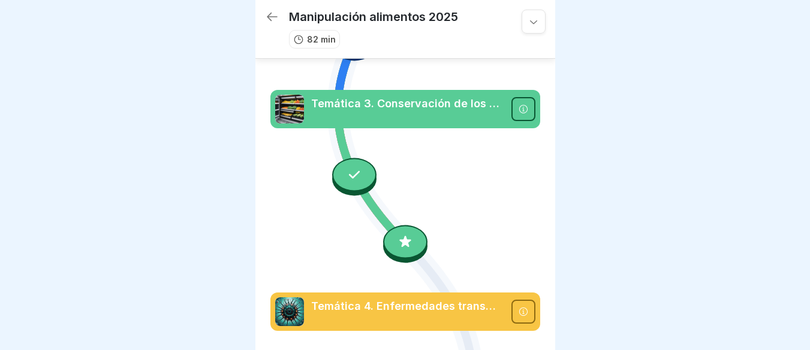
scroll to position [360, 0]
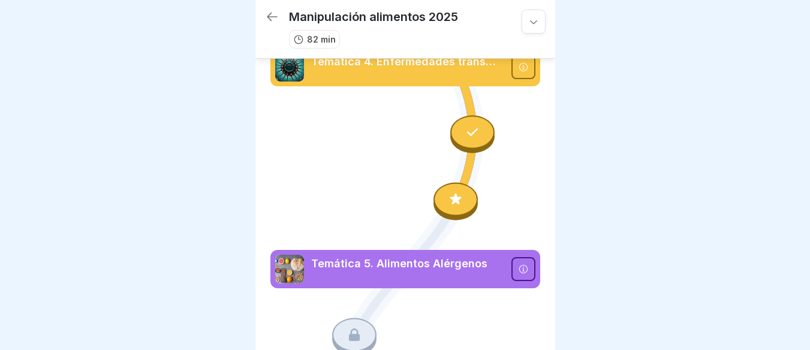
scroll to position [557, 0]
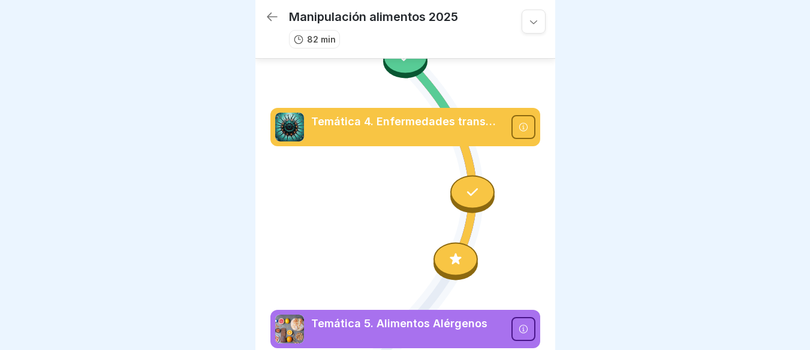
click at [472, 176] on div at bounding box center [473, 193] width 44 height 34
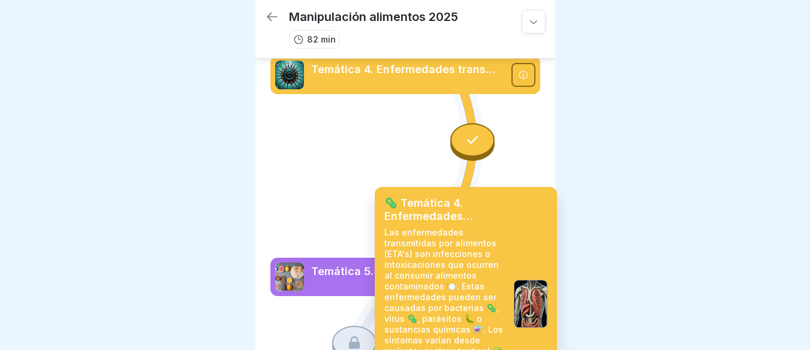
scroll to position [677, 0]
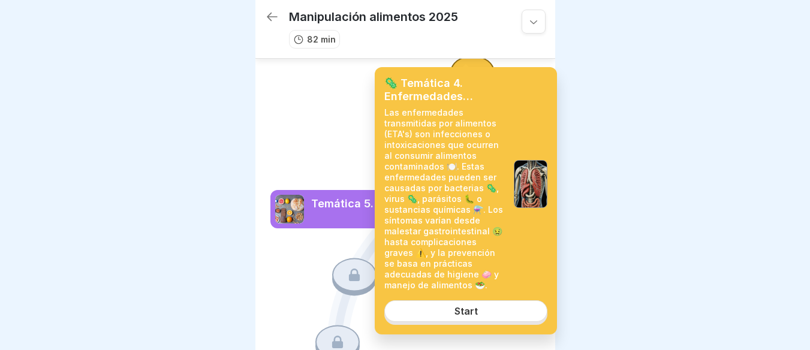
click at [454, 300] on div "🦠 Temática 4. Enfermedades transmitidas por alimentos ETA'S Las enfermedades tr…" at bounding box center [466, 201] width 182 height 268
click at [452, 306] on link "Start" at bounding box center [466, 312] width 163 height 22
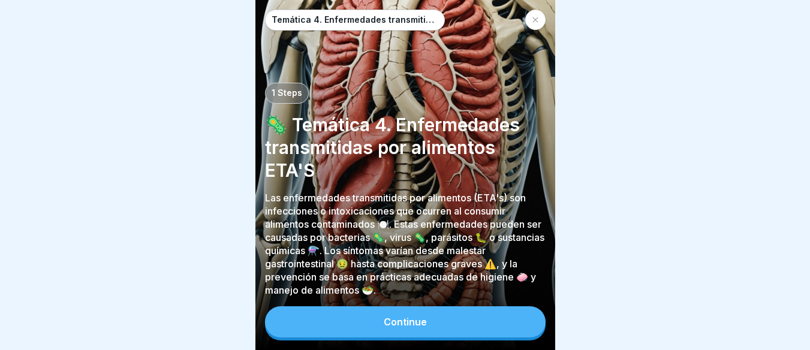
click at [392, 318] on div "Continue" at bounding box center [405, 322] width 43 height 11
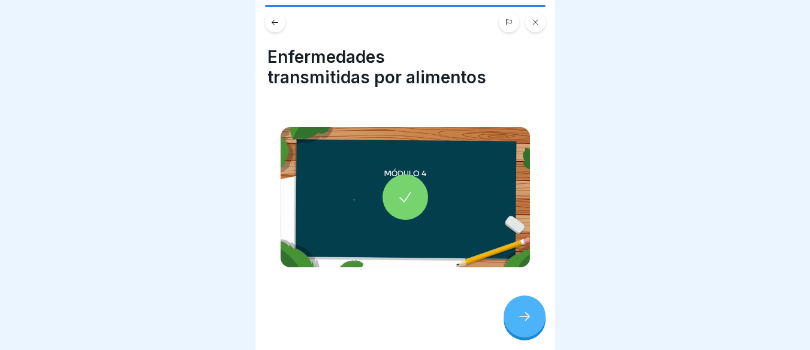
click at [398, 175] on div at bounding box center [406, 198] width 46 height 46
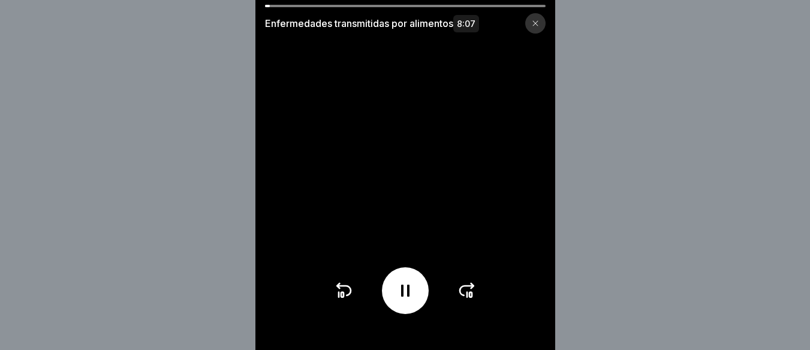
click at [477, 301] on icon at bounding box center [467, 290] width 19 height 19
click at [472, 298] on icon at bounding box center [471, 295] width 2 height 5
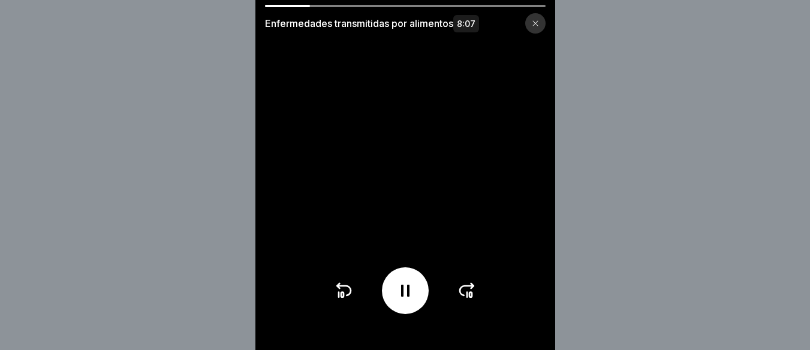
click at [469, 296] on icon at bounding box center [467, 291] width 14 height 10
click at [413, 293] on icon at bounding box center [405, 290] width 19 height 19
click at [400, 300] on icon at bounding box center [405, 290] width 19 height 19
click at [475, 297] on icon at bounding box center [467, 290] width 19 height 19
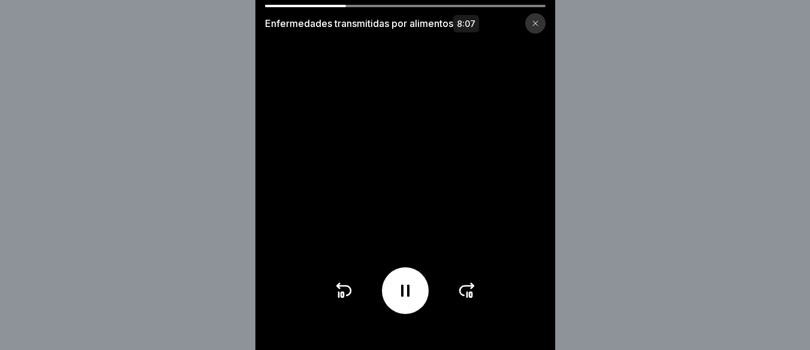
click at [475, 297] on icon at bounding box center [467, 290] width 19 height 19
click at [463, 301] on icon at bounding box center [467, 290] width 19 height 19
click at [472, 298] on icon at bounding box center [471, 295] width 2 height 5
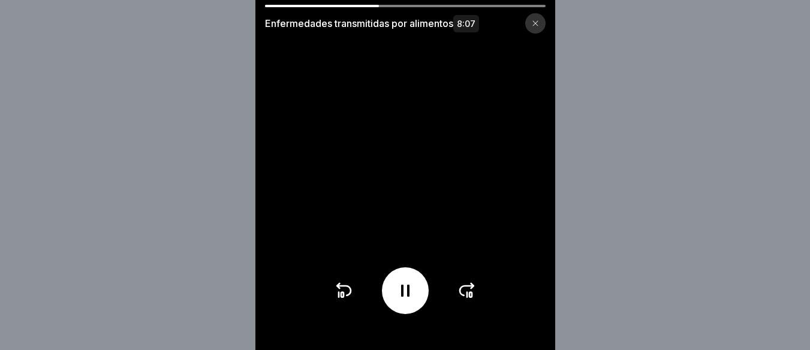
click at [472, 298] on icon at bounding box center [467, 290] width 19 height 19
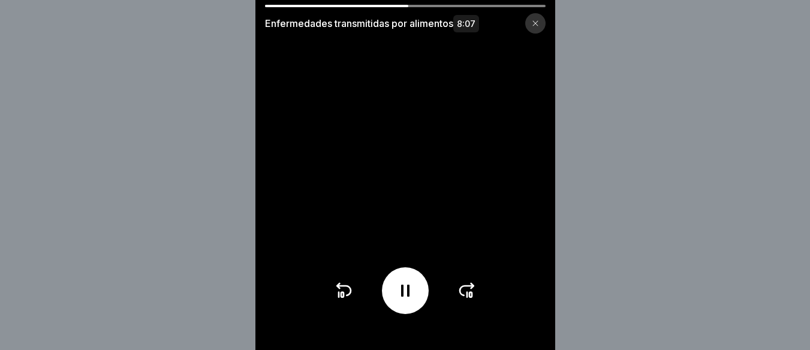
click at [471, 301] on icon at bounding box center [467, 290] width 19 height 19
click at [409, 301] on icon at bounding box center [405, 290] width 19 height 19
